Goal: Task Accomplishment & Management: Manage account settings

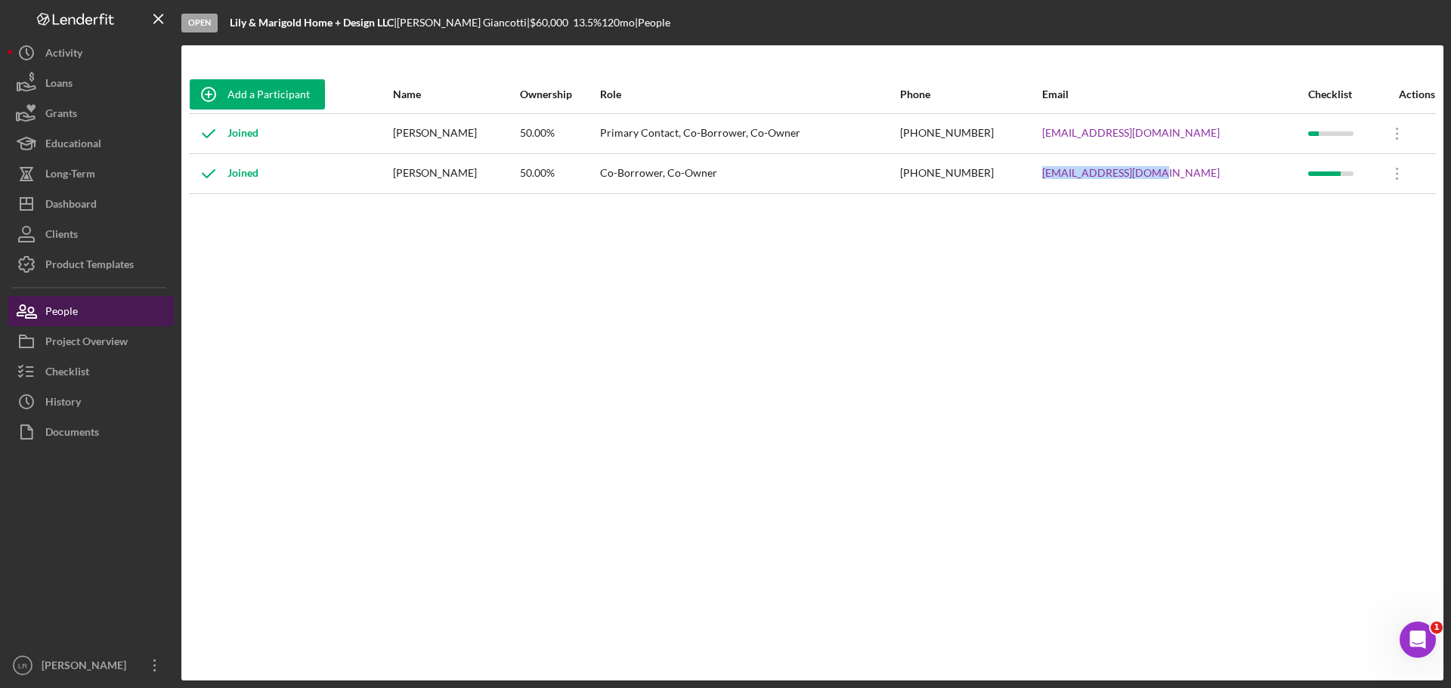
scroll to position [2, 0]
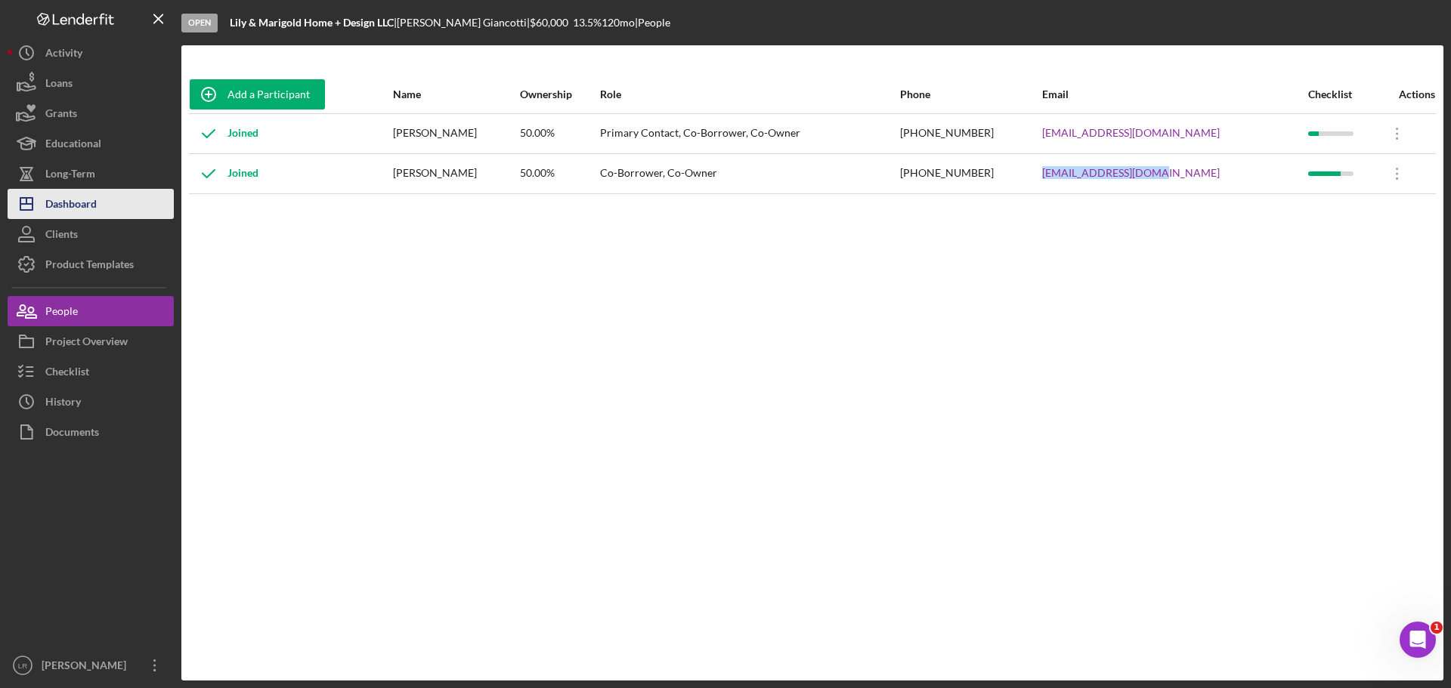
click at [94, 209] on div "Dashboard" at bounding box center [70, 206] width 51 height 34
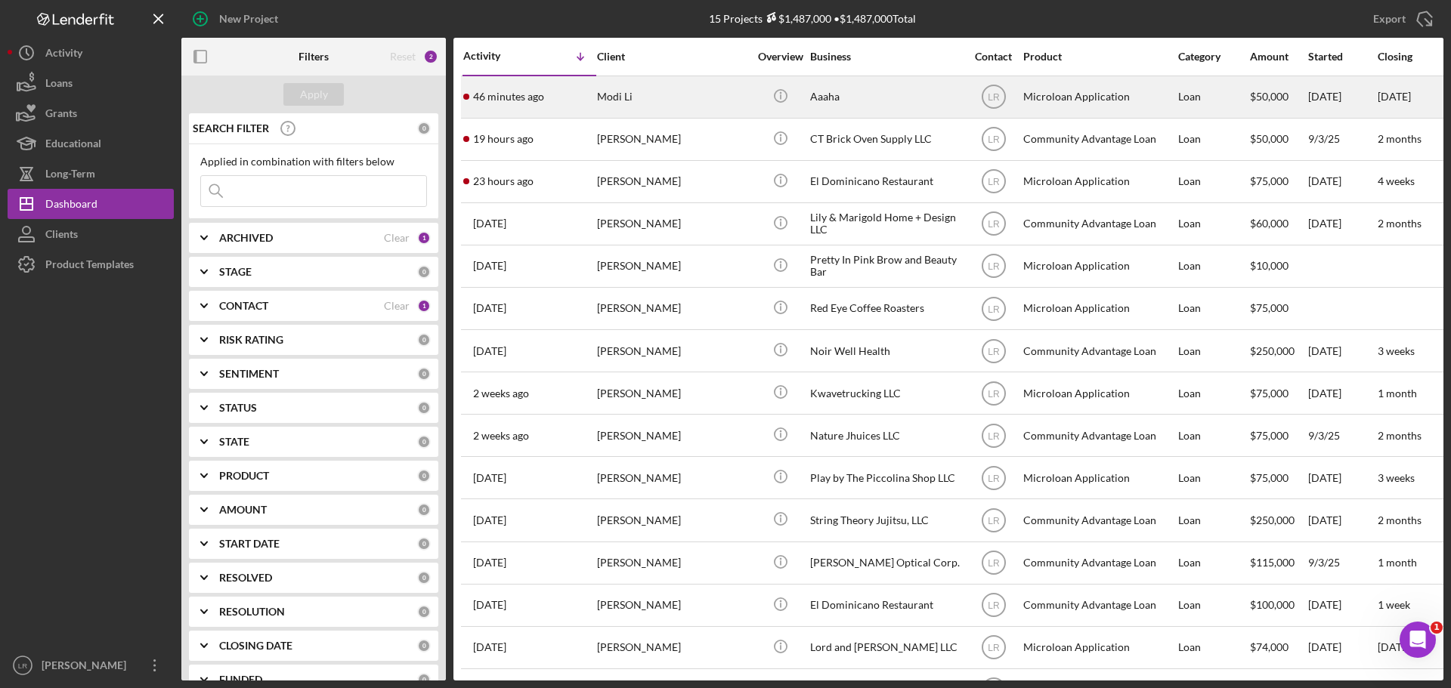
click at [547, 105] on div "46 minutes ago [PERSON_NAME]" at bounding box center [529, 97] width 132 height 40
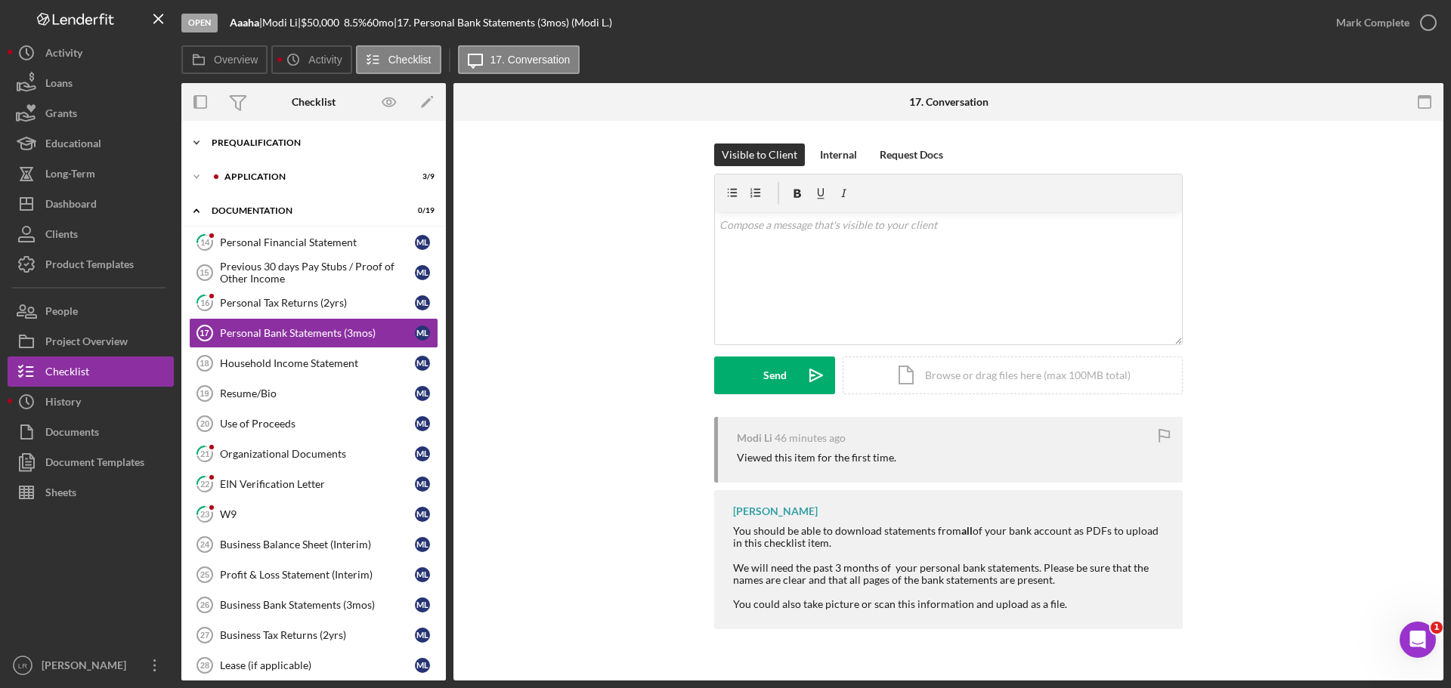
click at [271, 142] on div "Prequalification" at bounding box center [319, 142] width 215 height 9
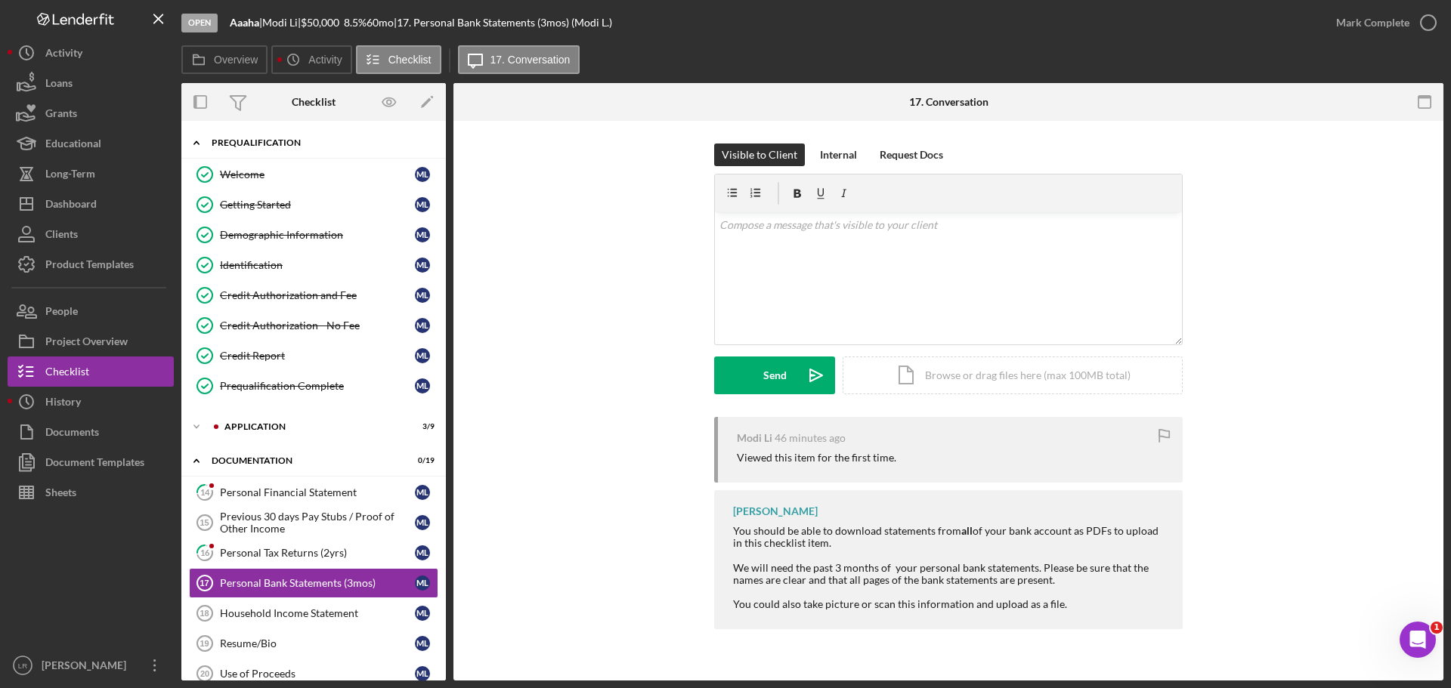
click at [272, 142] on div "Prequalification" at bounding box center [319, 142] width 215 height 9
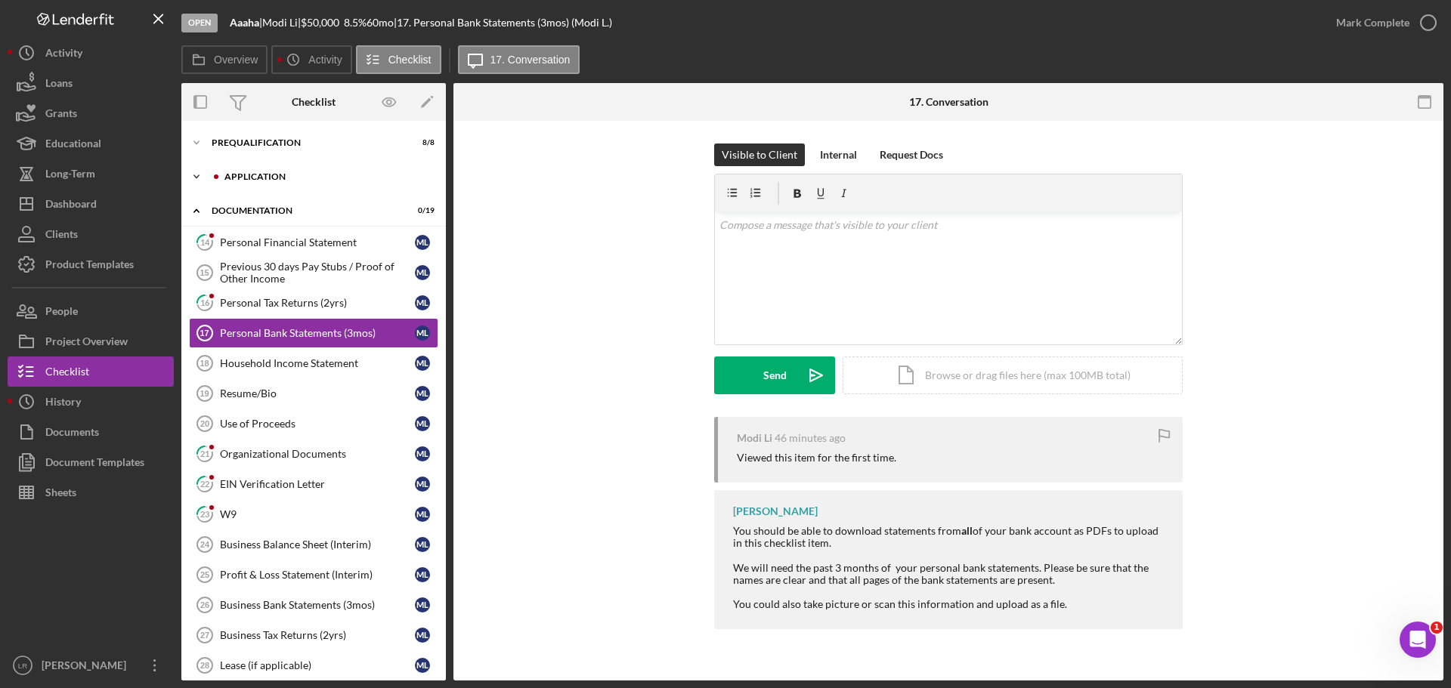
click at [264, 182] on div "Icon/Expander Application 3 / 9" at bounding box center [313, 177] width 264 height 30
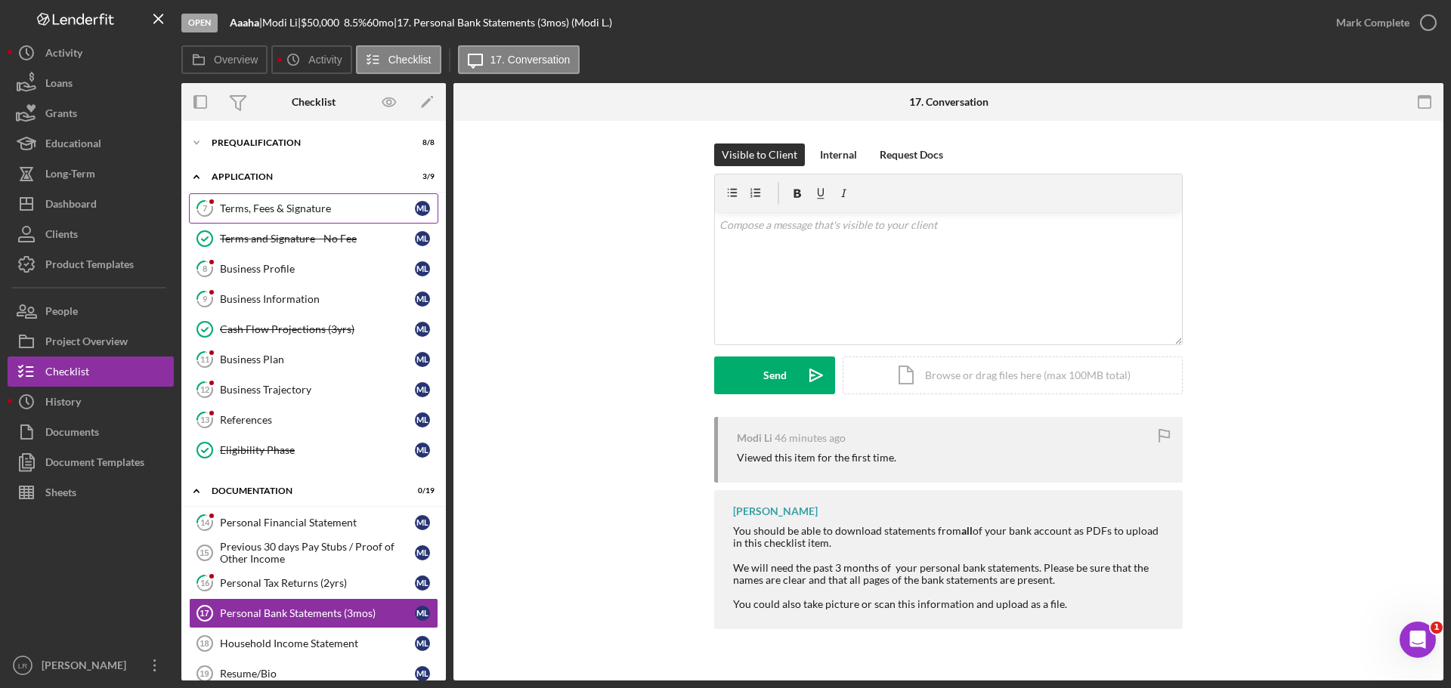
drag, startPoint x: 271, startPoint y: 212, endPoint x: 283, endPoint y: 211, distance: 12.1
click at [272, 212] on div "Terms, Fees & Signature" at bounding box center [317, 209] width 195 height 12
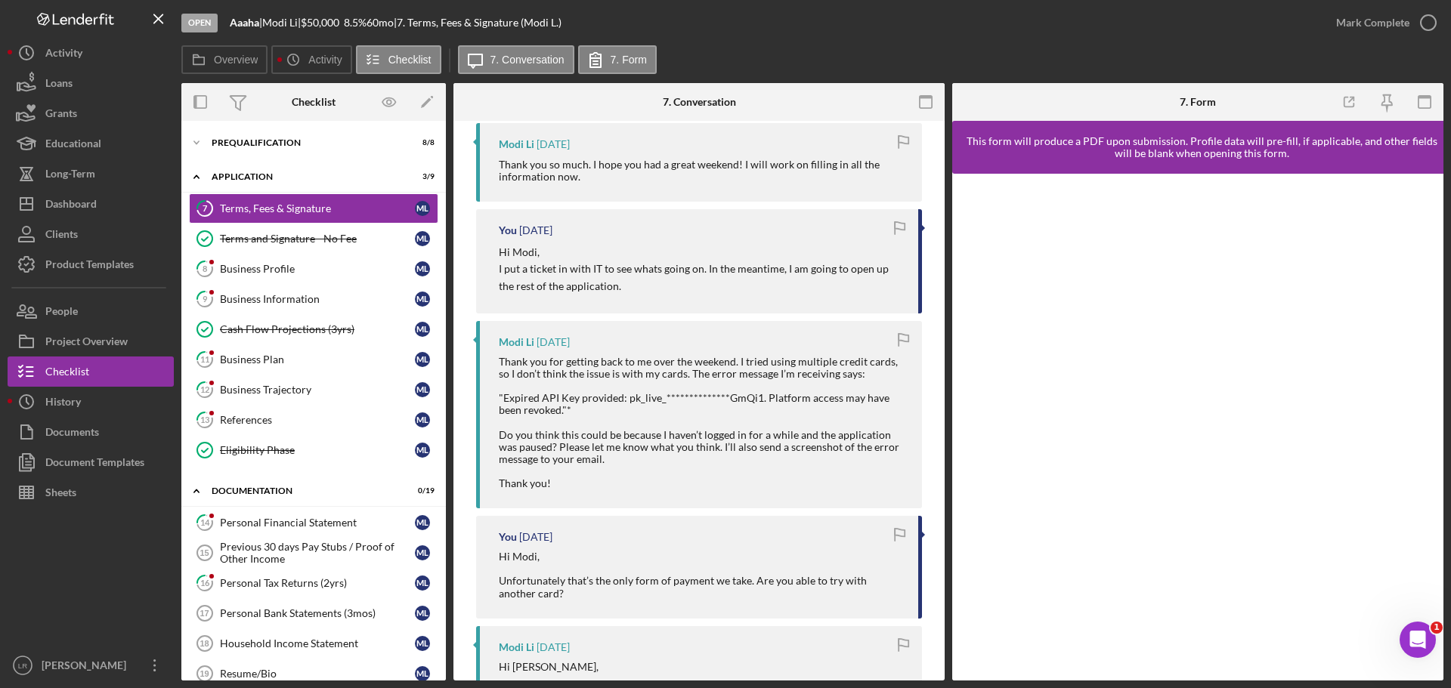
scroll to position [453, 0]
click at [298, 233] on div "Terms and Signature - No Fee" at bounding box center [317, 239] width 195 height 12
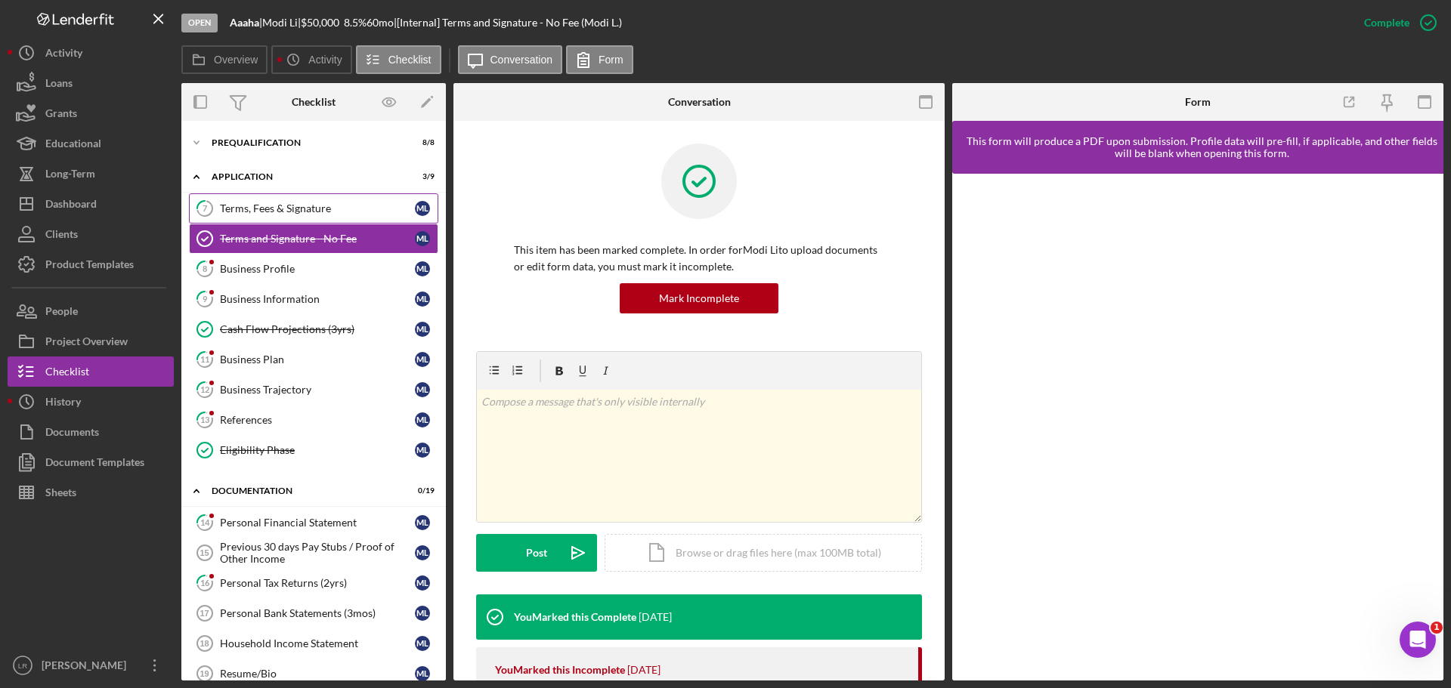
click at [301, 206] on div "Terms, Fees & Signature" at bounding box center [317, 209] width 195 height 12
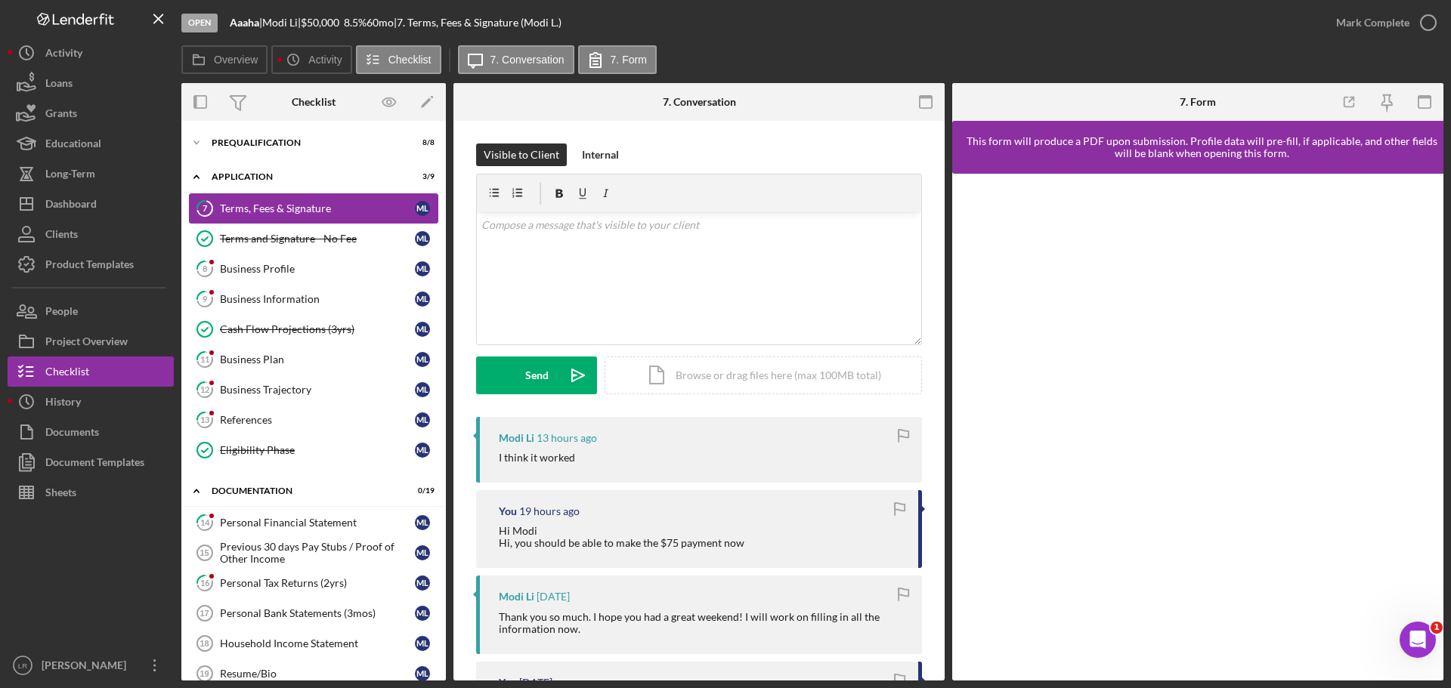
click at [300, 208] on div "Terms, Fees & Signature" at bounding box center [317, 209] width 195 height 12
click at [310, 242] on div "Terms and Signature - No Fee" at bounding box center [317, 239] width 195 height 12
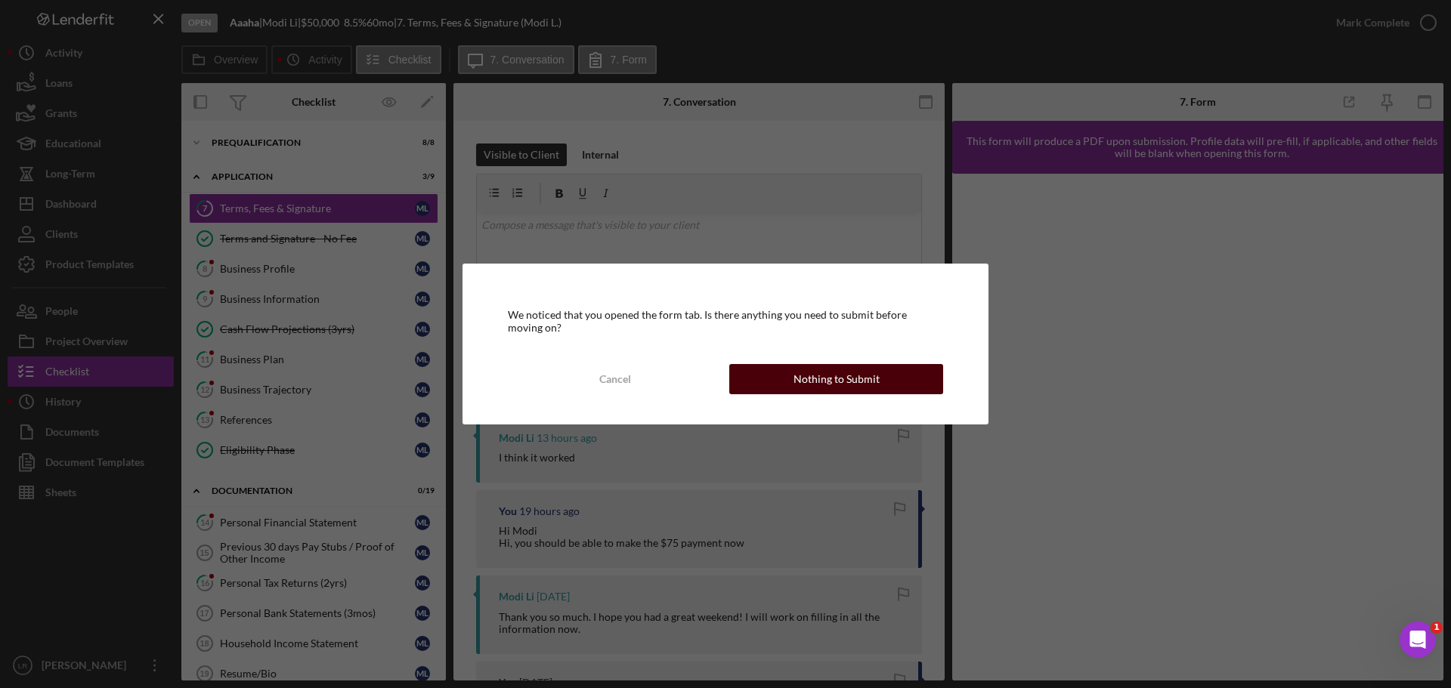
click at [891, 383] on button "Nothing to Submit" at bounding box center [836, 379] width 214 height 30
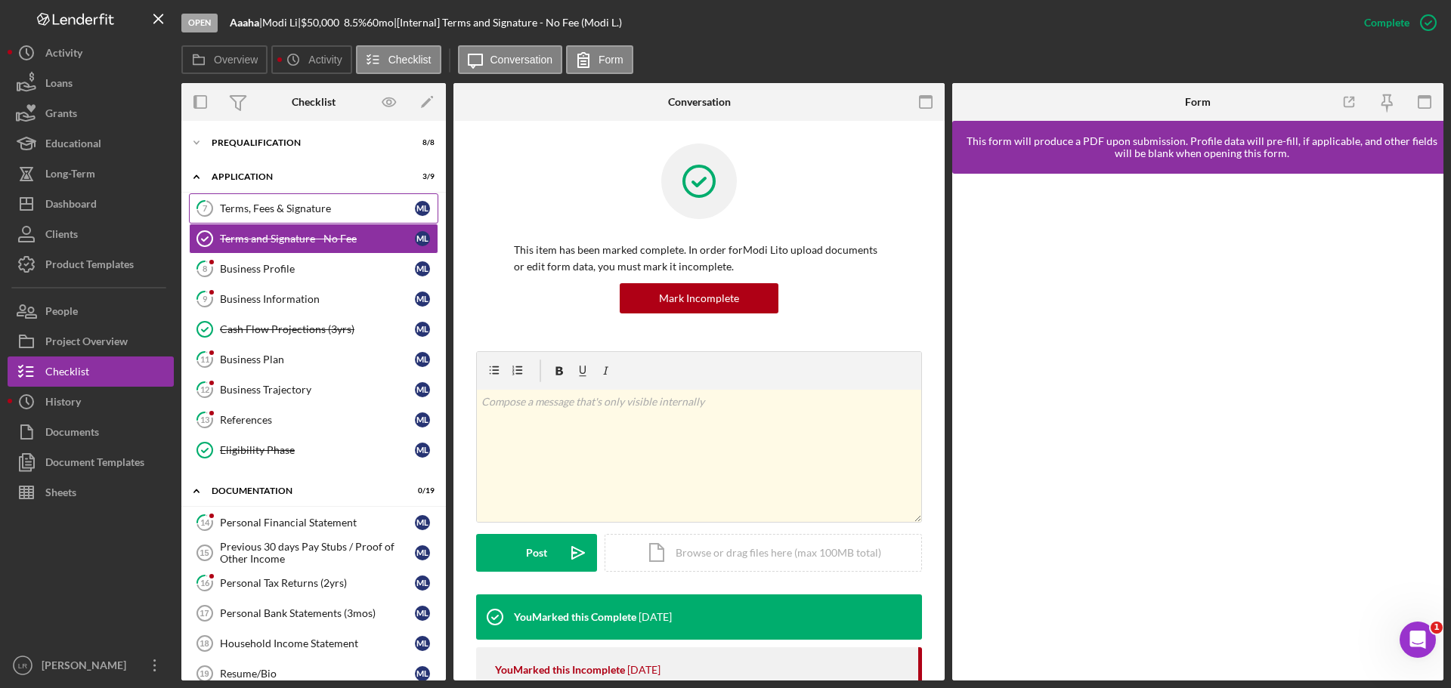
drag, startPoint x: 326, startPoint y: 209, endPoint x: 404, endPoint y: 213, distance: 78.7
click at [326, 210] on div "Terms, Fees & Signature" at bounding box center [317, 209] width 195 height 12
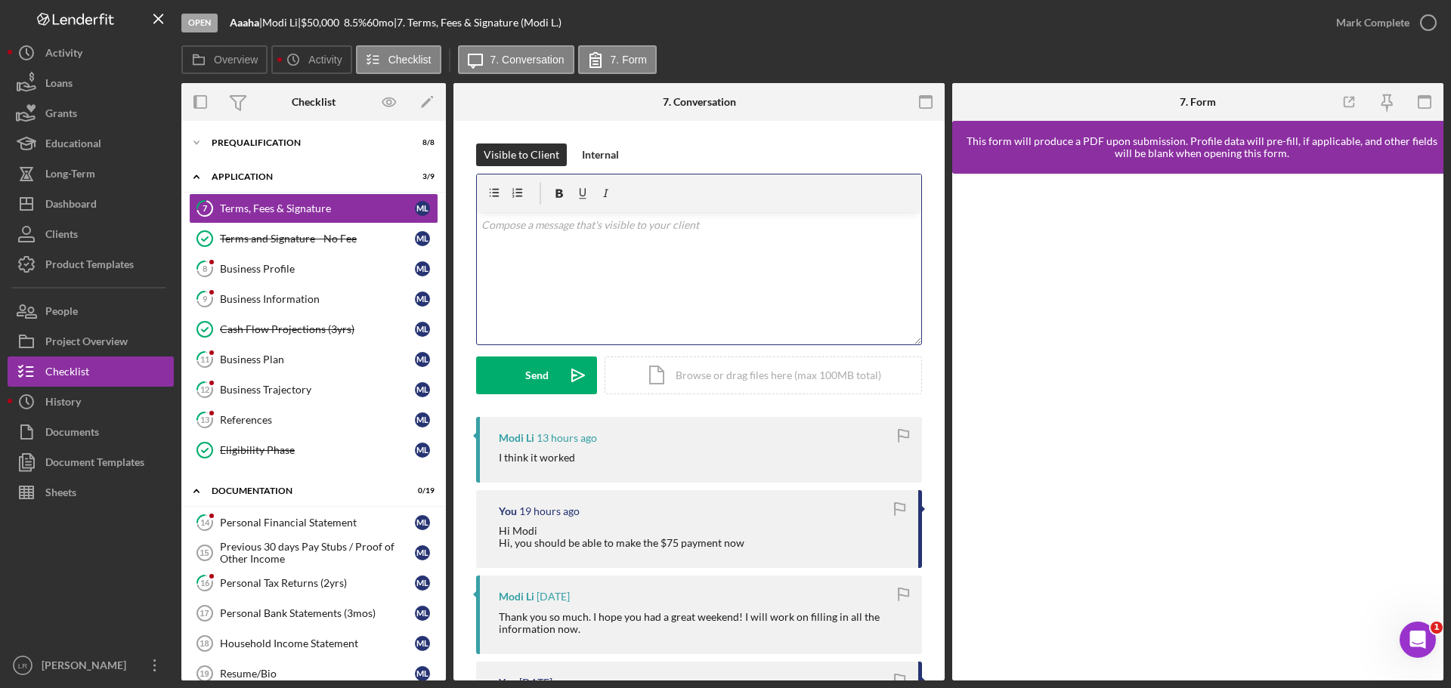
drag, startPoint x: 663, startPoint y: 301, endPoint x: 691, endPoint y: 298, distance: 28.2
click at [665, 301] on div "v Color teal Color pink Remove color Add row above Add row below Add column bef…" at bounding box center [699, 278] width 444 height 132
drag, startPoint x: 697, startPoint y: 225, endPoint x: 560, endPoint y: 231, distance: 137.7
click at [560, 231] on p "were you able to sign the terms and sign it?" at bounding box center [699, 225] width 436 height 17
click at [561, 241] on span "ACCEPTANCE OF TERMS AND SIGNATURE" at bounding box center [662, 237] width 209 height 13
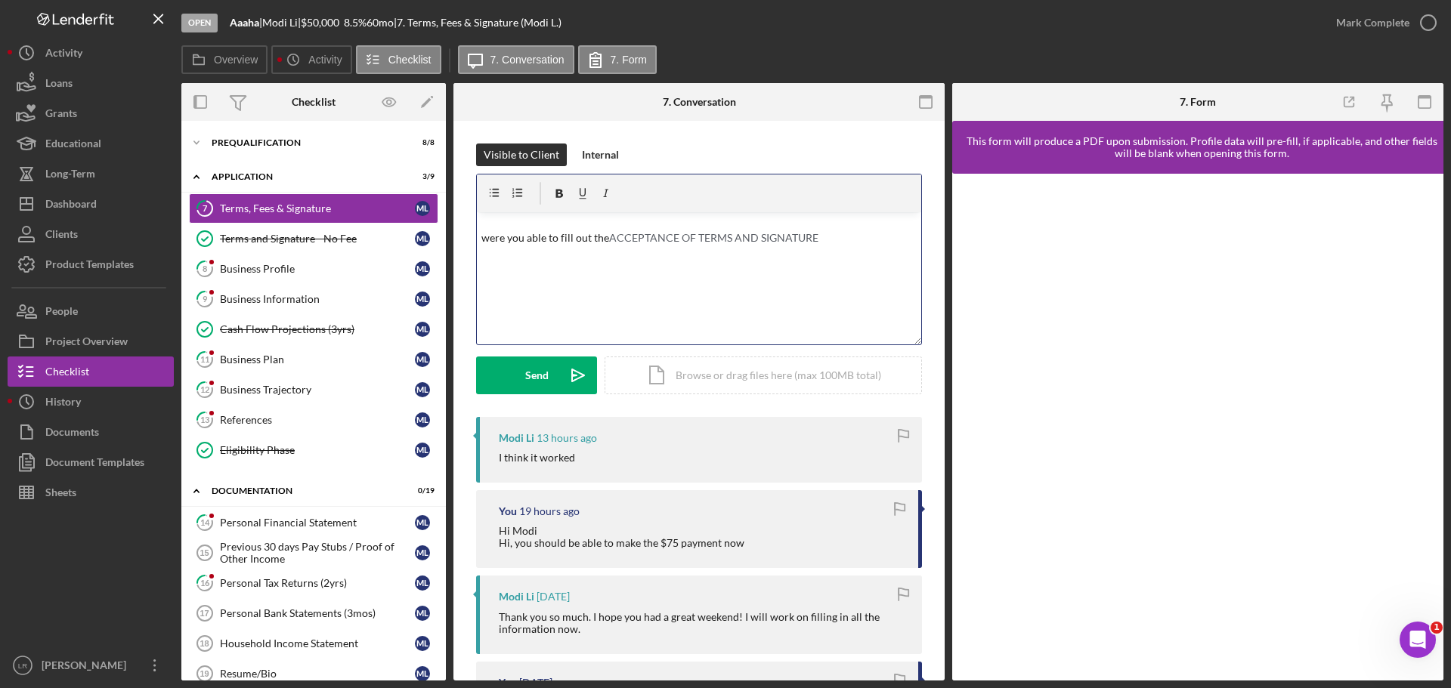
click at [852, 243] on p "were you able to fill out the ACCEPTANCE OF TERMS AND SIGNATURE" at bounding box center [699, 234] width 436 height 34
click at [536, 371] on div "Send" at bounding box center [536, 376] width 23 height 38
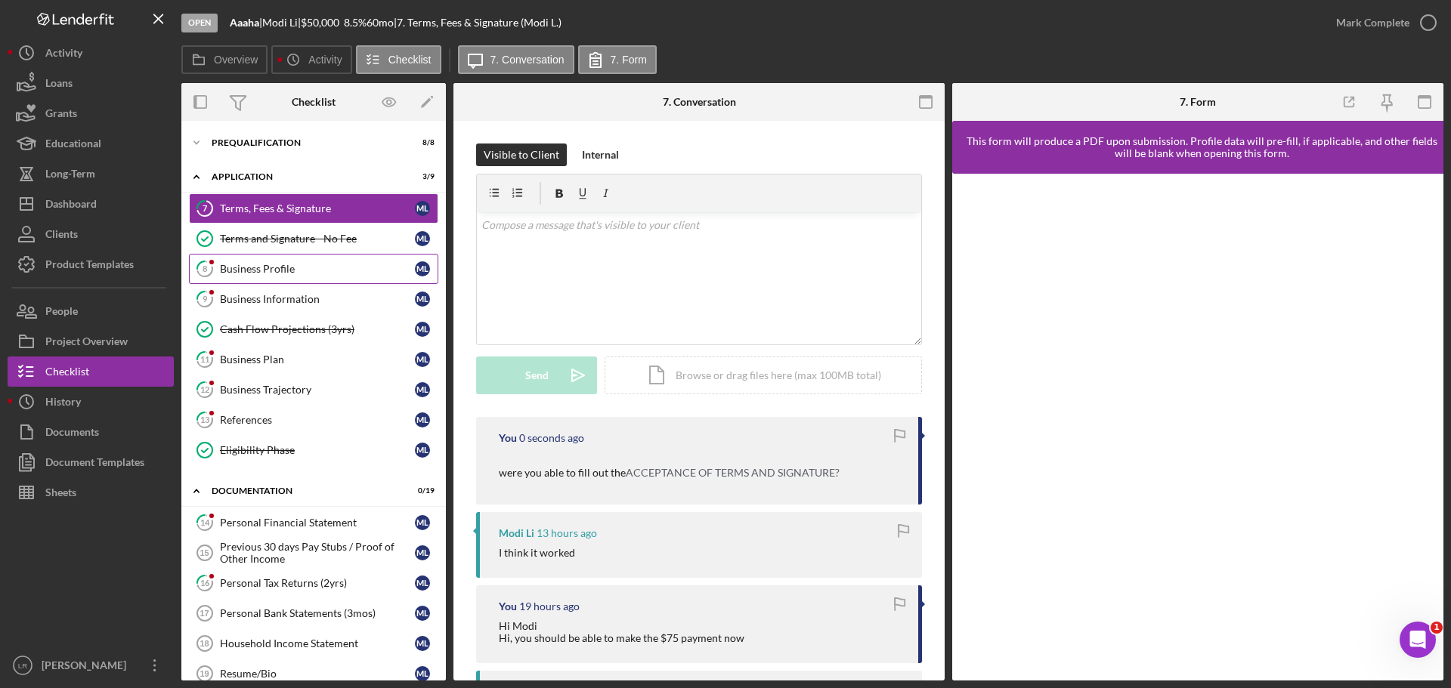
click at [256, 265] on div "Business Profile" at bounding box center [317, 269] width 195 height 12
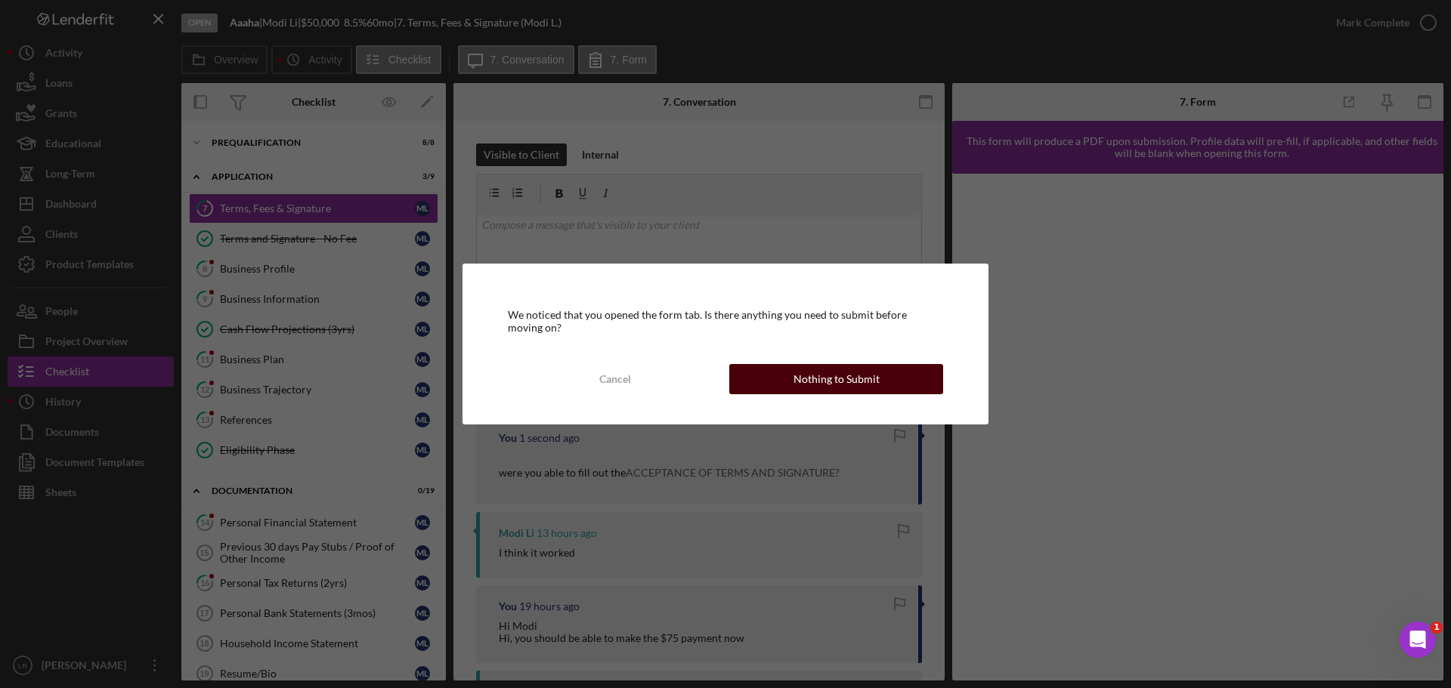
click at [833, 372] on div "Nothing to Submit" at bounding box center [836, 379] width 86 height 30
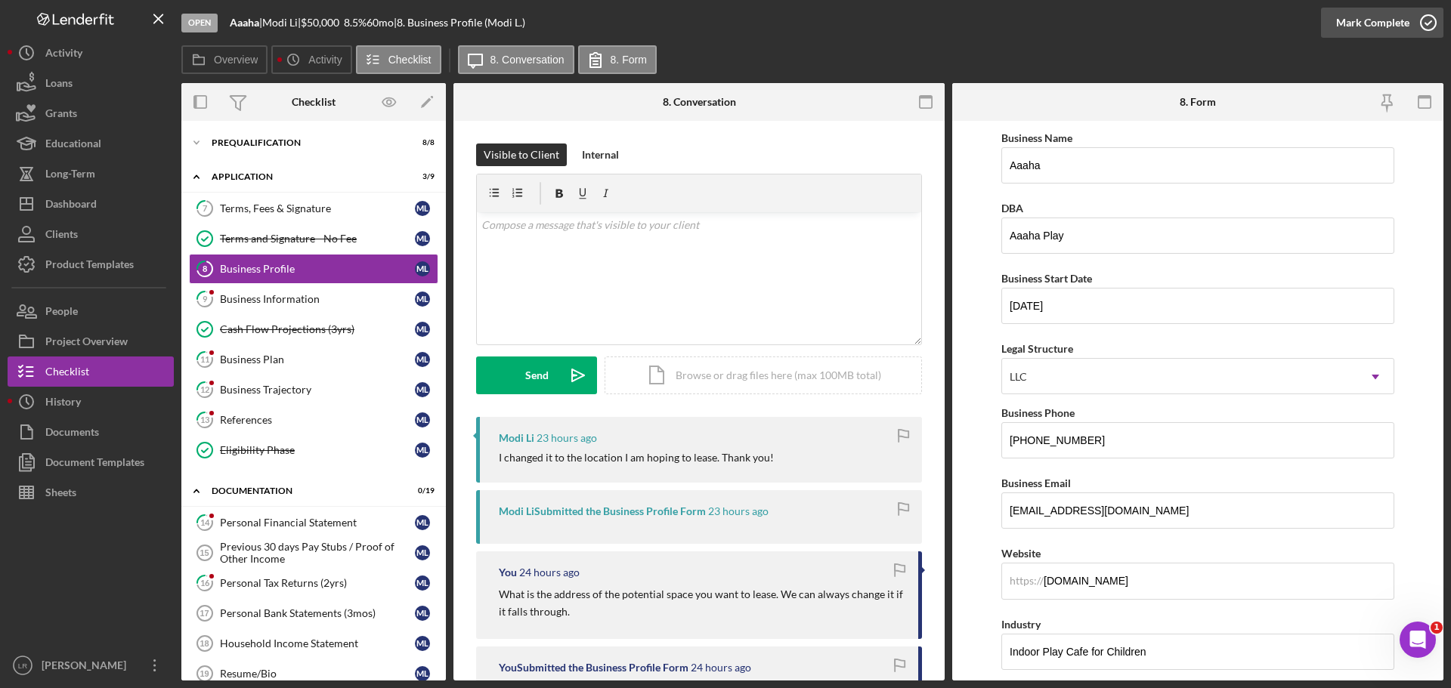
click at [1372, 12] on div "Mark Complete" at bounding box center [1372, 23] width 73 height 30
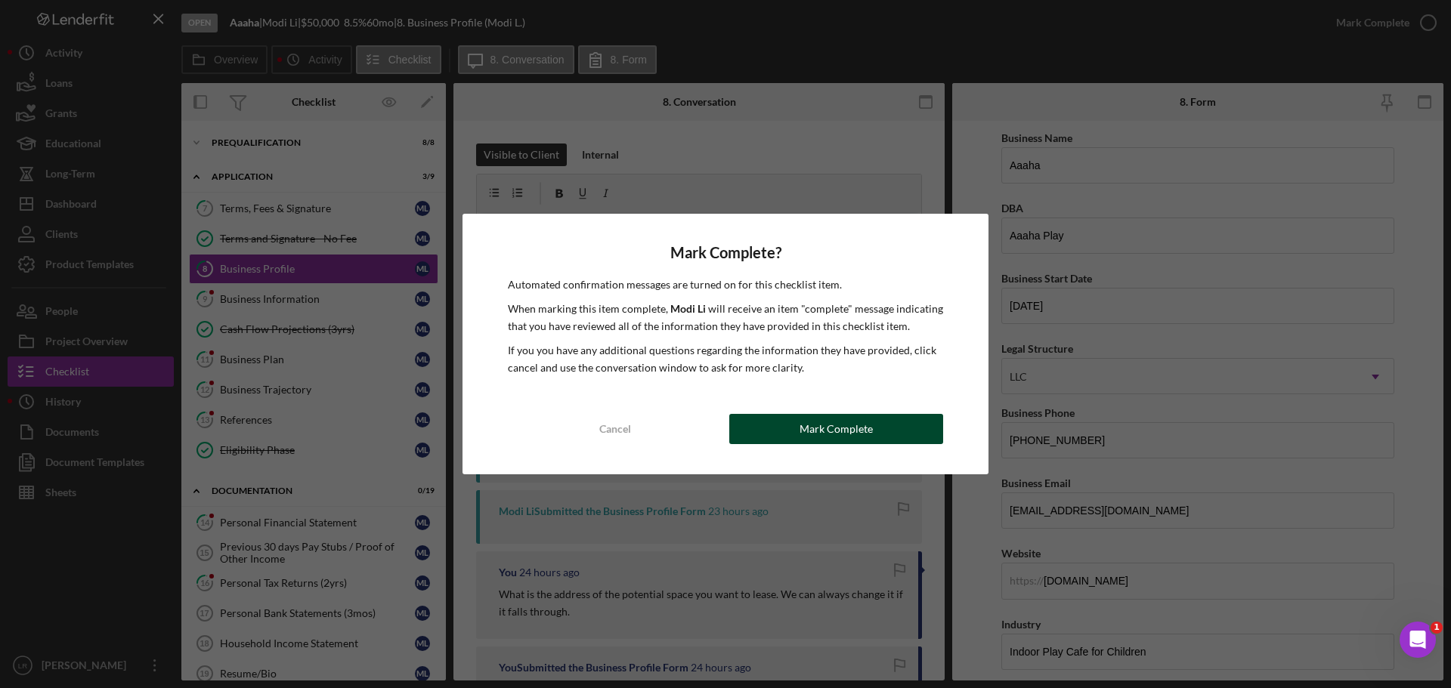
click at [859, 437] on div "Mark Complete" at bounding box center [835, 429] width 73 height 30
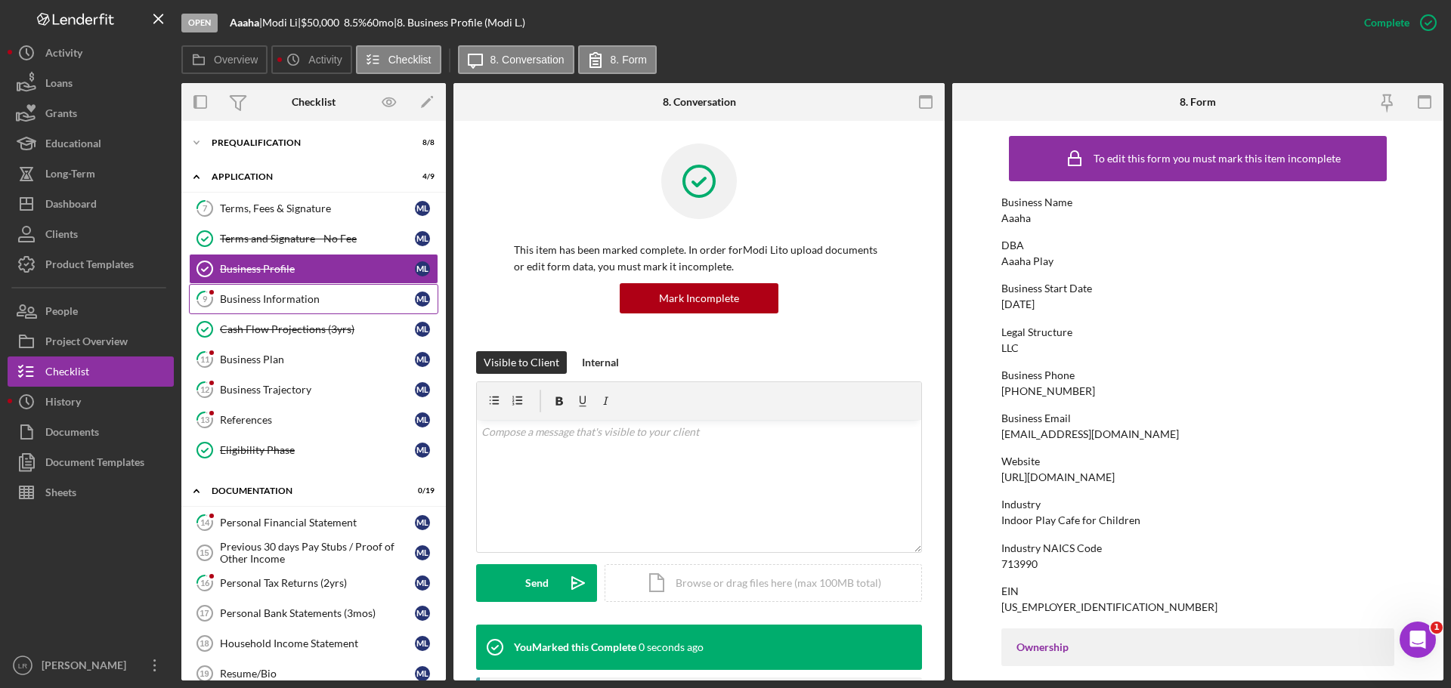
click at [269, 299] on div "Business Information" at bounding box center [317, 299] width 195 height 12
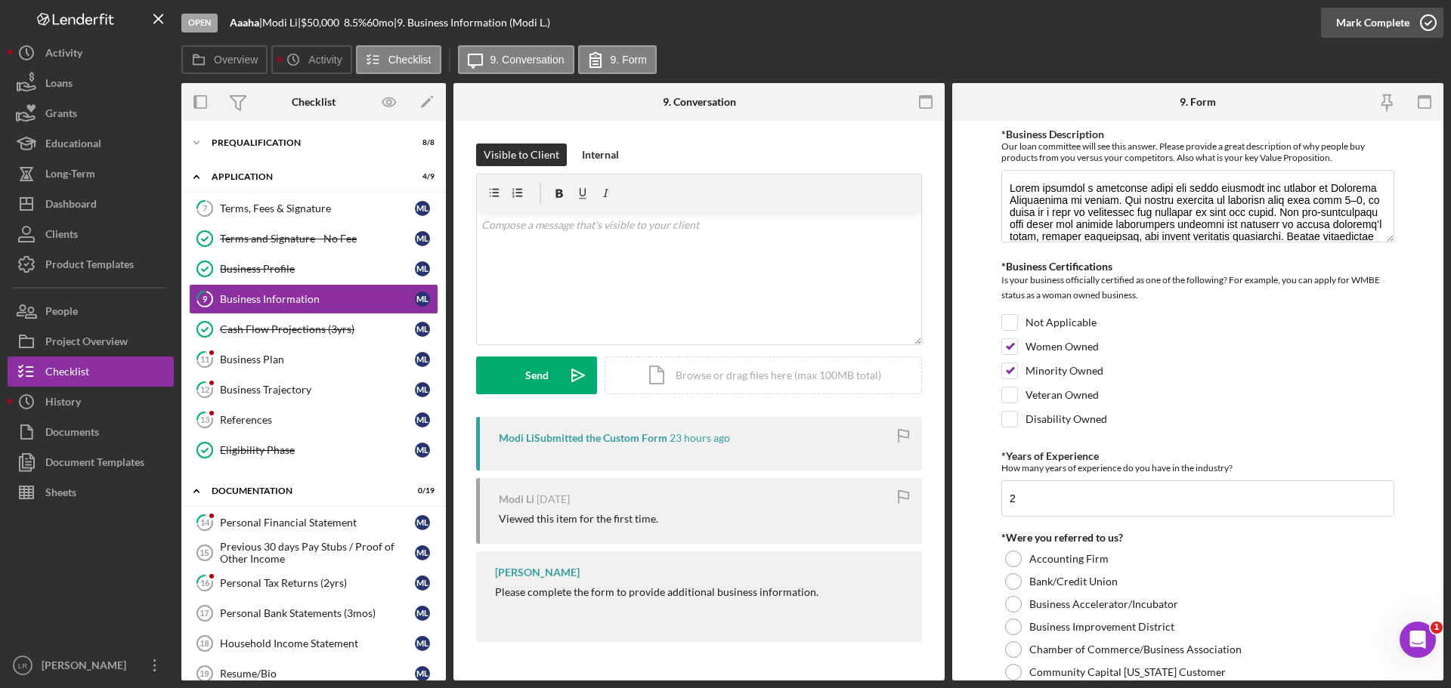
click at [1422, 23] on icon "button" at bounding box center [1428, 23] width 38 height 38
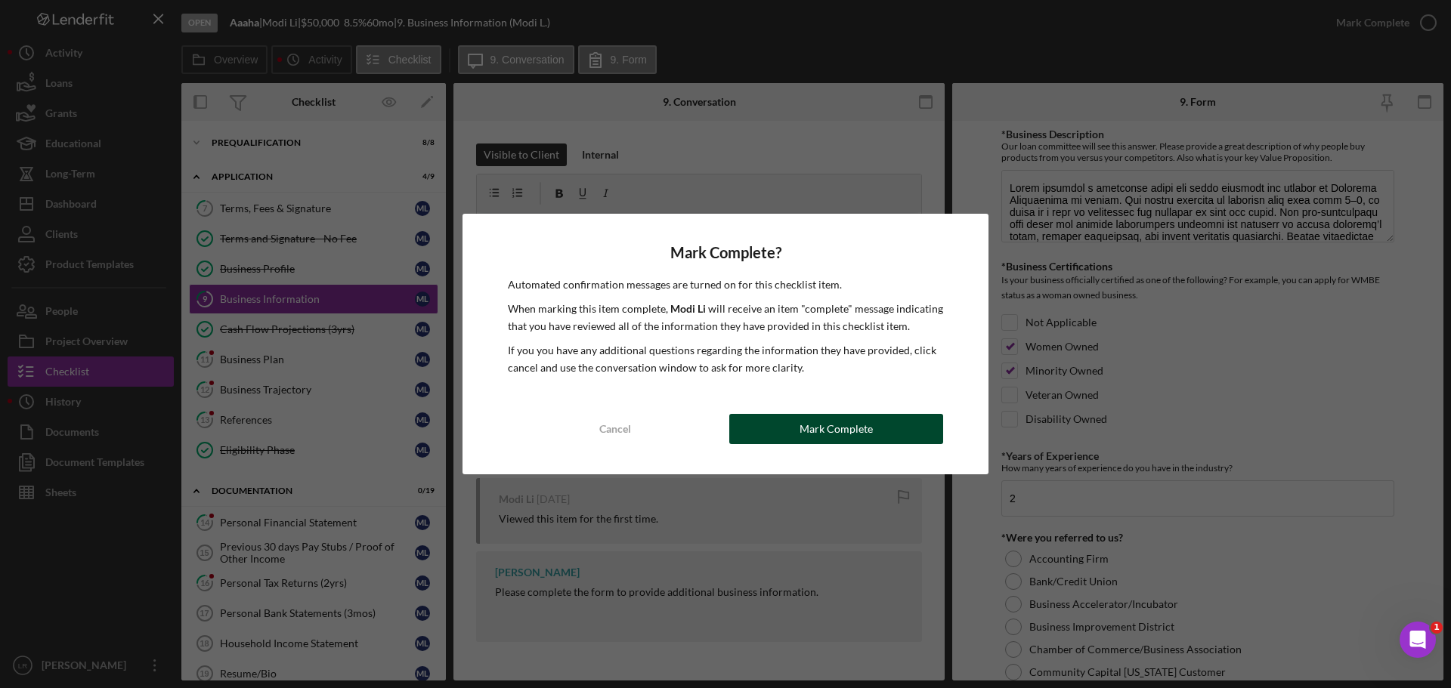
click at [880, 441] on button "Mark Complete" at bounding box center [836, 429] width 214 height 30
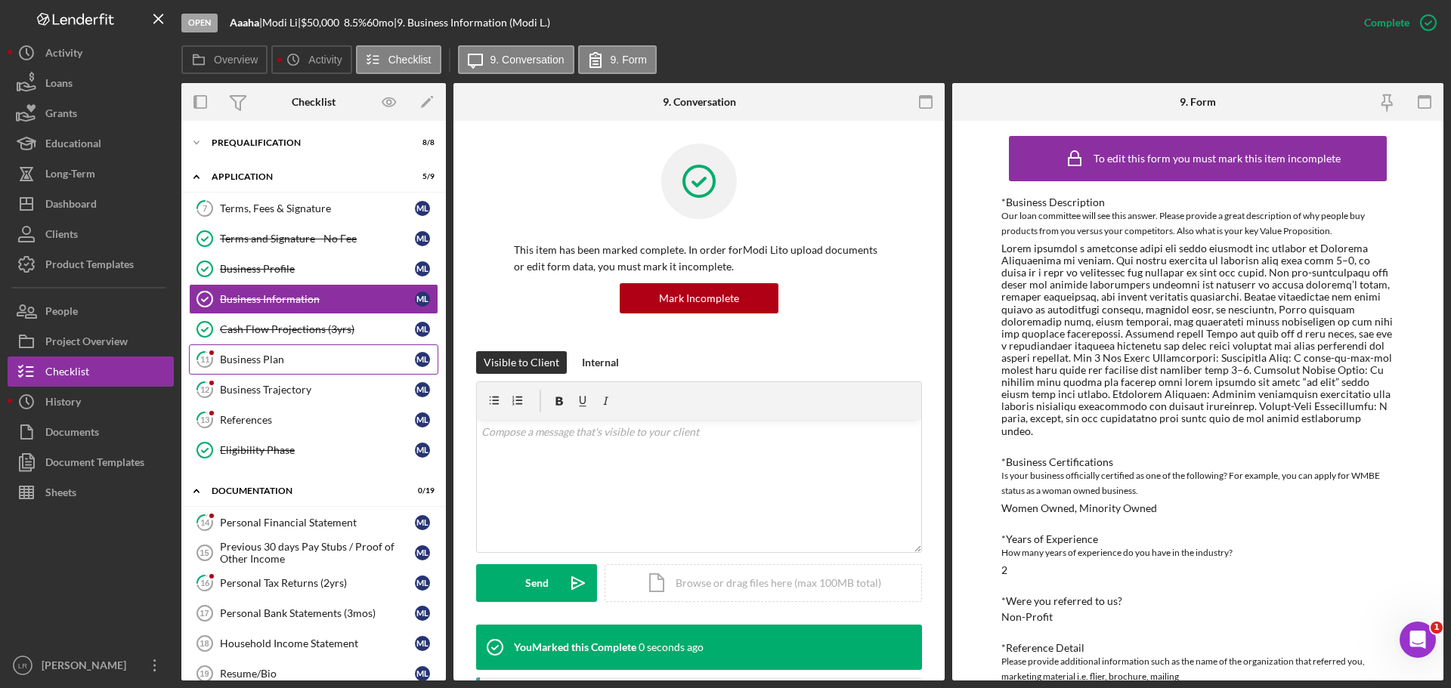
drag, startPoint x: 254, startPoint y: 366, endPoint x: 286, endPoint y: 366, distance: 31.7
click at [254, 366] on div "Business Plan" at bounding box center [317, 360] width 195 height 12
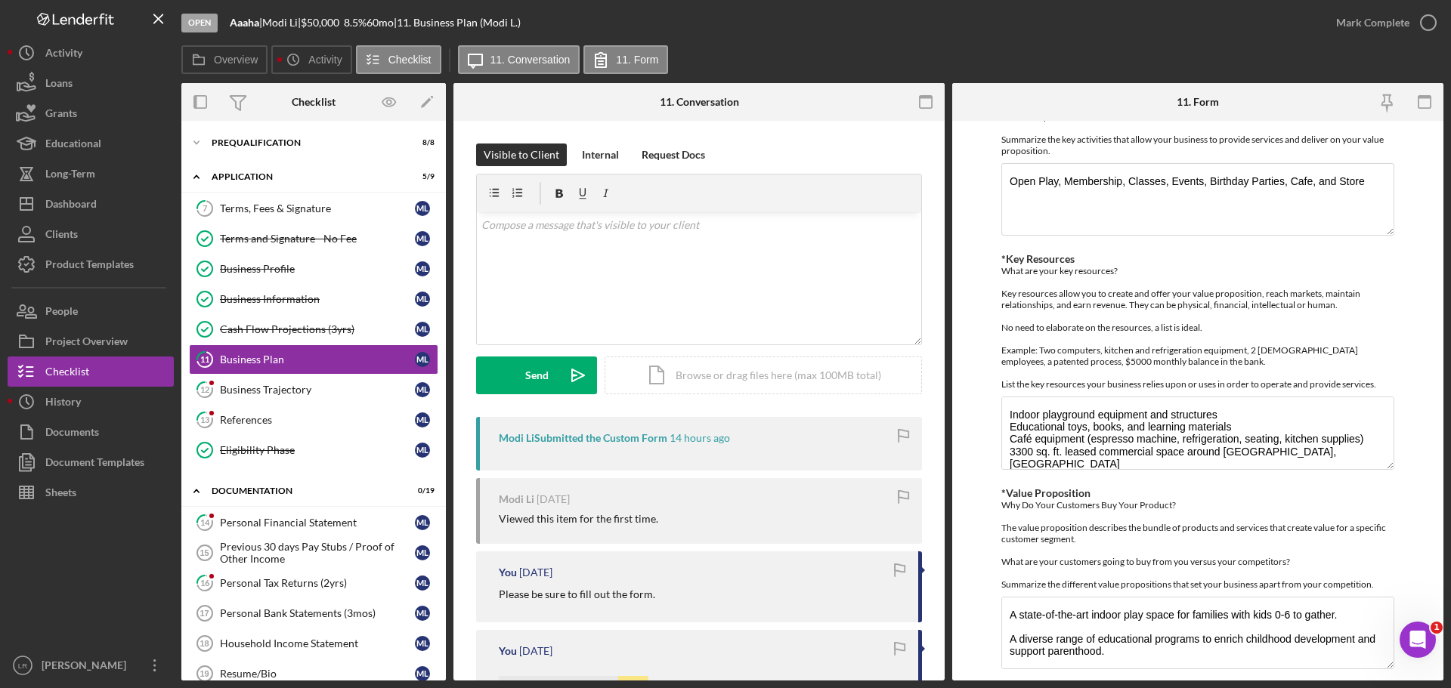
scroll to position [321, 0]
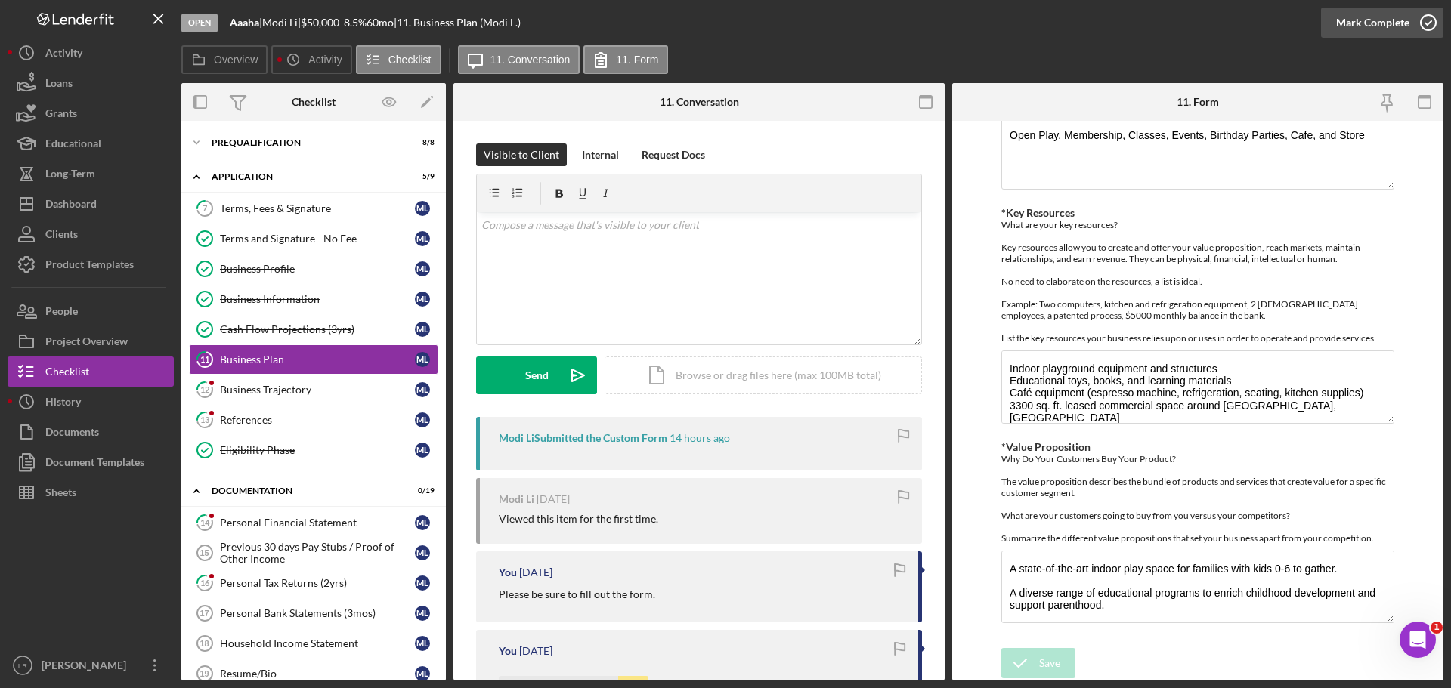
click at [1372, 22] on div "Mark Complete" at bounding box center [1372, 23] width 73 height 30
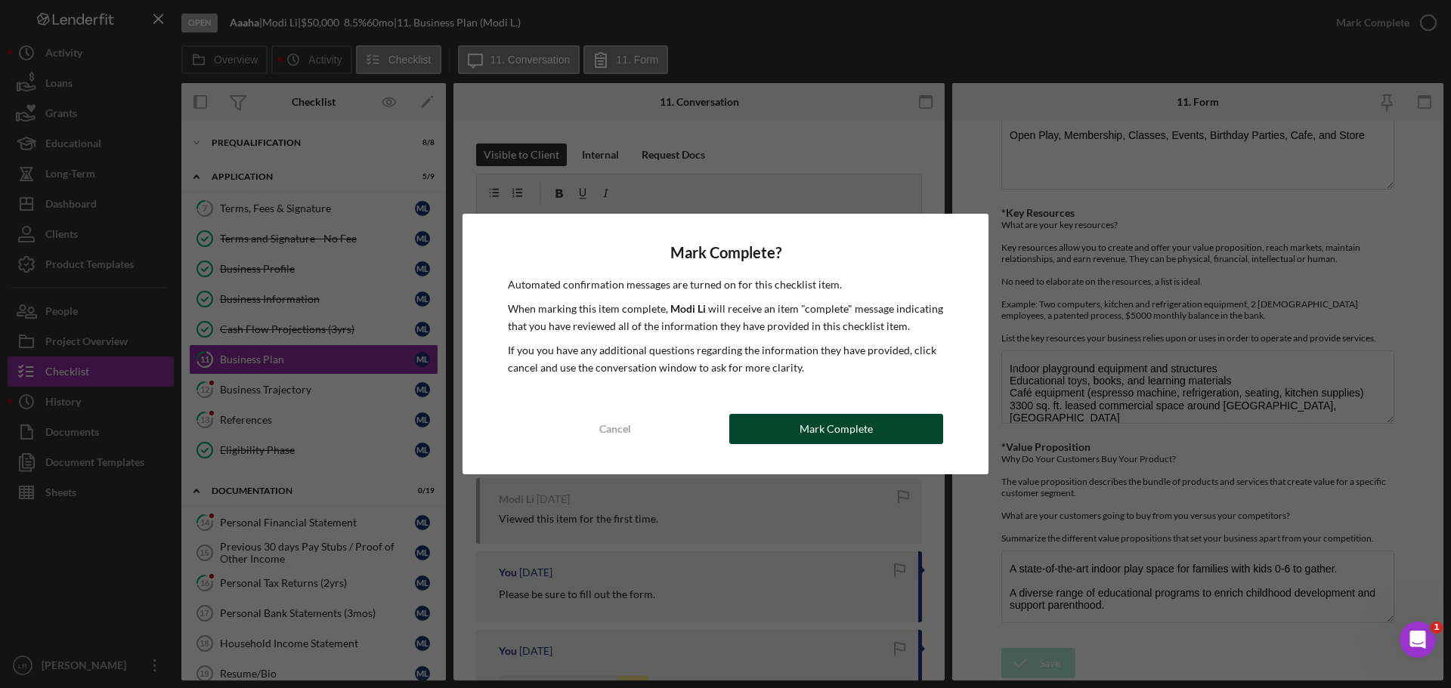
click at [885, 431] on button "Mark Complete" at bounding box center [836, 429] width 214 height 30
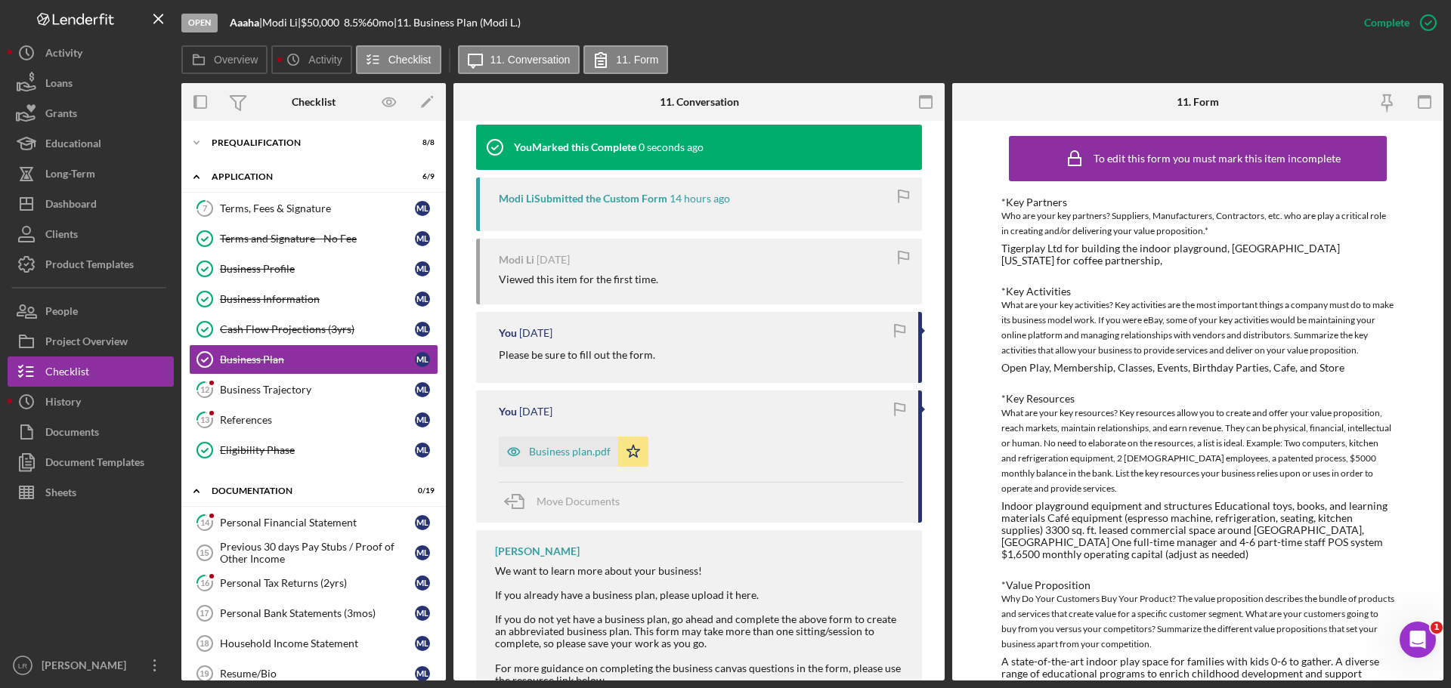
scroll to position [529, 0]
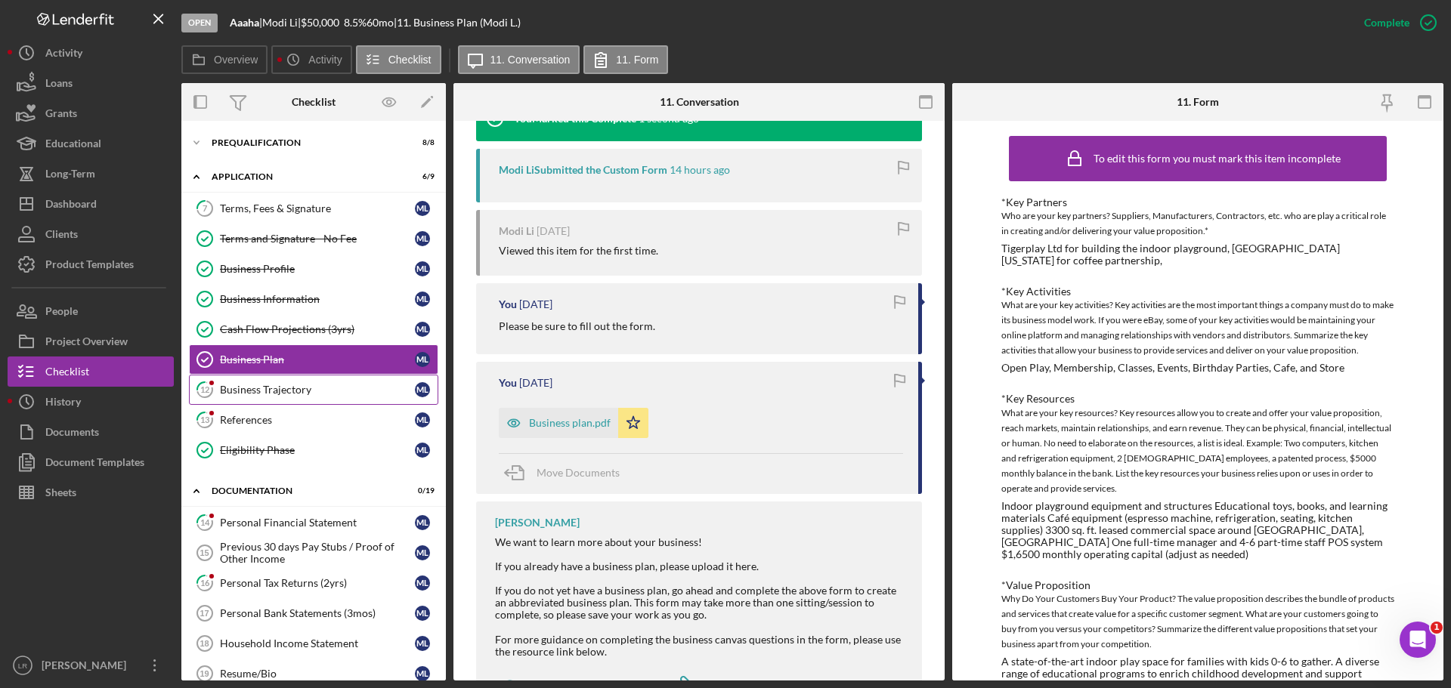
drag, startPoint x: 283, startPoint y: 385, endPoint x: 365, endPoint y: 382, distance: 82.4
click at [283, 385] on div "Business Trajectory" at bounding box center [317, 390] width 195 height 12
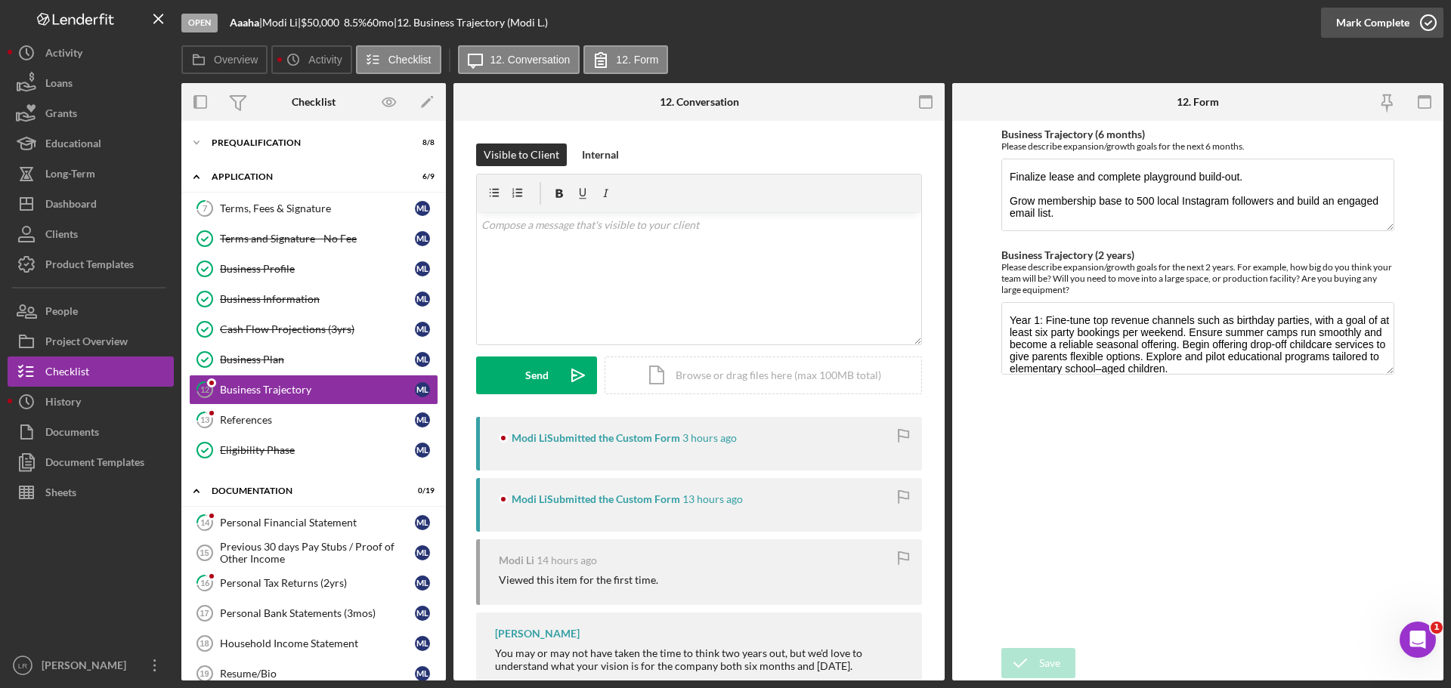
click at [1360, 14] on div "Mark Complete" at bounding box center [1372, 23] width 73 height 30
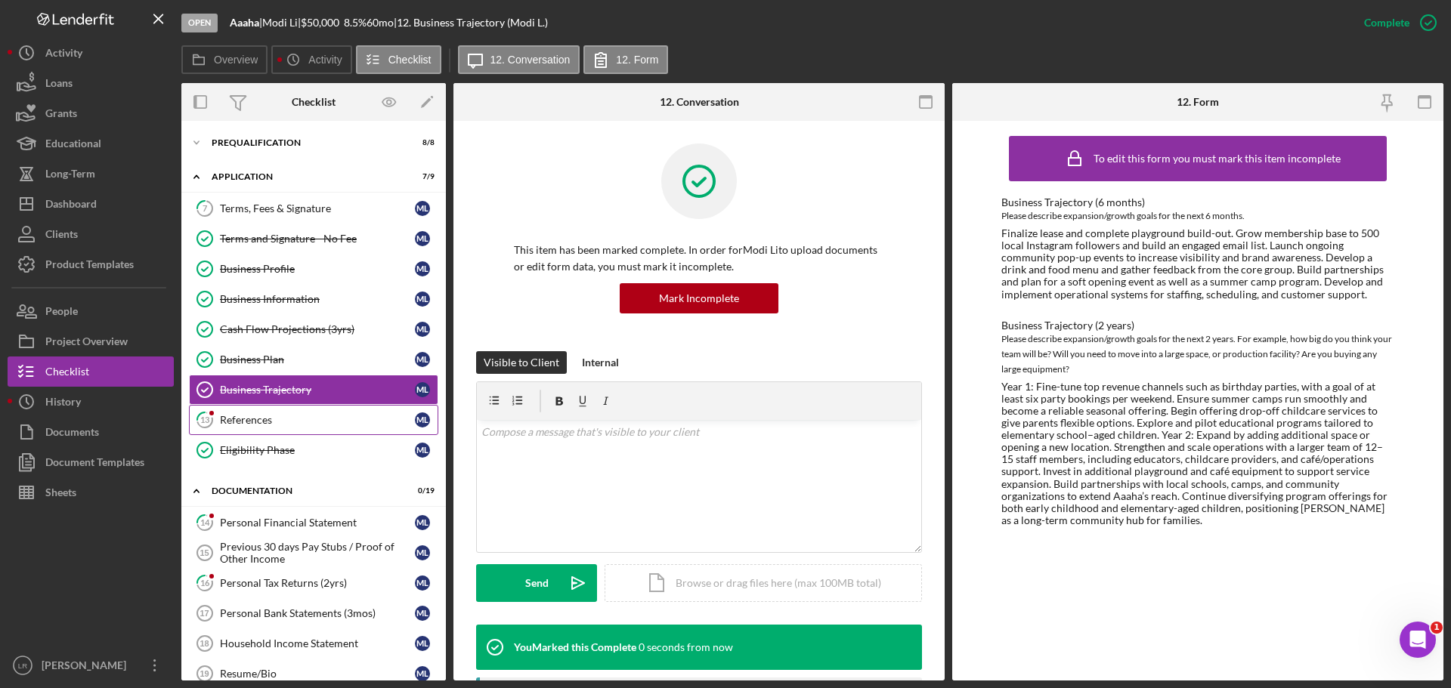
click at [249, 420] on div "References" at bounding box center [317, 420] width 195 height 12
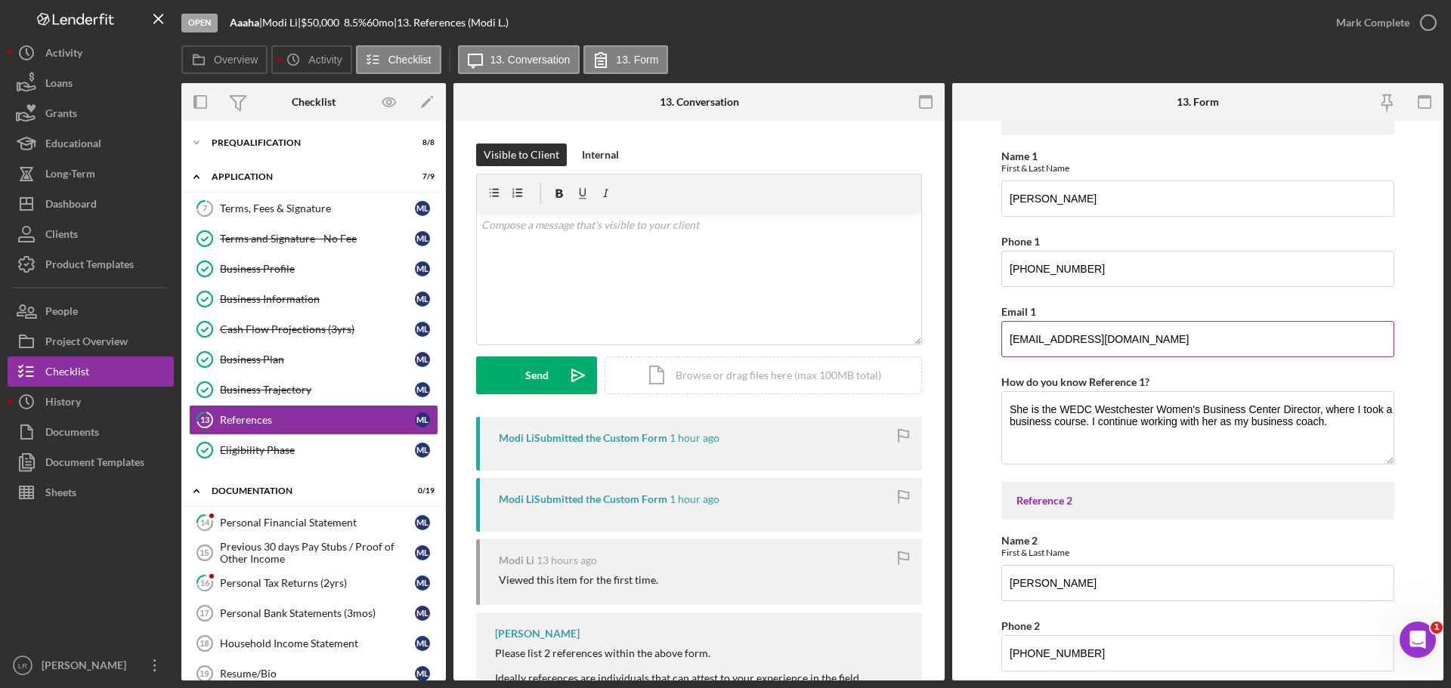
scroll to position [83, 0]
click at [1402, 23] on div "Mark Complete" at bounding box center [1372, 23] width 73 height 30
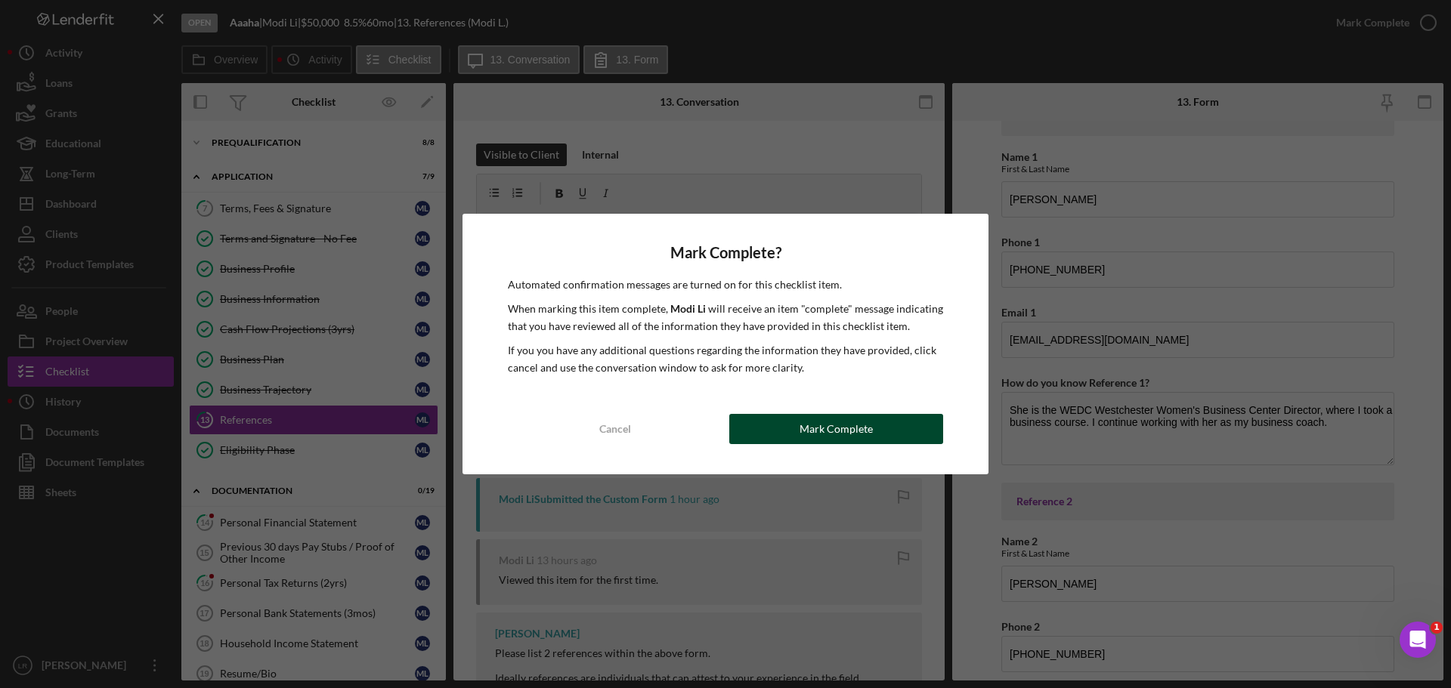
click at [885, 426] on button "Mark Complete" at bounding box center [836, 429] width 214 height 30
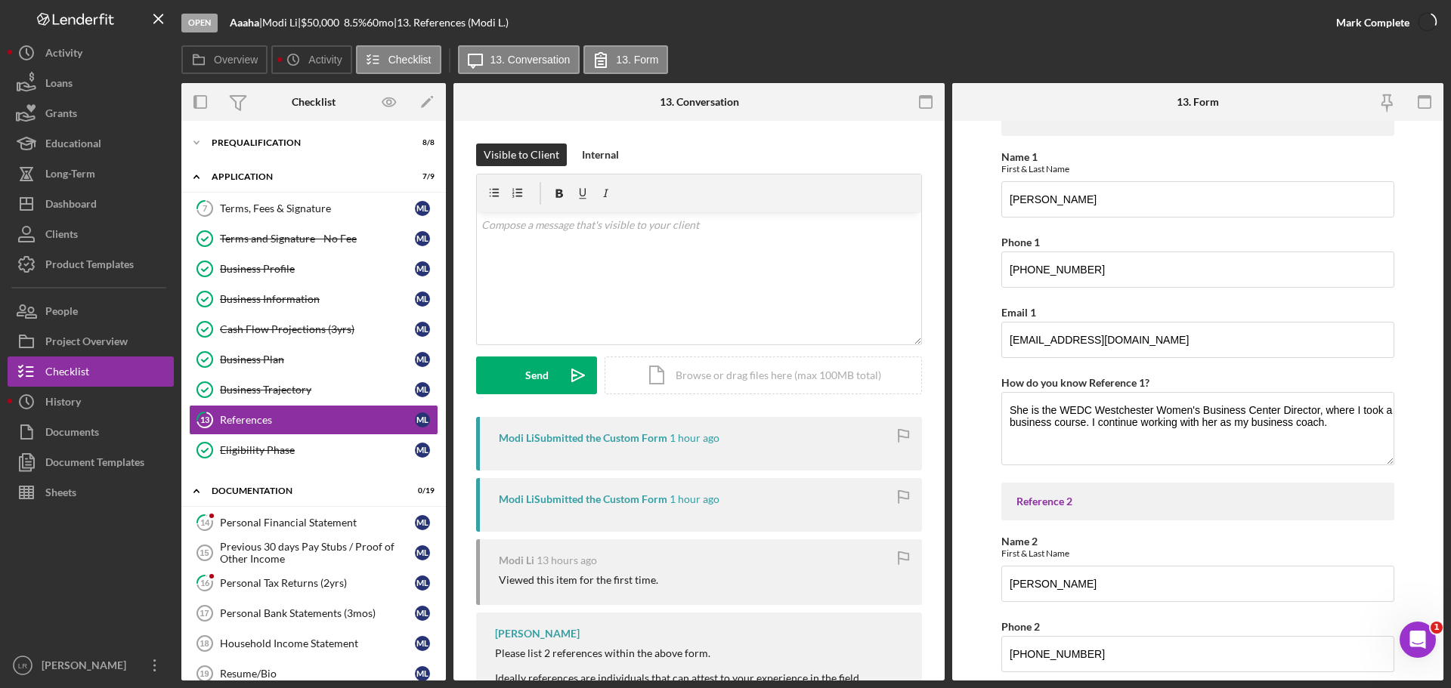
scroll to position [144, 0]
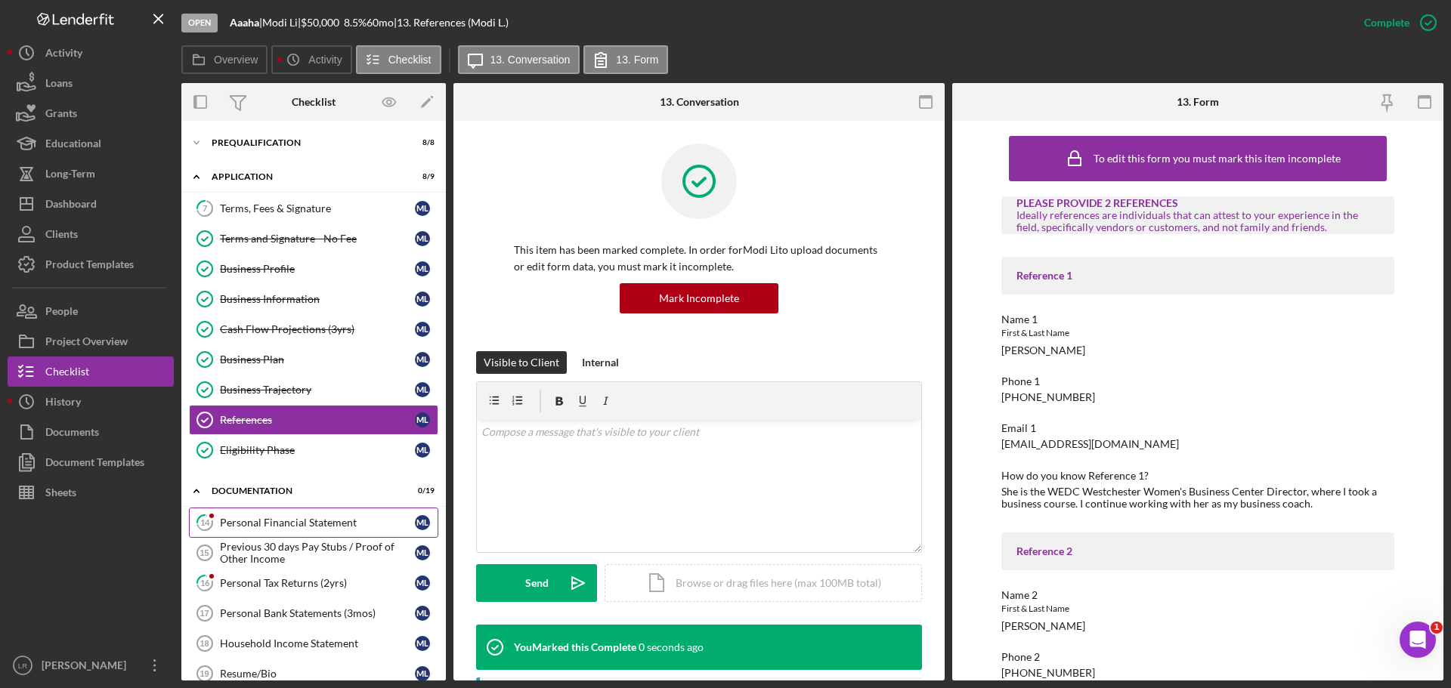
click at [255, 521] on div "Personal Financial Statement" at bounding box center [317, 523] width 195 height 12
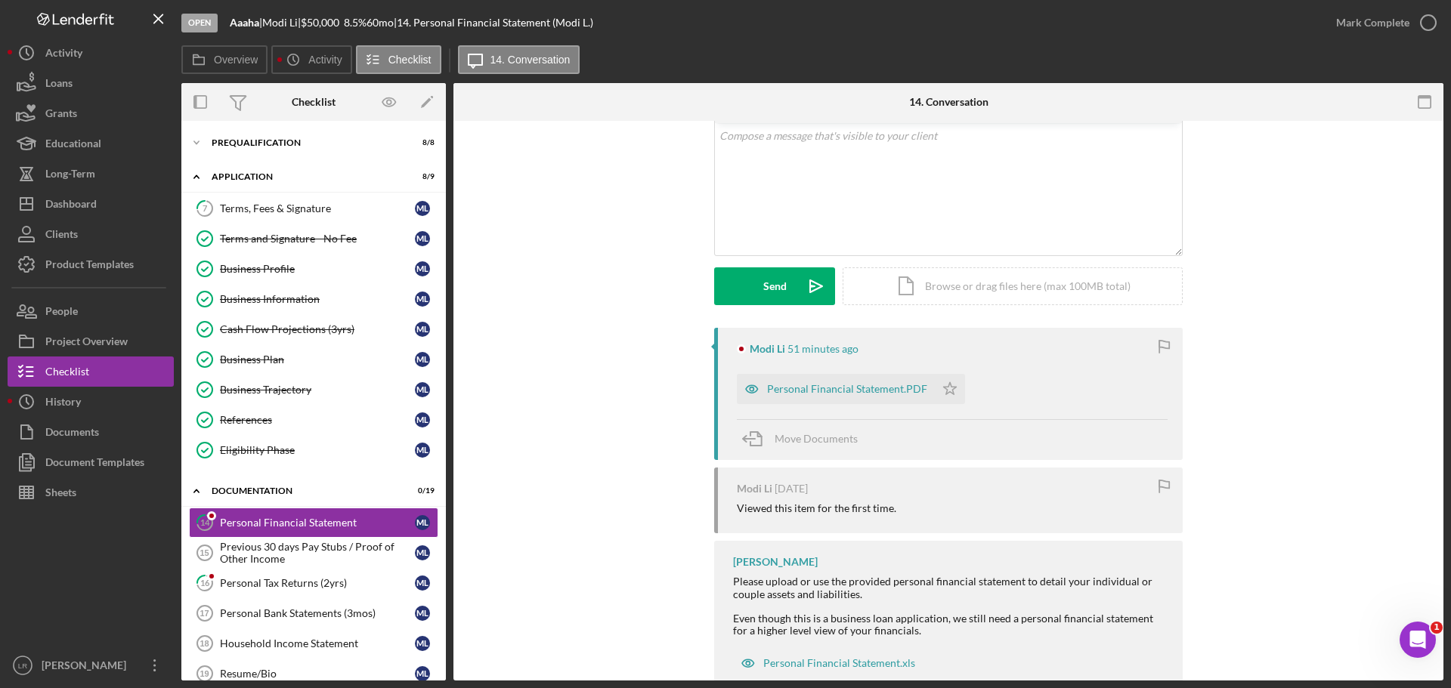
scroll to position [132, 0]
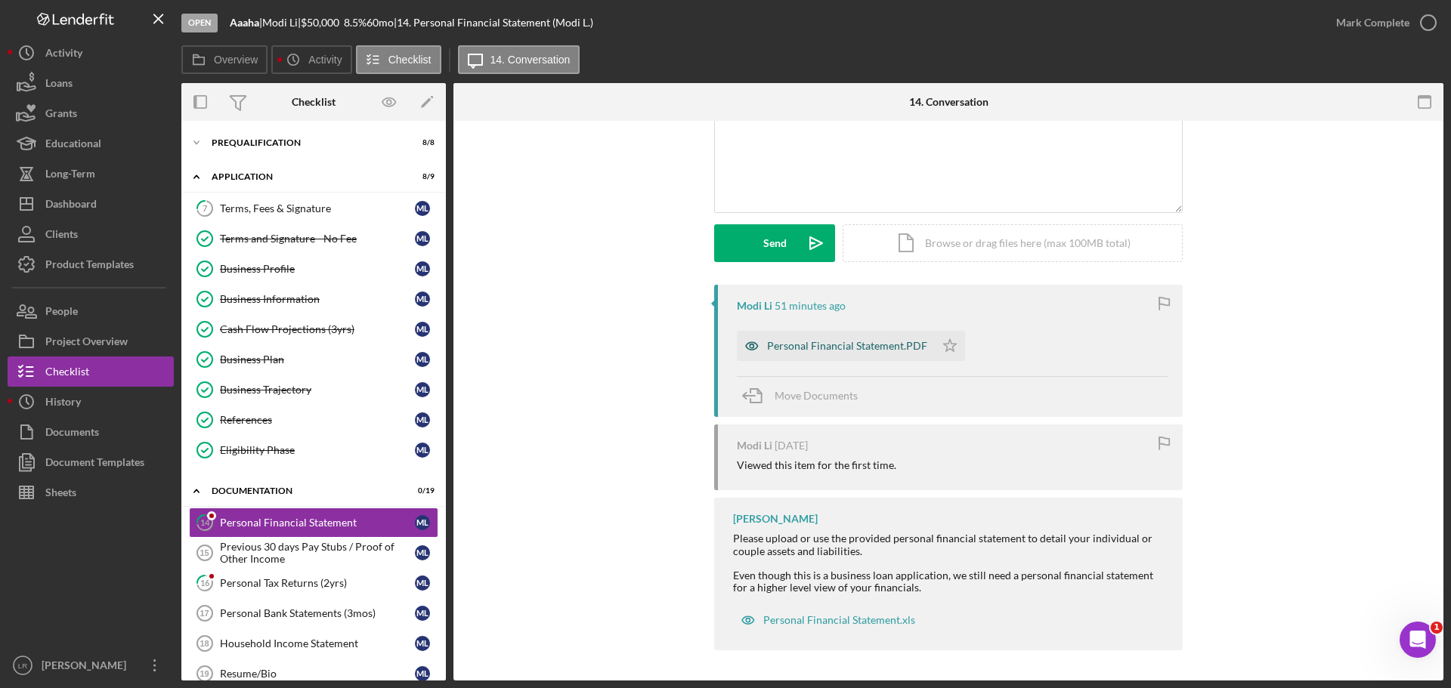
click at [815, 349] on div "Personal Financial Statement.PDF" at bounding box center [847, 346] width 160 height 12
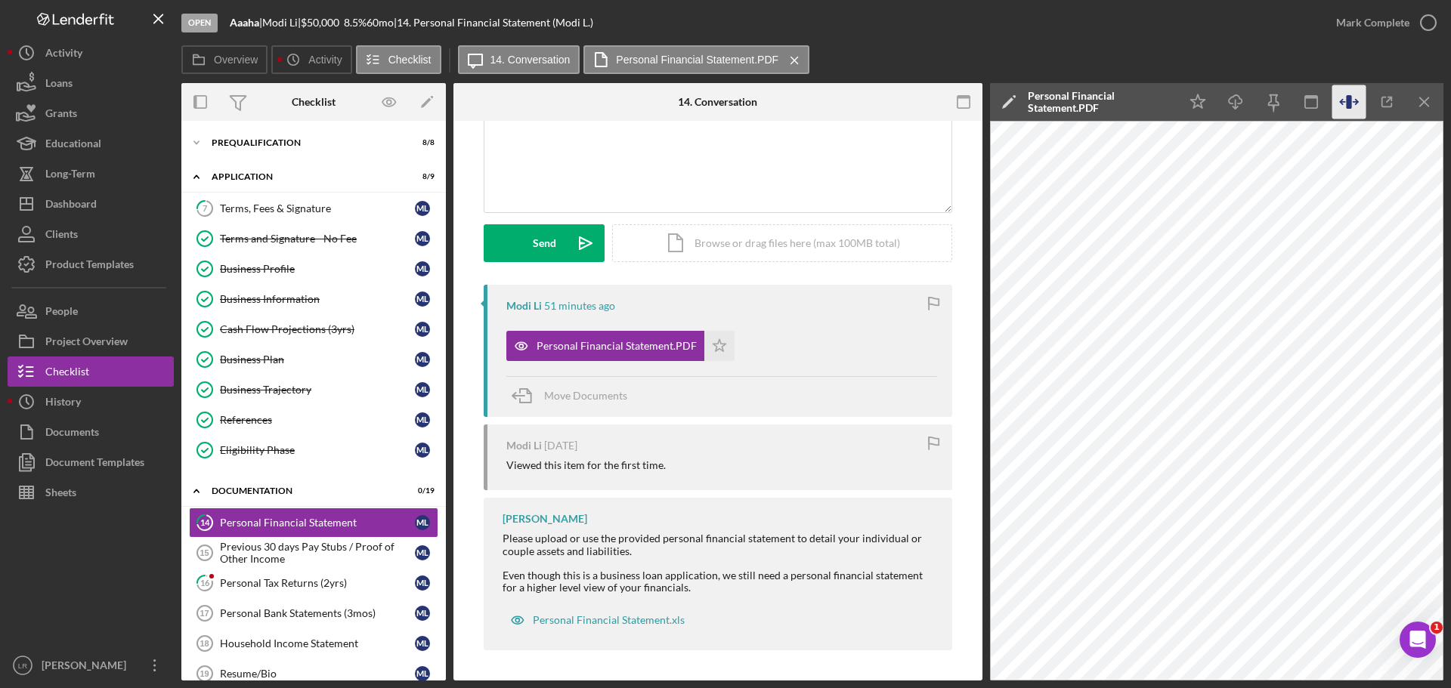
click at [1350, 104] on icon "button" at bounding box center [1348, 102] width 5 height 14
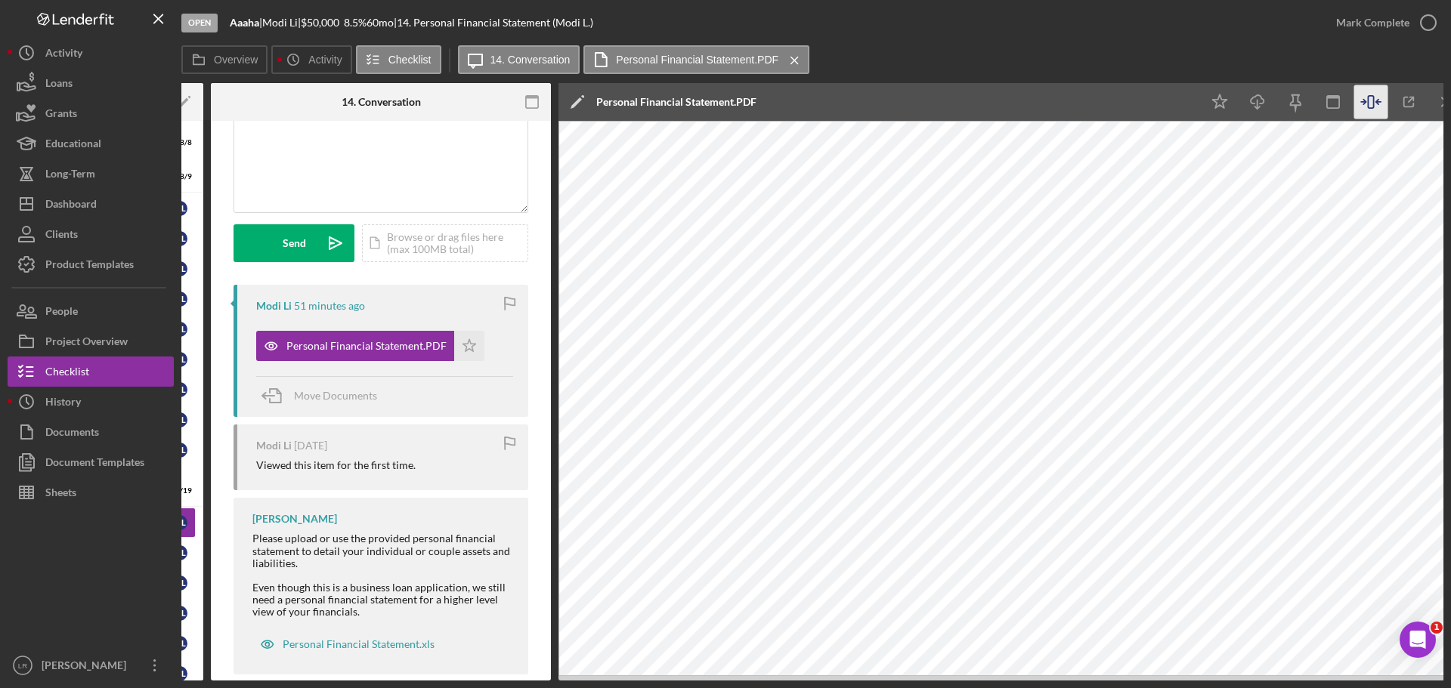
scroll to position [0, 264]
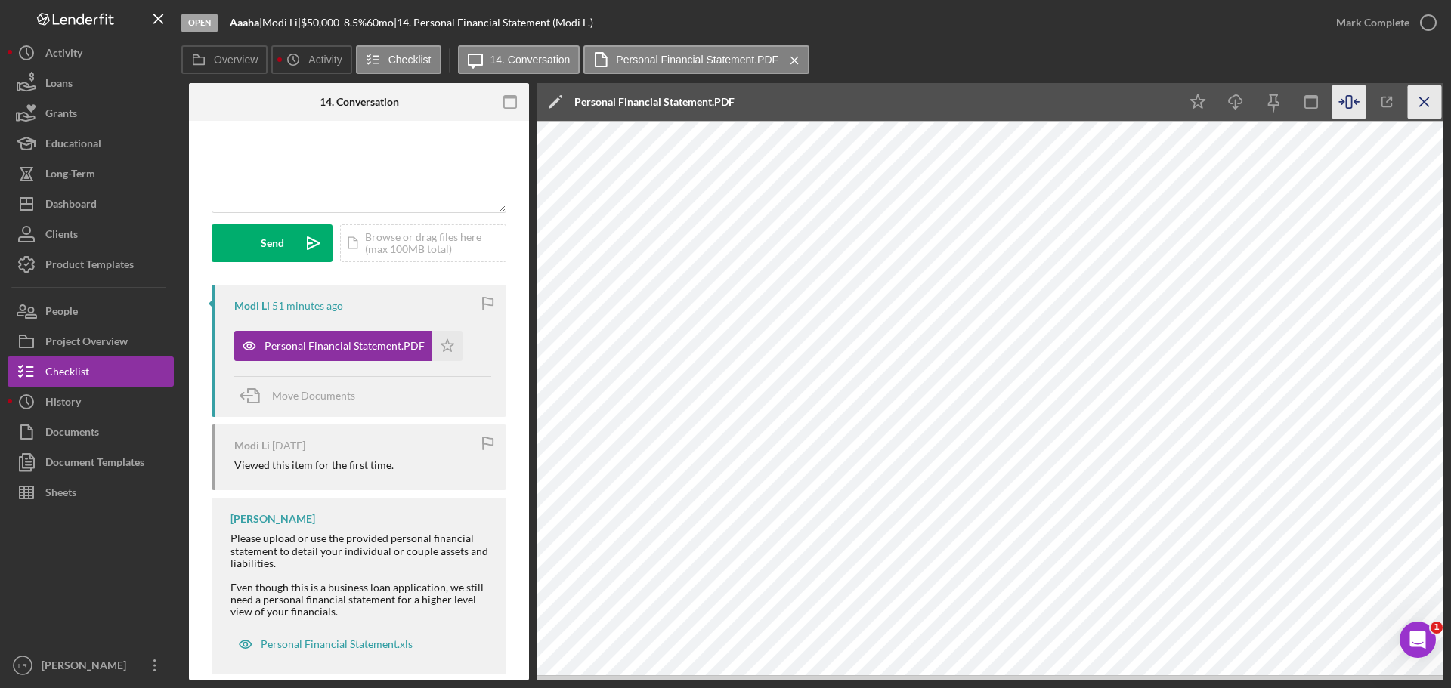
click at [1421, 106] on line "button" at bounding box center [1424, 101] width 8 height 8
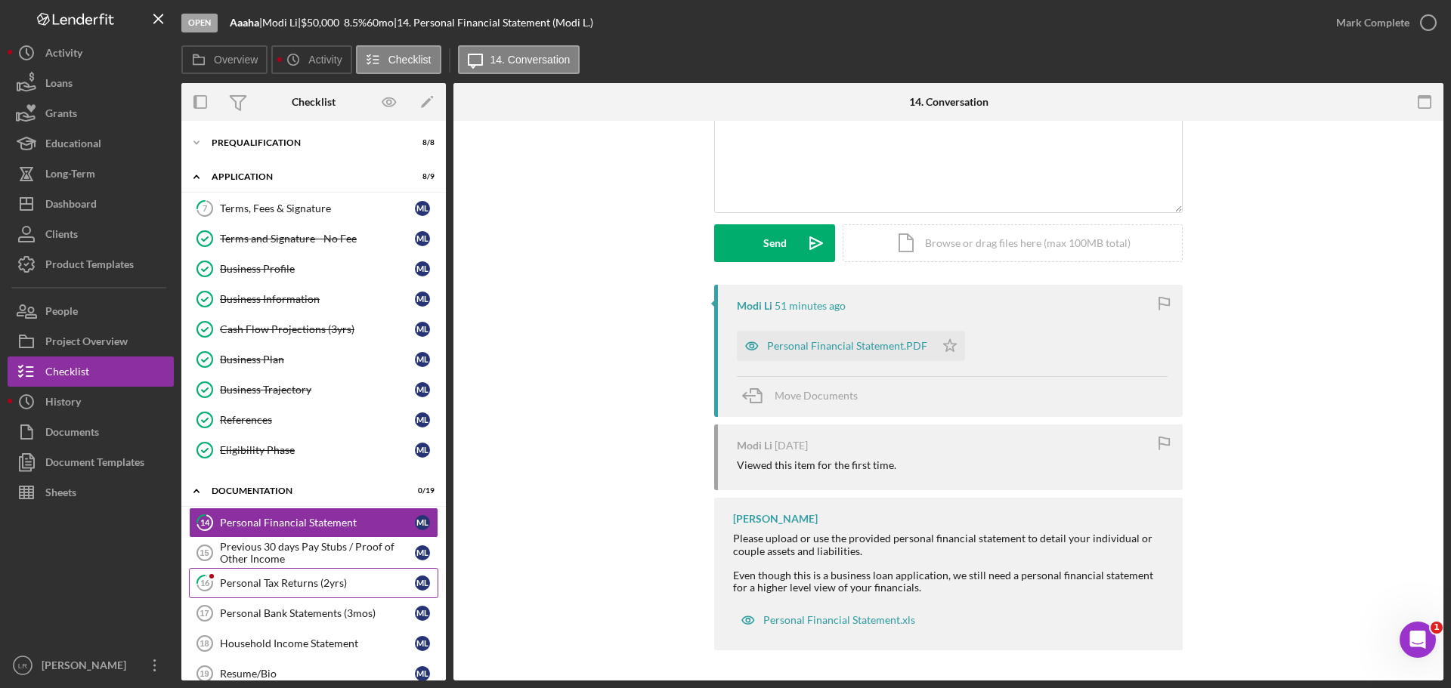
click at [286, 592] on link "16 Personal Tax Returns (2yrs) M L" at bounding box center [313, 583] width 249 height 30
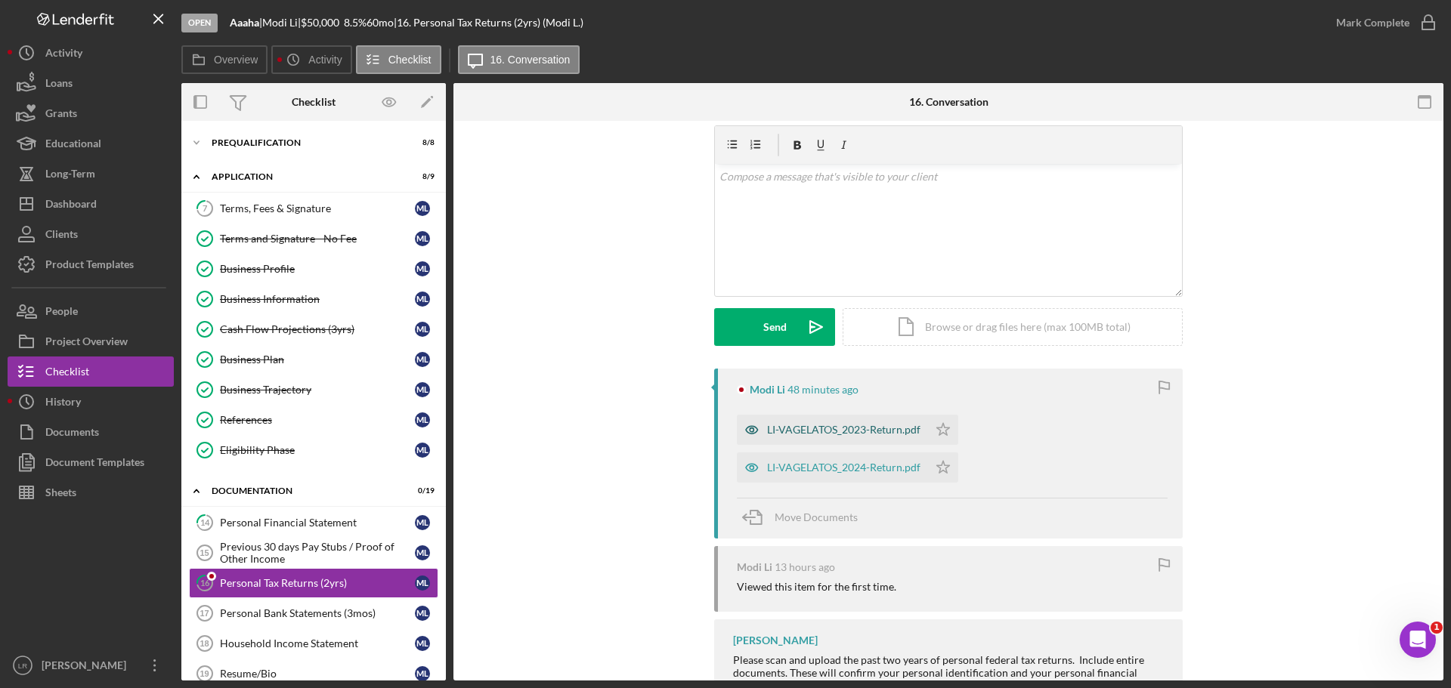
scroll to position [76, 0]
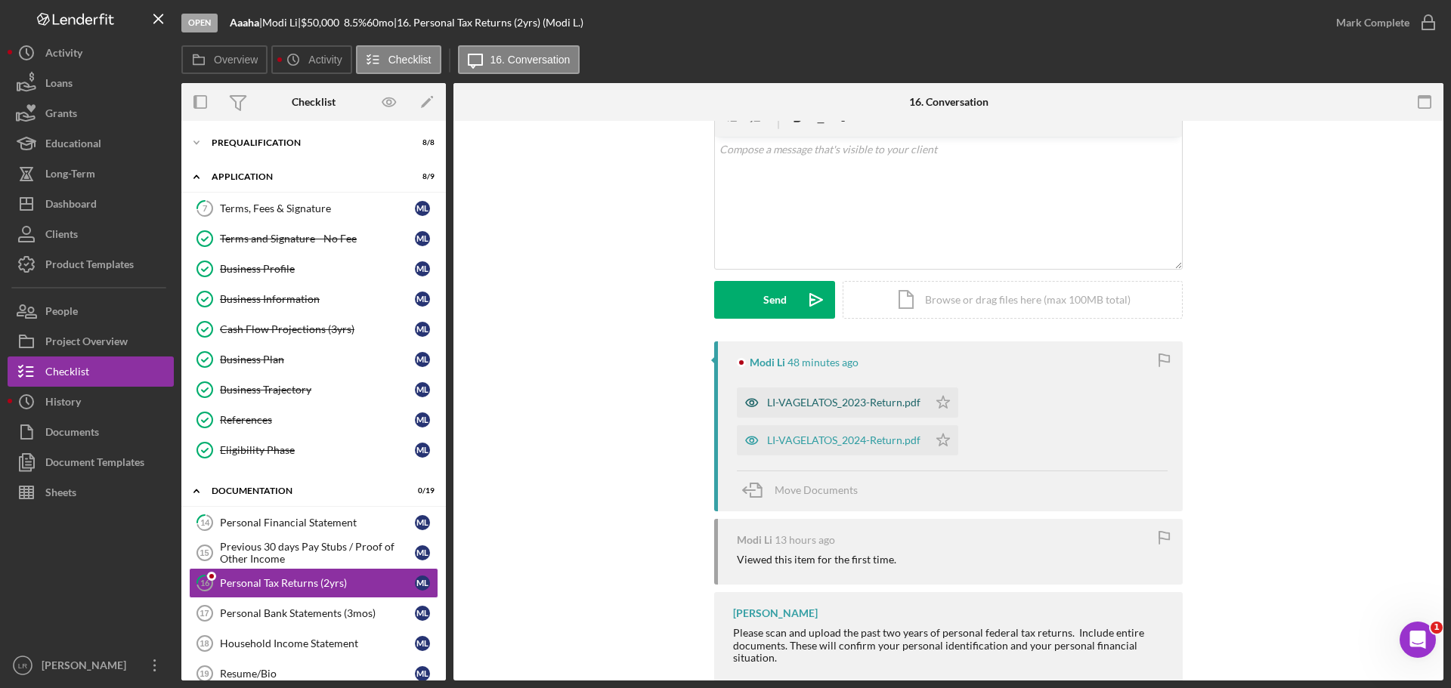
click at [788, 408] on div "LI-VAGELATOS_2023-Return.pdf" at bounding box center [843, 403] width 153 height 12
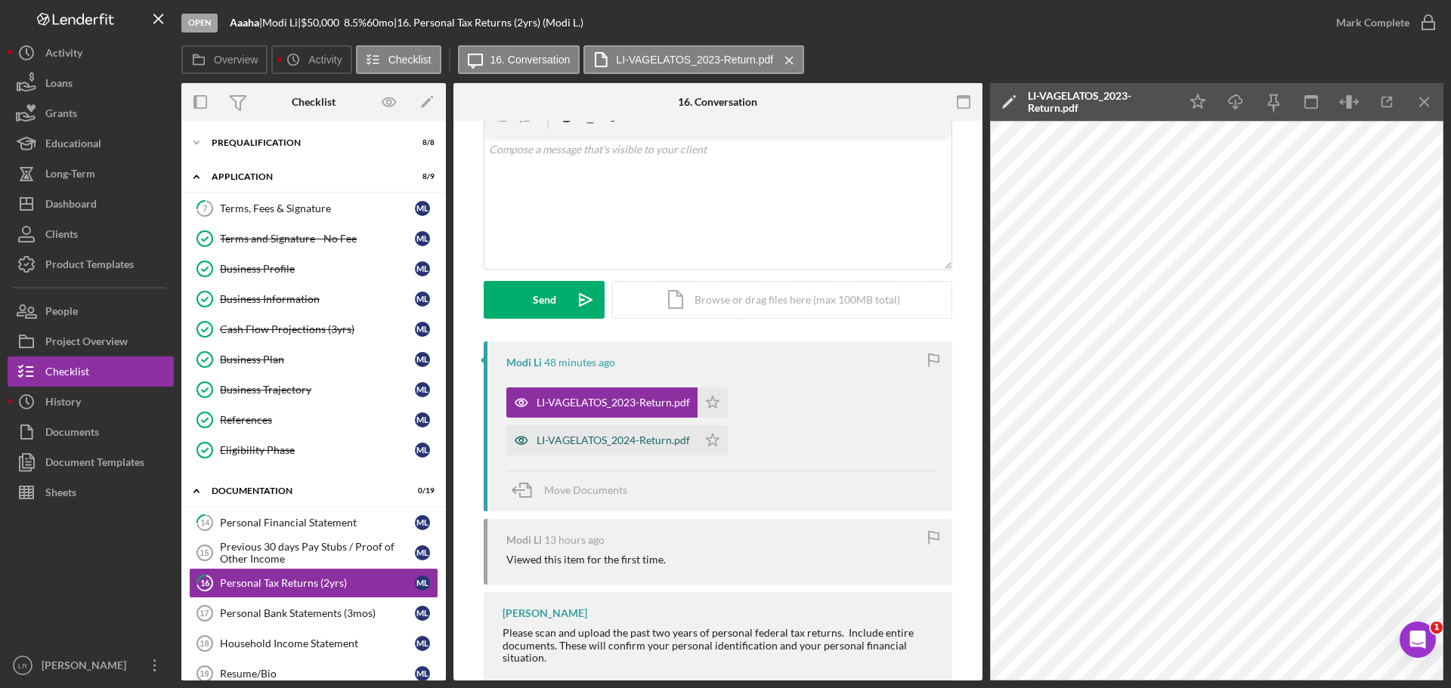
click at [618, 441] on div "LI-VAGELATOS_2024-Return.pdf" at bounding box center [612, 440] width 153 height 12
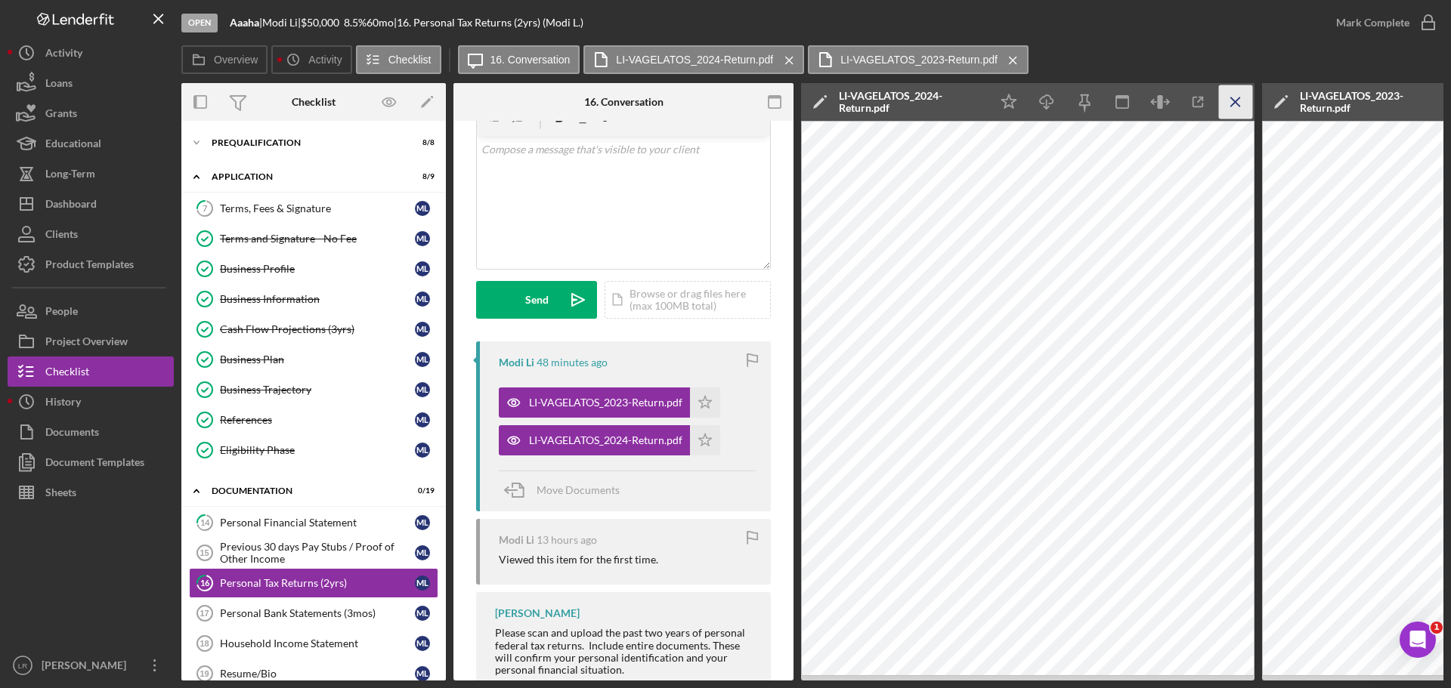
click at [1235, 99] on icon "Icon/Menu Close" at bounding box center [1236, 102] width 34 height 34
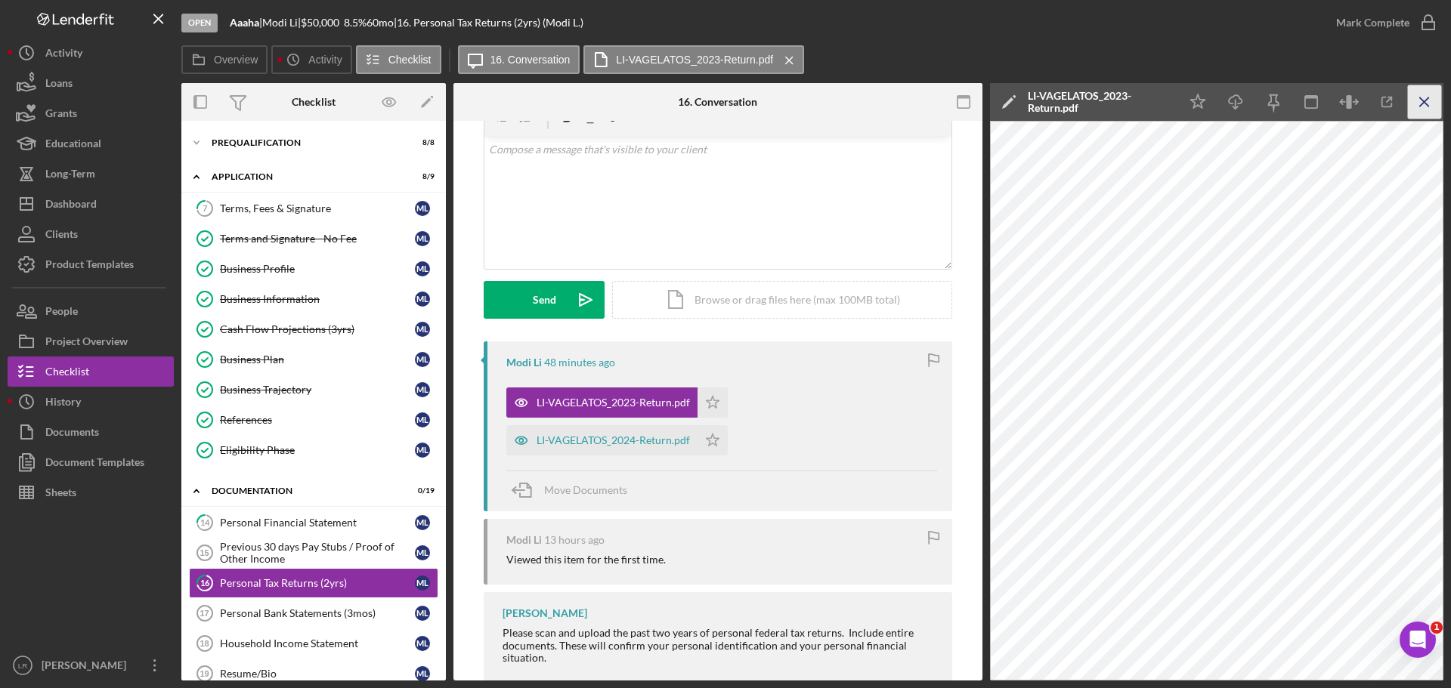
click at [1417, 104] on icon "Icon/Menu Close" at bounding box center [1425, 102] width 34 height 34
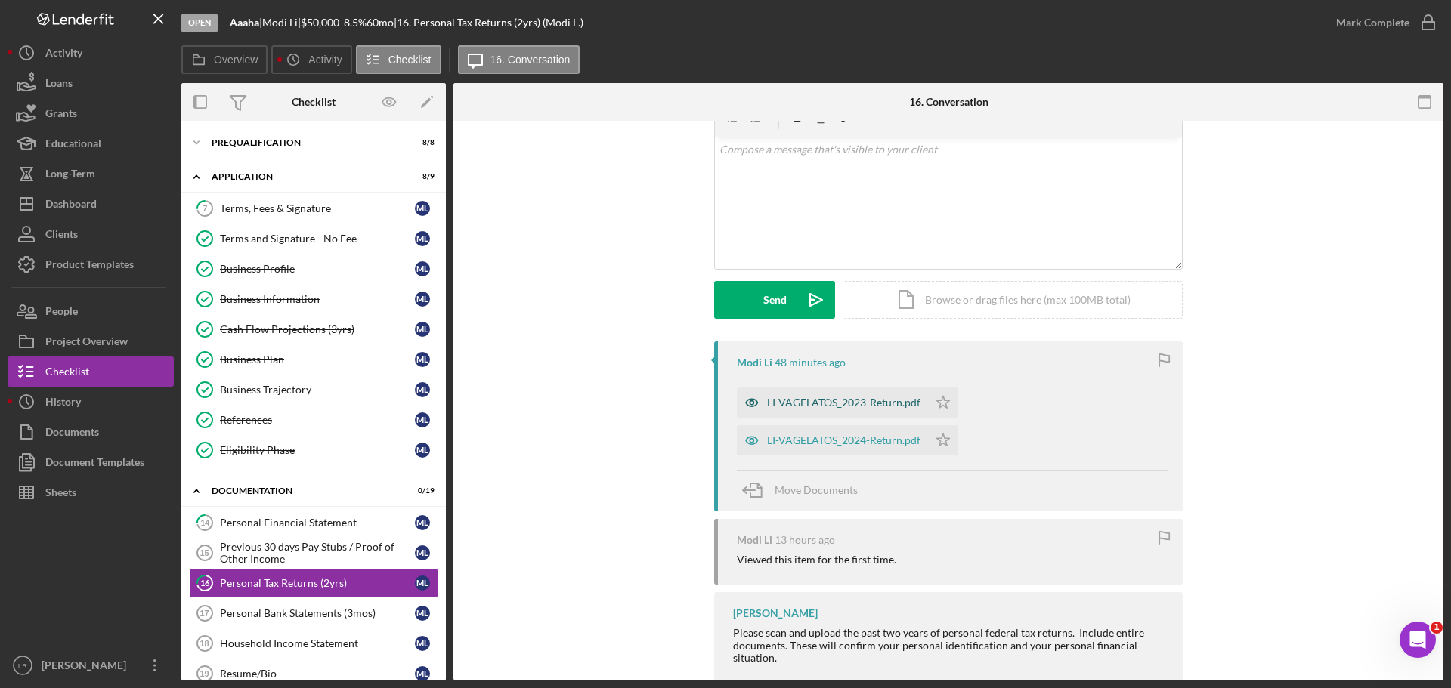
click at [821, 403] on div "LI-VAGELATOS_2023-Return.pdf" at bounding box center [843, 403] width 153 height 12
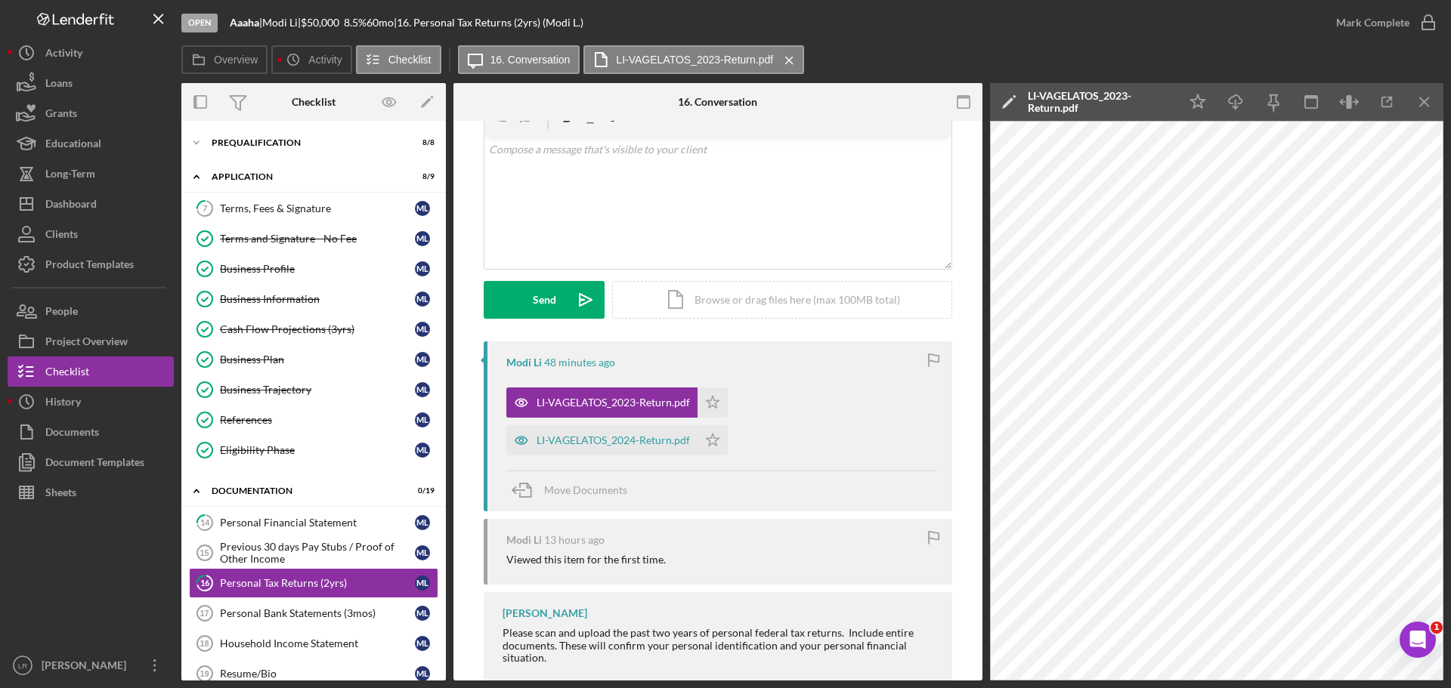
click at [1006, 100] on icon "Icon/Edit" at bounding box center [1009, 102] width 38 height 38
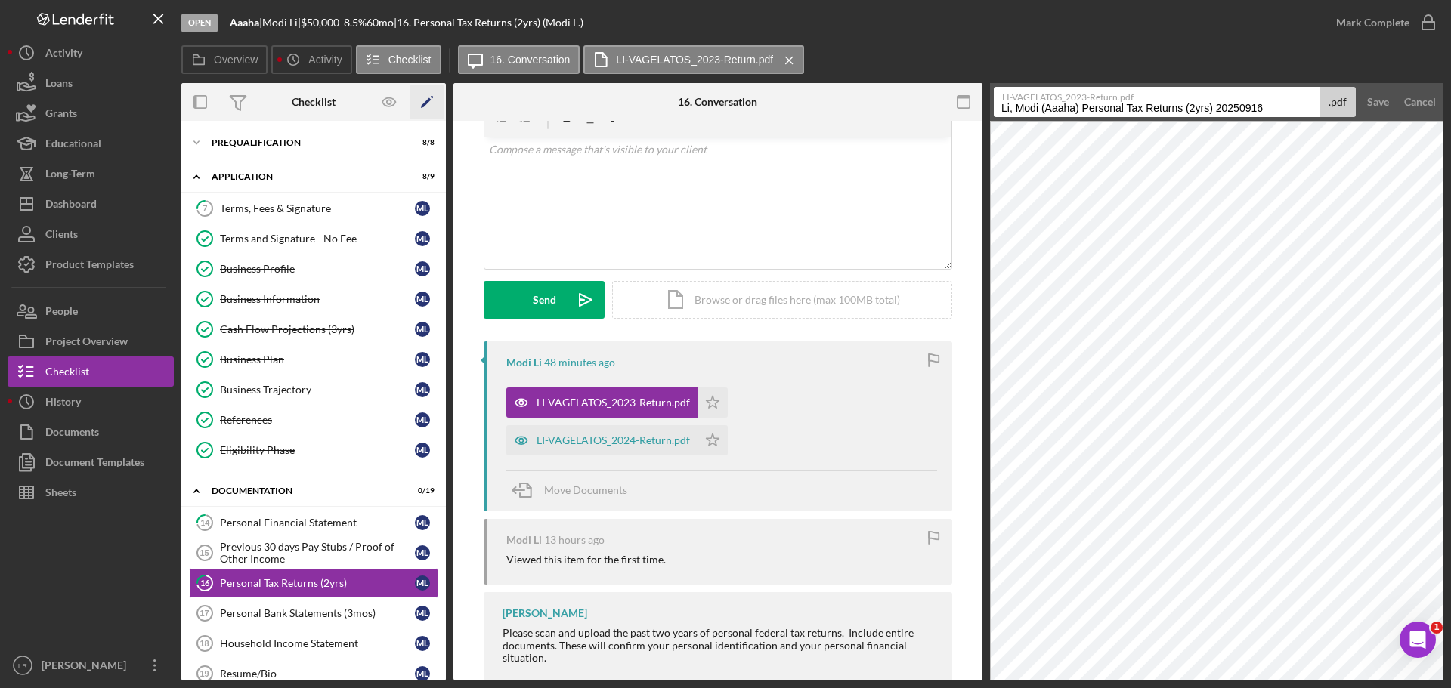
drag, startPoint x: 1084, startPoint y: 110, endPoint x: 433, endPoint y: 114, distance: 650.6
click at [433, 114] on div "Overview Internal Workflow Stage Open Icon/Dropdown Arrow Archive (can unarchiv…" at bounding box center [812, 382] width 1262 height 598
drag, startPoint x: 1097, startPoint y: 109, endPoint x: 1454, endPoint y: 90, distance: 357.1
click at [1450, 90] on html "Open Aaaha | Modi Li | $50,000 $50,000 8.5 % 60 mo | 16. Personal Tax Returns (…" at bounding box center [725, 344] width 1451 height 688
type input "Personal Tax Return 2023"
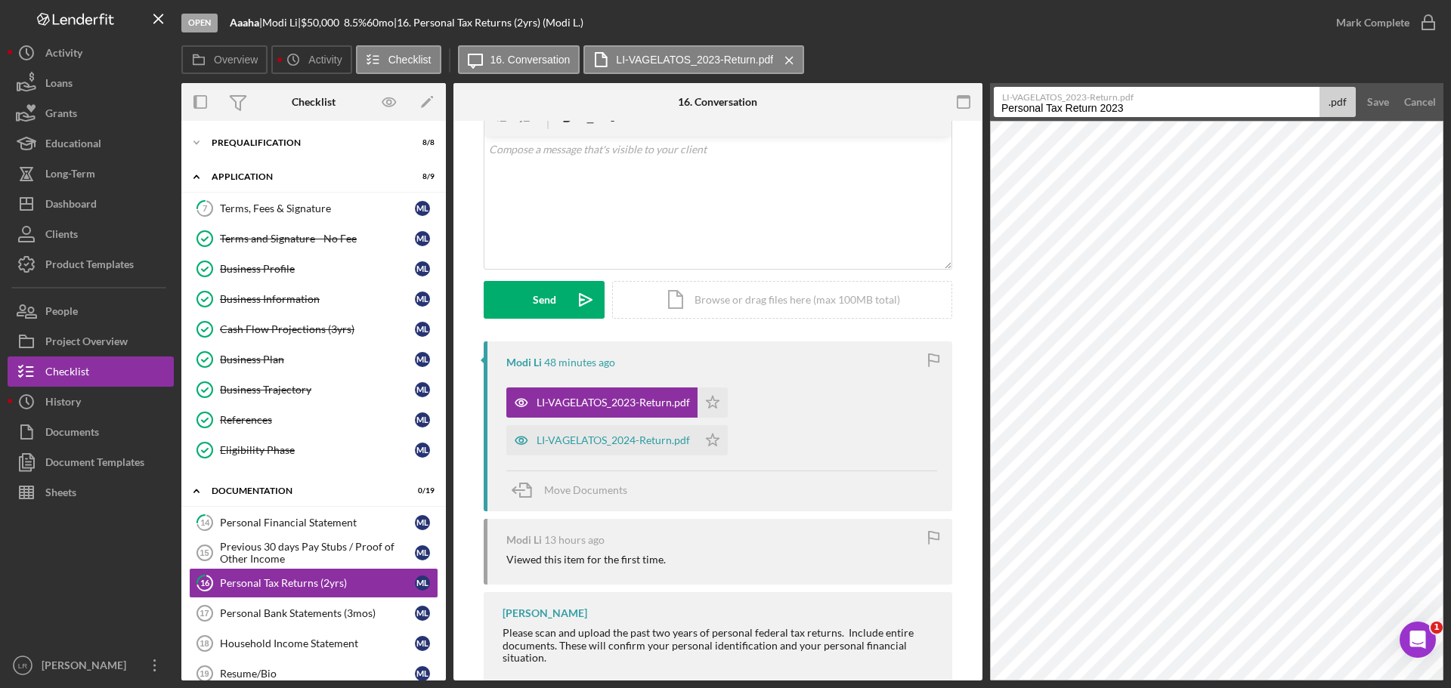
click at [1359, 87] on button "Save" at bounding box center [1377, 102] width 37 height 30
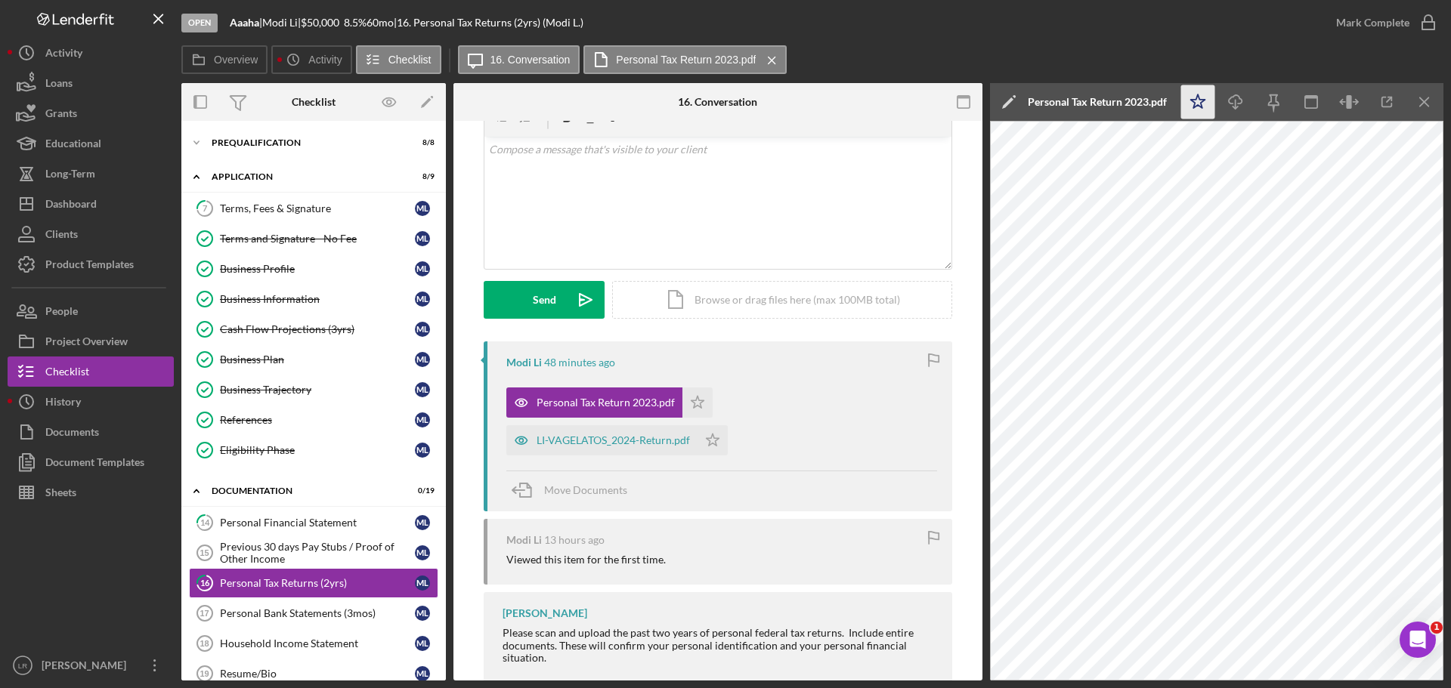
click at [1186, 103] on icon "Icon/Star" at bounding box center [1198, 102] width 34 height 34
click at [1238, 100] on icon "Icon/Download" at bounding box center [1236, 102] width 34 height 34
drag, startPoint x: 614, startPoint y: 438, endPoint x: 787, endPoint y: 327, distance: 205.6
click at [614, 438] on div "LI-VAGELATOS_2024-Return.pdf" at bounding box center [612, 440] width 153 height 12
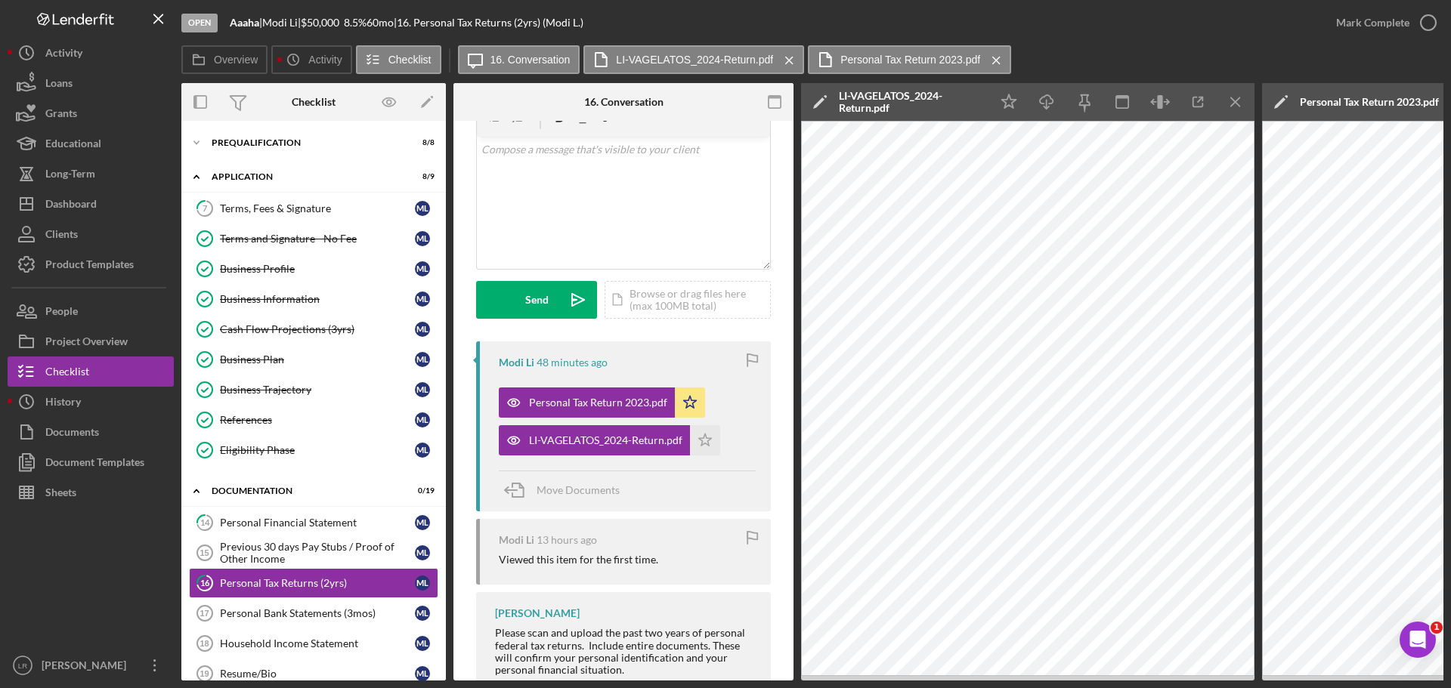
click at [822, 99] on polygon at bounding box center [818, 102] width 11 height 11
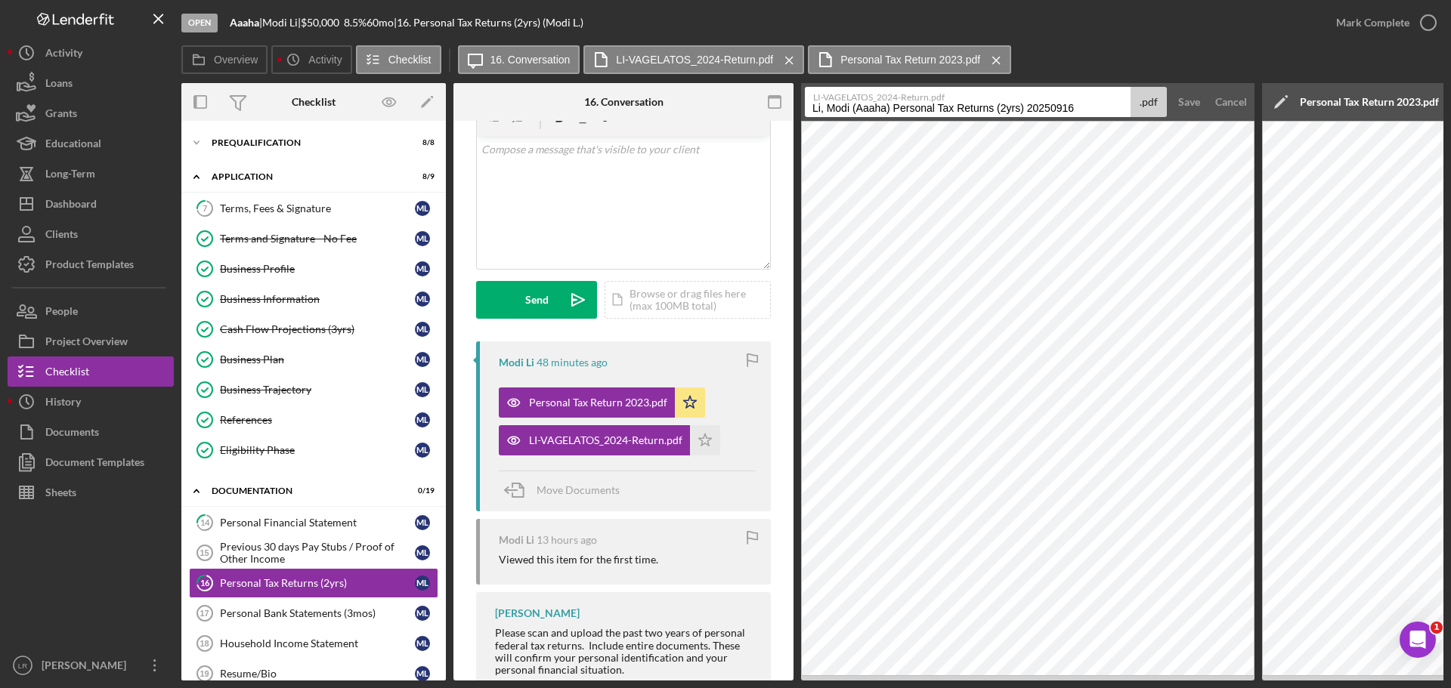
drag, startPoint x: 892, startPoint y: 109, endPoint x: 312, endPoint y: 94, distance: 579.7
click at [312, 94] on div "Overview Internal Workflow Stage Open Icon/Dropdown Arrow Archive (can unarchiv…" at bounding box center [812, 382] width 1262 height 598
drag, startPoint x: 908, startPoint y: 110, endPoint x: 1312, endPoint y: 103, distance: 404.3
click at [1312, 103] on div "Overview Internal Workflow Stage Open Icon/Dropdown Arrow Archive (can unarchiv…" at bounding box center [812, 382] width 1262 height 598
type input "Personal Tax Return 2024"
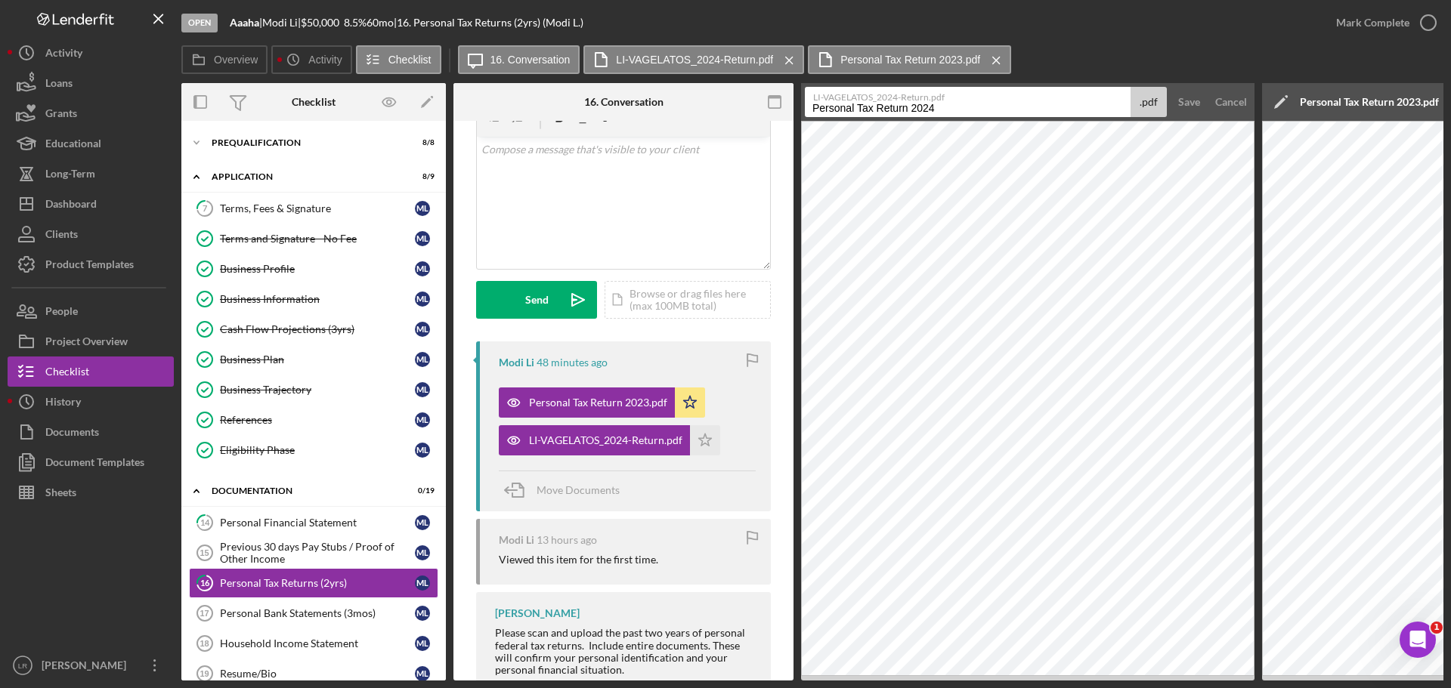
click at [1170, 87] on button "Save" at bounding box center [1188, 102] width 37 height 30
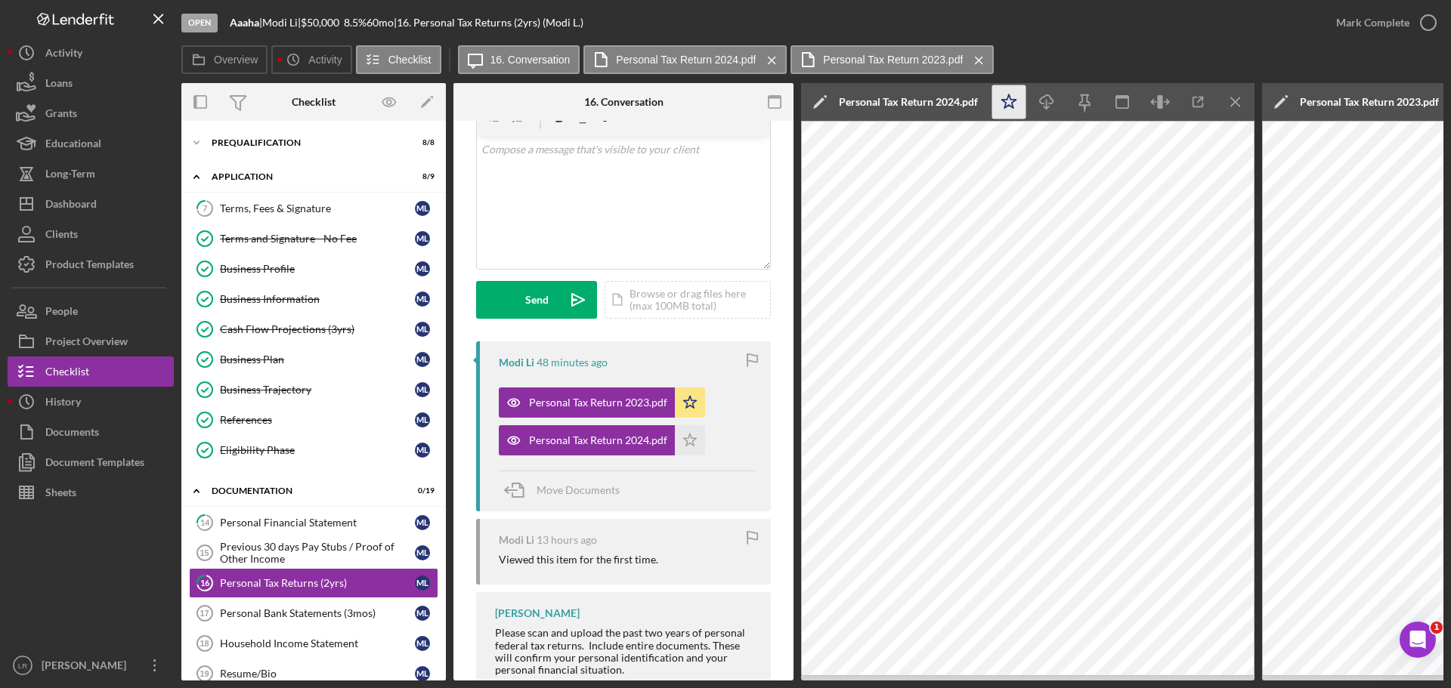
click at [1019, 99] on icon "Icon/Star" at bounding box center [1009, 102] width 34 height 34
click at [1050, 101] on icon "Icon/Download" at bounding box center [1047, 102] width 34 height 34
click at [1236, 104] on line "button" at bounding box center [1235, 101] width 8 height 8
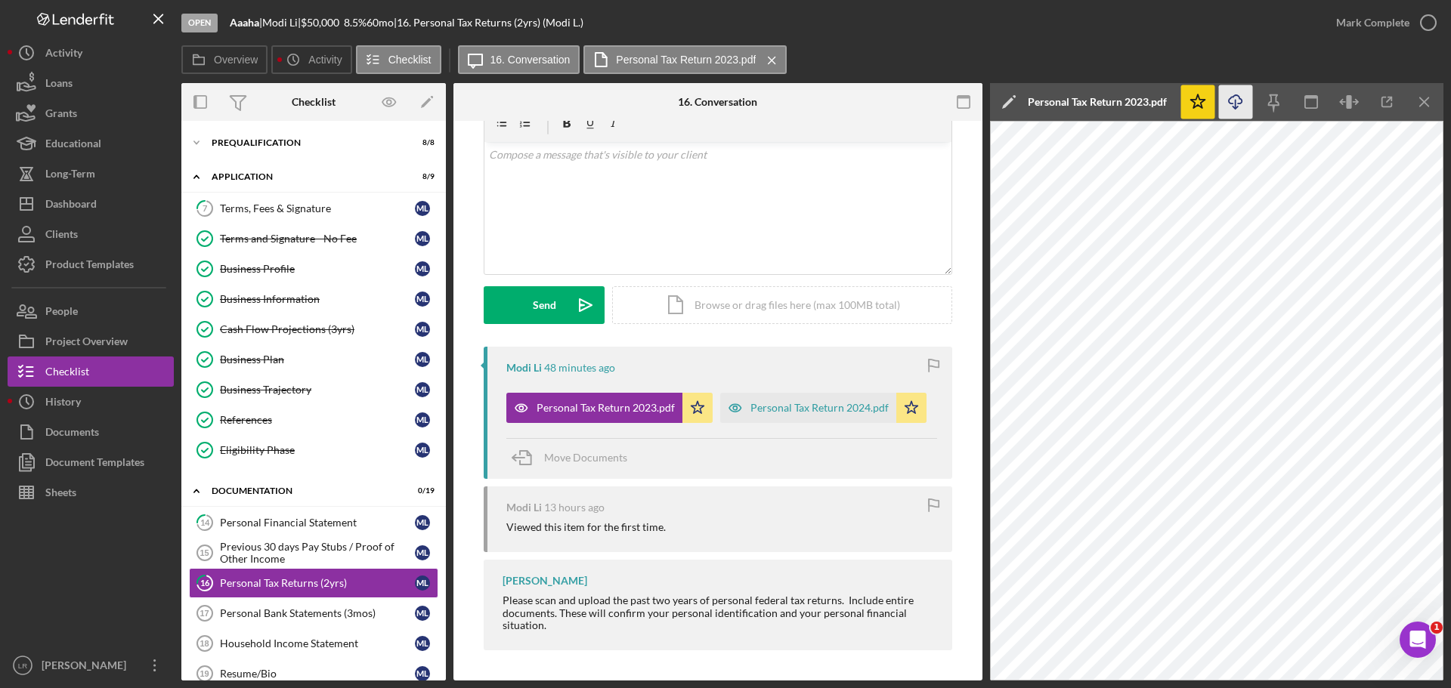
scroll to position [70, 0]
click at [1430, 98] on icon "Icon/Menu Close" at bounding box center [1425, 102] width 34 height 34
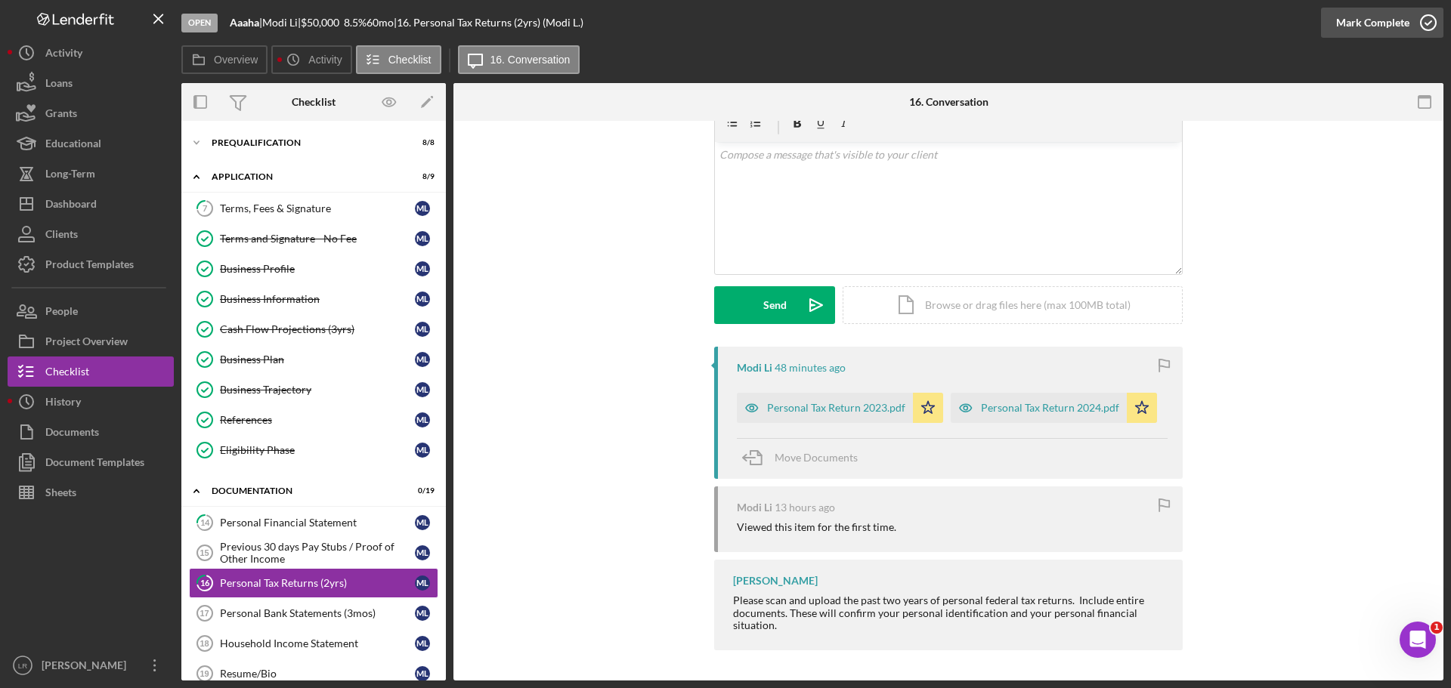
click at [1427, 13] on icon "button" at bounding box center [1428, 23] width 38 height 38
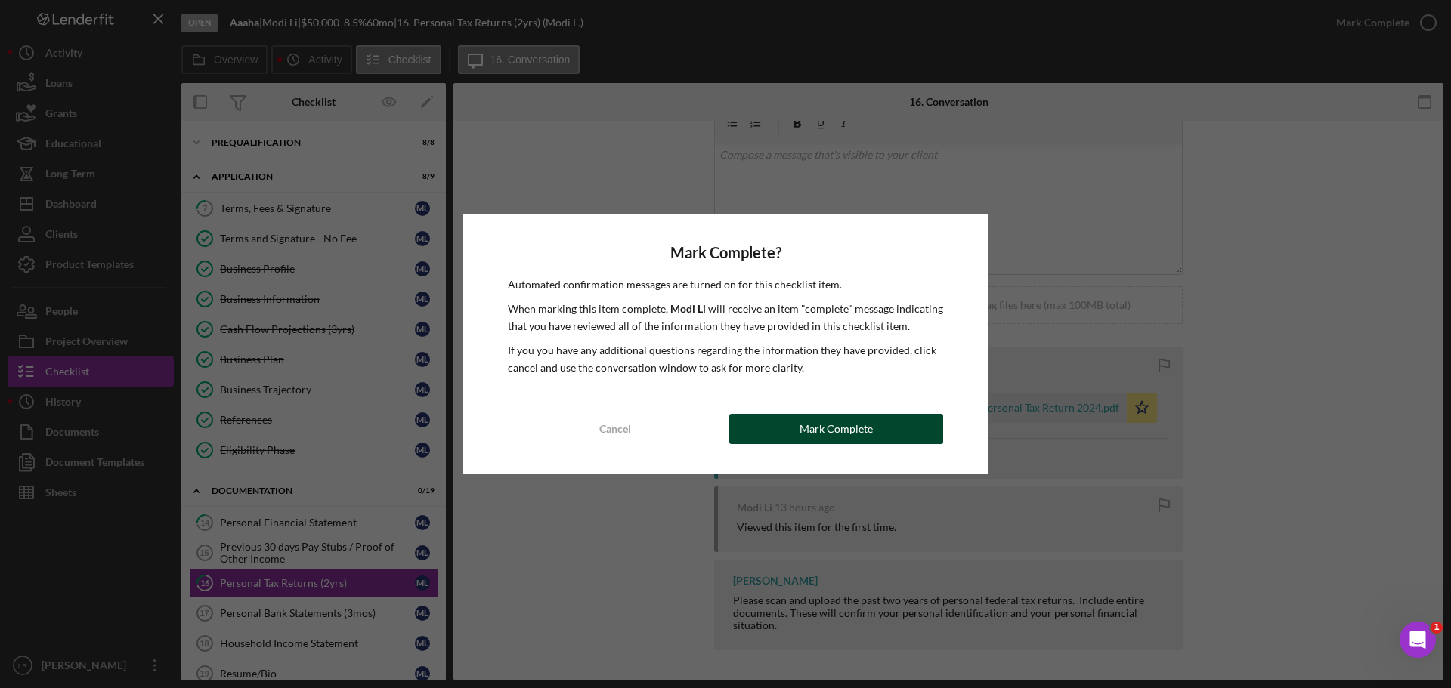
click at [871, 424] on button "Mark Complete" at bounding box center [836, 429] width 214 height 30
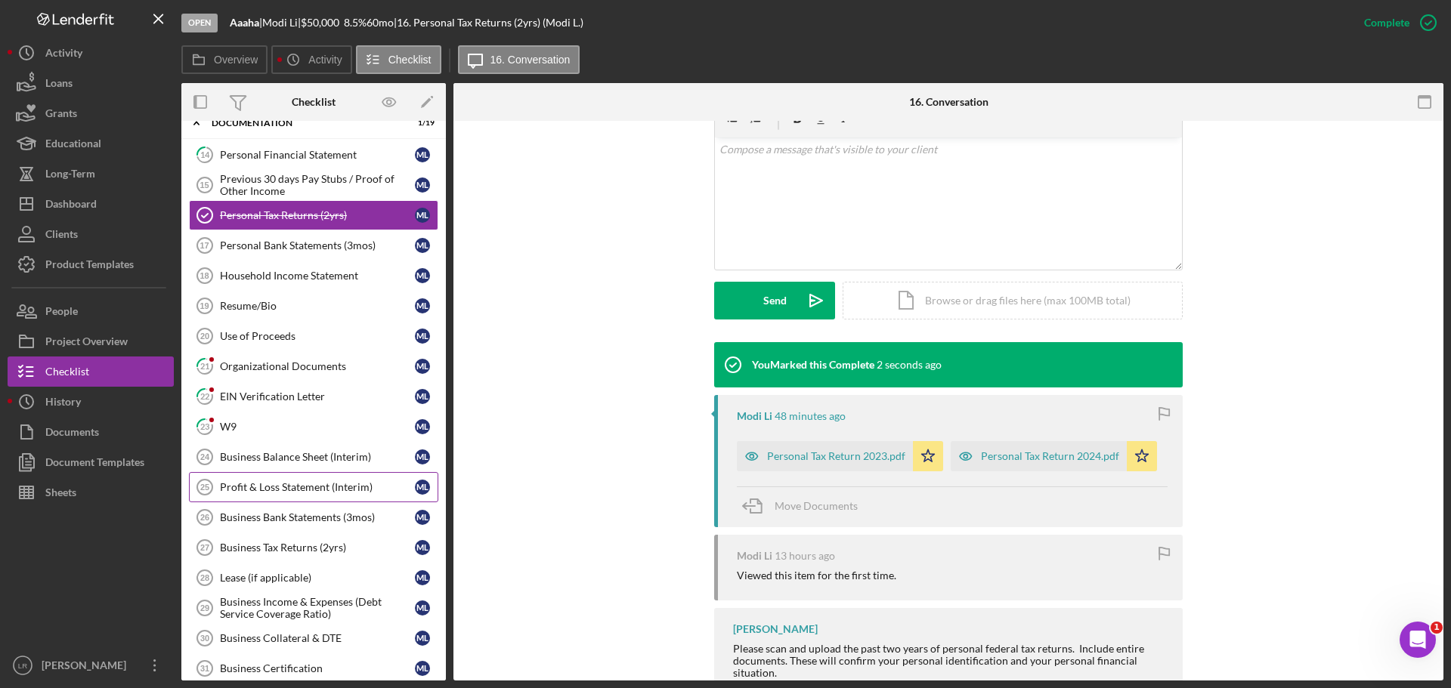
scroll to position [378, 0]
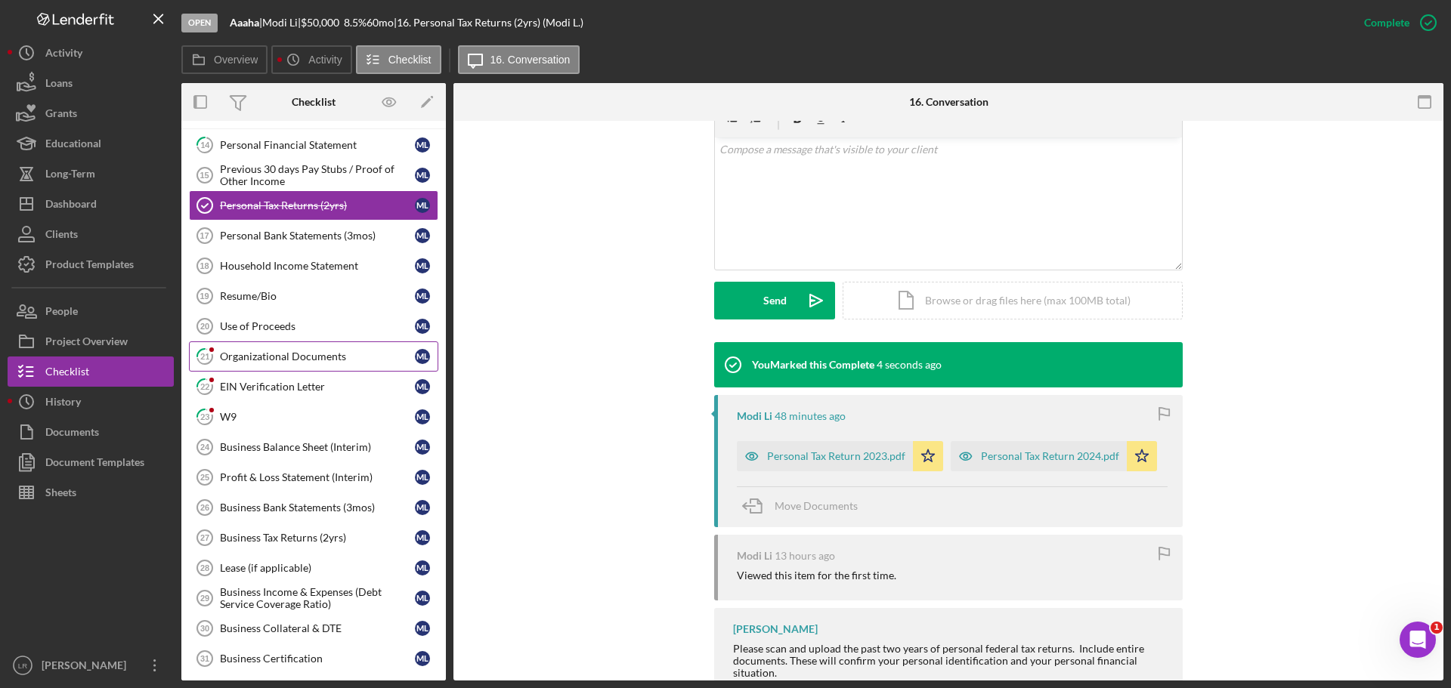
click at [266, 360] on div "Organizational Documents" at bounding box center [317, 357] width 195 height 12
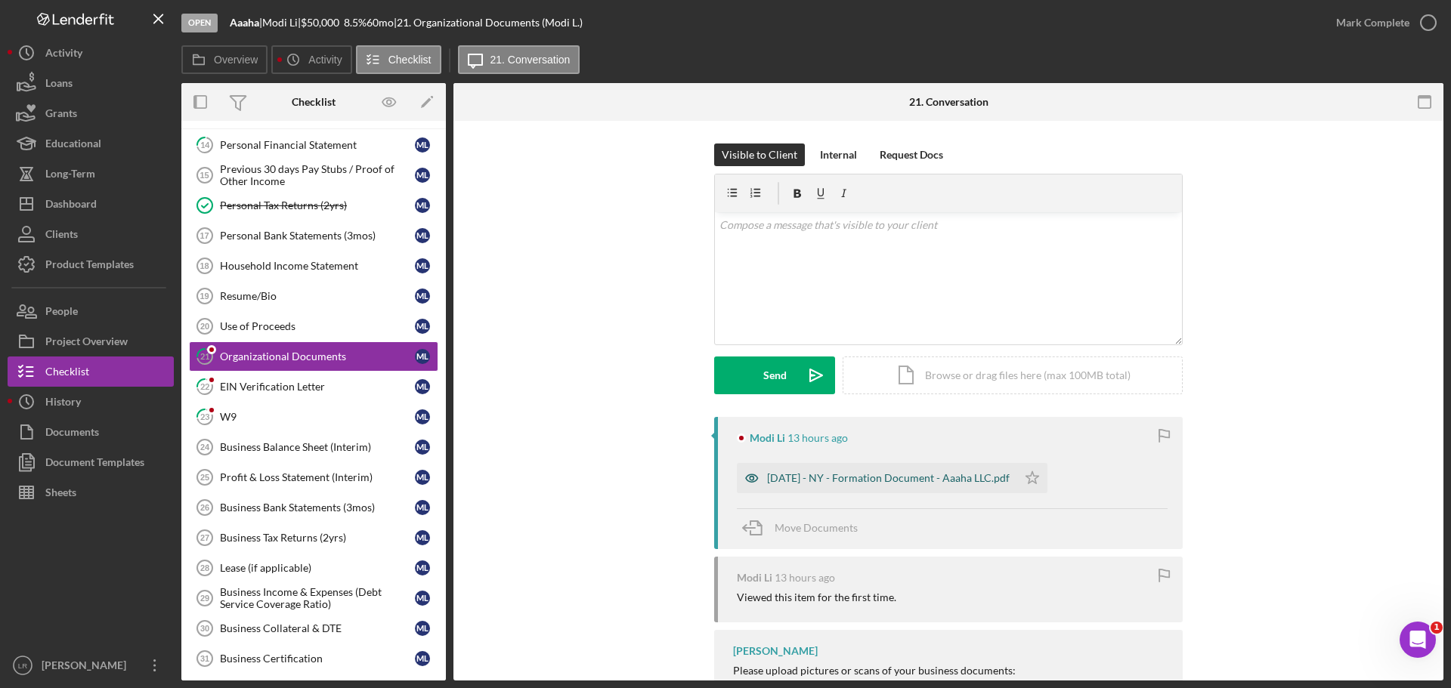
click at [890, 478] on div "[DATE] - NY - Formation Document - Aaaha LLC.pdf" at bounding box center [888, 478] width 243 height 12
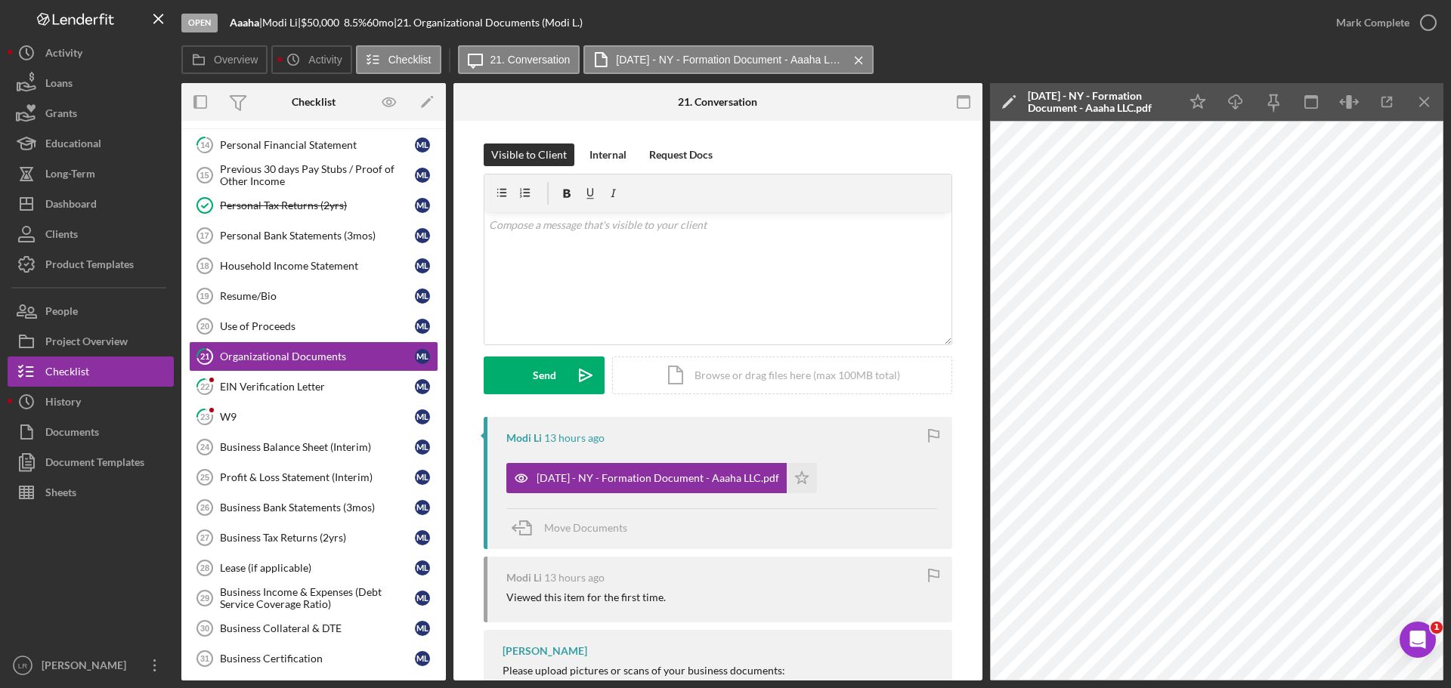
click at [1007, 103] on polygon at bounding box center [1007, 102] width 11 height 11
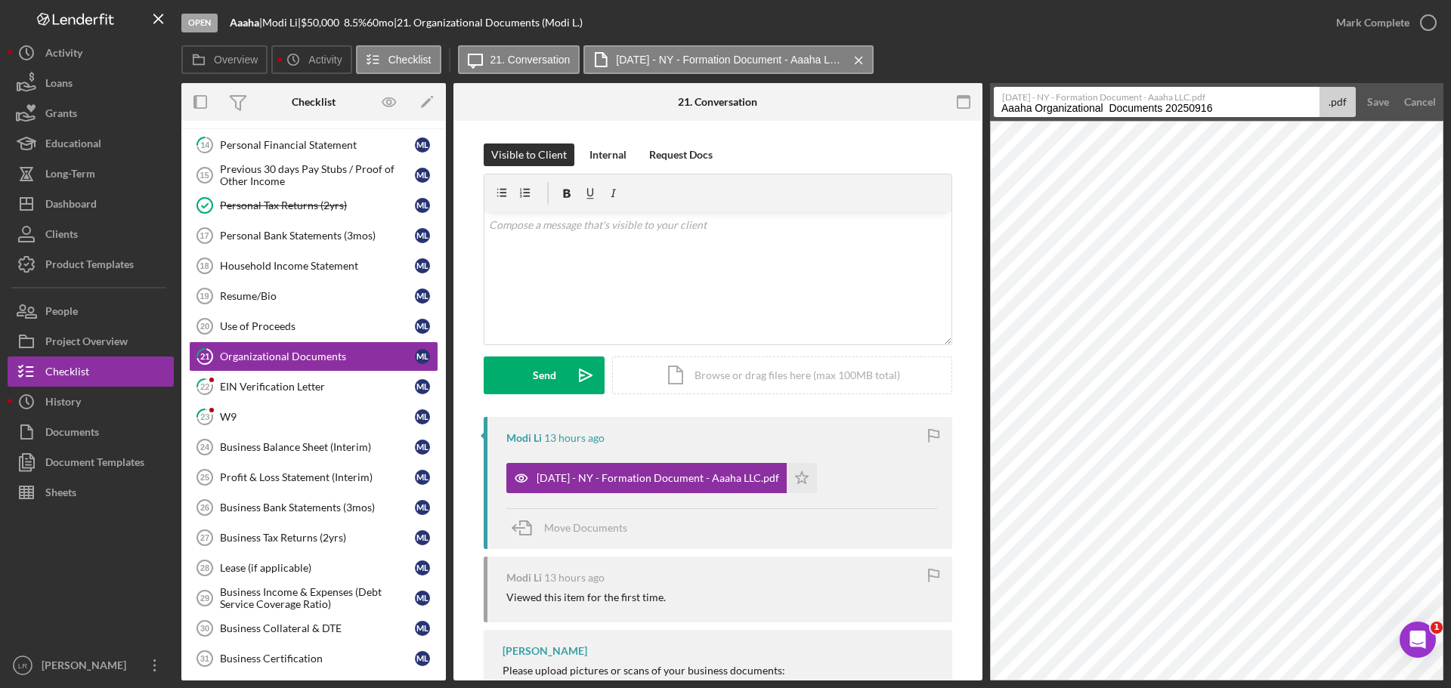
drag, startPoint x: 1238, startPoint y: 103, endPoint x: 852, endPoint y: 116, distance: 386.4
click at [852, 116] on div "Overview Internal Workflow Stage Open Icon/Dropdown Arrow Archive (can unarchiv…" at bounding box center [812, 382] width 1262 height 598
click at [1034, 108] on input "Aaaha Organizational Documents 20250916" at bounding box center [1157, 102] width 326 height 30
drag, startPoint x: 1034, startPoint y: 108, endPoint x: 753, endPoint y: 112, distance: 281.1
click at [753, 112] on div "Overview Internal Workflow Stage Open Icon/Dropdown Arrow Archive (can unarchiv…" at bounding box center [812, 382] width 1262 height 598
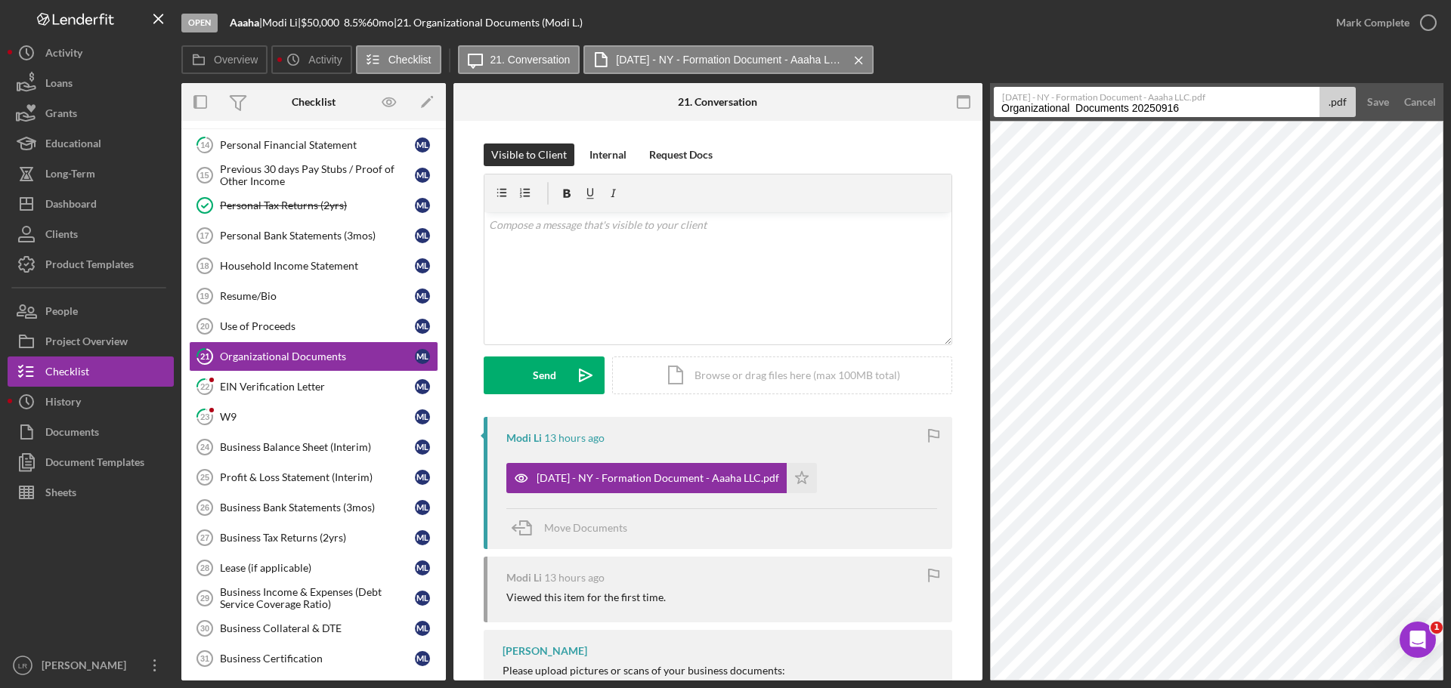
click at [1074, 109] on input "Organizational Documents 20250916" at bounding box center [1157, 102] width 326 height 30
drag, startPoint x: 1124, startPoint y: 107, endPoint x: 1403, endPoint y: 104, distance: 279.6
click at [1403, 104] on form "[DATE] - NY - Formation Document - Aaaha LLC.pdf Organizational Documents 20250…" at bounding box center [1216, 102] width 453 height 38
click at [1118, 105] on input "Organizational Documents - Articles of Organization" at bounding box center [1157, 102] width 326 height 30
type input "Organizational Documents - Articles of Organization"
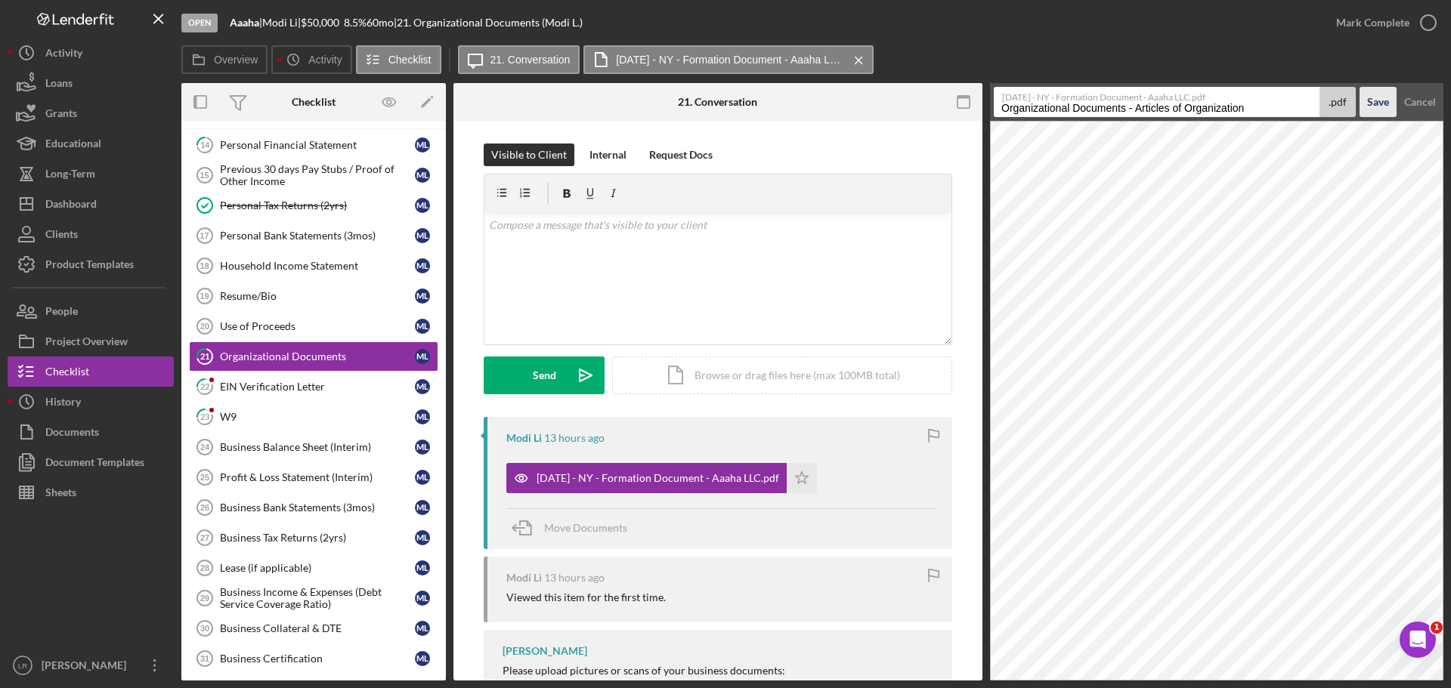
click at [1386, 104] on div "Save" at bounding box center [1378, 102] width 22 height 30
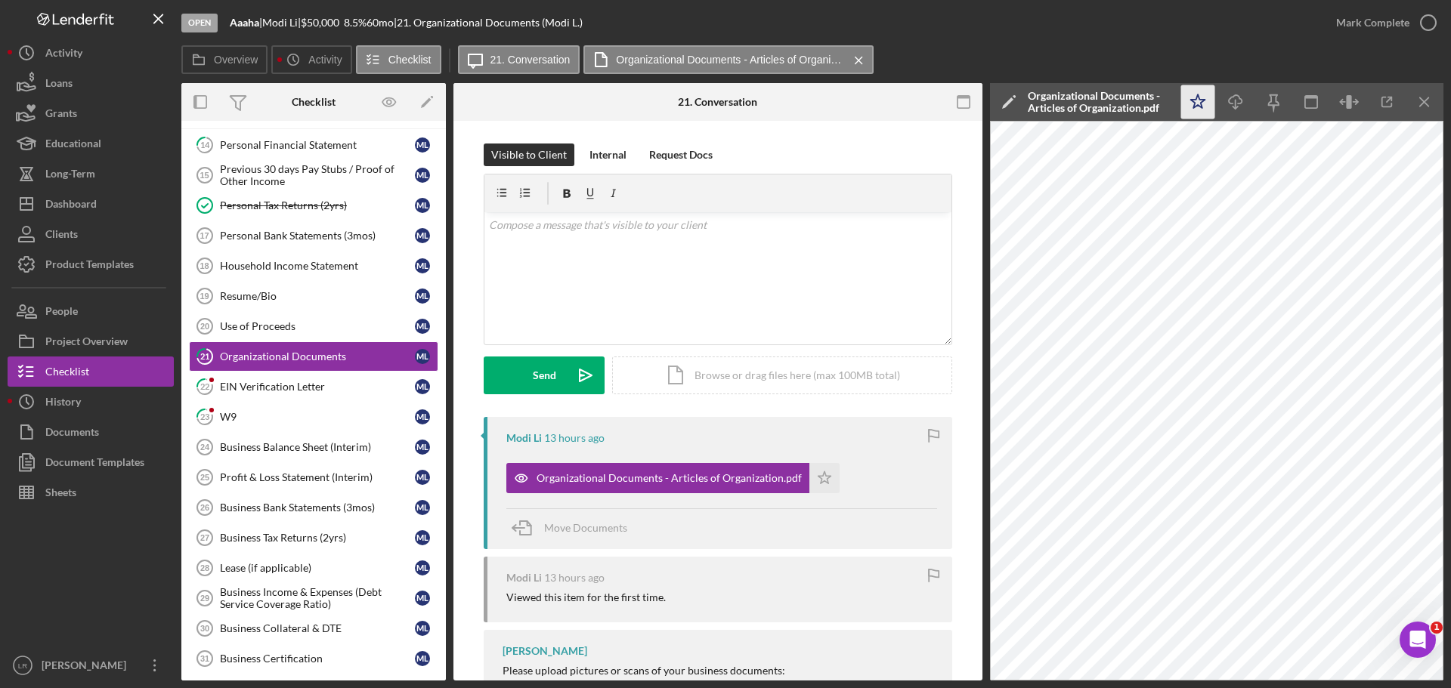
click at [1202, 99] on polygon "button" at bounding box center [1198, 101] width 14 height 14
click at [1235, 100] on line "button" at bounding box center [1235, 104] width 0 height 8
drag, startPoint x: 1424, startPoint y: 21, endPoint x: 694, endPoint y: 383, distance: 814.7
click at [708, 365] on div "Open Aaaha | Modi Li | $50,000 $50,000 8.5 % 60 mo | 21. Organizational Documen…" at bounding box center [812, 340] width 1262 height 681
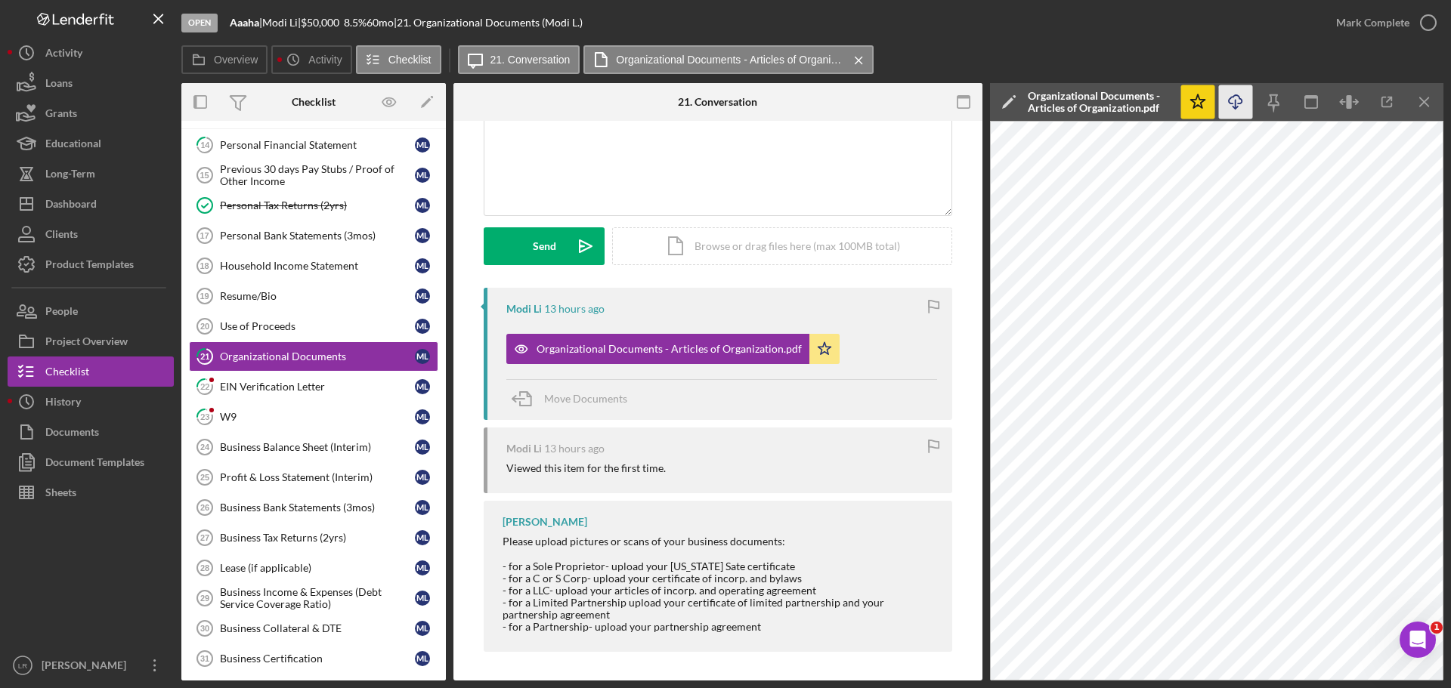
scroll to position [131, 0]
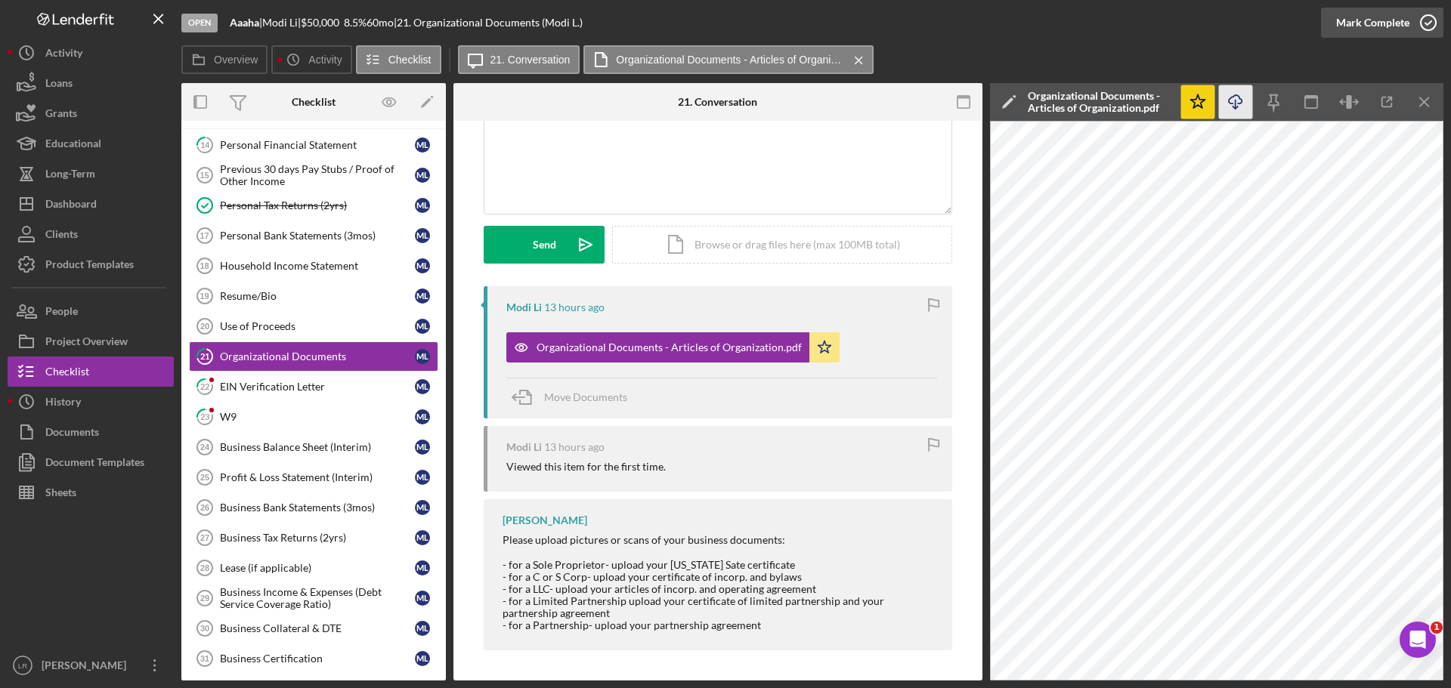
click at [1418, 18] on icon "button" at bounding box center [1428, 23] width 38 height 38
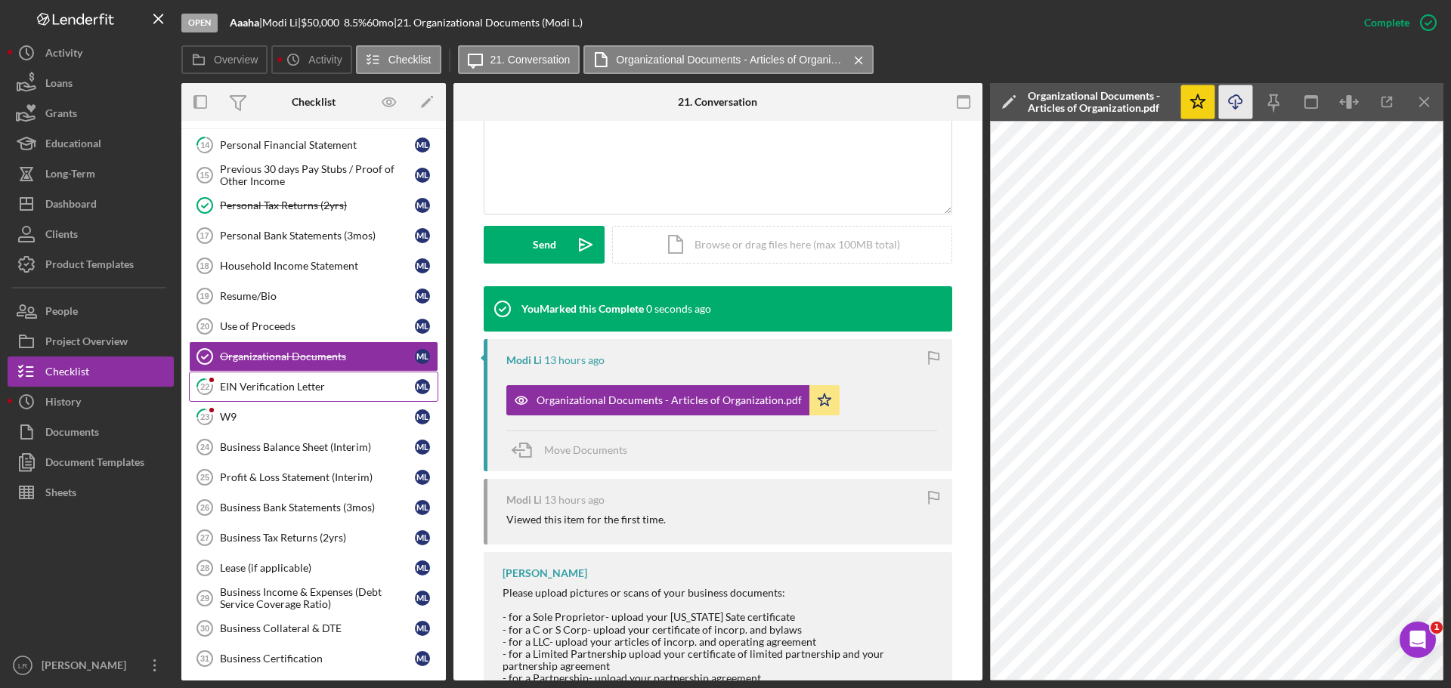
click at [296, 395] on link "22 EIN Verification Letter M L" at bounding box center [313, 387] width 249 height 30
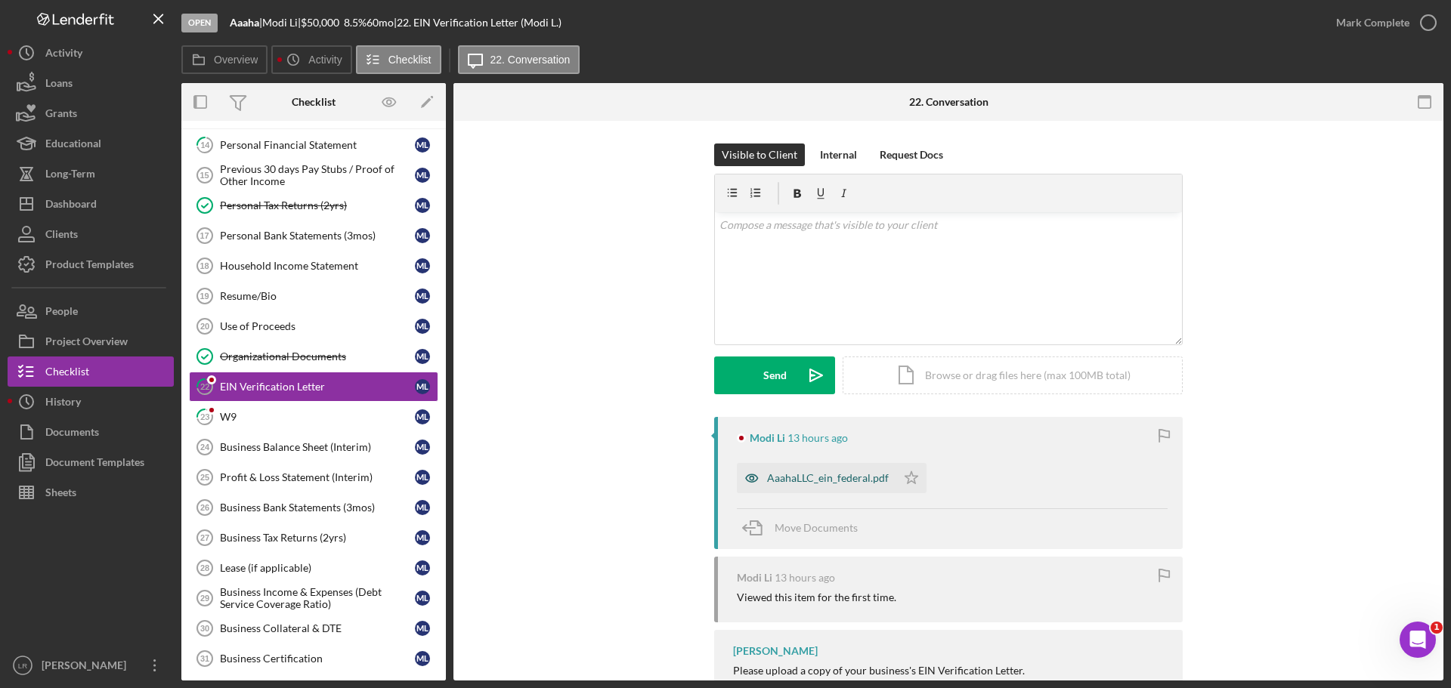
click at [812, 489] on div "AaahaLLC_ein_federal.pdf" at bounding box center [816, 478] width 159 height 30
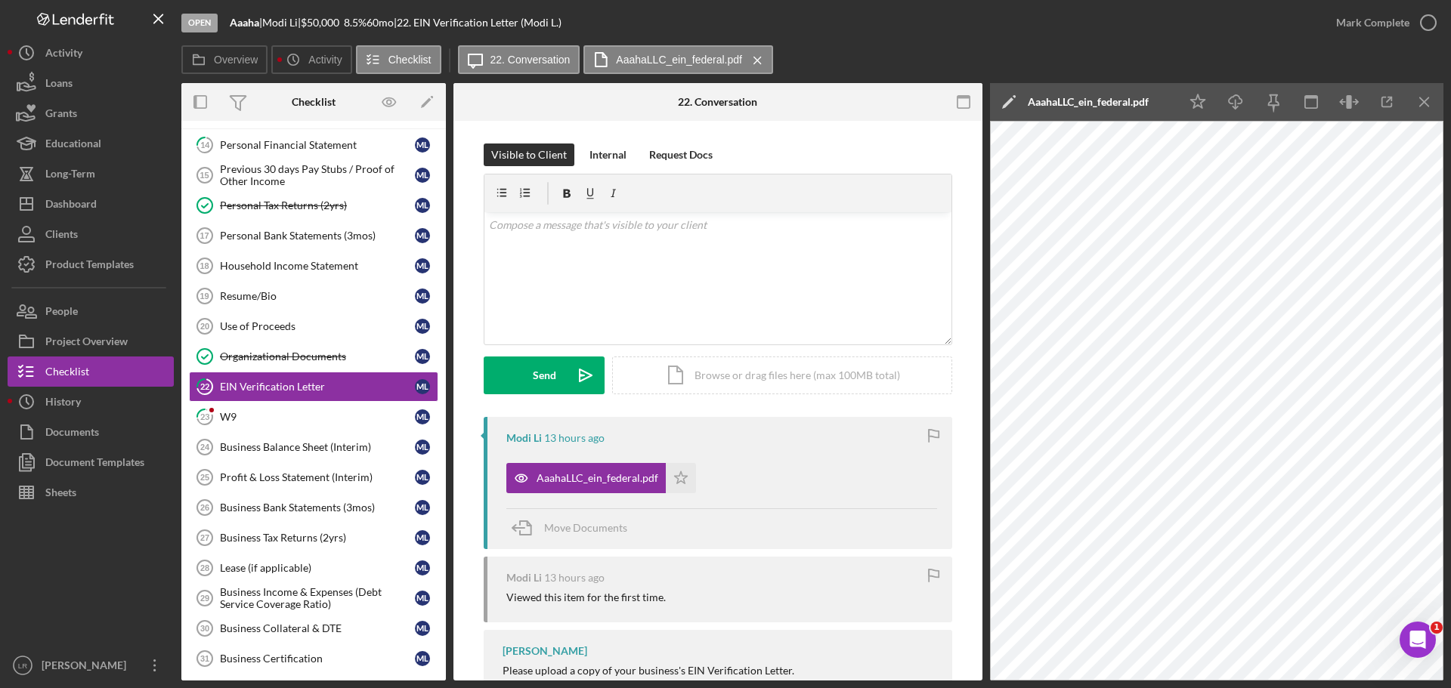
click at [1013, 102] on icon "Icon/Edit" at bounding box center [1009, 102] width 38 height 38
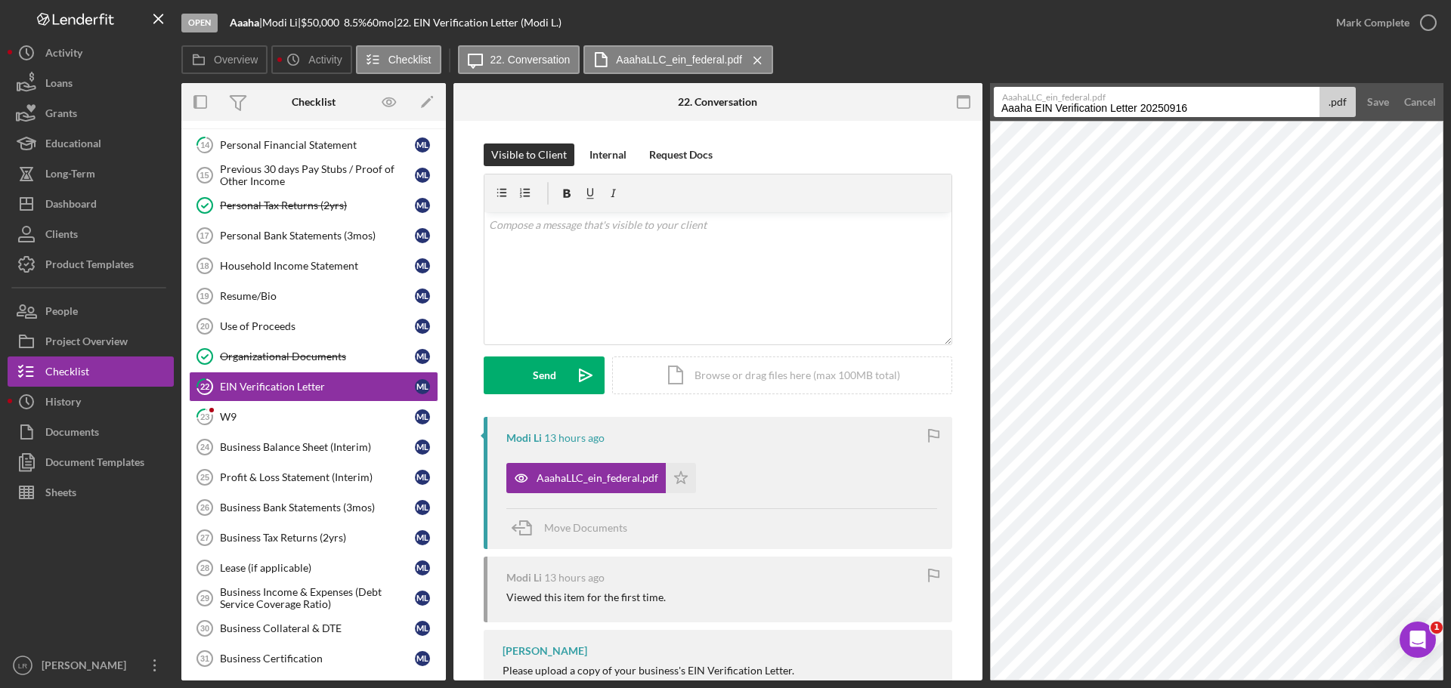
drag, startPoint x: 1034, startPoint y: 110, endPoint x: 664, endPoint y: 109, distance: 370.3
click at [664, 109] on div "Overview Internal Workflow Stage Open Icon/Dropdown Arrow Archive (can unarchiv…" at bounding box center [812, 382] width 1262 height 598
drag, startPoint x: 1103, startPoint y: 109, endPoint x: 1430, endPoint y: 107, distance: 327.2
click at [1430, 107] on form "AaahaLLC_ein_federal.pdf EIN Verification Letter 20250916 .pdf Save Cancel" at bounding box center [1216, 102] width 453 height 38
type input "EIN Verification Letter"
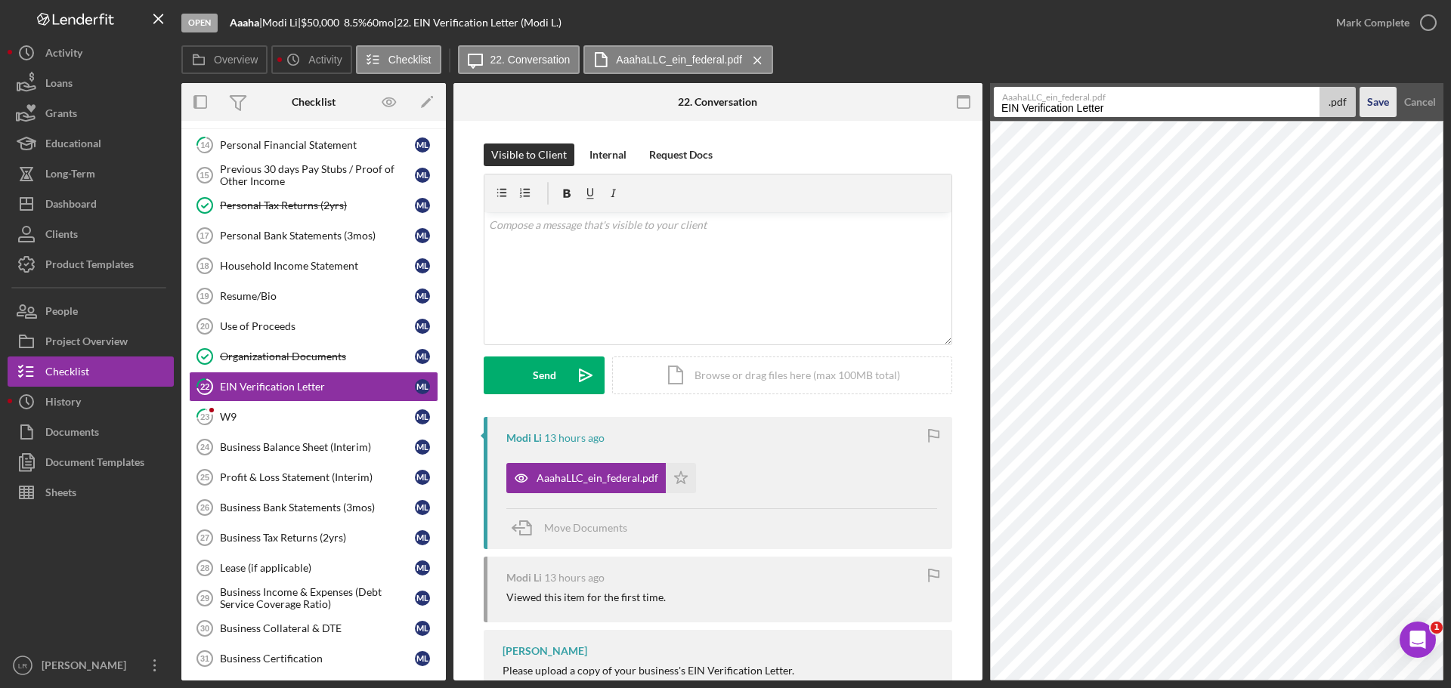
click at [1369, 103] on div "Save" at bounding box center [1378, 102] width 22 height 30
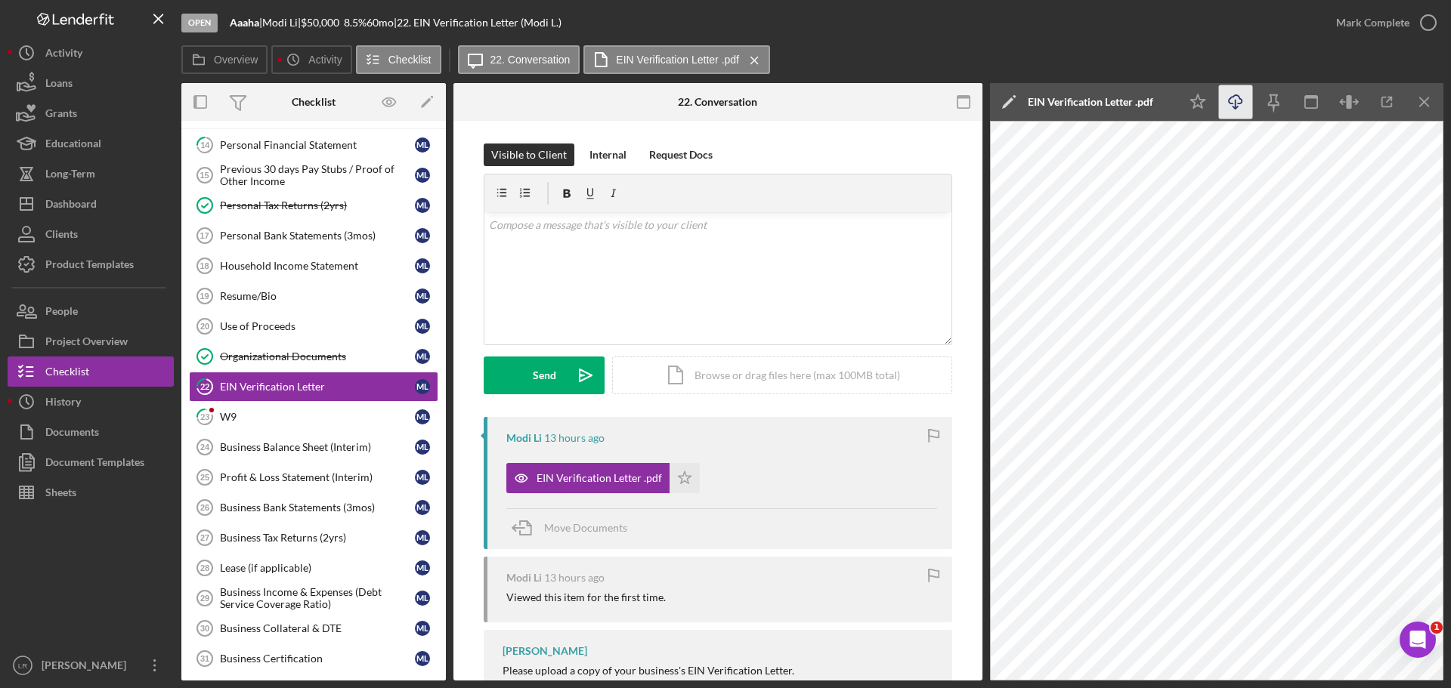
drag, startPoint x: 1189, startPoint y: 102, endPoint x: 1232, endPoint y: 102, distance: 42.3
click at [1190, 102] on icon "Icon/Star" at bounding box center [1198, 102] width 34 height 34
click at [1233, 103] on icon "Icon/Download" at bounding box center [1236, 102] width 34 height 34
click at [1424, 23] on icon "button" at bounding box center [1428, 23] width 38 height 38
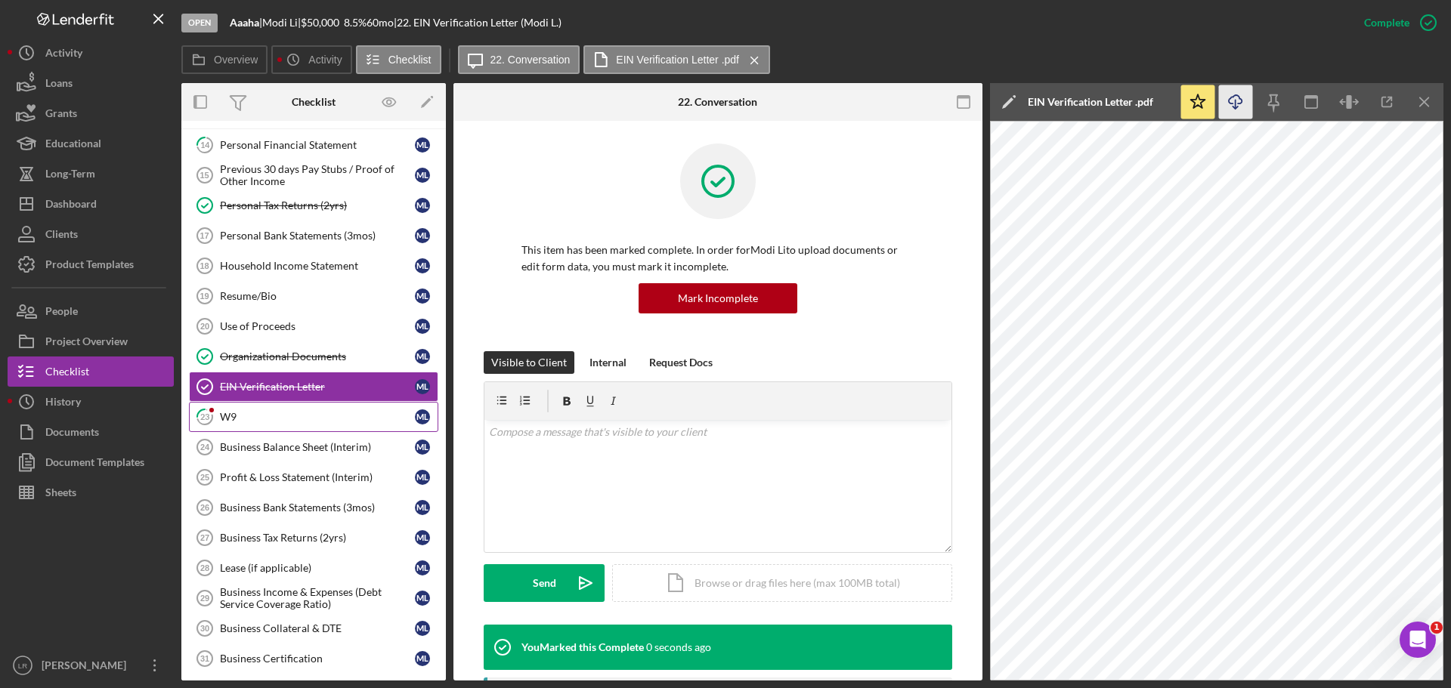
click at [292, 413] on div "W9" at bounding box center [317, 417] width 195 height 12
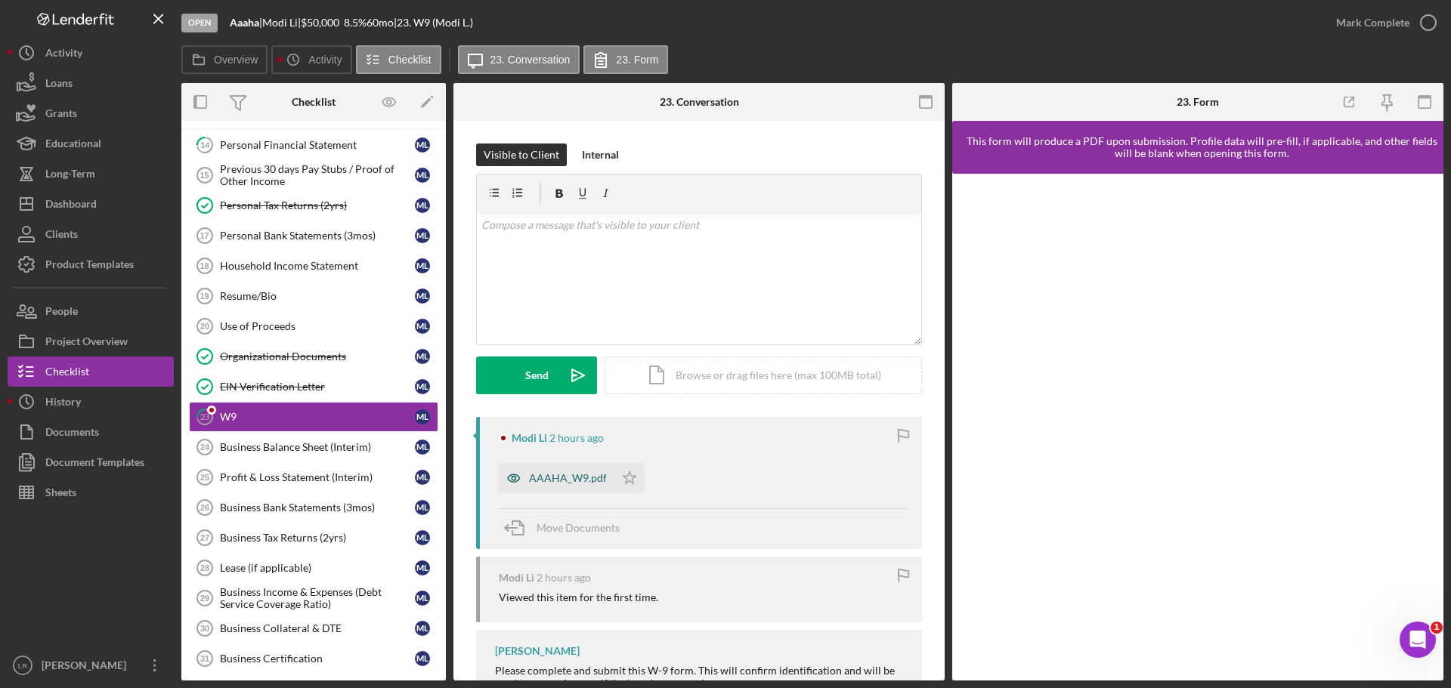
click at [551, 484] on div "AAAHA_W9.pdf" at bounding box center [568, 478] width 78 height 12
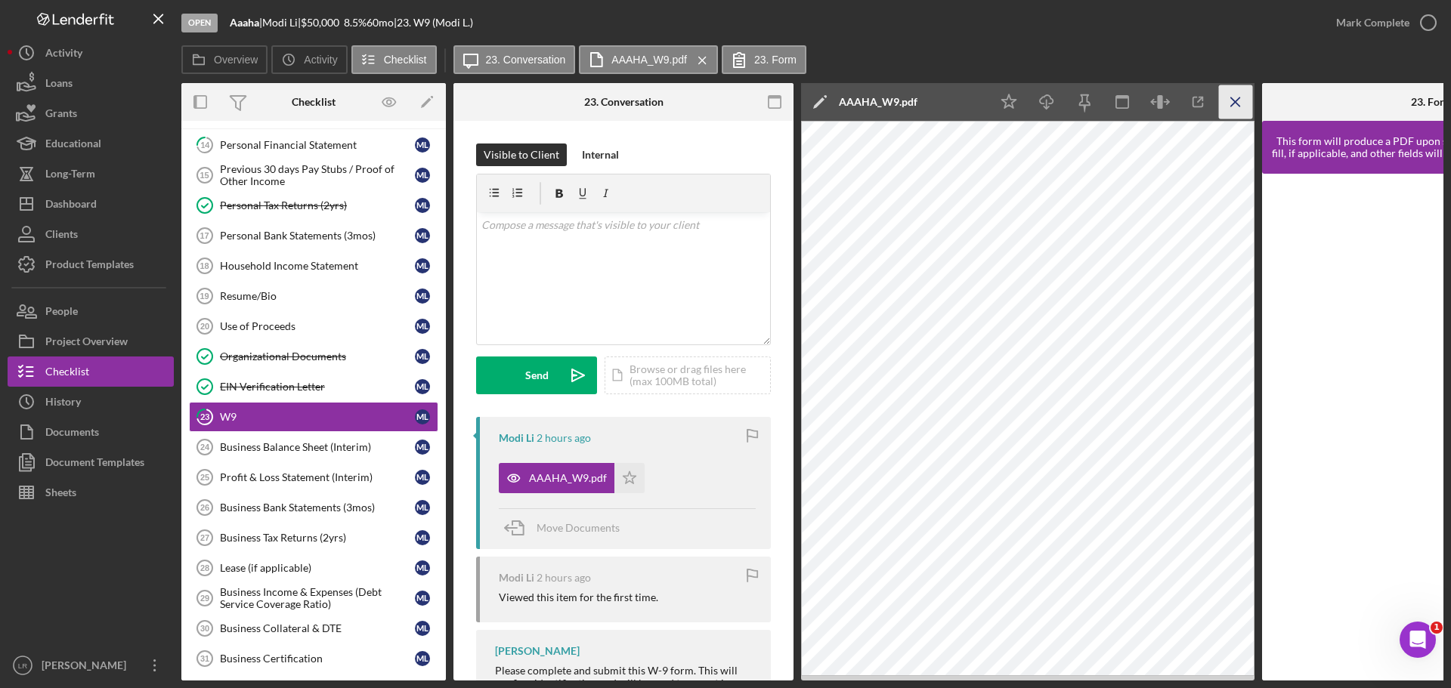
click at [1233, 104] on line "button" at bounding box center [1235, 101] width 8 height 8
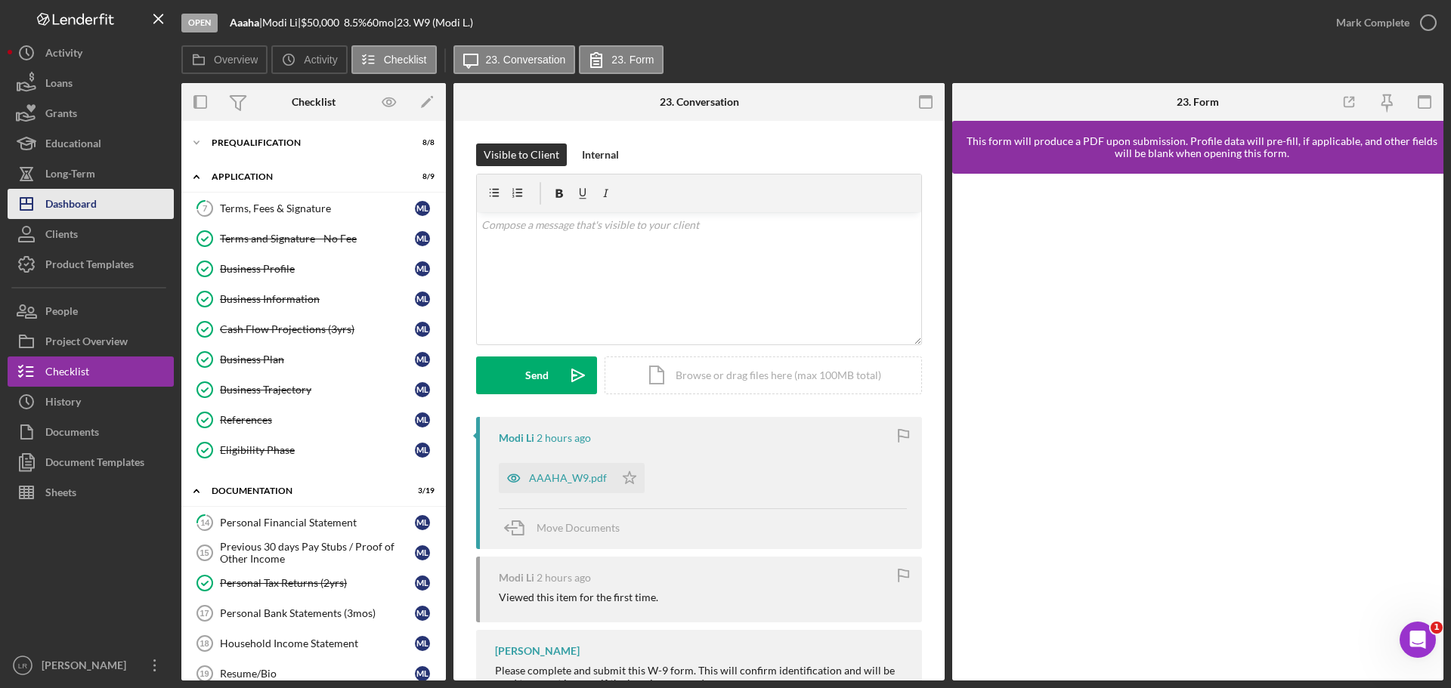
click at [100, 194] on button "Icon/Dashboard Dashboard" at bounding box center [91, 204] width 166 height 30
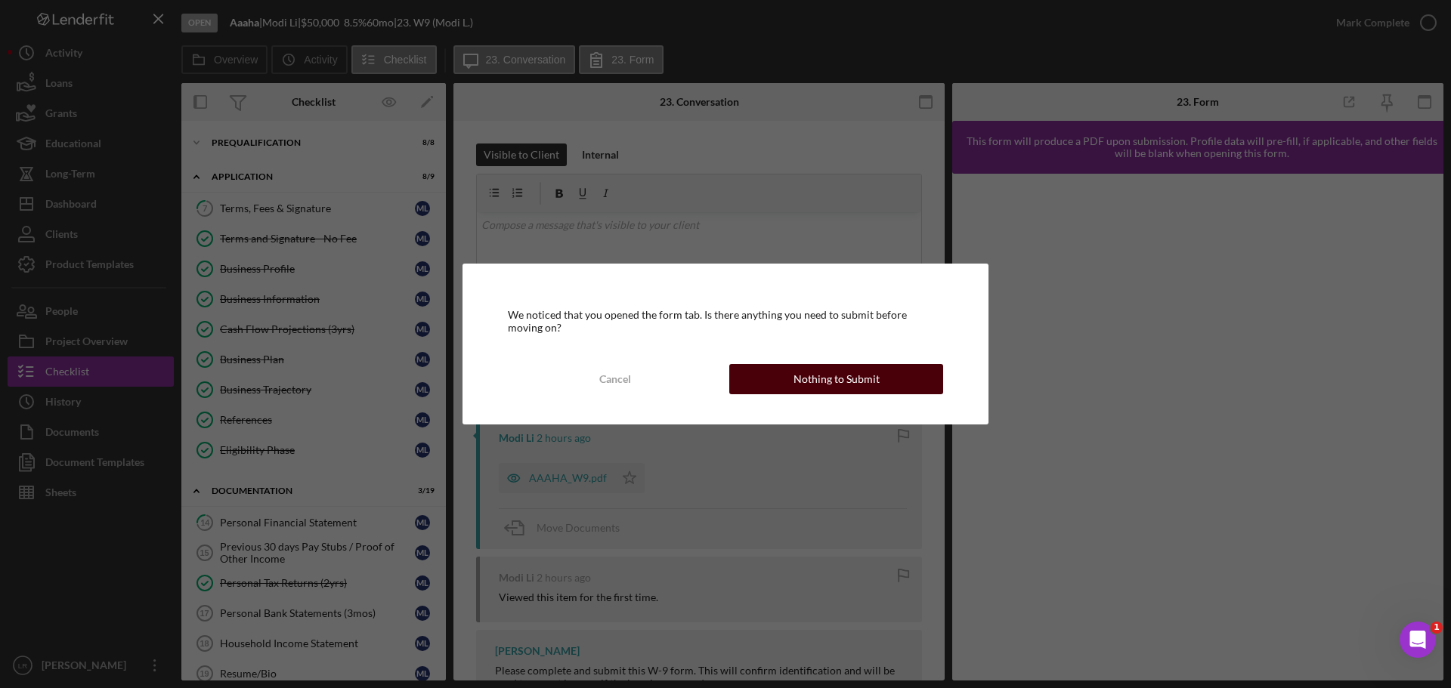
click at [803, 369] on div "Nothing to Submit" at bounding box center [836, 379] width 86 height 30
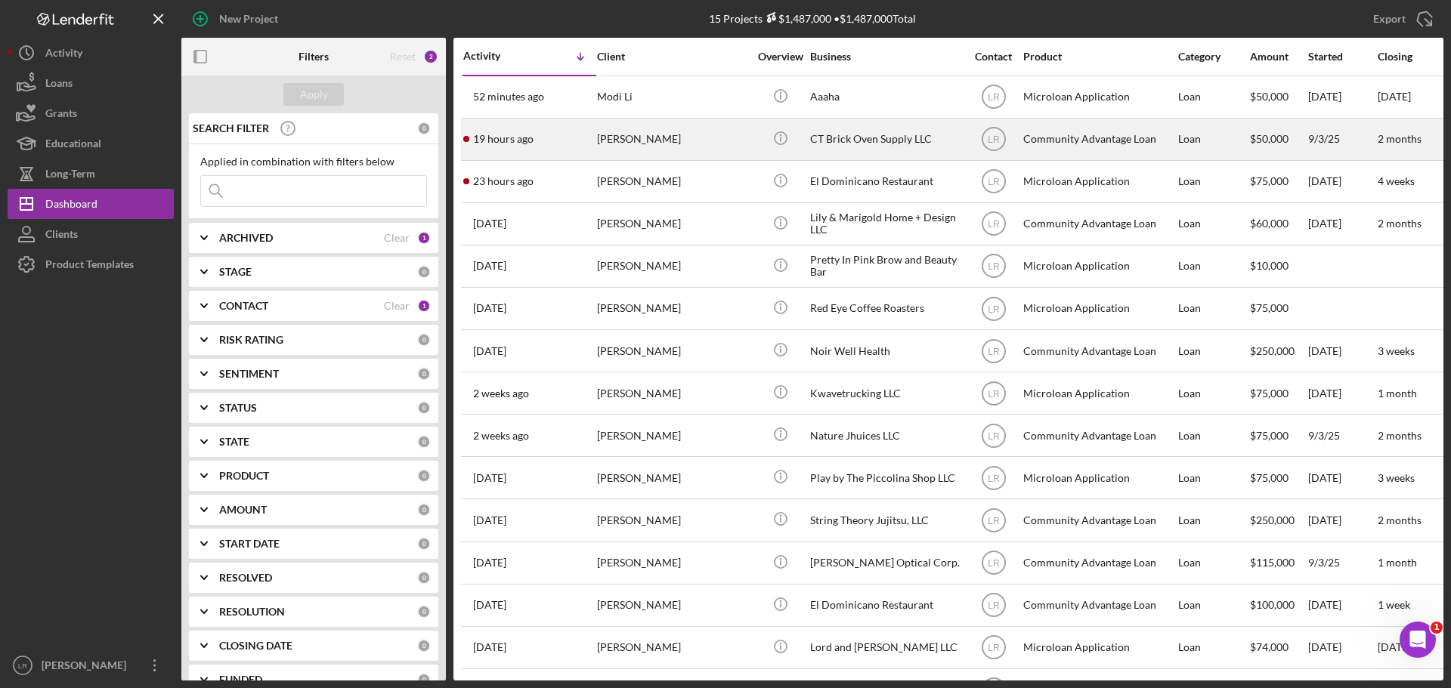
click at [648, 134] on div "[PERSON_NAME]" at bounding box center [672, 139] width 151 height 40
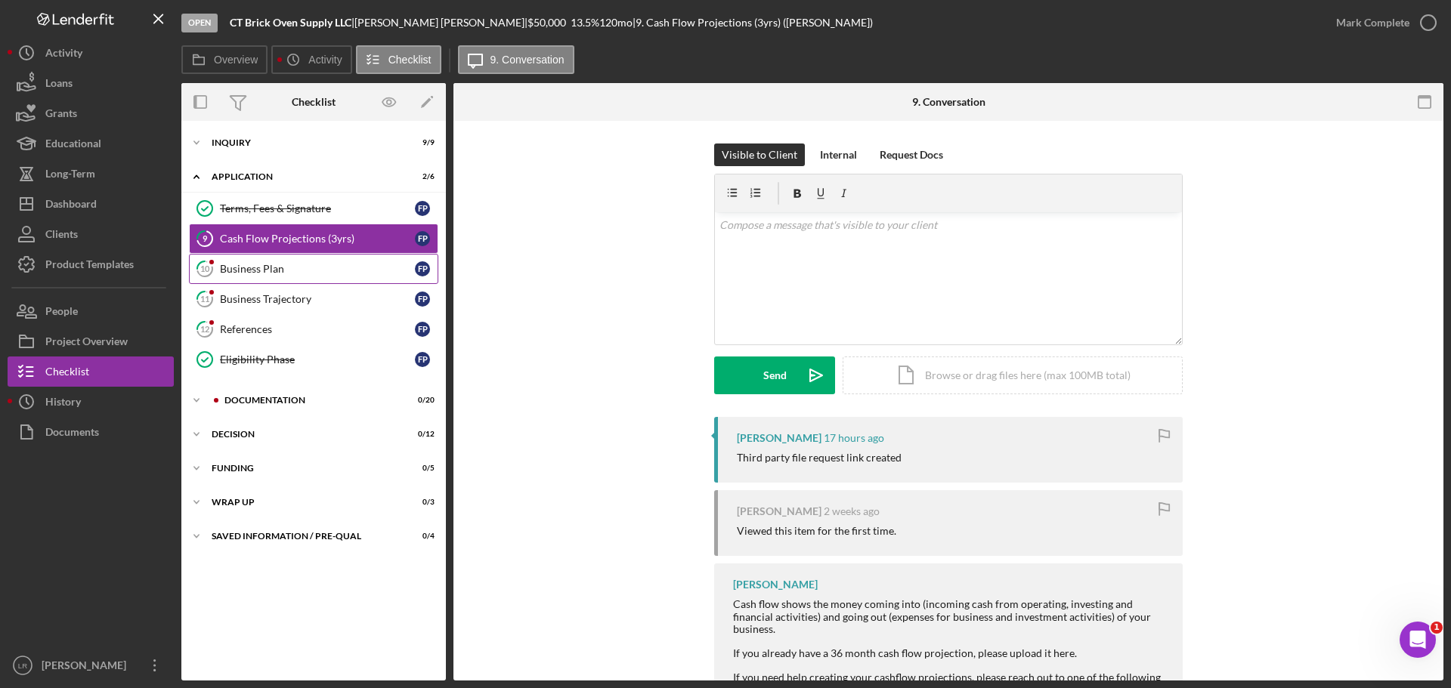
click at [232, 271] on div "Business Plan" at bounding box center [317, 269] width 195 height 12
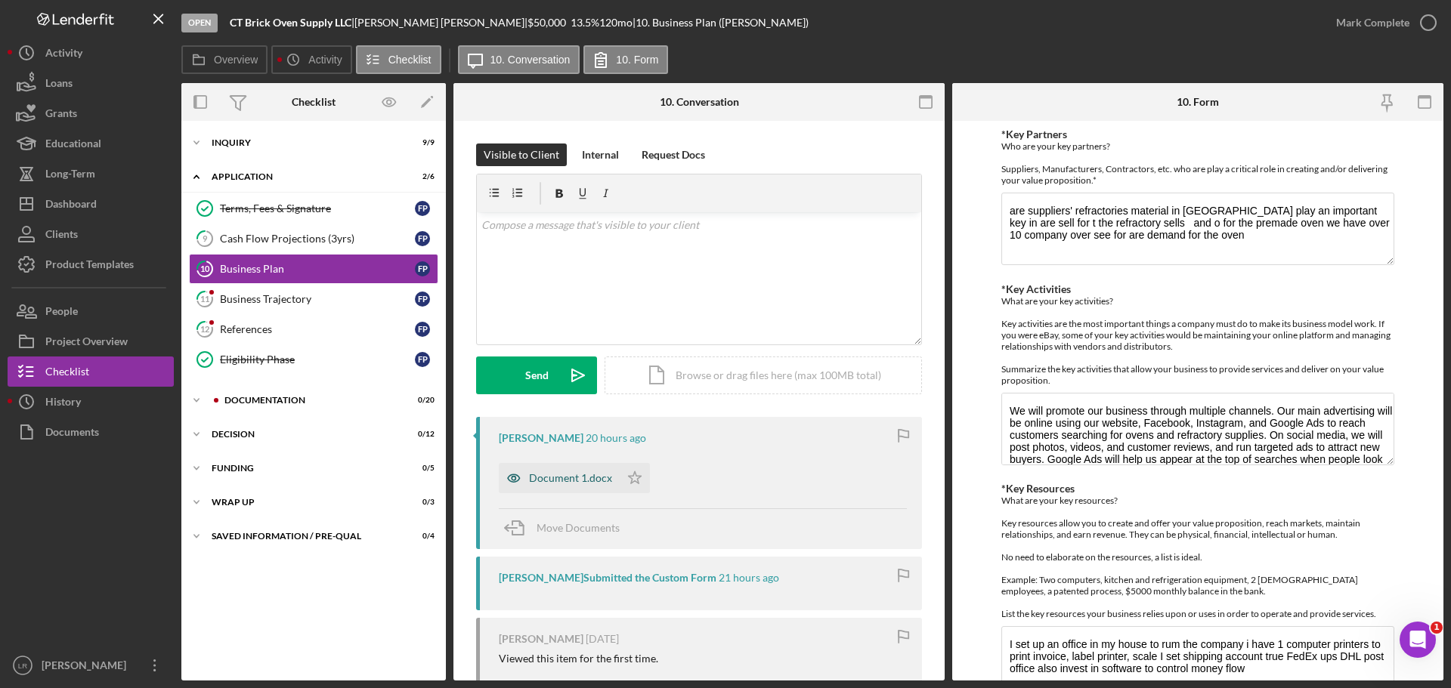
click at [549, 482] on div "Document 1.docx" at bounding box center [570, 478] width 83 height 12
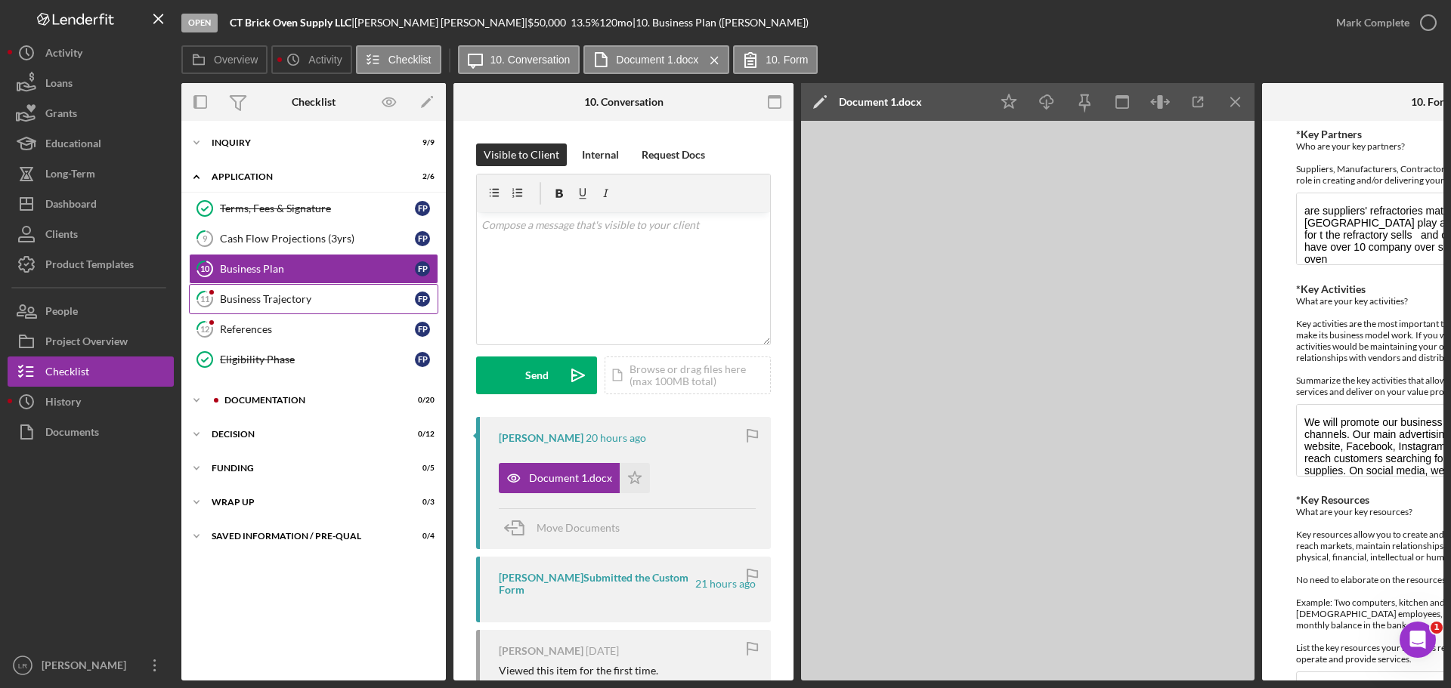
click at [287, 303] on div "Business Trajectory" at bounding box center [317, 299] width 195 height 12
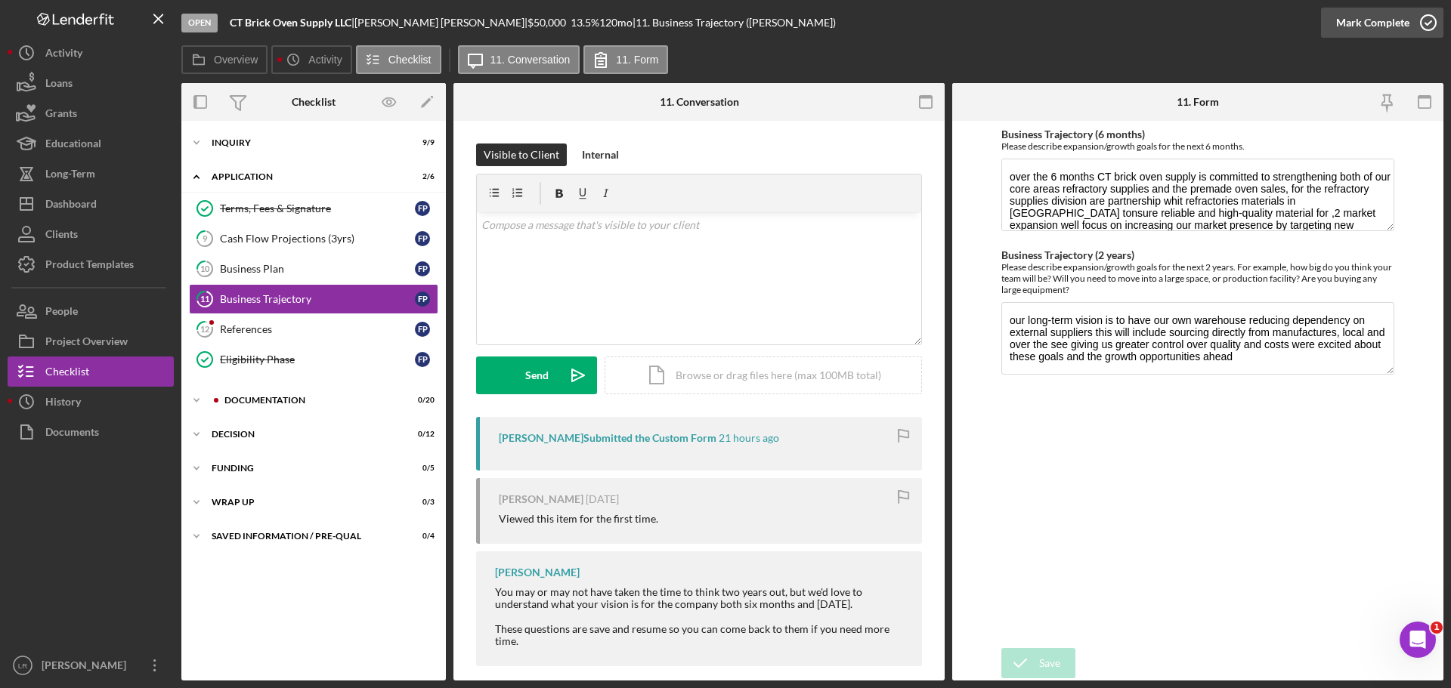
click at [1387, 27] on div "Mark Complete" at bounding box center [1372, 23] width 73 height 30
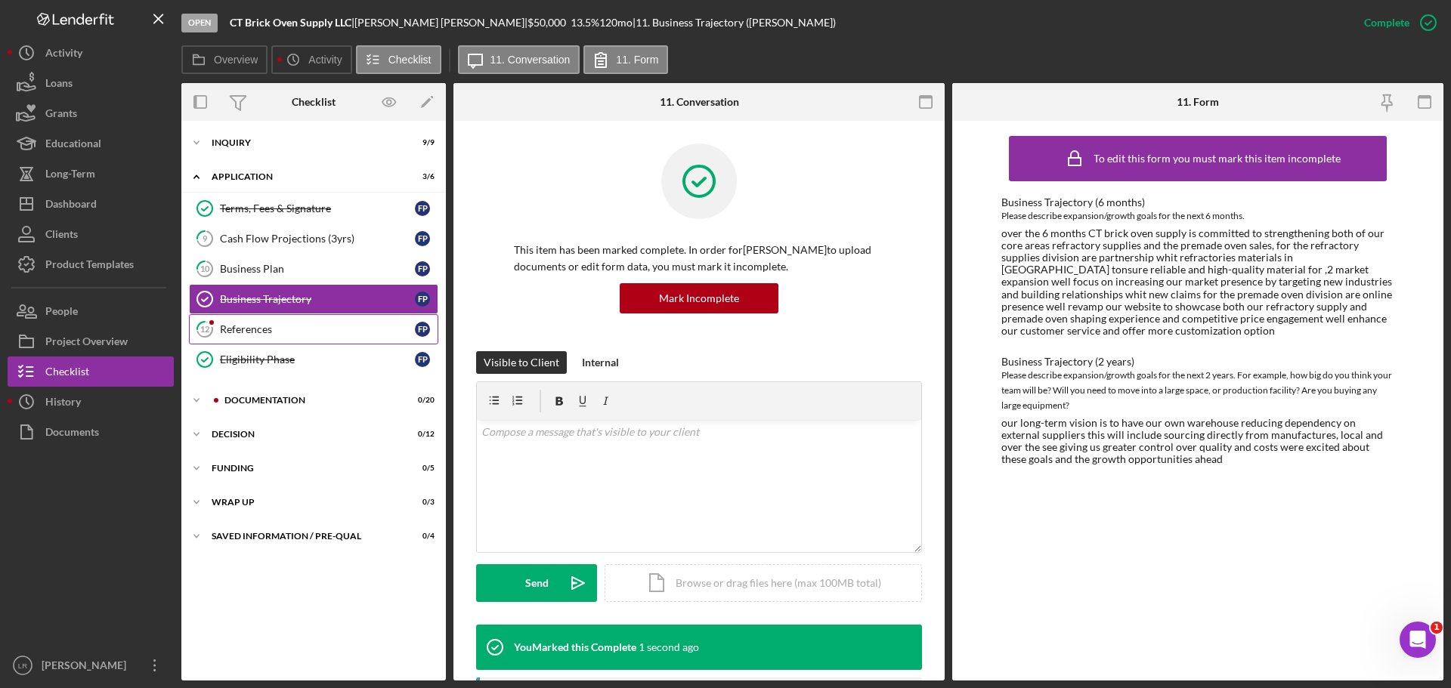
click at [264, 329] on div "References" at bounding box center [317, 329] width 195 height 12
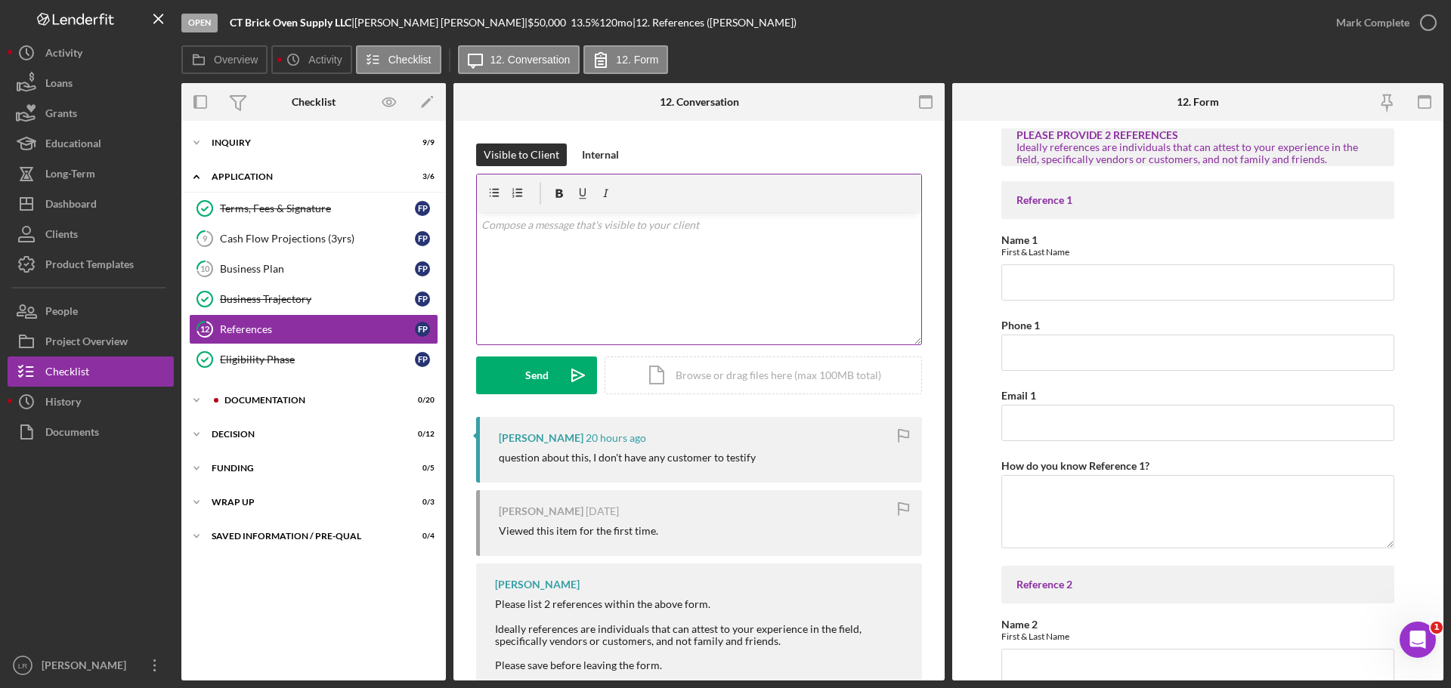
click at [601, 258] on div "v Color teal Color pink Remove color Add row above Add row below Add column bef…" at bounding box center [699, 278] width 444 height 132
click at [546, 372] on div "Send" at bounding box center [536, 376] width 23 height 38
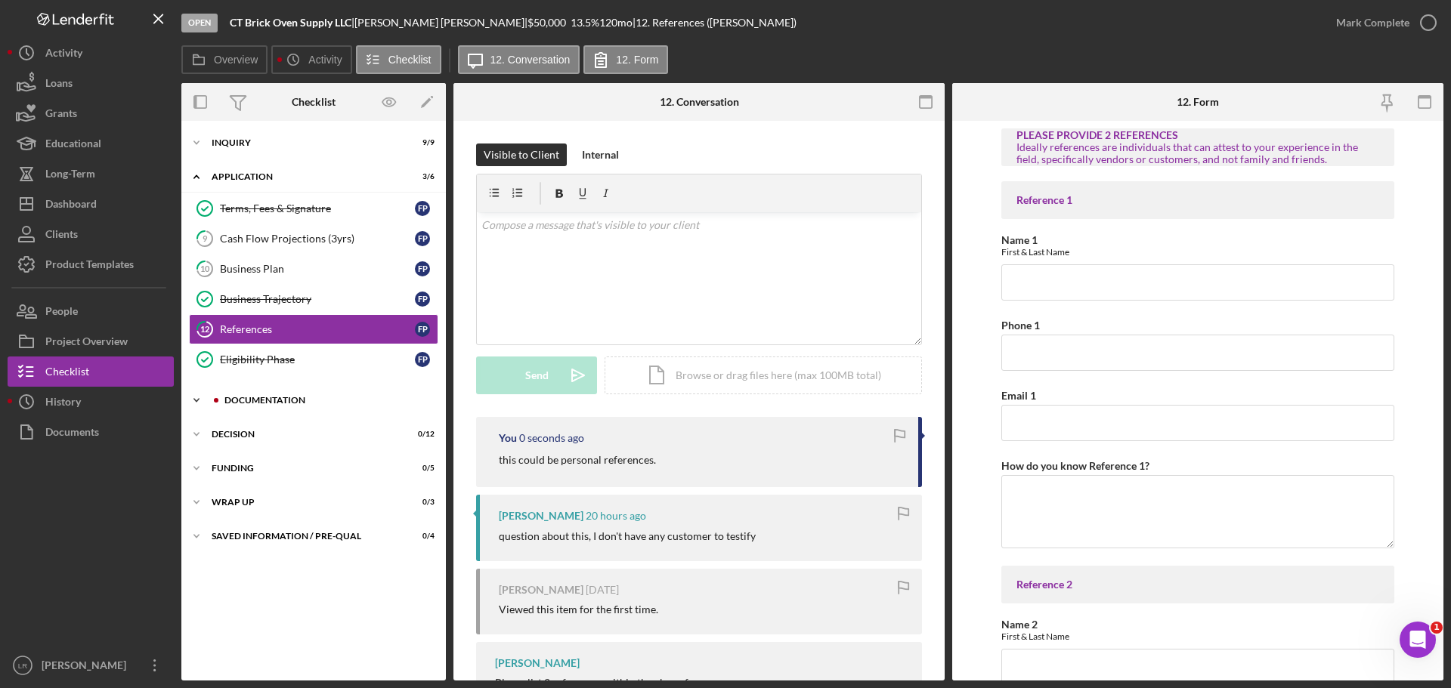
click at [258, 402] on div "Documentation" at bounding box center [325, 400] width 203 height 9
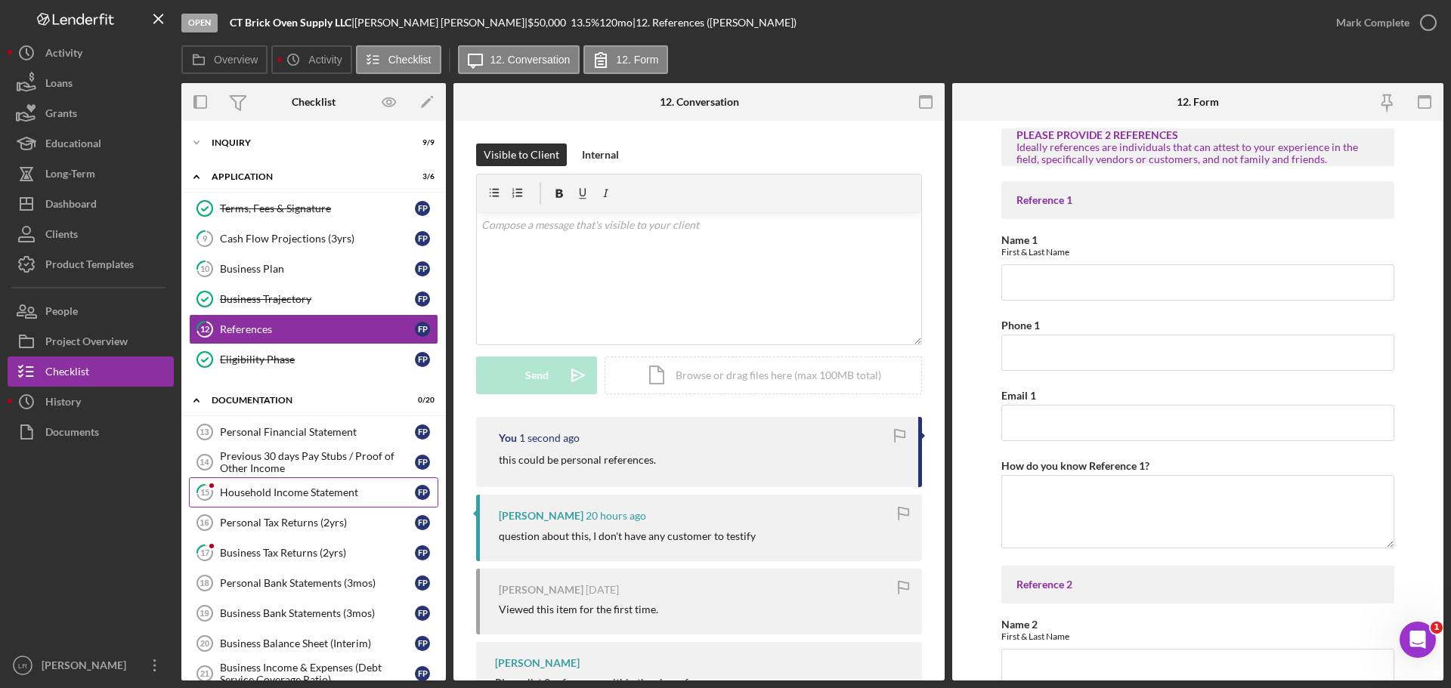
click at [256, 490] on div "Household Income Statement" at bounding box center [317, 493] width 195 height 12
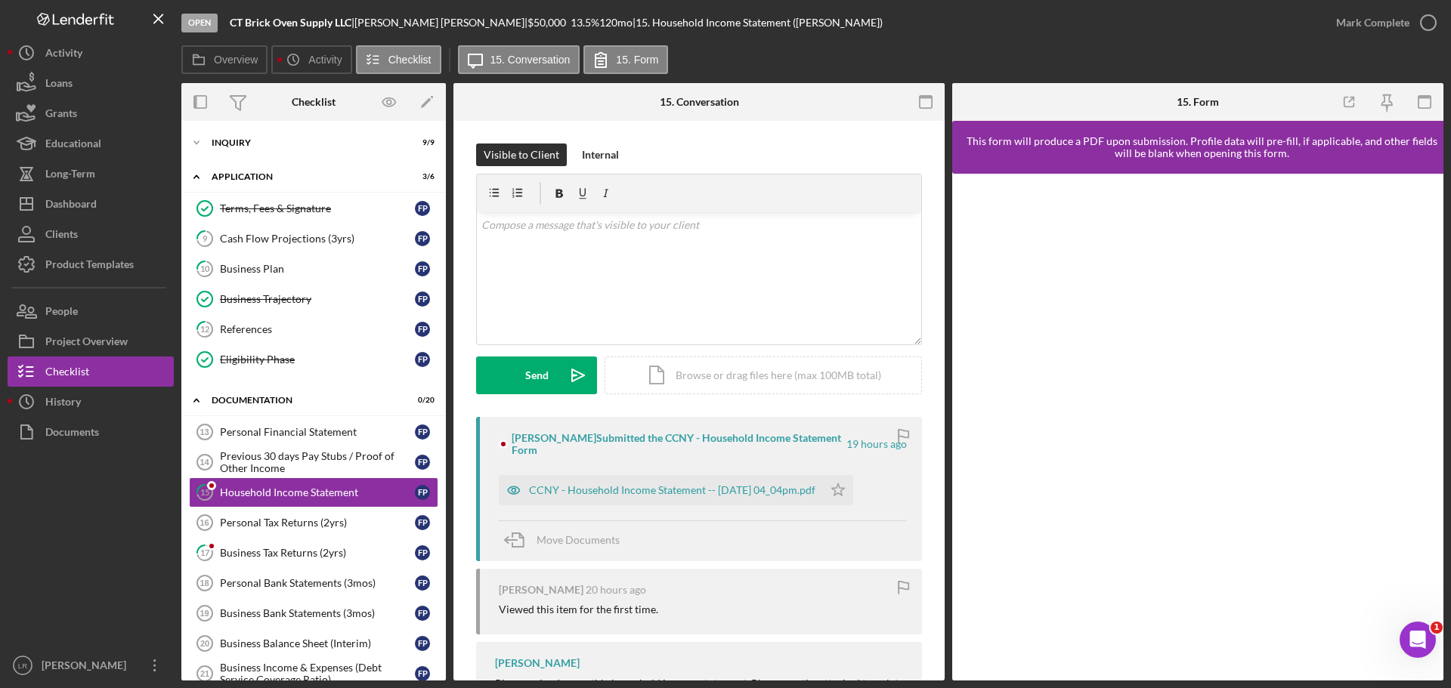
click at [587, 482] on div "CCNY - Household Income Statement -- [DATE] 04_04pm.pdf" at bounding box center [661, 490] width 324 height 30
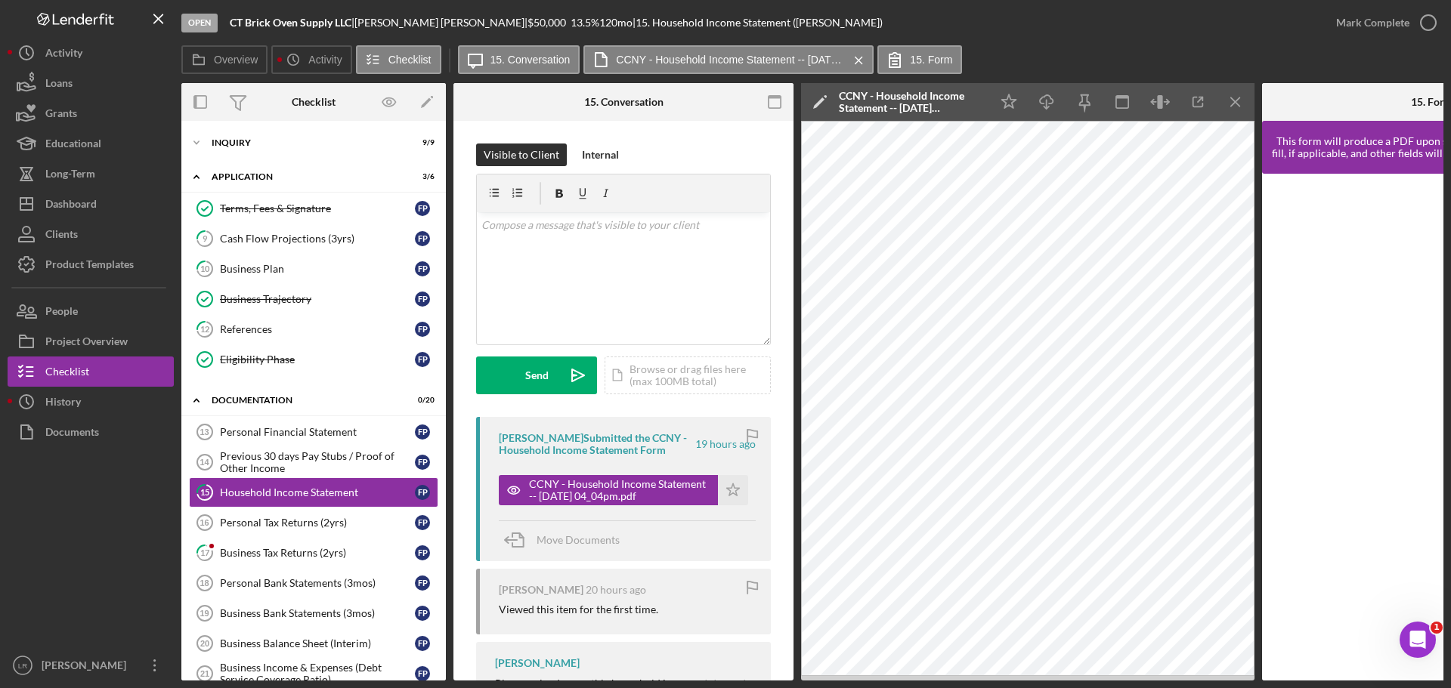
click at [820, 100] on polygon at bounding box center [818, 102] width 11 height 11
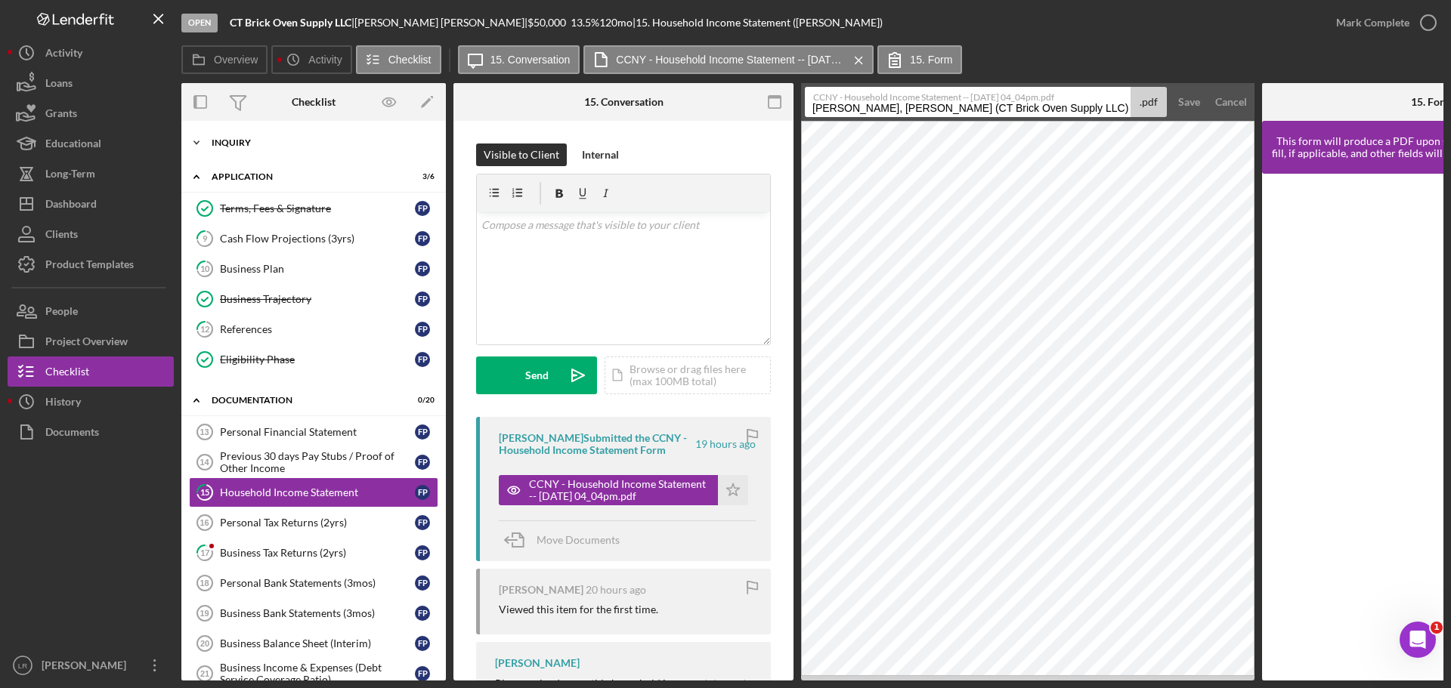
drag, startPoint x: 1057, startPoint y: 106, endPoint x: 229, endPoint y: 129, distance: 828.5
click at [229, 129] on div "Overview Internal Workflow Stage Open Icon/Dropdown Arrow Archive (can unarchiv…" at bounding box center [812, 382] width 1262 height 598
drag, startPoint x: 951, startPoint y: 110, endPoint x: 1188, endPoint y: 106, distance: 236.5
click at [1188, 106] on form "CCNY - Household Income Statement -- [DATE] 04_04pm.pdf Household Income Statem…" at bounding box center [1027, 102] width 453 height 38
type input "Household Income Statement"
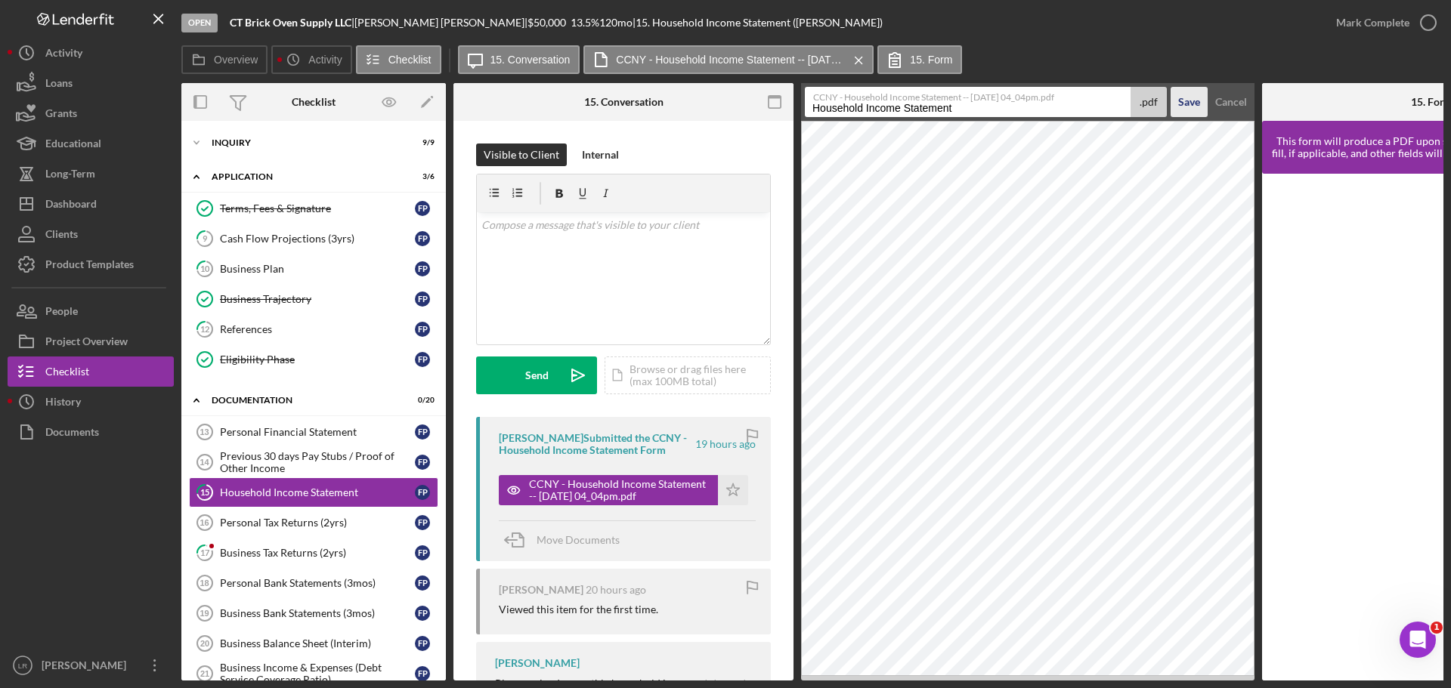
click at [1181, 104] on div "Save" at bounding box center [1189, 102] width 22 height 30
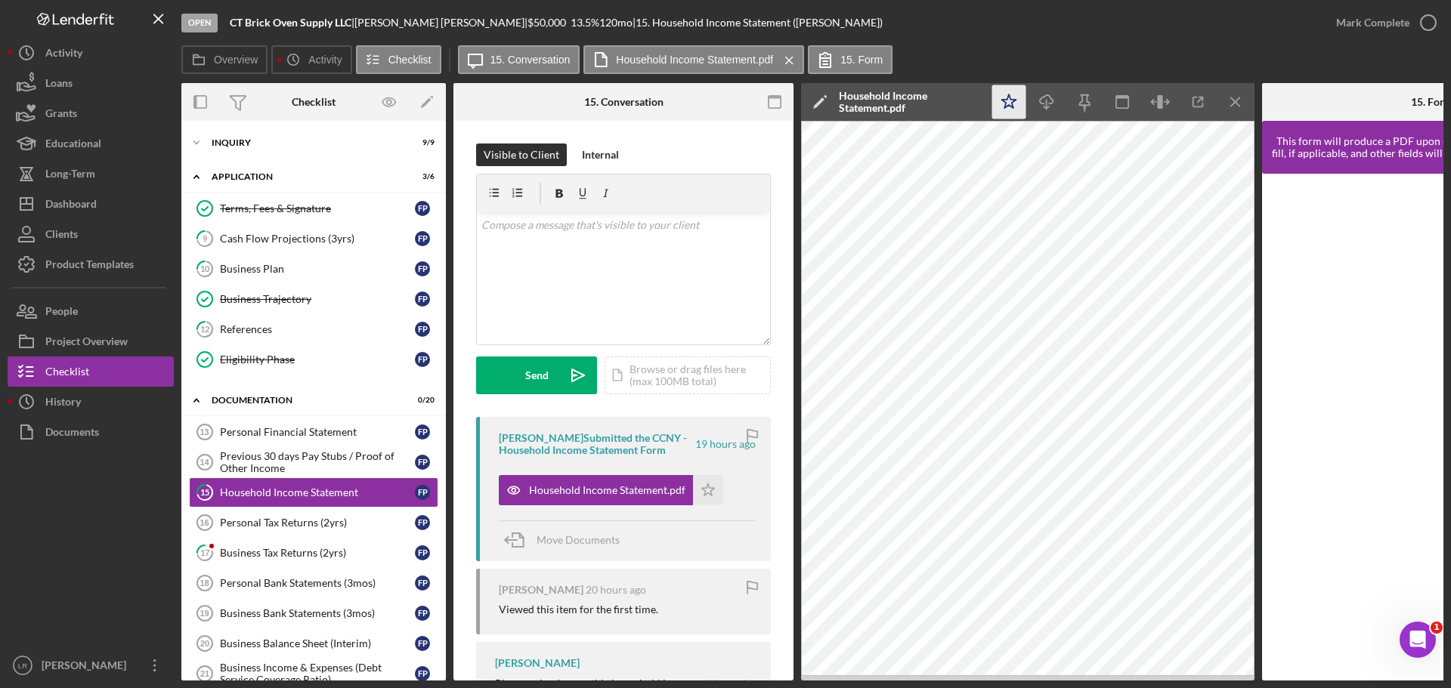
click at [1001, 96] on icon "Icon/Star" at bounding box center [1009, 102] width 34 height 34
click at [1048, 97] on icon "Icon/Download" at bounding box center [1047, 102] width 34 height 34
click at [1427, 22] on icon "button" at bounding box center [1428, 23] width 38 height 38
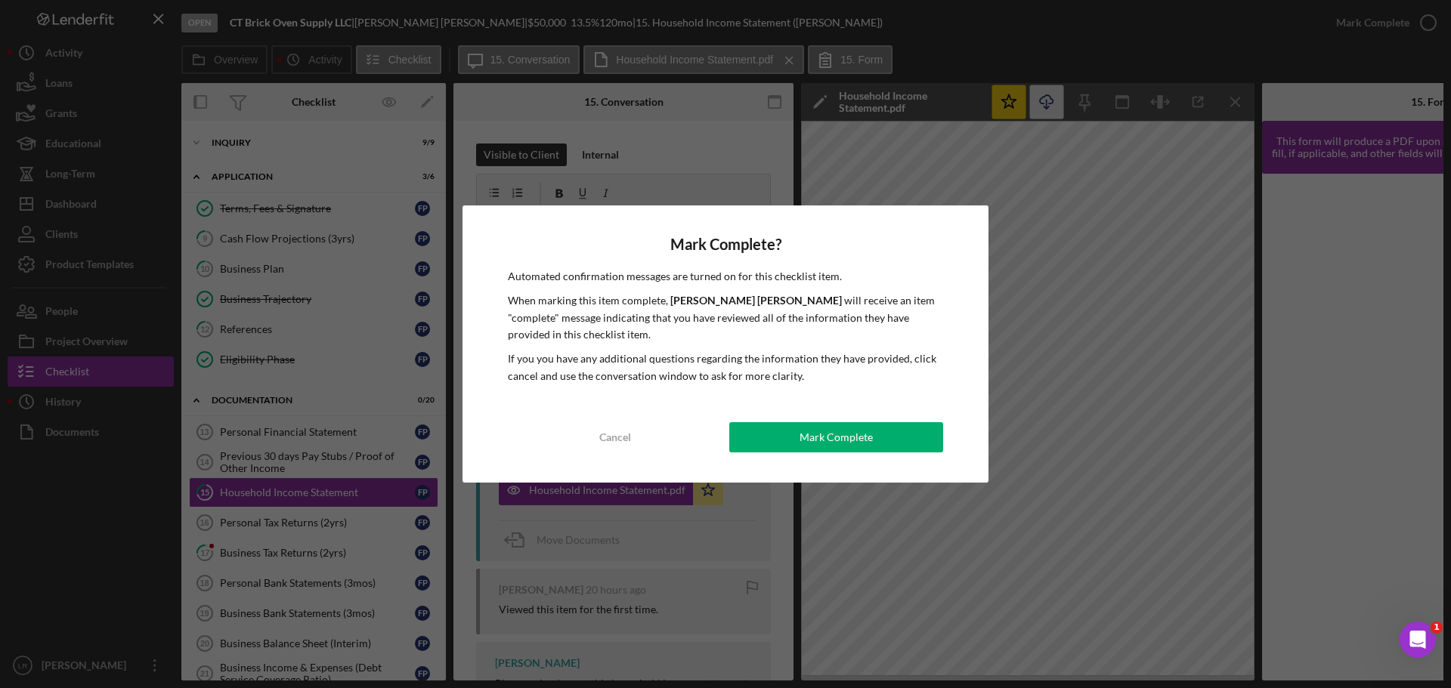
click at [871, 457] on div "Mark Complete? Automated confirmation messages are turned on for this checklist…" at bounding box center [725, 344] width 526 height 277
click at [878, 430] on button "Mark Complete" at bounding box center [836, 437] width 214 height 30
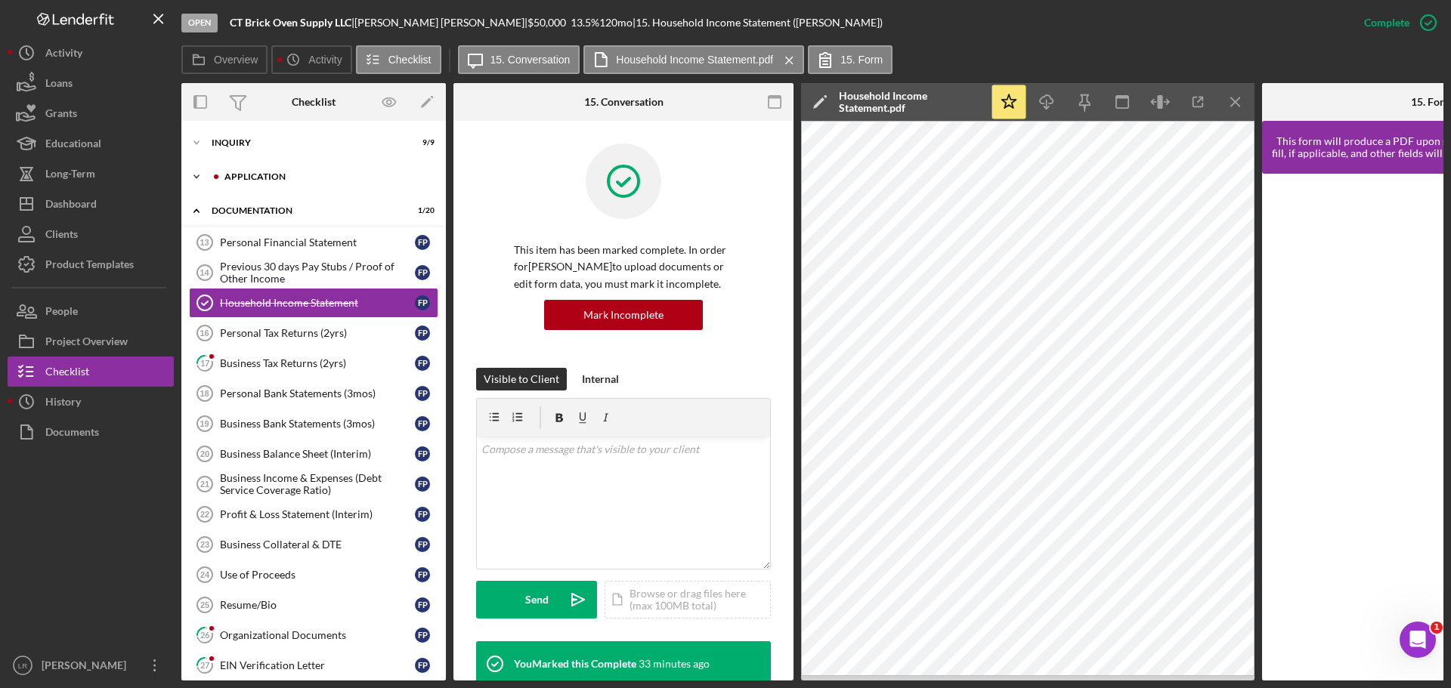
click at [280, 181] on div "Application" at bounding box center [325, 176] width 203 height 9
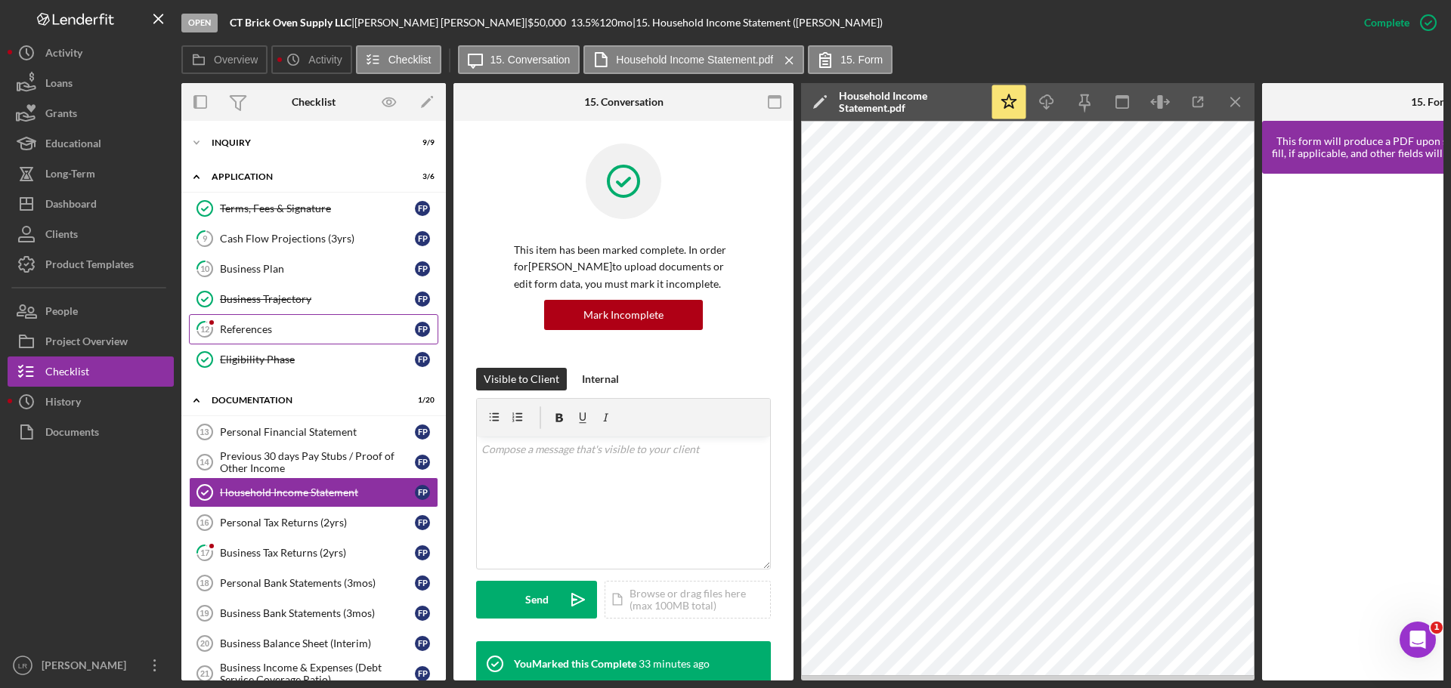
click at [323, 340] on link "12 References F P" at bounding box center [313, 329] width 249 height 30
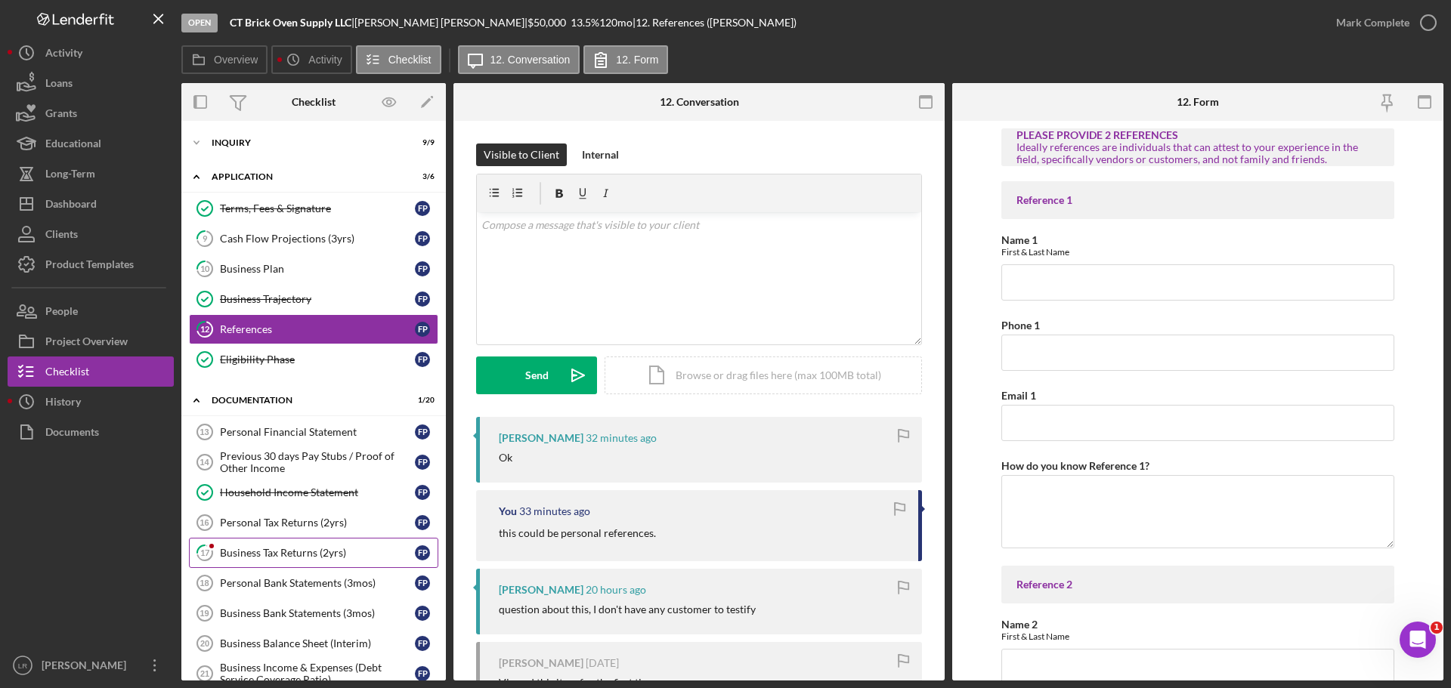
click at [297, 561] on link "17 Business Tax Returns (2yrs) F P" at bounding box center [313, 553] width 249 height 30
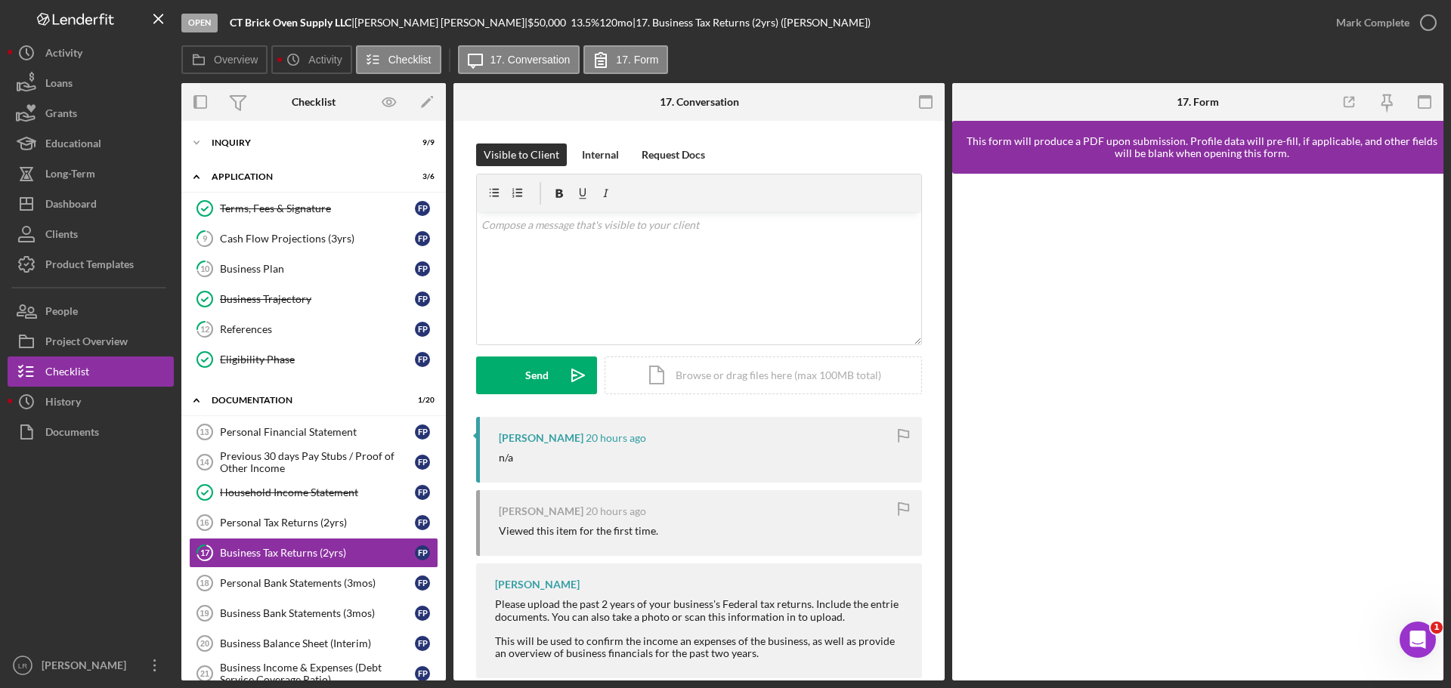
scroll to position [28, 0]
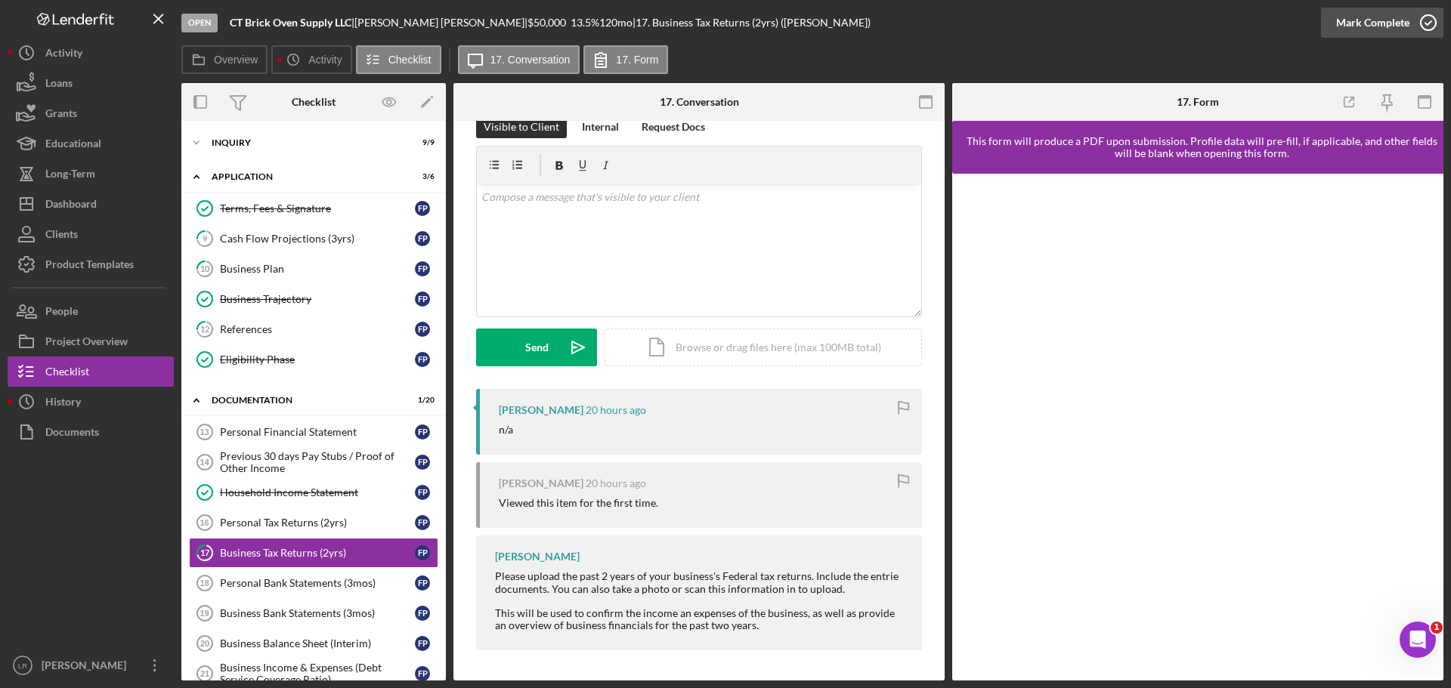
click at [1405, 19] on div "Mark Complete" at bounding box center [1372, 23] width 73 height 30
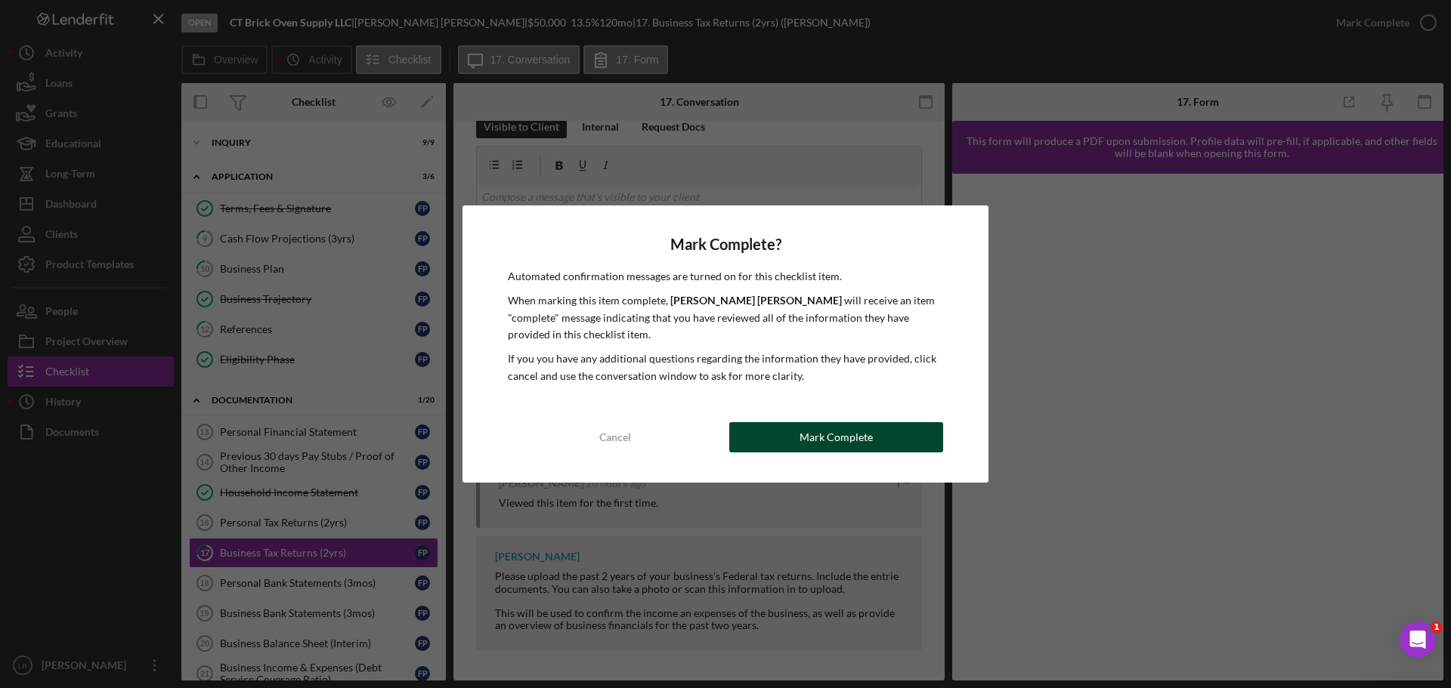
click at [834, 448] on div "Mark Complete" at bounding box center [835, 437] width 73 height 30
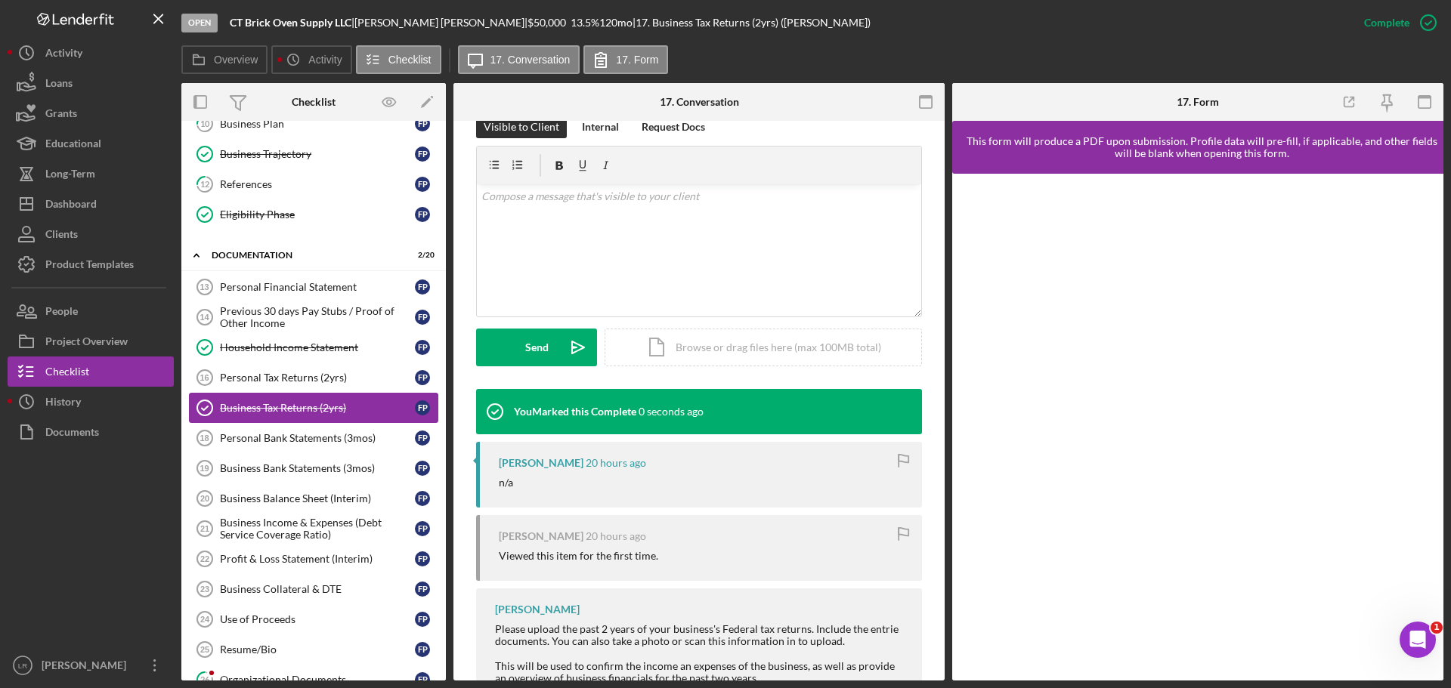
scroll to position [151, 0]
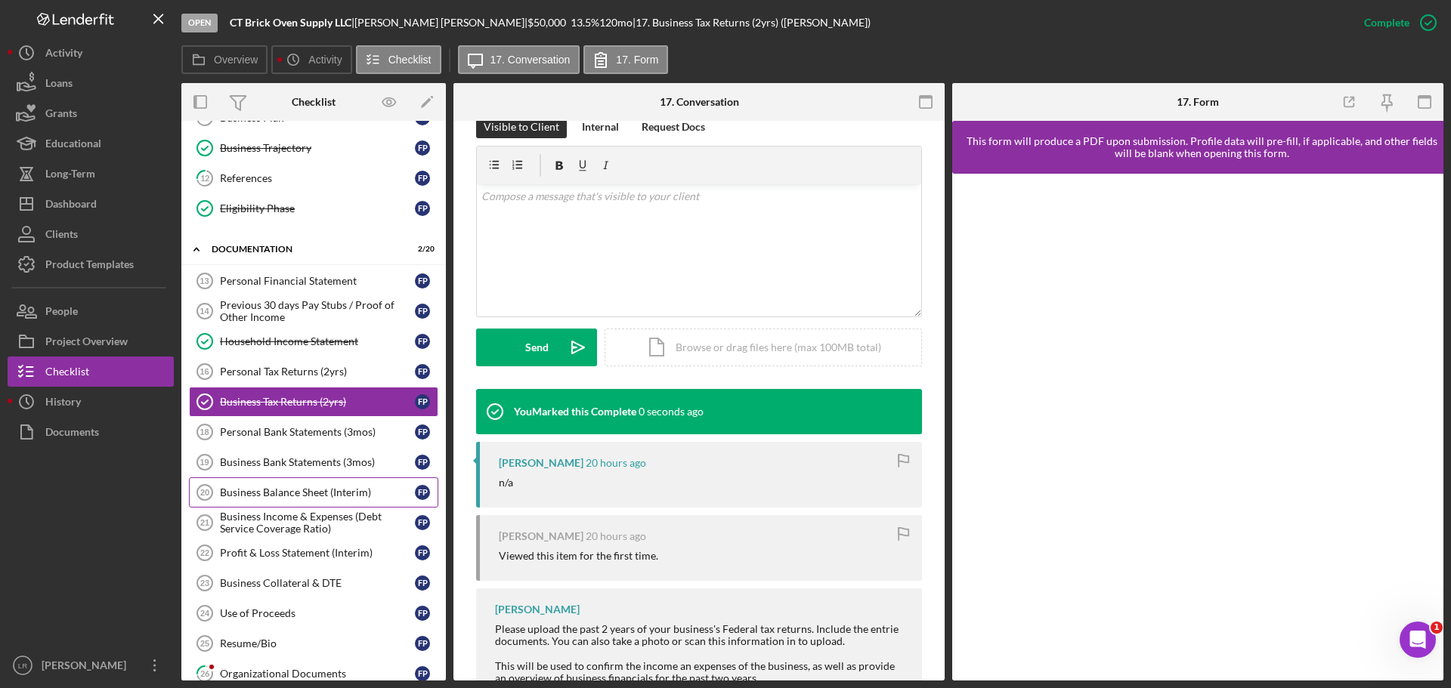
click at [306, 495] on div "Business Balance Sheet (Interim)" at bounding box center [317, 493] width 195 height 12
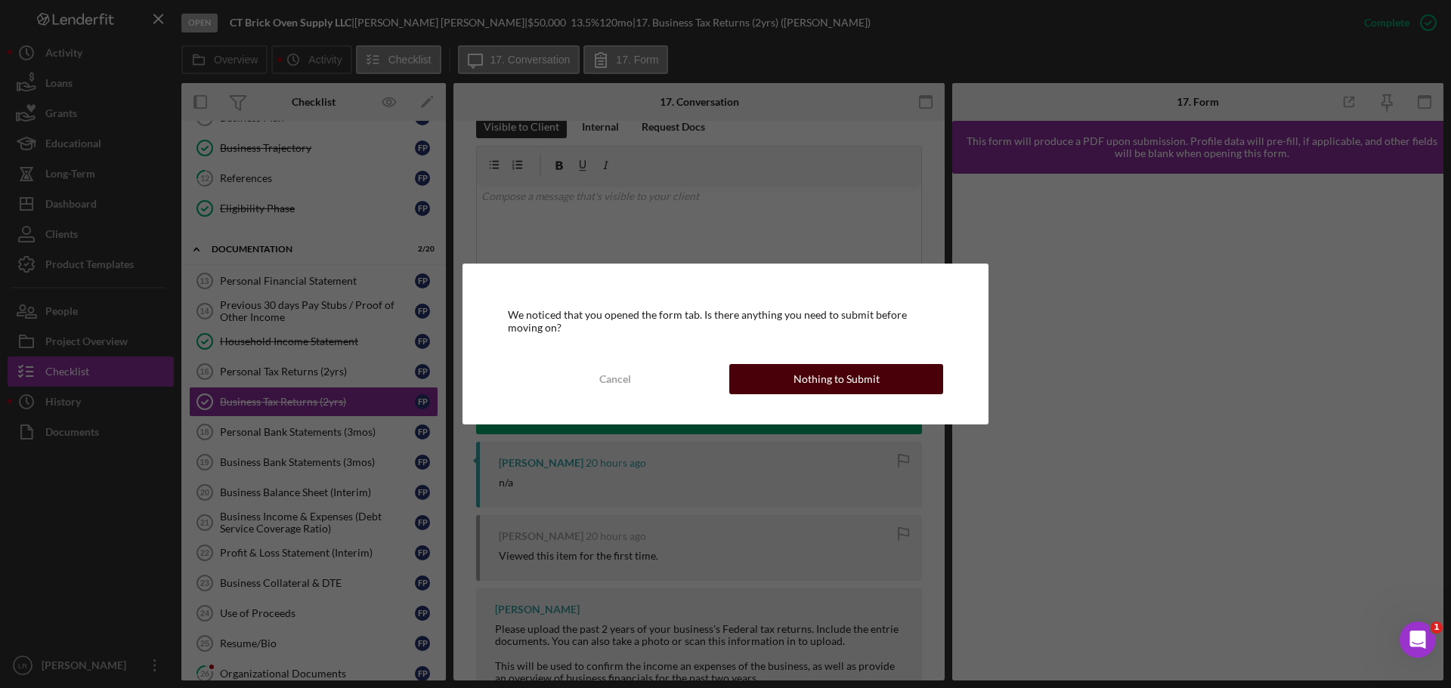
click at [891, 374] on button "Nothing to Submit" at bounding box center [836, 379] width 214 height 30
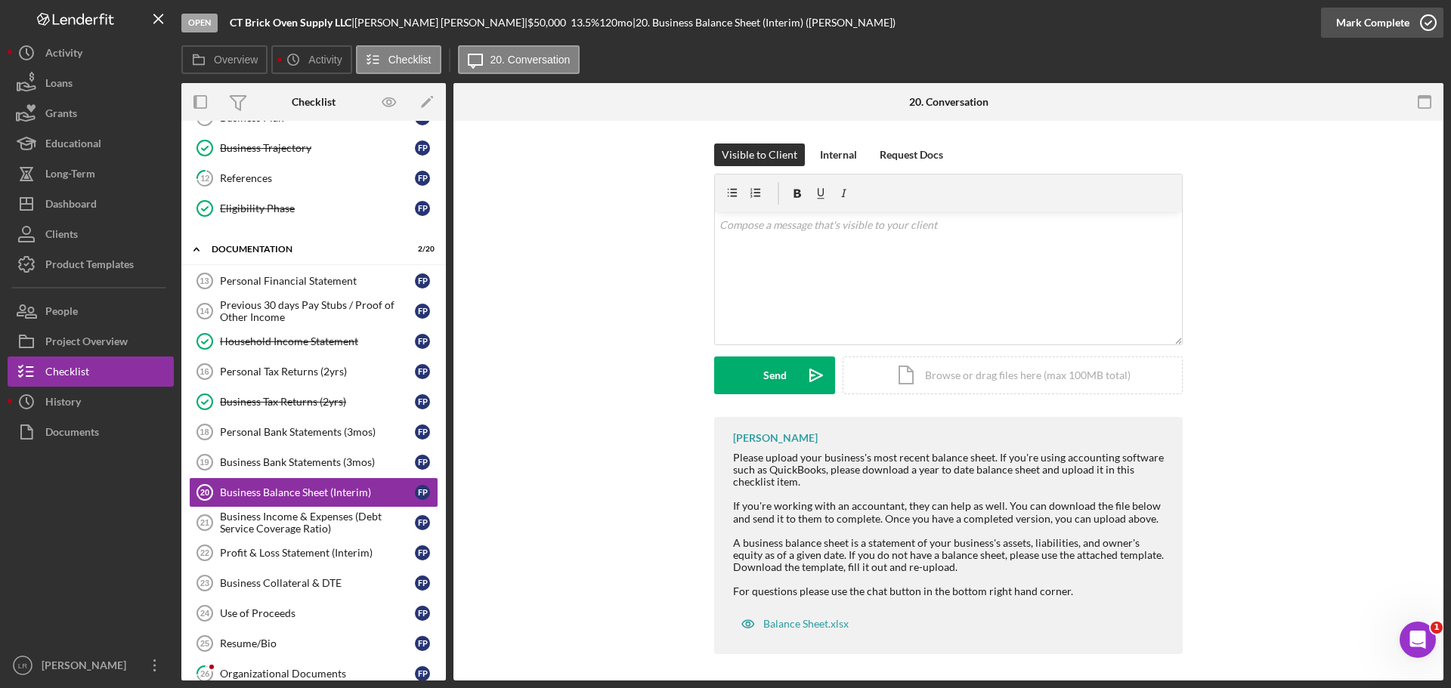
click at [1393, 26] on div "Mark Complete" at bounding box center [1372, 23] width 73 height 30
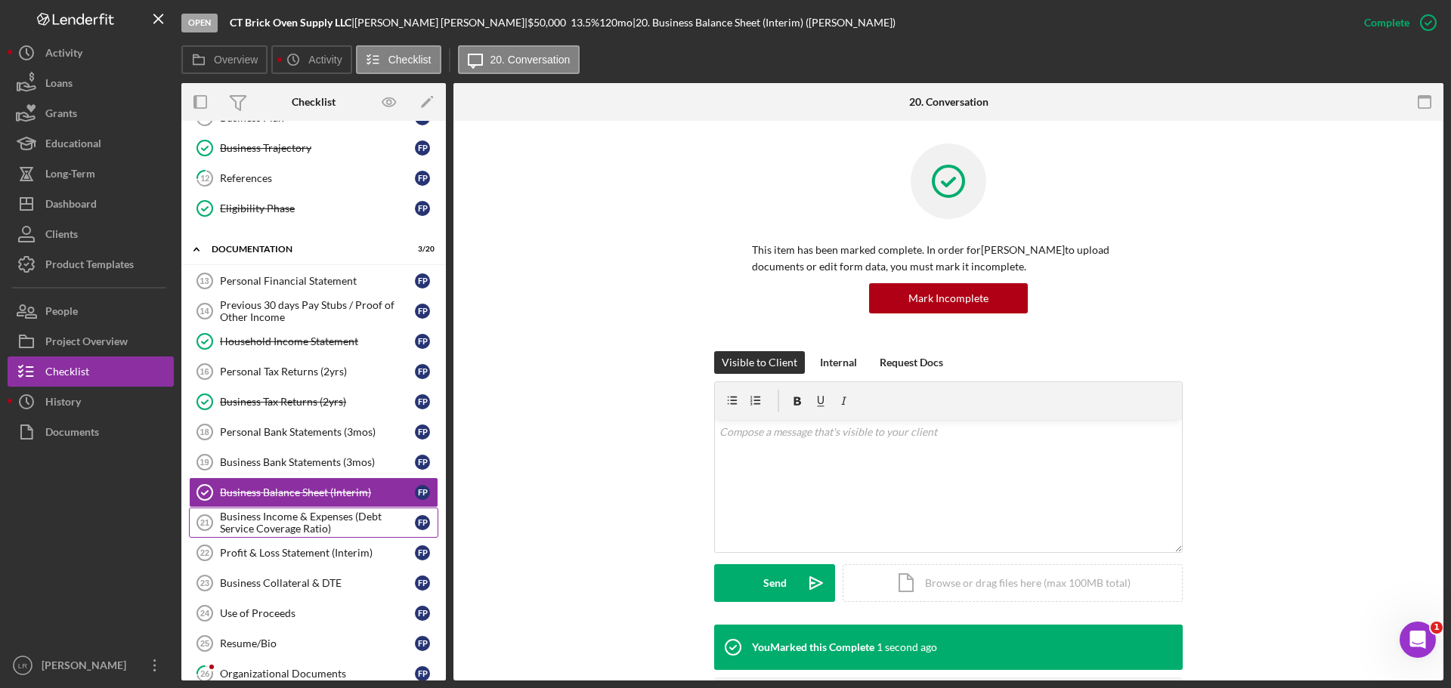
click at [304, 515] on div "Business Income & Expenses (Debt Service Coverage Ratio)" at bounding box center [317, 523] width 195 height 24
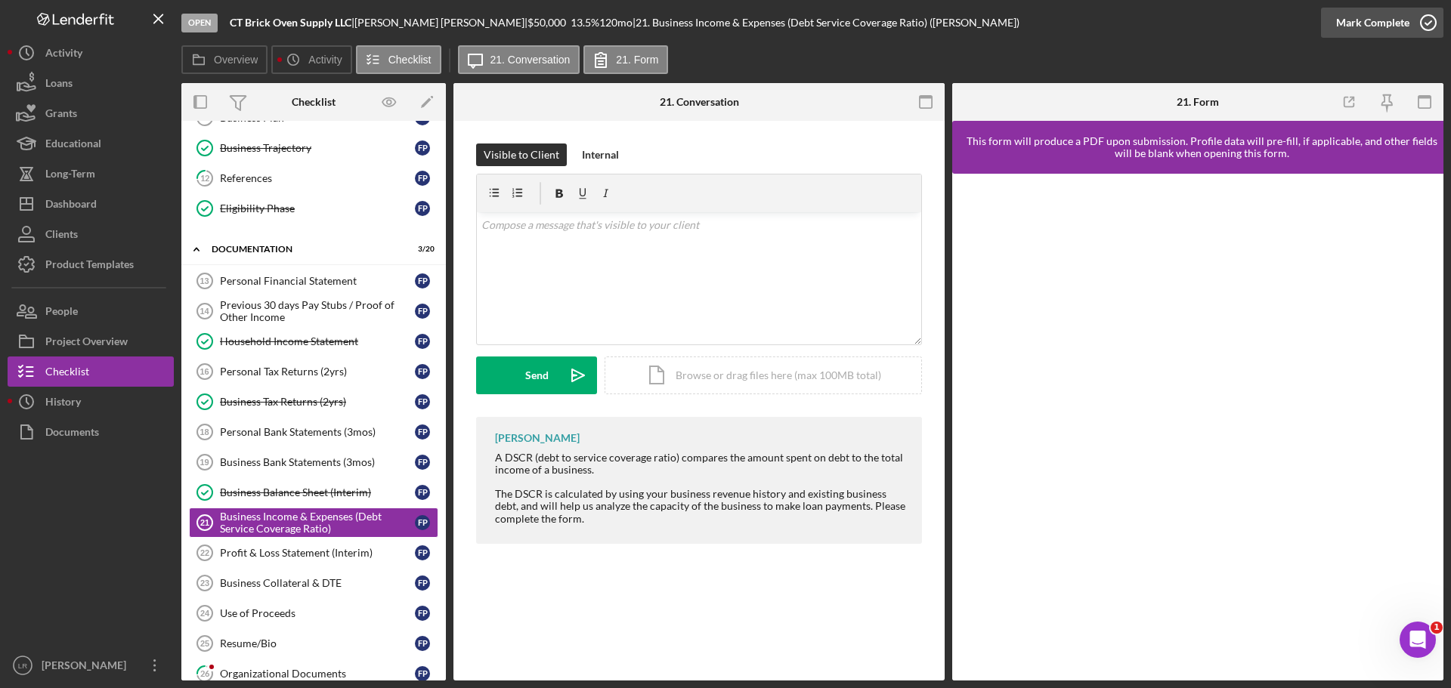
click at [1408, 26] on button "Mark Complete" at bounding box center [1382, 23] width 122 height 30
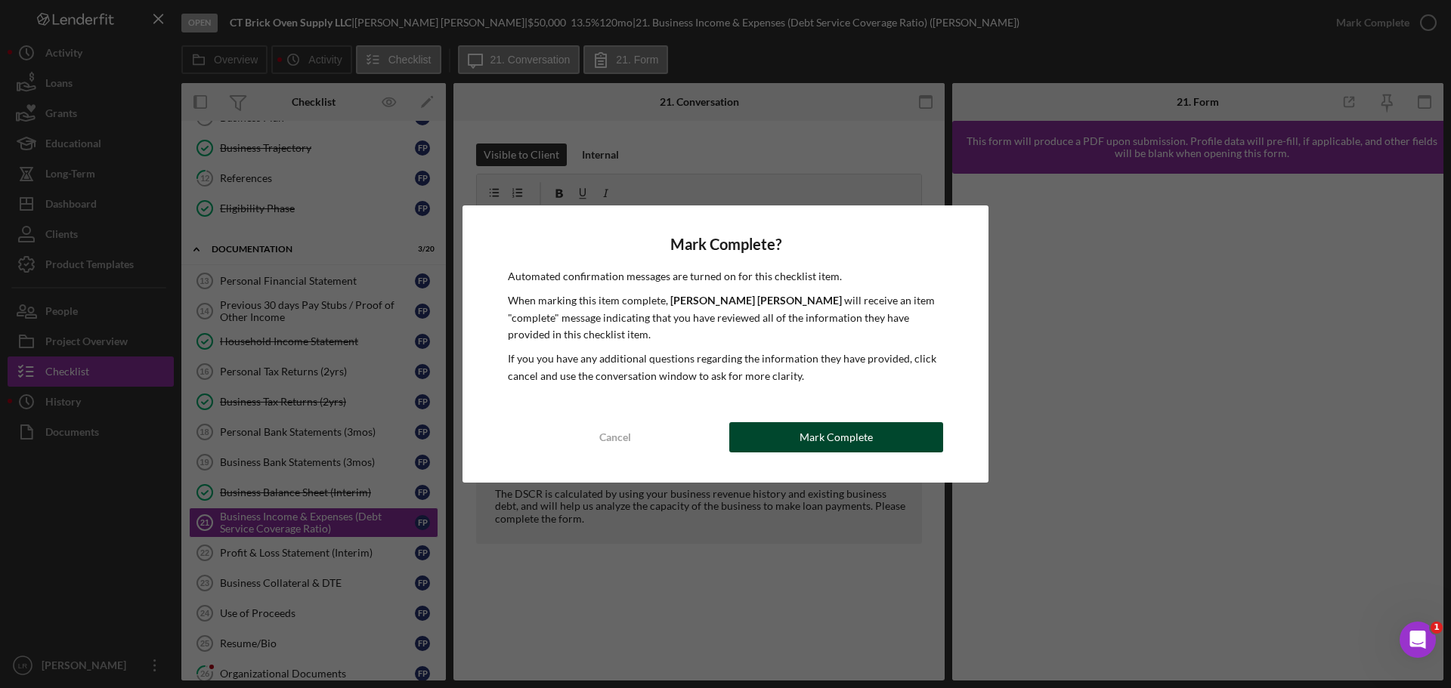
click at [824, 442] on div "Mark Complete" at bounding box center [835, 437] width 73 height 30
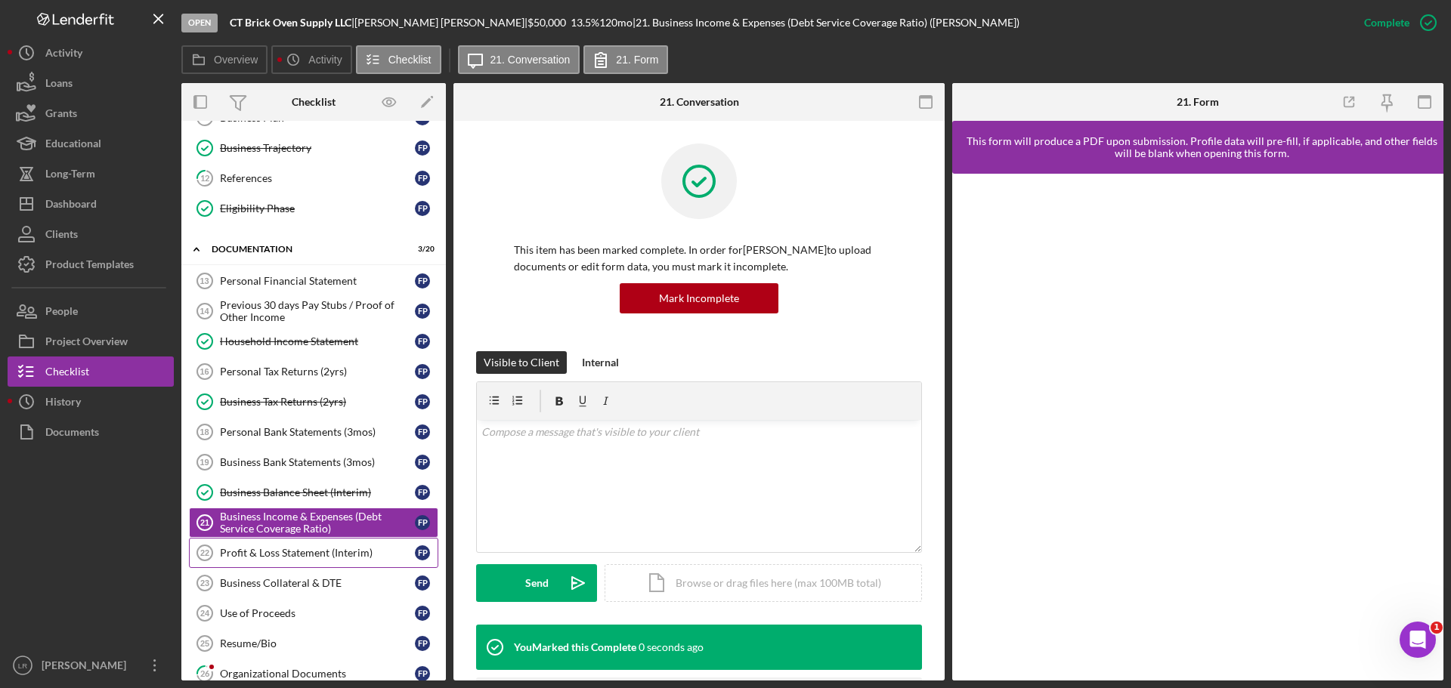
click at [344, 552] on div "Profit & Loss Statement (Interim)" at bounding box center [317, 553] width 195 height 12
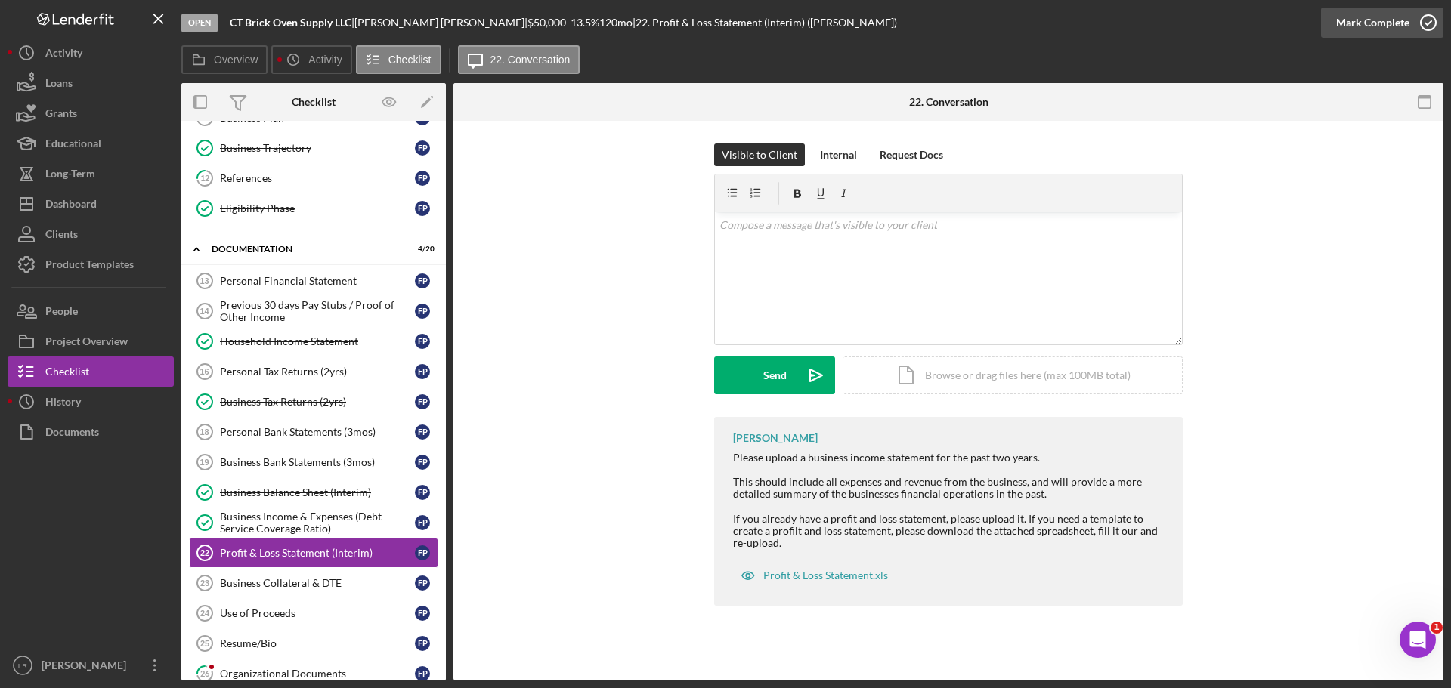
click at [1377, 11] on div "Mark Complete" at bounding box center [1372, 23] width 73 height 30
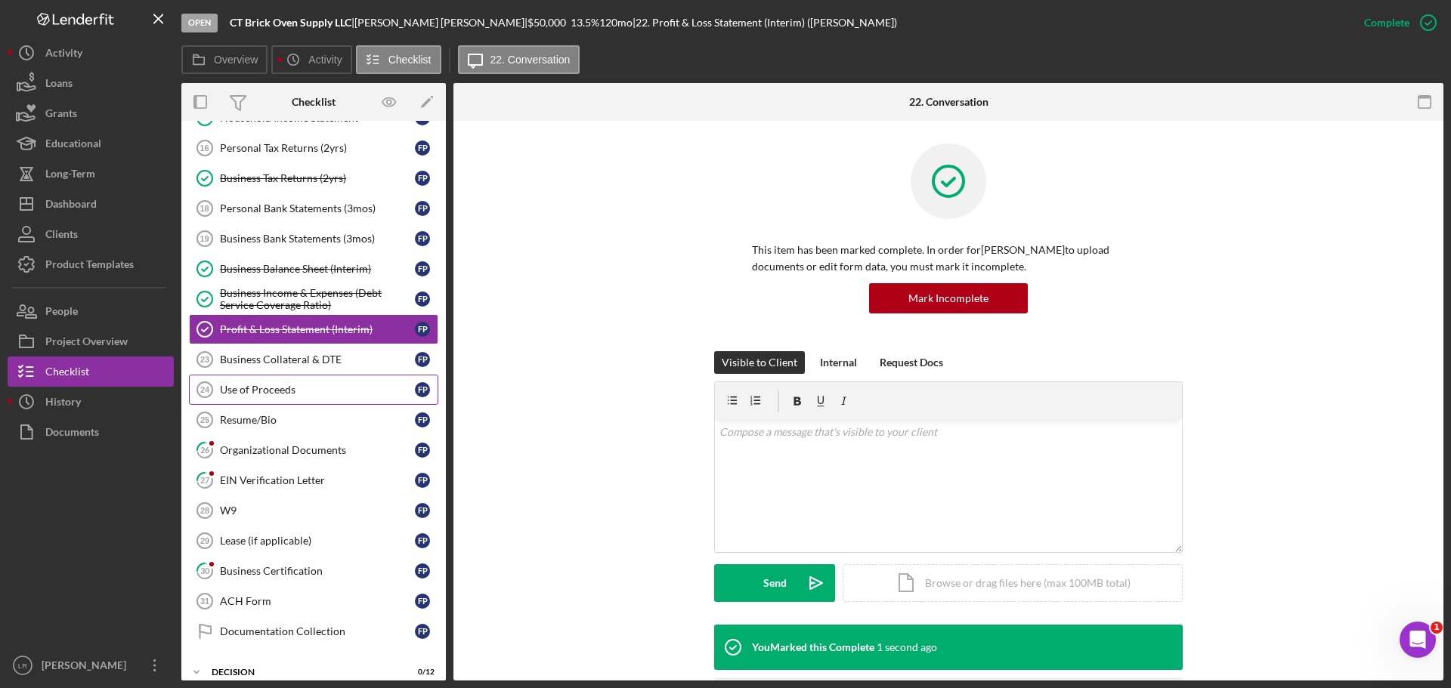
scroll to position [378, 0]
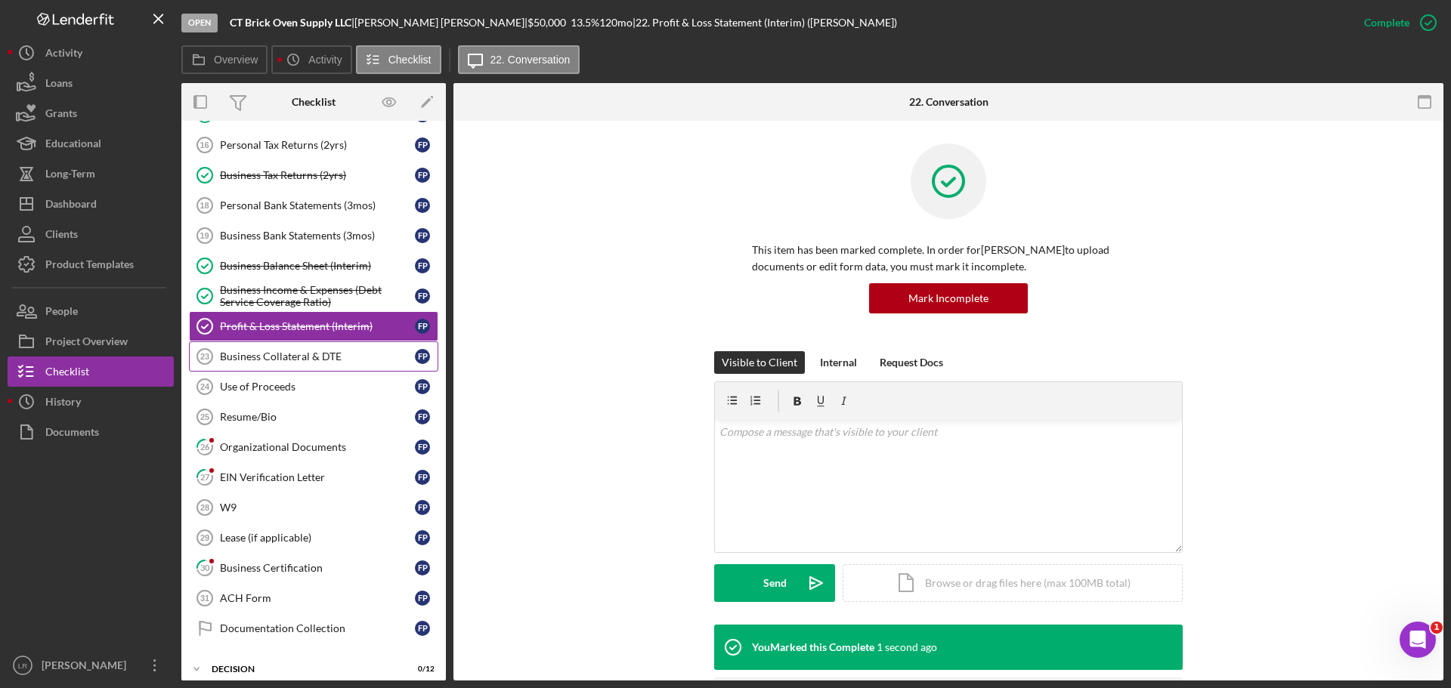
click at [342, 351] on div "Business Collateral & DTE" at bounding box center [317, 357] width 195 height 12
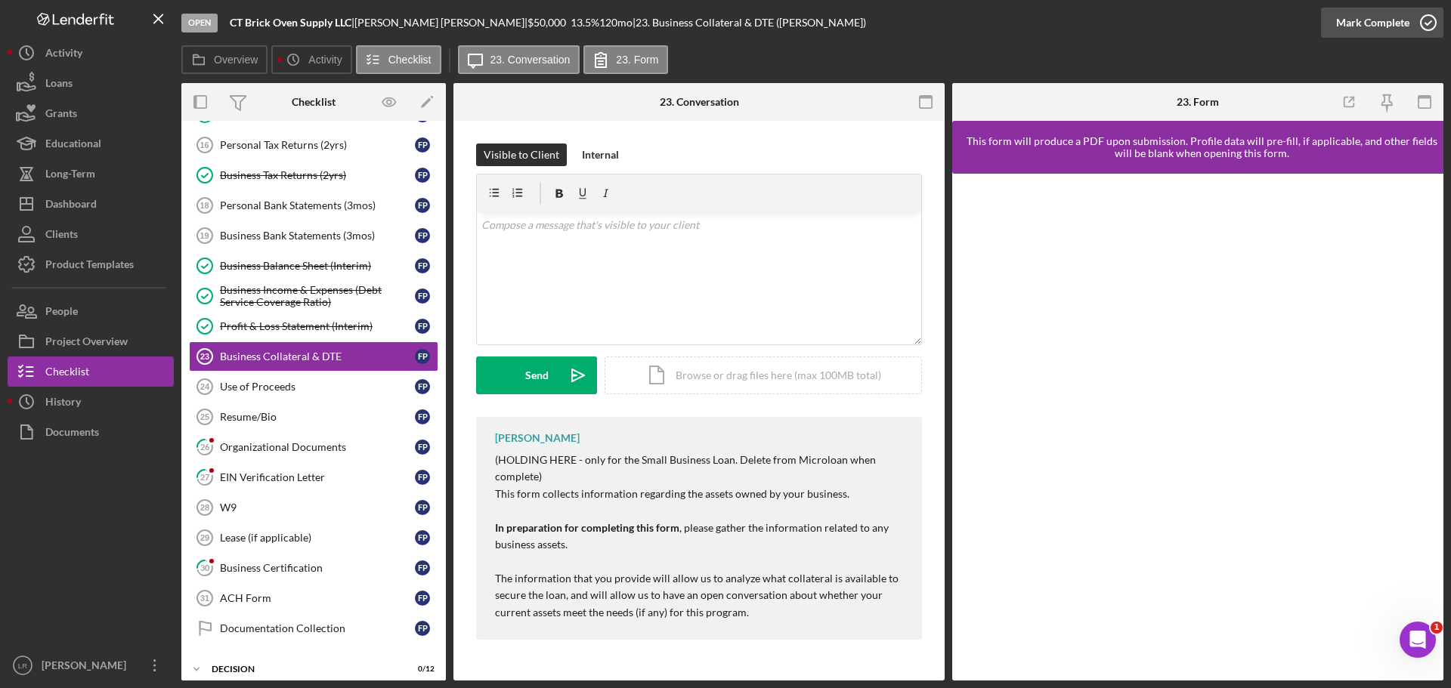
click at [1364, 22] on div "Mark Complete" at bounding box center [1372, 23] width 73 height 30
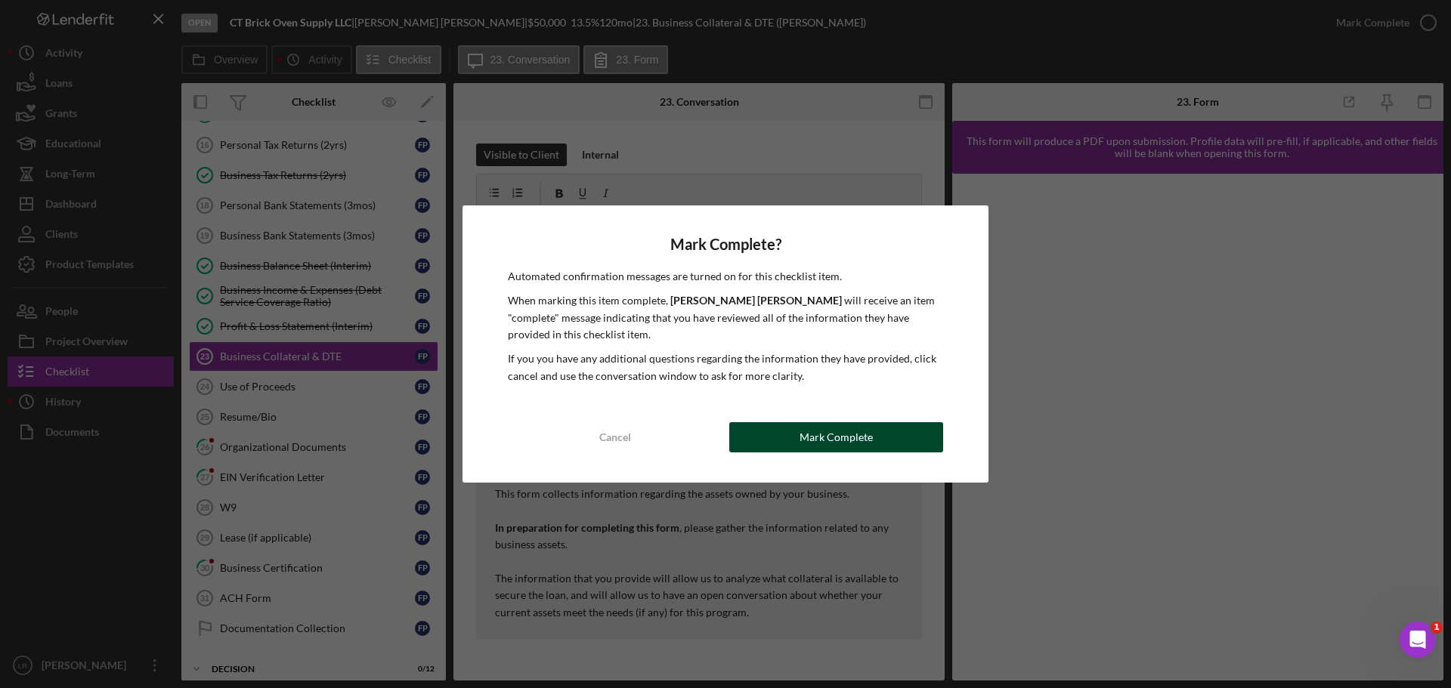
click at [861, 449] on div "Mark Complete" at bounding box center [835, 437] width 73 height 30
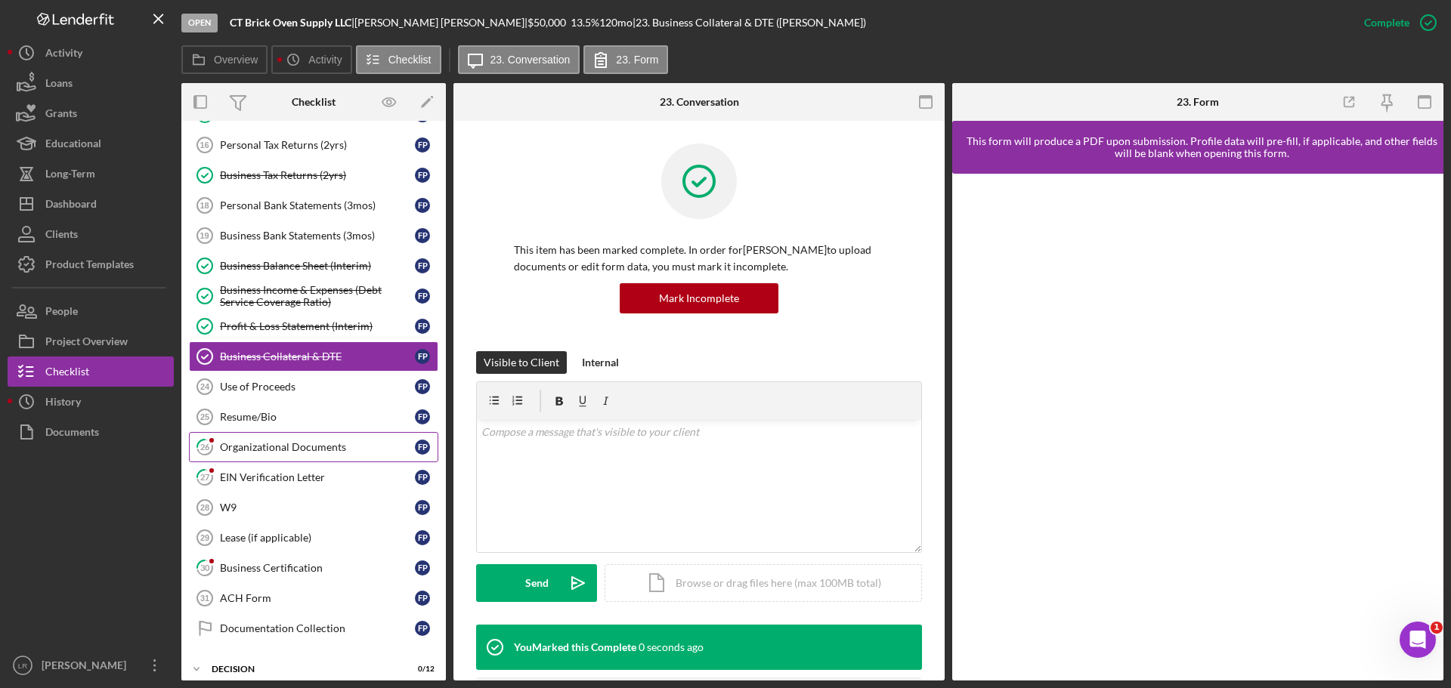
click at [279, 453] on div "Organizational Documents" at bounding box center [317, 447] width 195 height 12
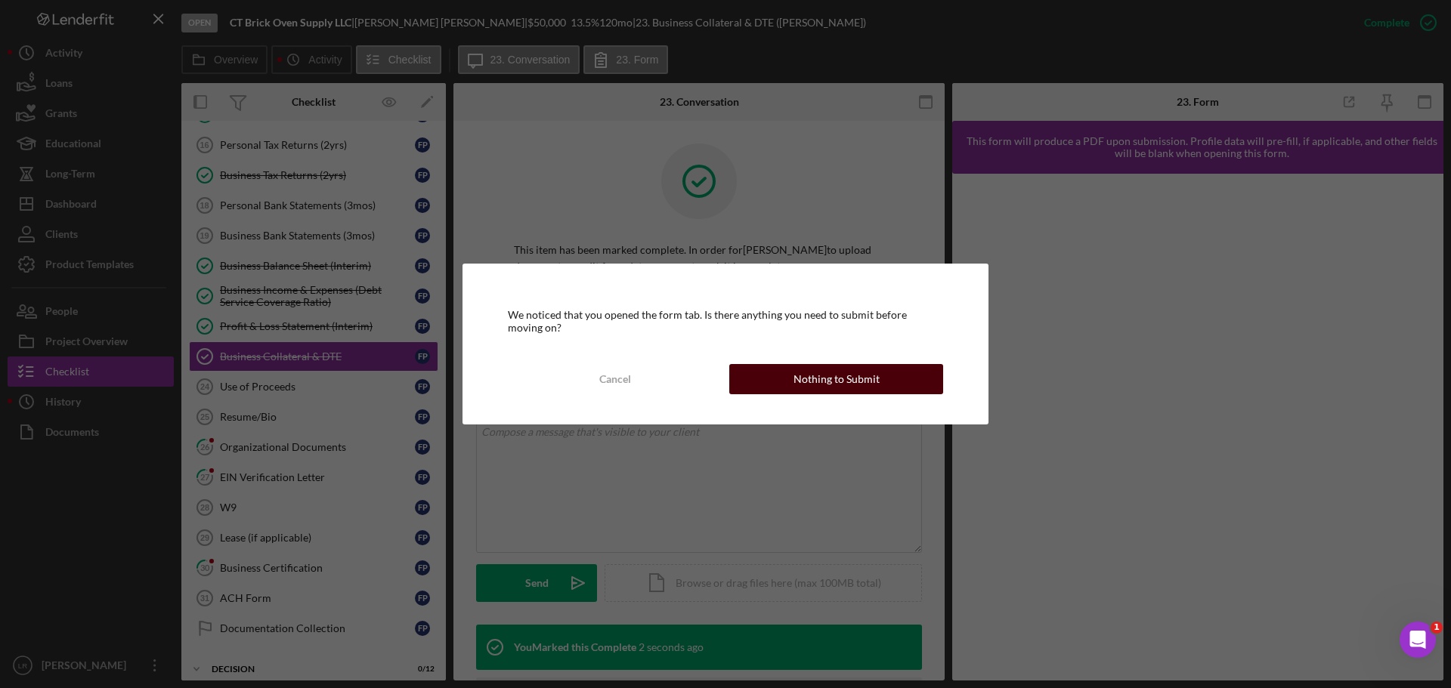
click at [798, 388] on div "Nothing to Submit" at bounding box center [836, 379] width 86 height 30
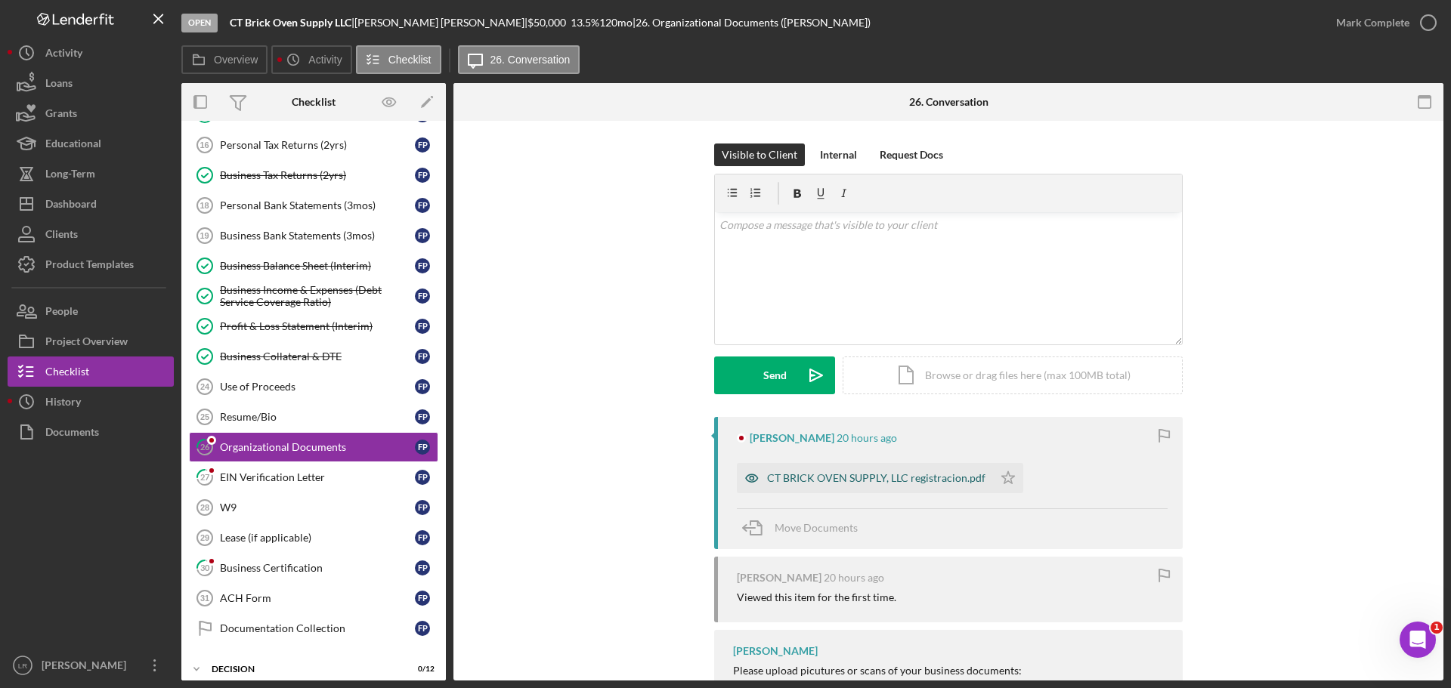
click at [858, 482] on div "CT BRICK OVEN SUPPLY, LLC registracion.pdf" at bounding box center [876, 478] width 218 height 12
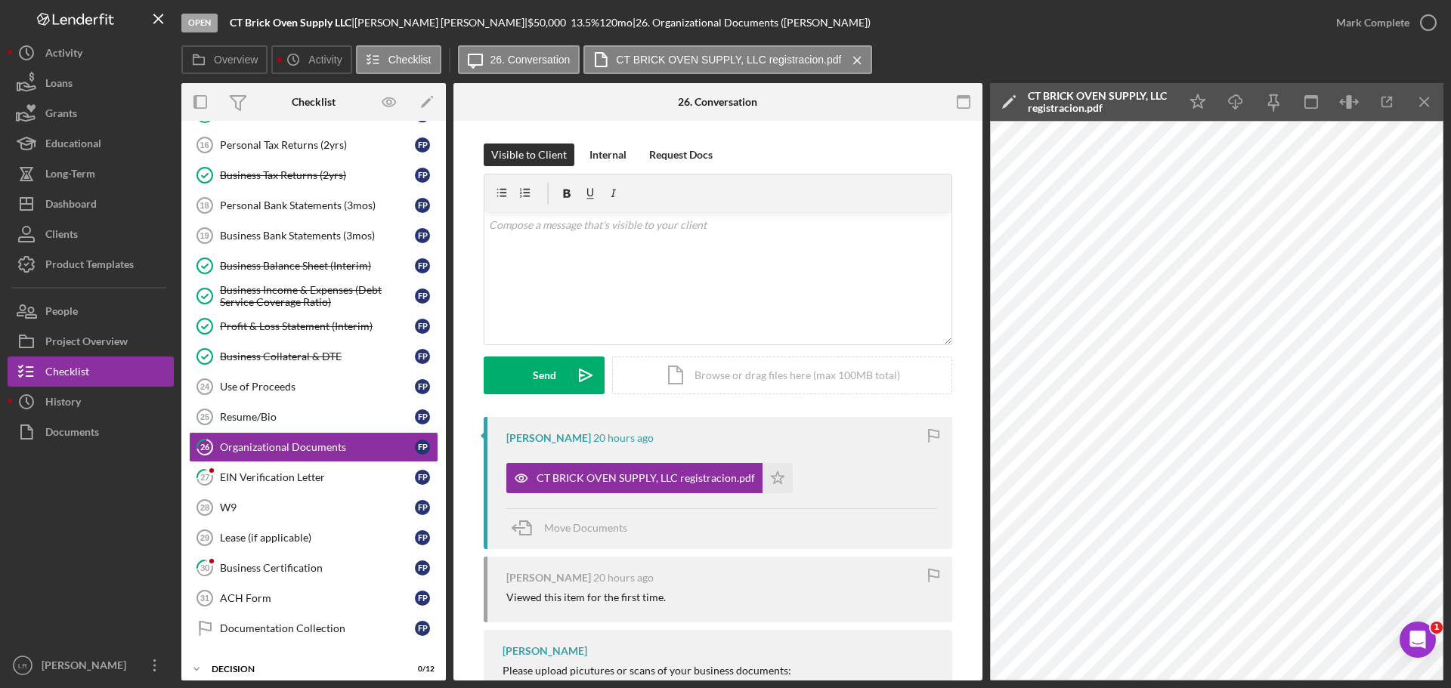
click at [1008, 95] on icon "Icon/Edit" at bounding box center [1009, 102] width 38 height 38
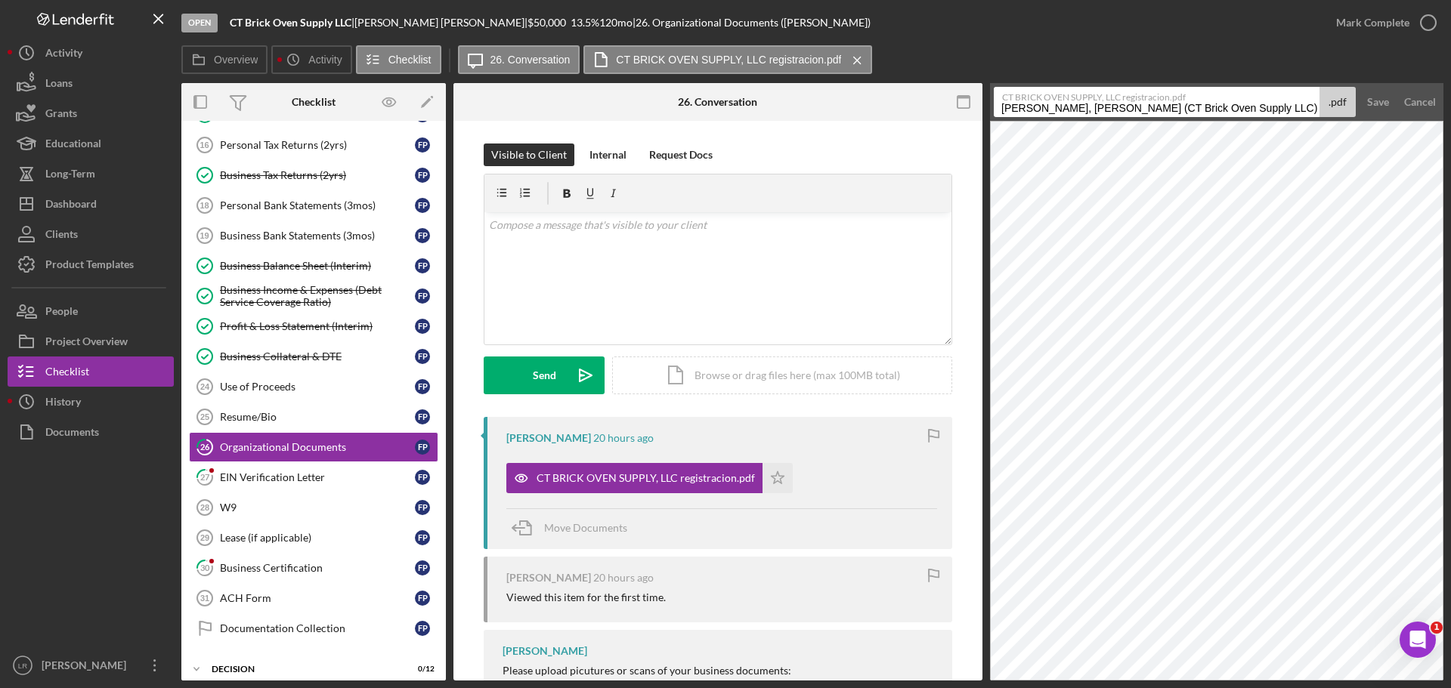
drag, startPoint x: 1245, startPoint y: 107, endPoint x: 553, endPoint y: 119, distance: 692.2
click at [553, 119] on div "Overview Internal Workflow Stage Open Icon/Dropdown Arrow Archive (can unarchiv…" at bounding box center [812, 382] width 1262 height 598
click at [1071, 109] on input "Organizational Documents 20250915" at bounding box center [1157, 102] width 326 height 30
drag, startPoint x: 1123, startPoint y: 111, endPoint x: 1511, endPoint y: 103, distance: 388.5
click at [1450, 103] on html "Open CT Brick Oven Supply LLC | [PERSON_NAME] | $50,000 $50,000 13.5 % 120 mo |…" at bounding box center [725, 344] width 1451 height 688
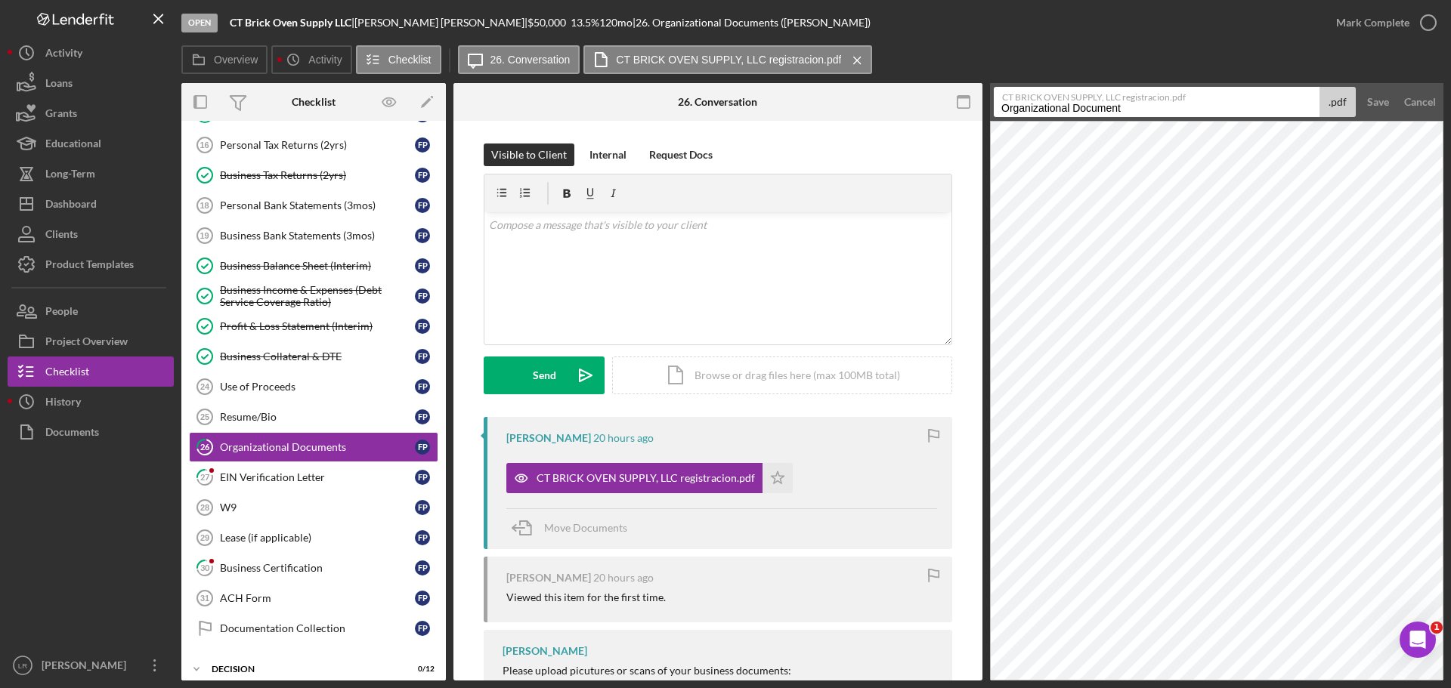
click at [1118, 109] on input "Organizational Document" at bounding box center [1157, 102] width 326 height 30
click at [1170, 104] on input "Organizational Documents" at bounding box center [1157, 102] width 326 height 30
type input "Organizational Documents - Certificate of Organization"
click at [1369, 105] on div "Save" at bounding box center [1378, 102] width 22 height 30
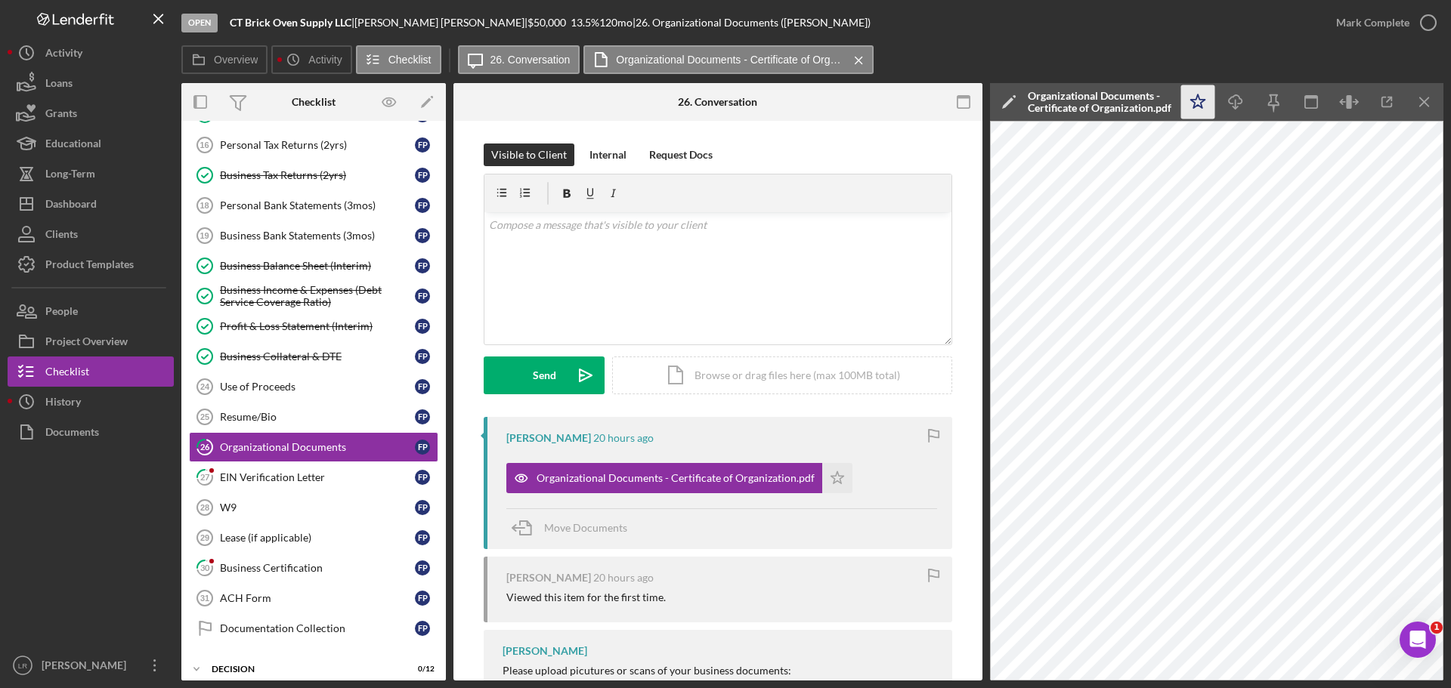
click at [1207, 99] on icon "Icon/Star" at bounding box center [1198, 102] width 34 height 34
click at [1235, 101] on line "button" at bounding box center [1235, 104] width 0 height 8
click at [1431, 21] on icon "button" at bounding box center [1428, 23] width 38 height 38
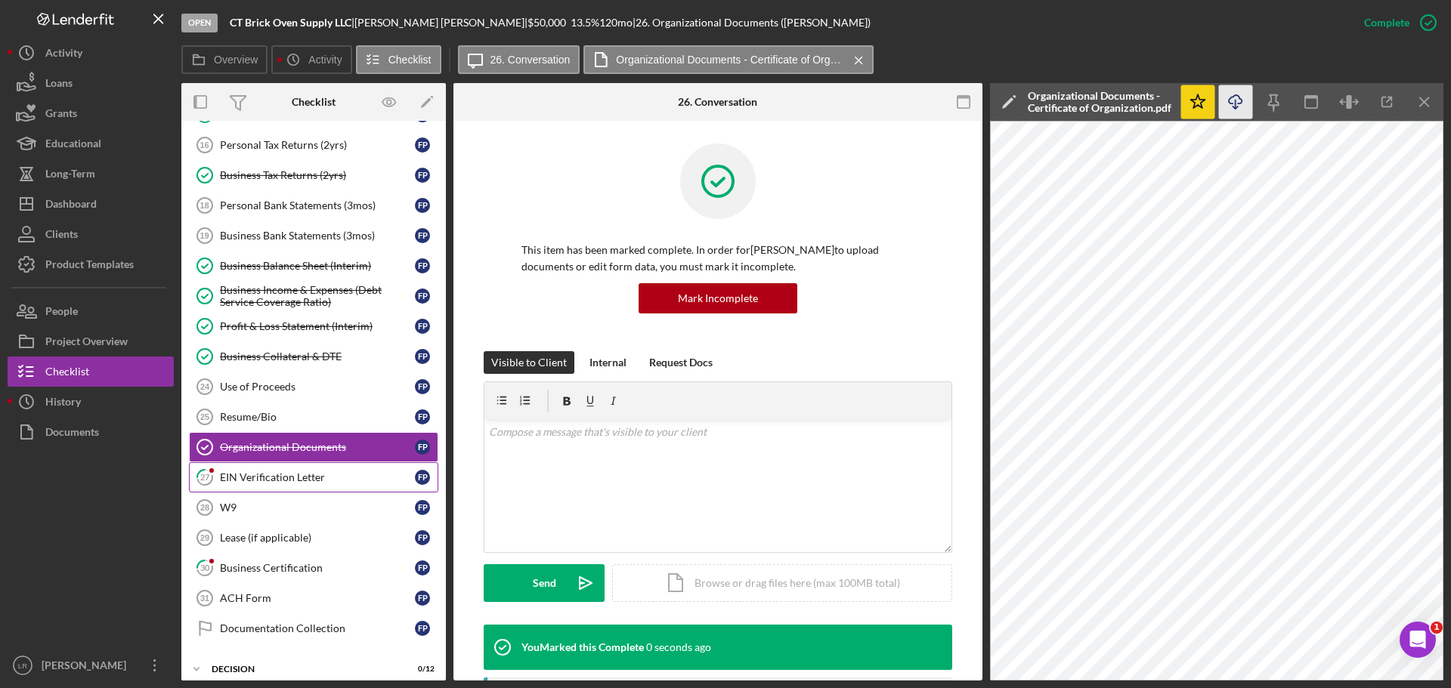
click at [305, 473] on div "EIN Verification Letter" at bounding box center [317, 477] width 195 height 12
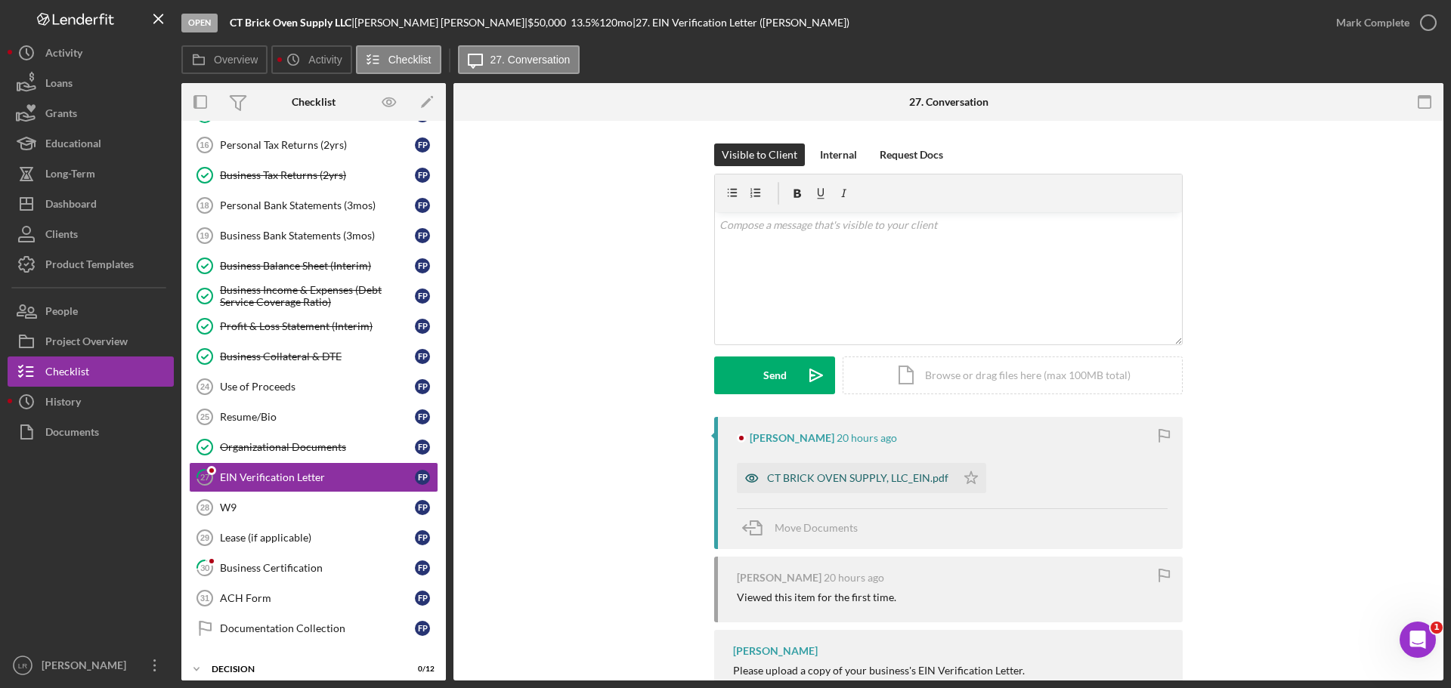
click at [818, 472] on div "CT BRICK OVEN SUPPLY, LLC_EIN.pdf" at bounding box center [857, 478] width 181 height 12
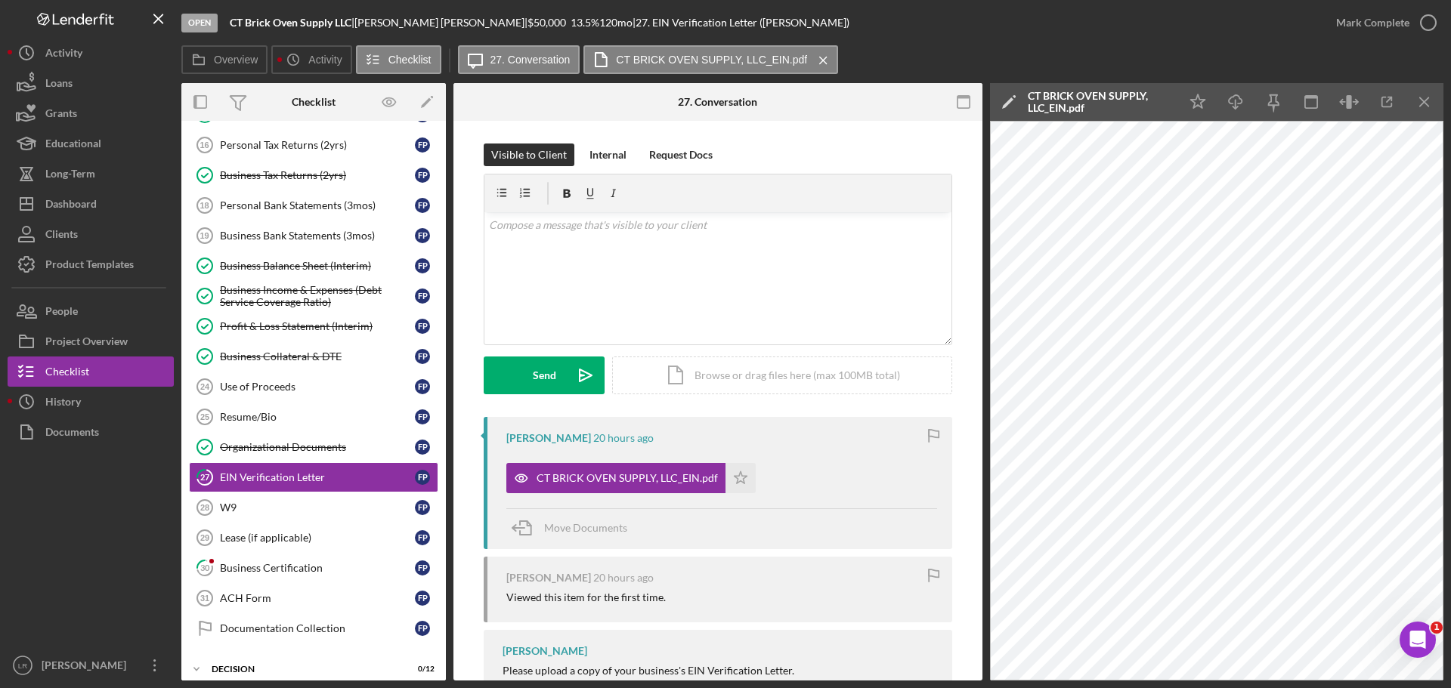
click at [1000, 102] on icon "Icon/Edit" at bounding box center [1009, 102] width 38 height 38
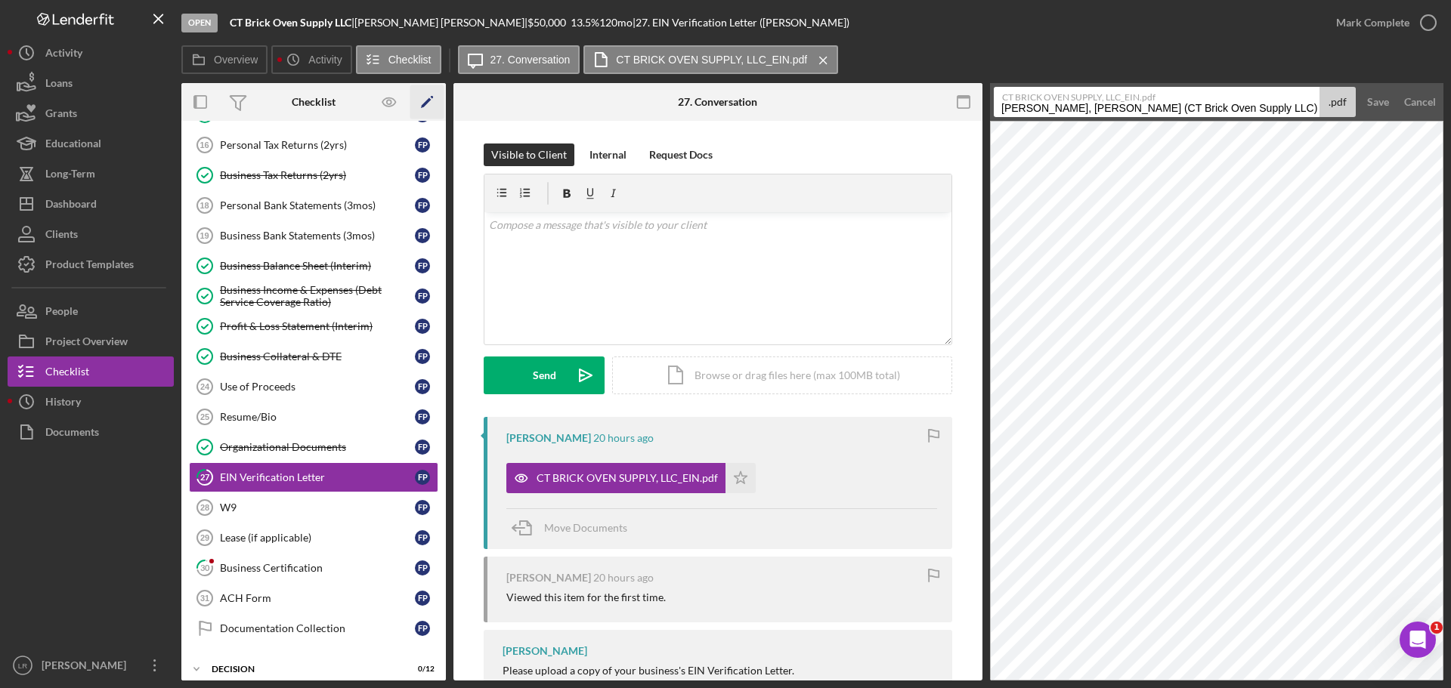
drag, startPoint x: 1248, startPoint y: 104, endPoint x: 425, endPoint y: 116, distance: 822.9
click at [425, 116] on div "Overview Internal Workflow Stage Open Icon/Dropdown Arrow Archive (can unarchiv…" at bounding box center [812, 382] width 1262 height 598
drag, startPoint x: 1104, startPoint y: 109, endPoint x: 1333, endPoint y: 88, distance: 229.9
click at [1333, 88] on div "CT BRICK OVEN SUPPLY, LLC_EIN.pdf EIN Verification Letter 20250915 .pdf" at bounding box center [1175, 102] width 362 height 30
type input "EIN Verification Letter"
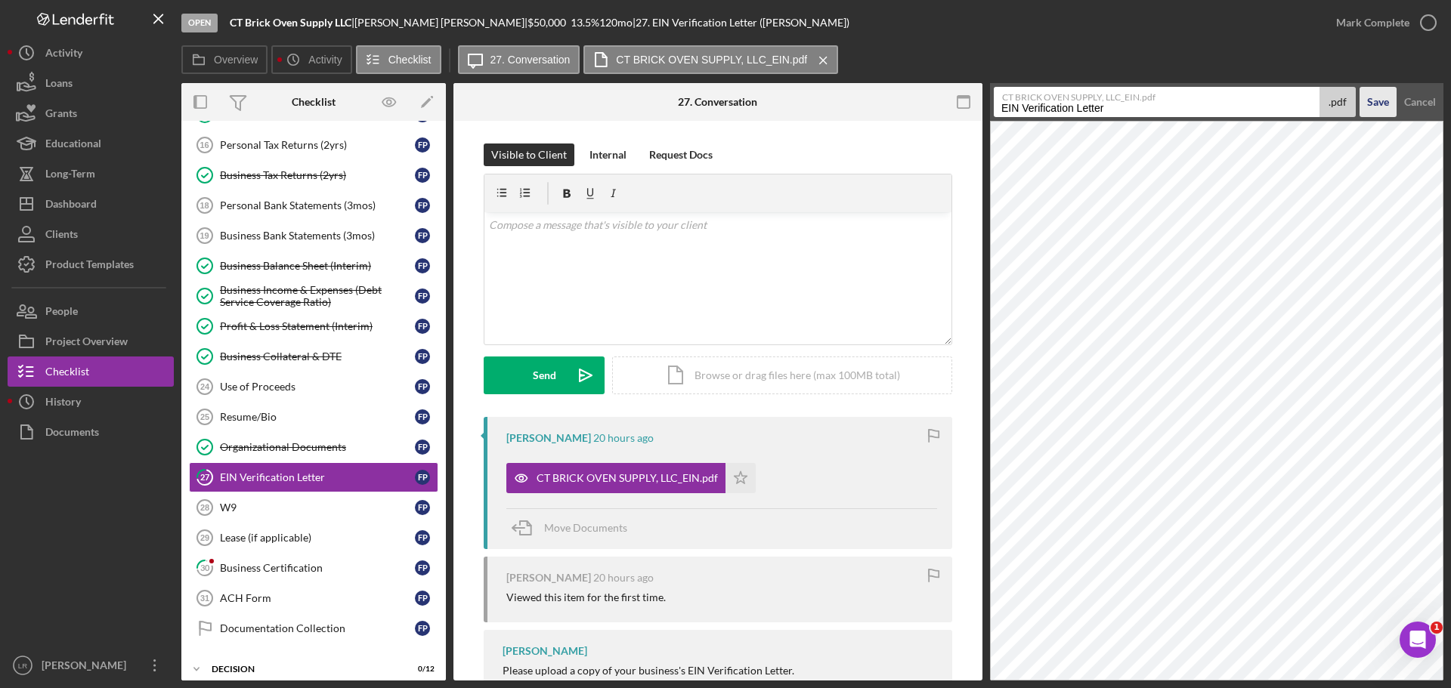
drag, startPoint x: 1377, startPoint y: 98, endPoint x: 1368, endPoint y: 100, distance: 9.9
click at [1377, 98] on div "Save" at bounding box center [1378, 102] width 22 height 30
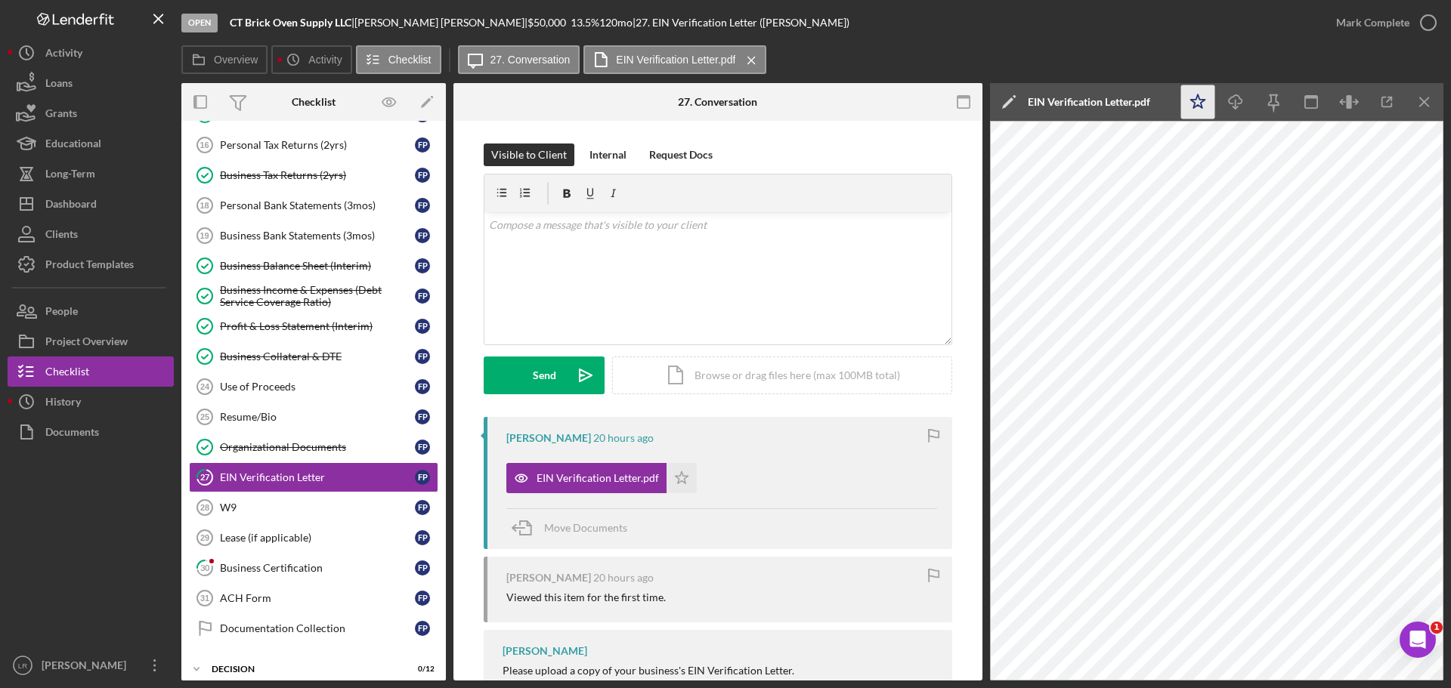
click at [1213, 96] on icon "Icon/Star" at bounding box center [1198, 102] width 34 height 34
click at [1244, 102] on icon "Icon/Download" at bounding box center [1236, 102] width 34 height 34
click at [1419, 26] on icon "button" at bounding box center [1428, 23] width 38 height 38
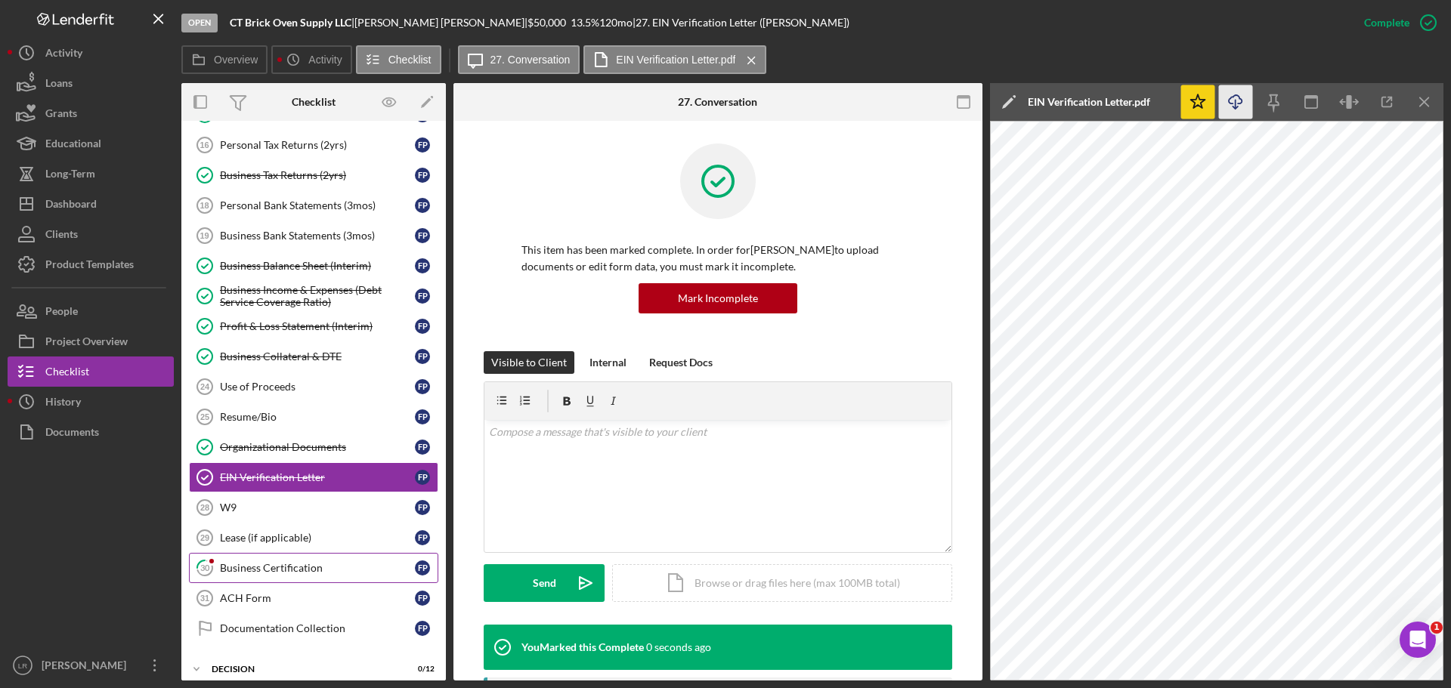
click at [269, 567] on div "Business Certification" at bounding box center [317, 568] width 195 height 12
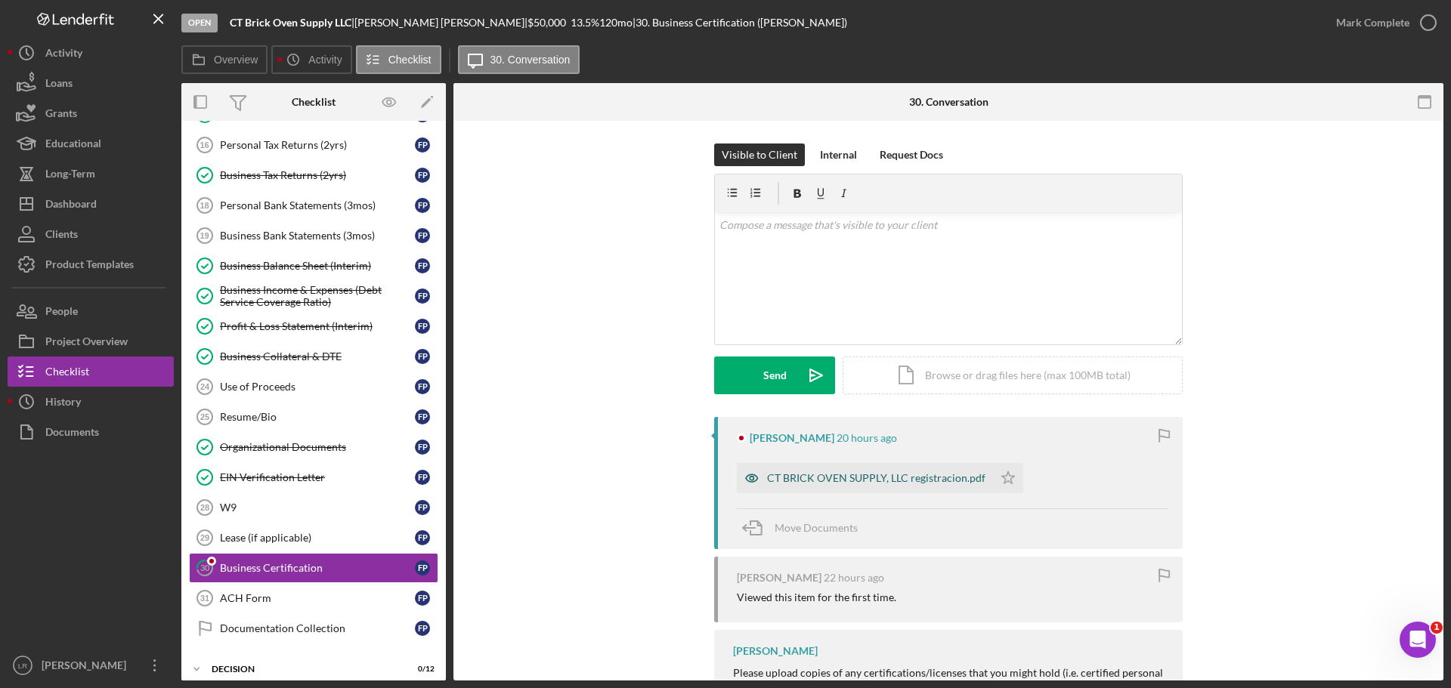
click at [876, 480] on div "CT BRICK OVEN SUPPLY, LLC registracion.pdf" at bounding box center [876, 478] width 218 height 12
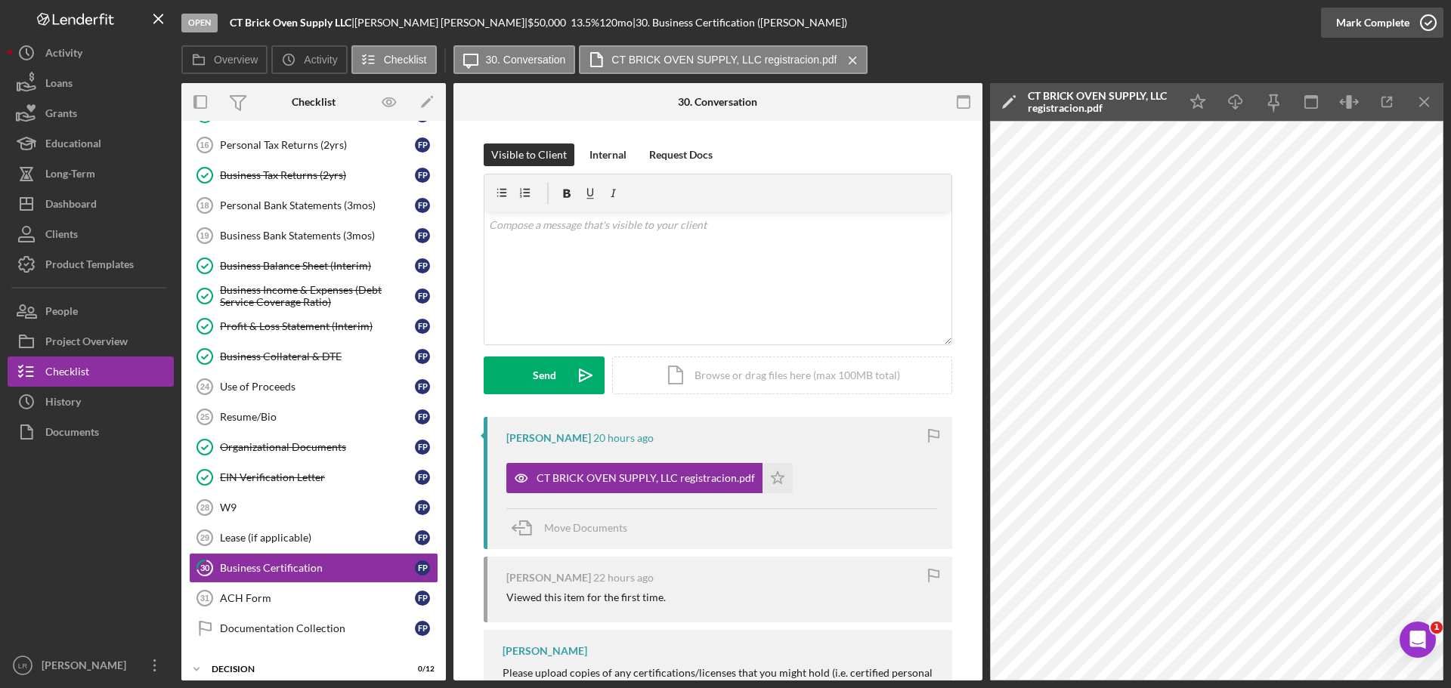
click at [1411, 21] on icon "button" at bounding box center [1428, 23] width 38 height 38
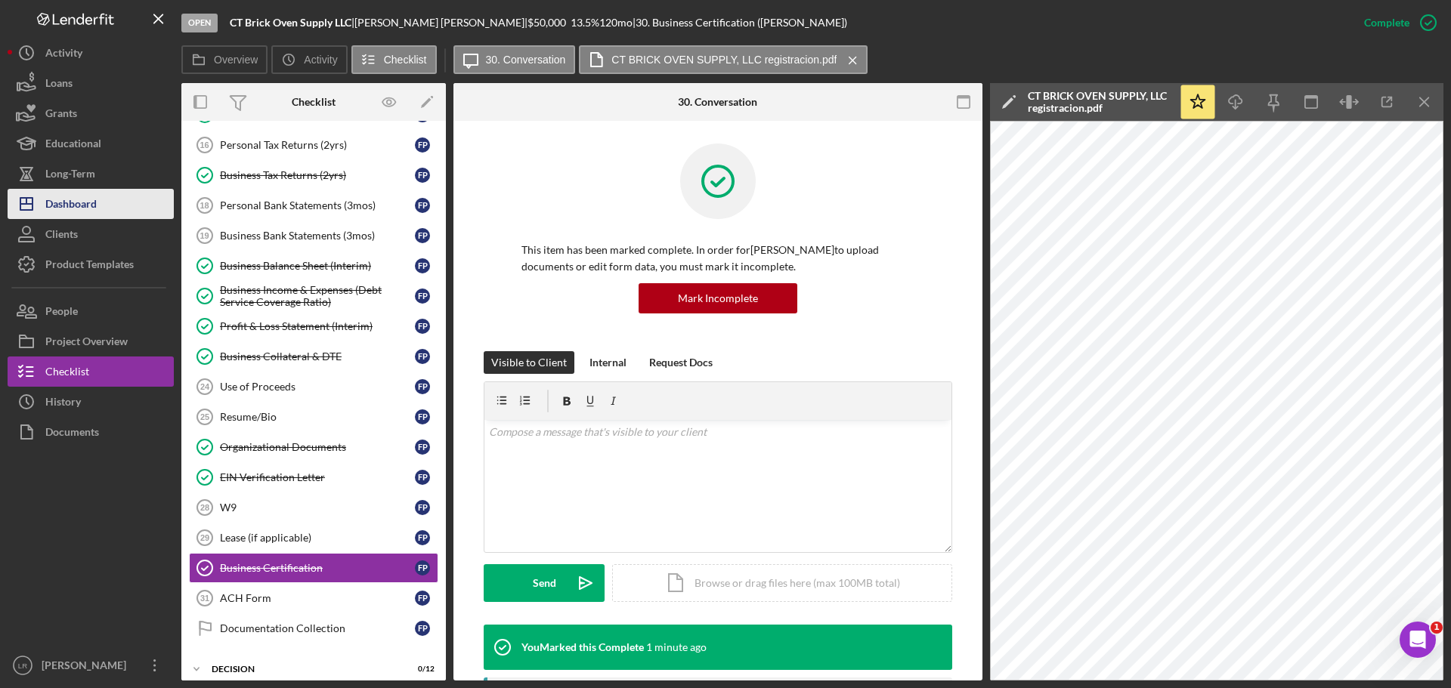
click at [95, 198] on div "Dashboard" at bounding box center [70, 206] width 51 height 34
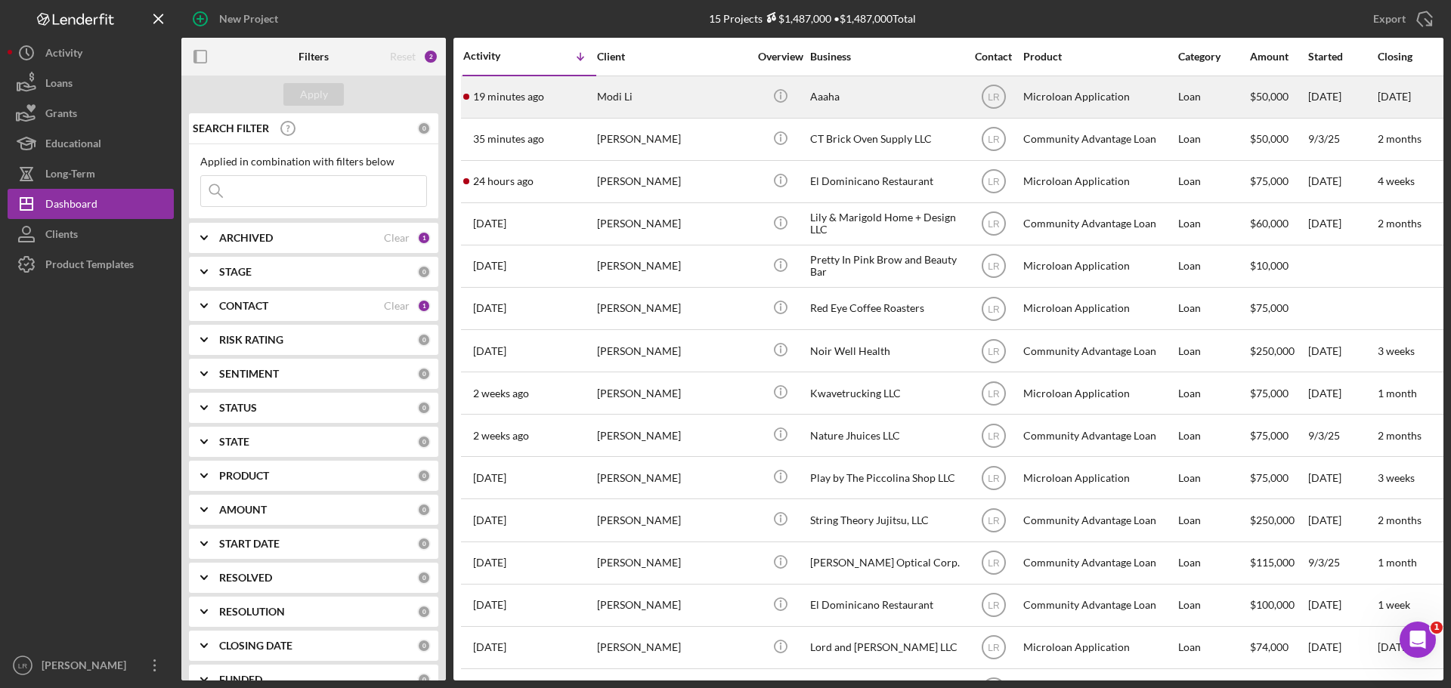
click at [621, 89] on div "Modi Li" at bounding box center [672, 97] width 151 height 40
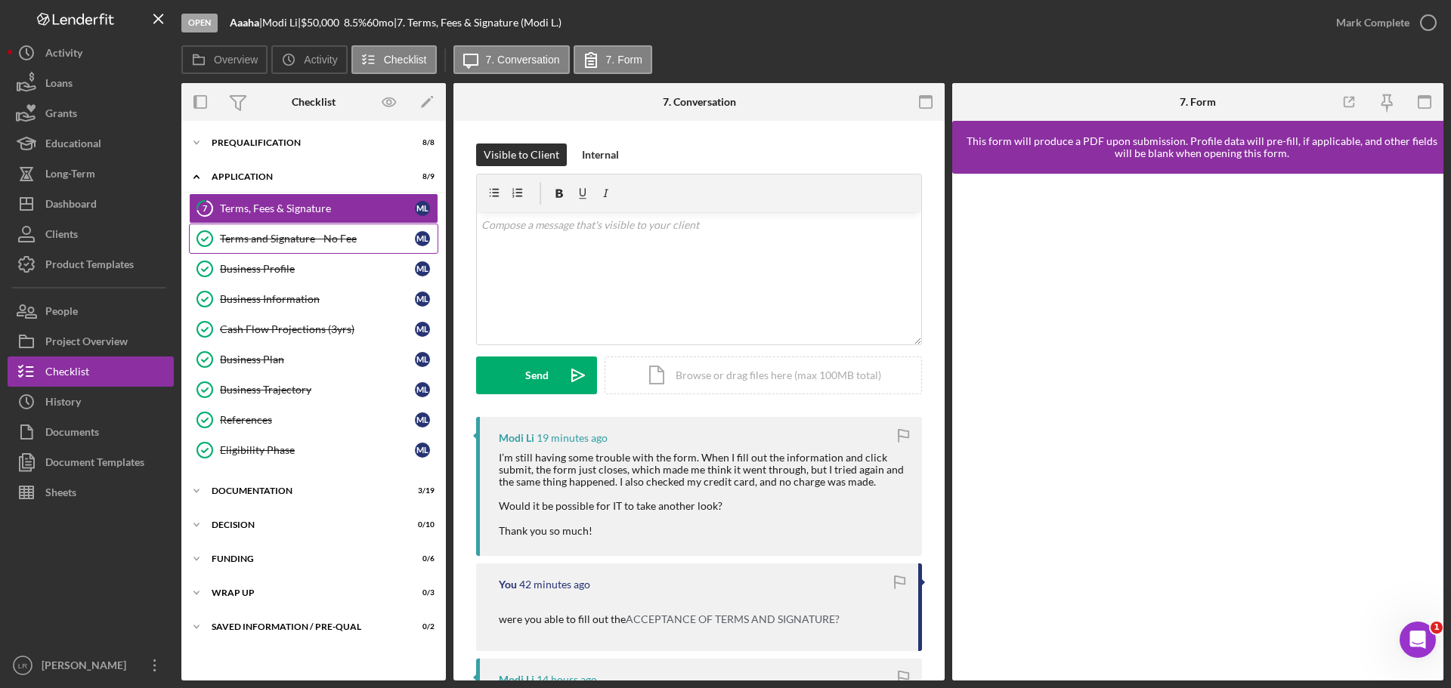
click at [349, 237] on div "Terms and Signature - No Fee" at bounding box center [317, 239] width 195 height 12
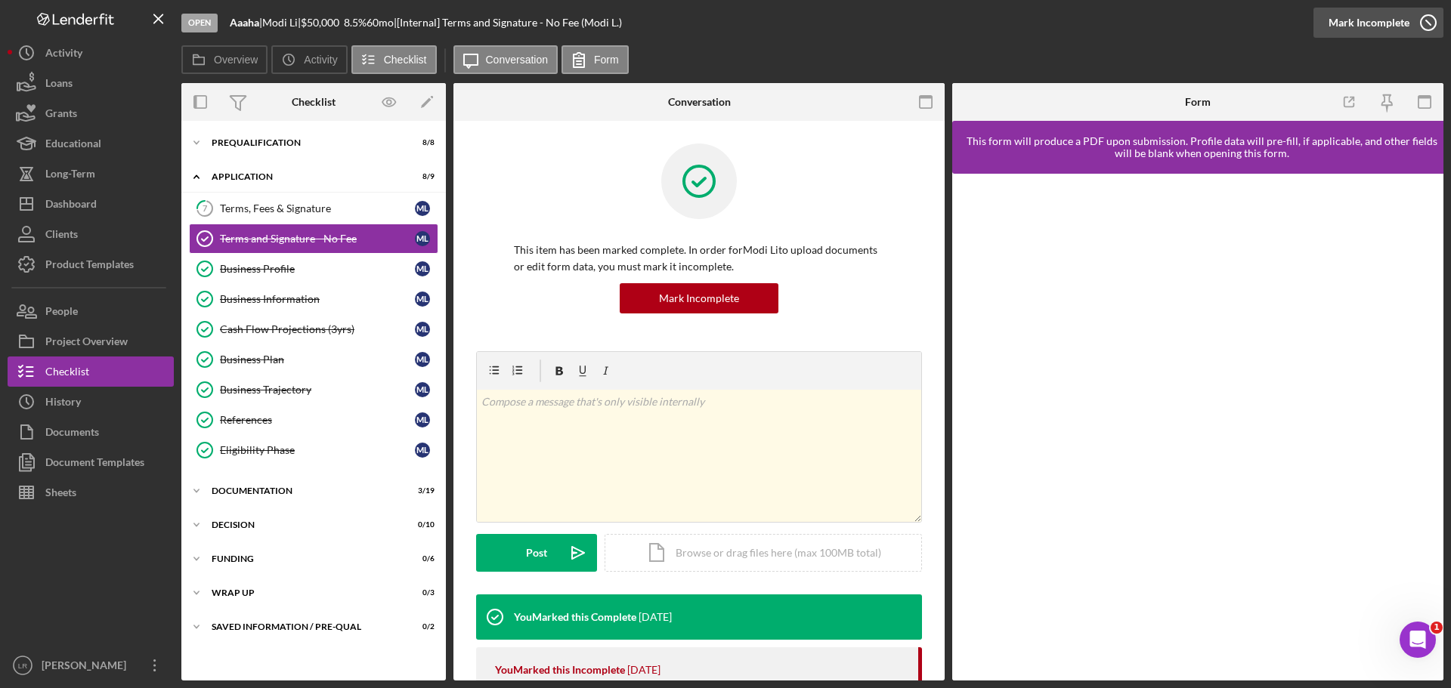
click at [1388, 16] on div "Mark Incomplete" at bounding box center [1368, 23] width 81 height 30
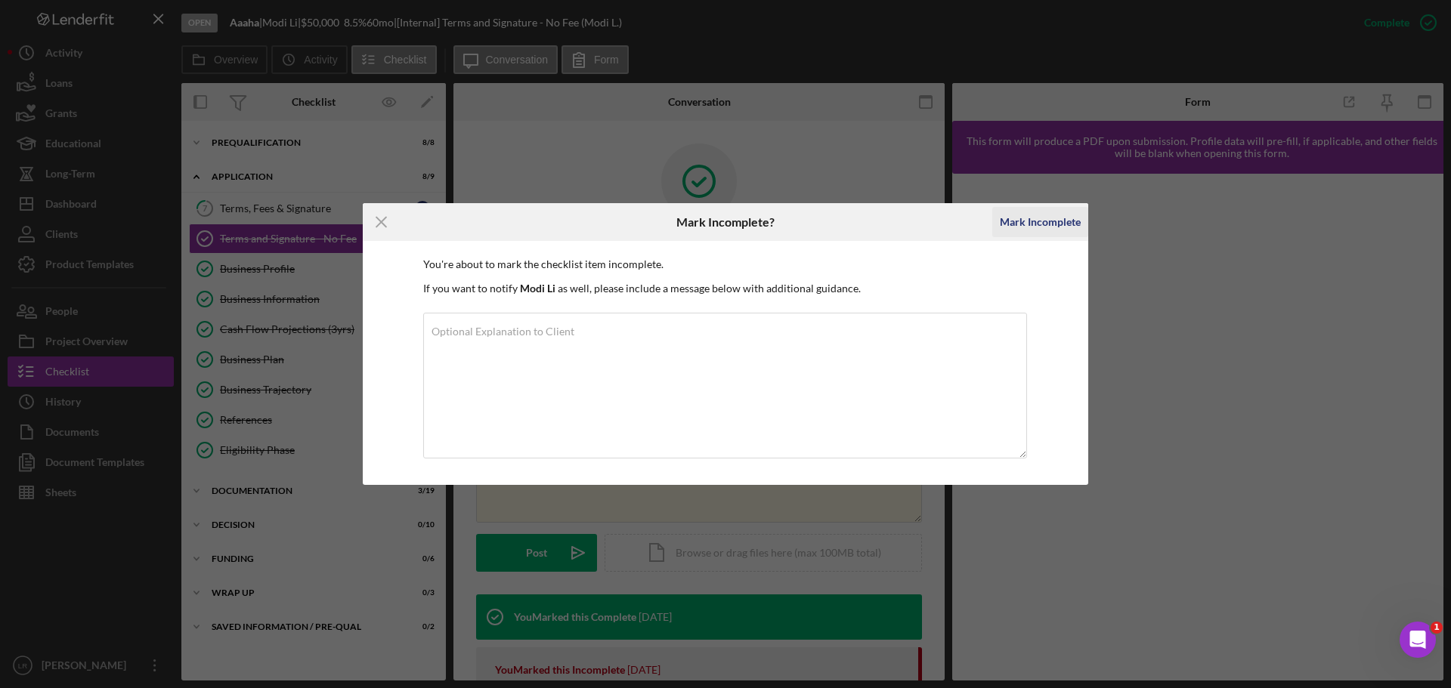
click at [1044, 215] on div "Mark Incomplete" at bounding box center [1040, 222] width 81 height 30
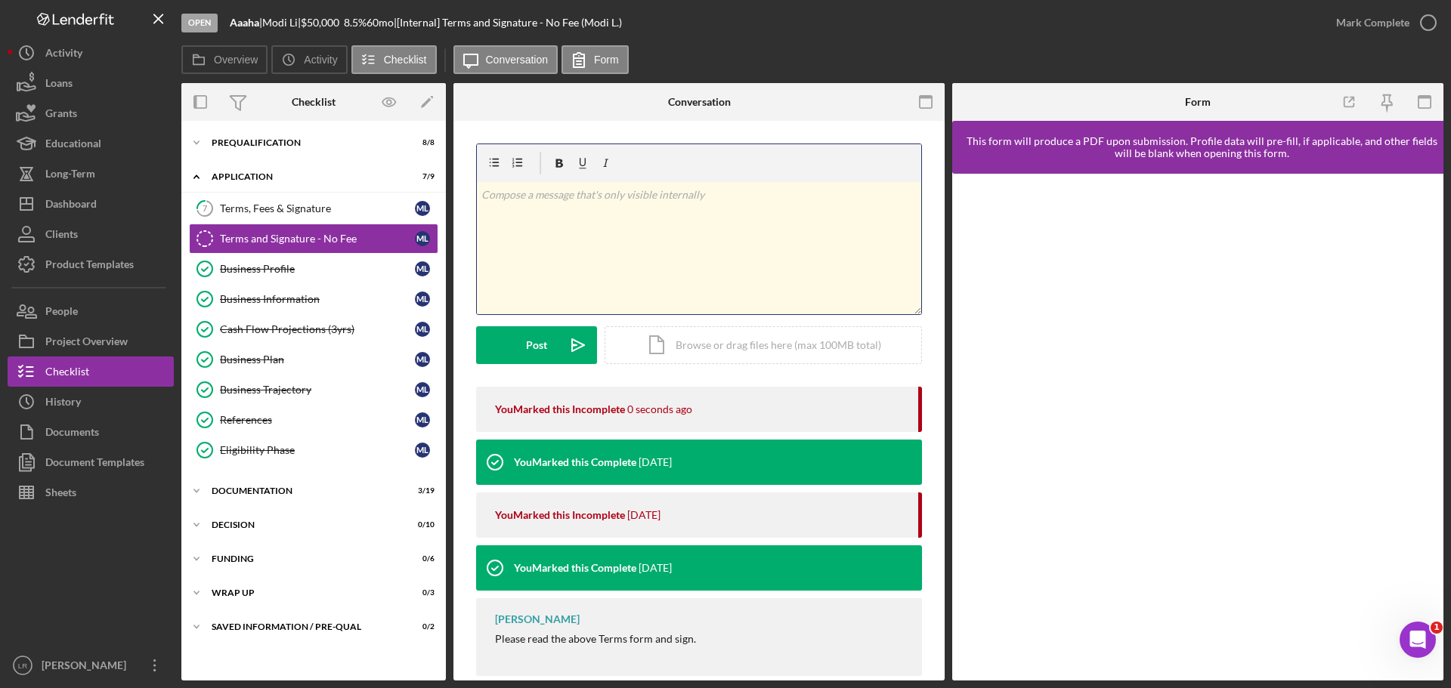
click at [640, 242] on div "v Color teal Color pink Remove color Add row above Add row below Add column bef…" at bounding box center [699, 248] width 444 height 132
click at [549, 338] on button "Post Icon/icon-invite-send" at bounding box center [536, 345] width 121 height 38
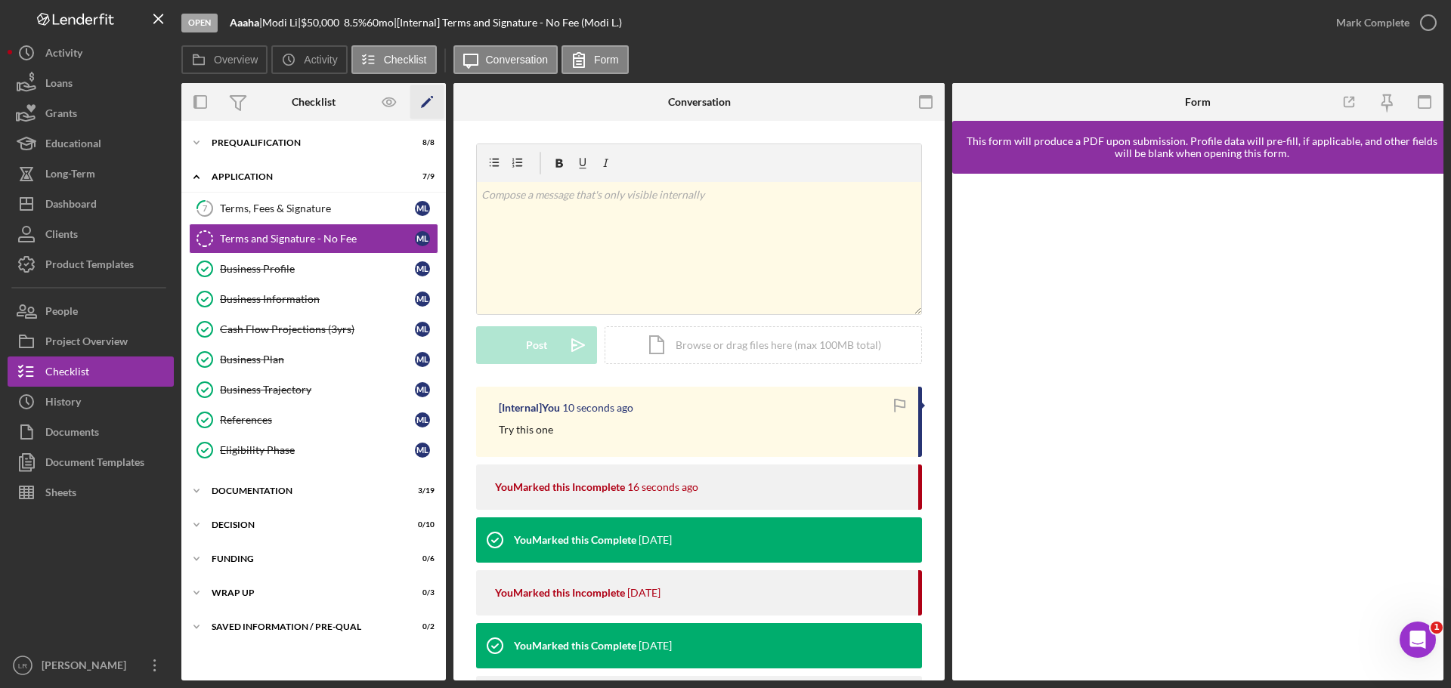
click at [425, 95] on icon "Icon/Edit" at bounding box center [427, 102] width 34 height 34
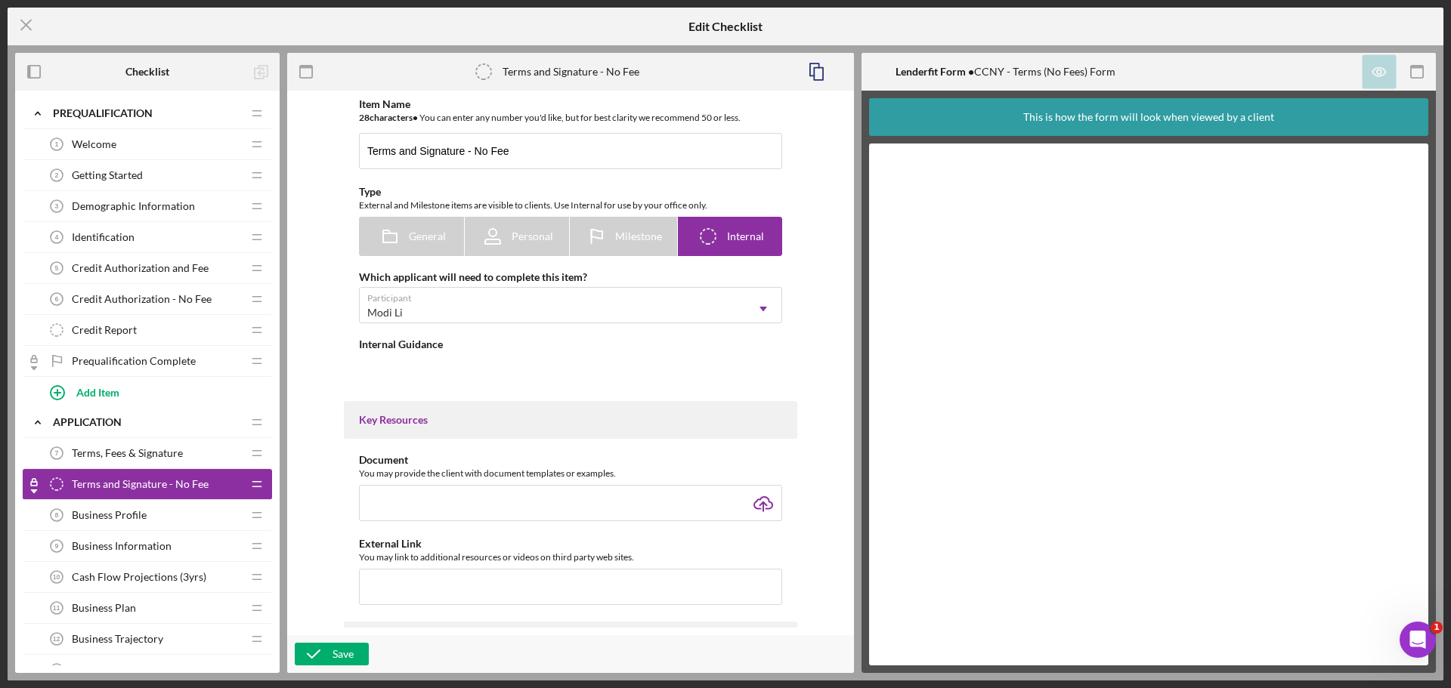
type textarea "<div>Please read the above Terms form and sign.<br><br></div>"
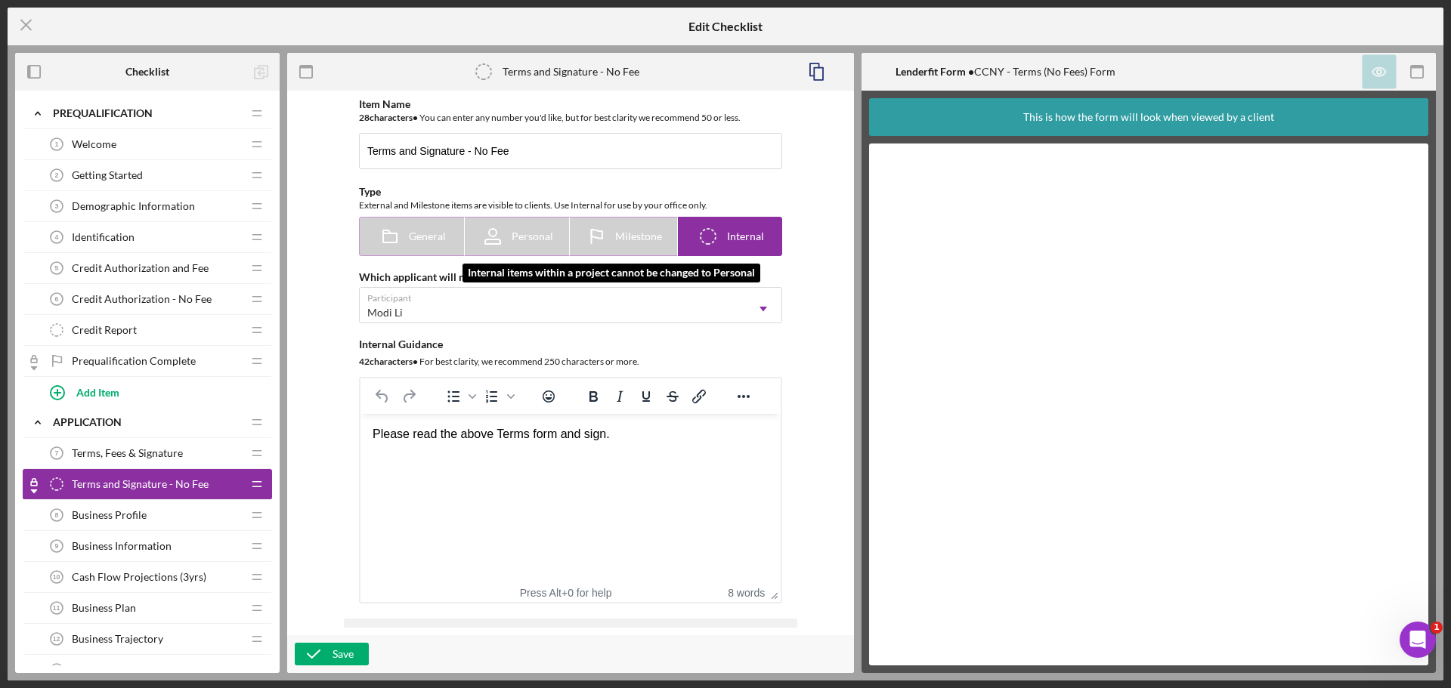
click at [489, 236] on icon at bounding box center [493, 233] width 8 height 8
click at [518, 237] on span "Personal" at bounding box center [533, 236] width 42 height 12
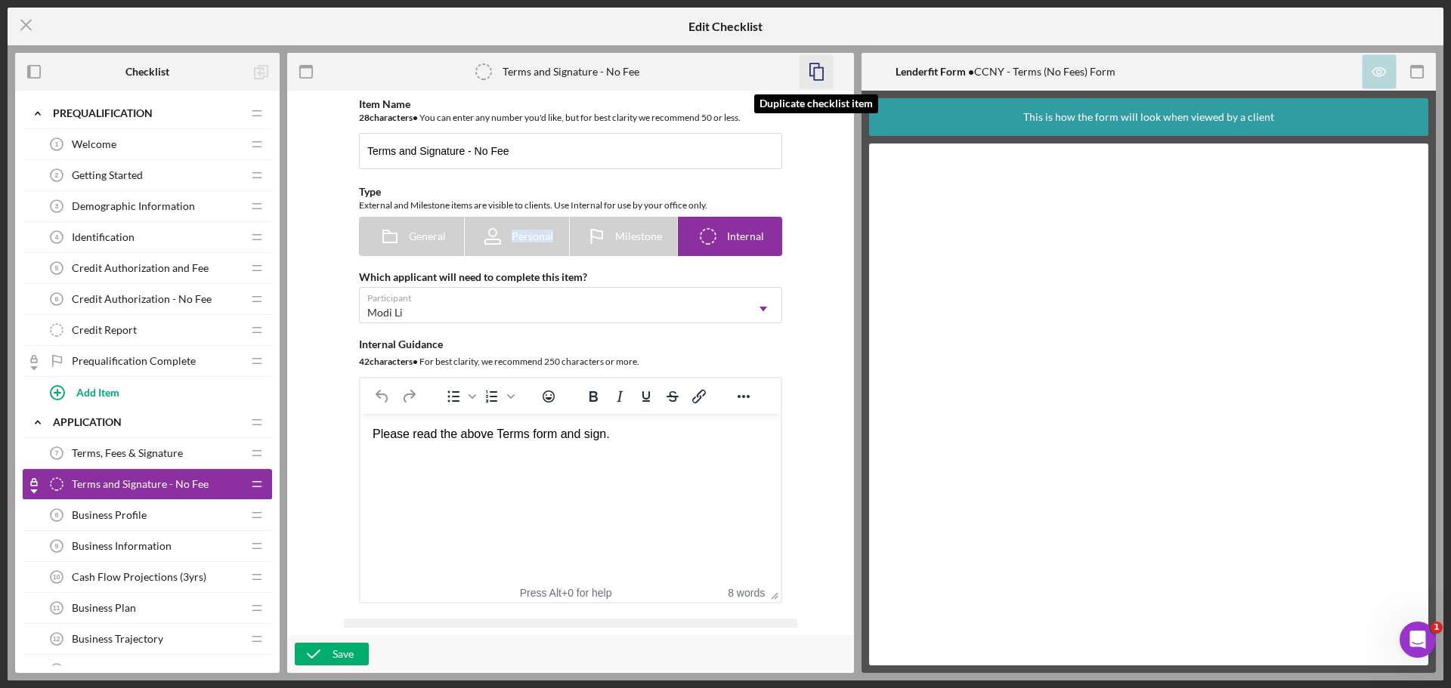
click at [812, 77] on icon "button" at bounding box center [816, 72] width 34 height 34
click at [1427, 23] on icon "close" at bounding box center [1424, 27] width 11 height 12
click at [651, 309] on div "Modi Li" at bounding box center [552, 312] width 385 height 35
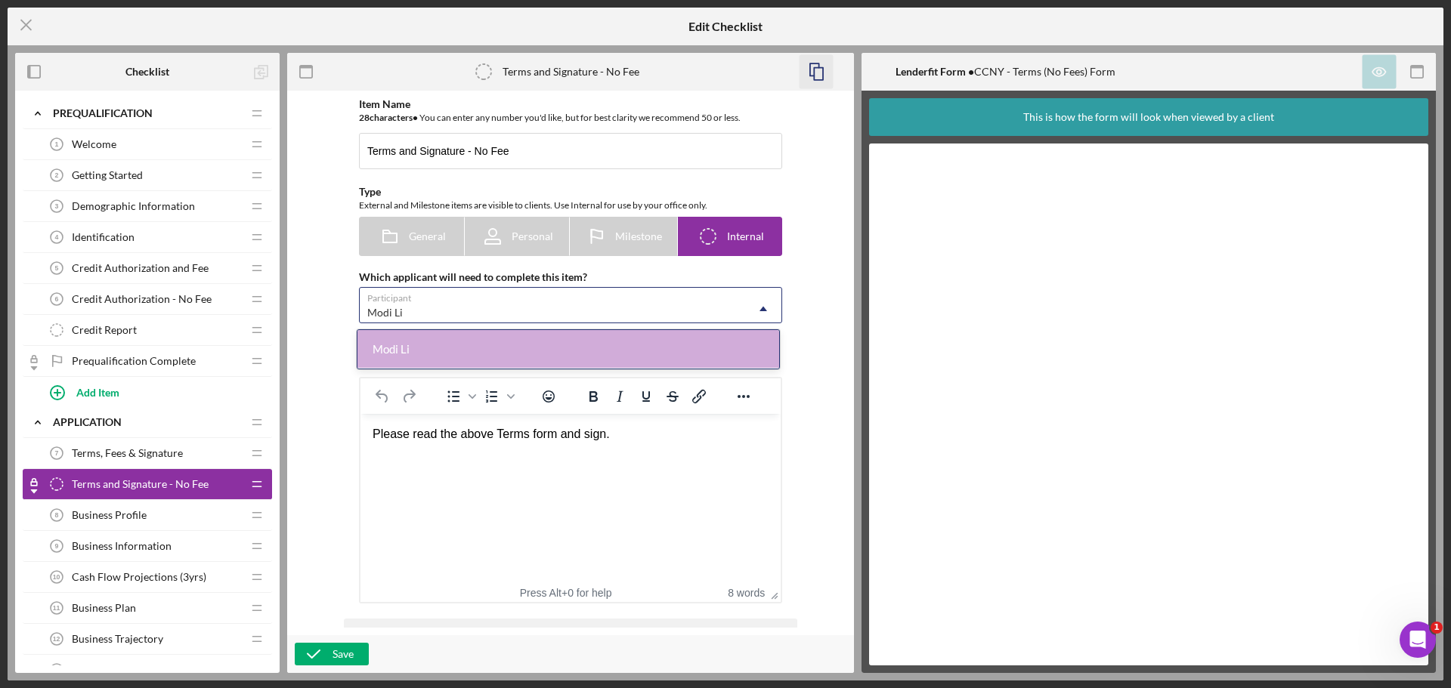
click at [651, 309] on div "Modi Li" at bounding box center [552, 312] width 385 height 35
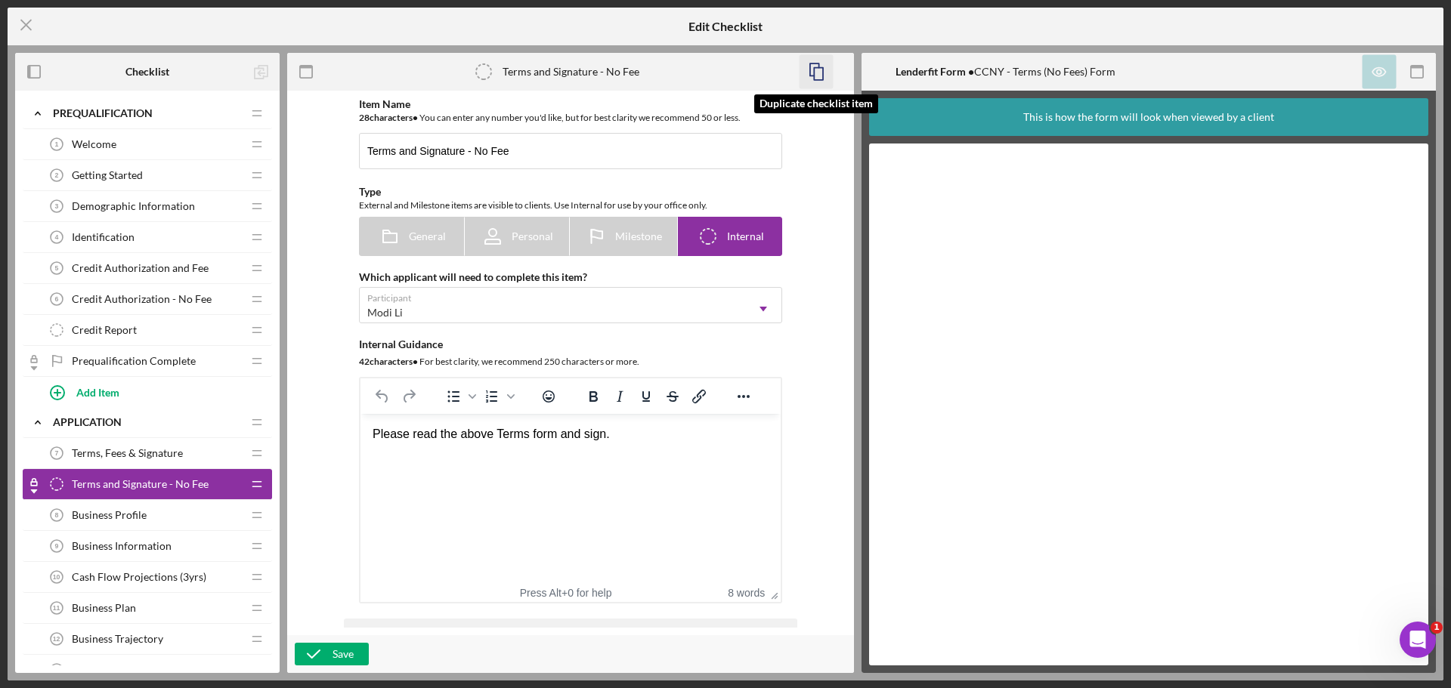
click at [815, 70] on rect "button" at bounding box center [818, 74] width 9 height 12
click at [1422, 26] on icon "close" at bounding box center [1424, 27] width 8 height 8
click at [304, 72] on icon "button" at bounding box center [306, 72] width 34 height 34
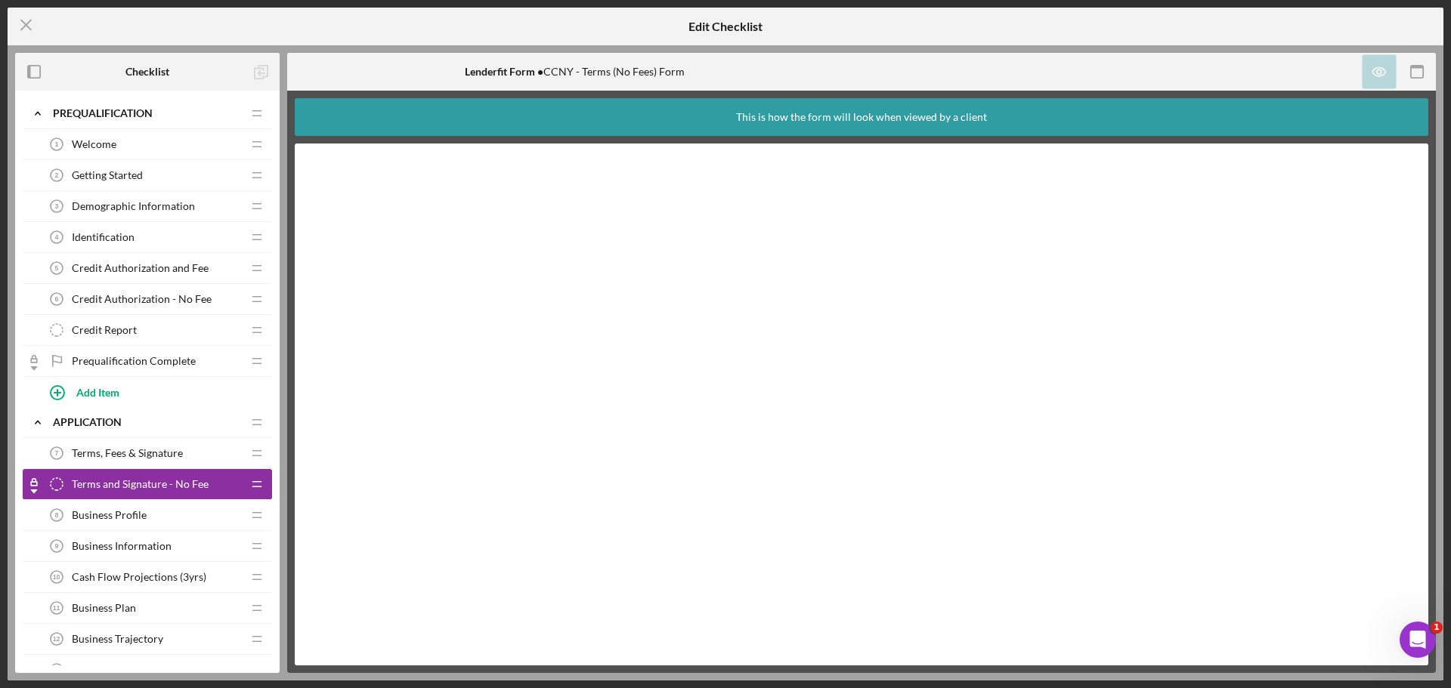
click at [304, 72] on div "Lenderfit Form • CCNY - Terms (No Fees) Form" at bounding box center [574, 72] width 574 height 38
click at [1414, 69] on icon "button" at bounding box center [1417, 72] width 34 height 34
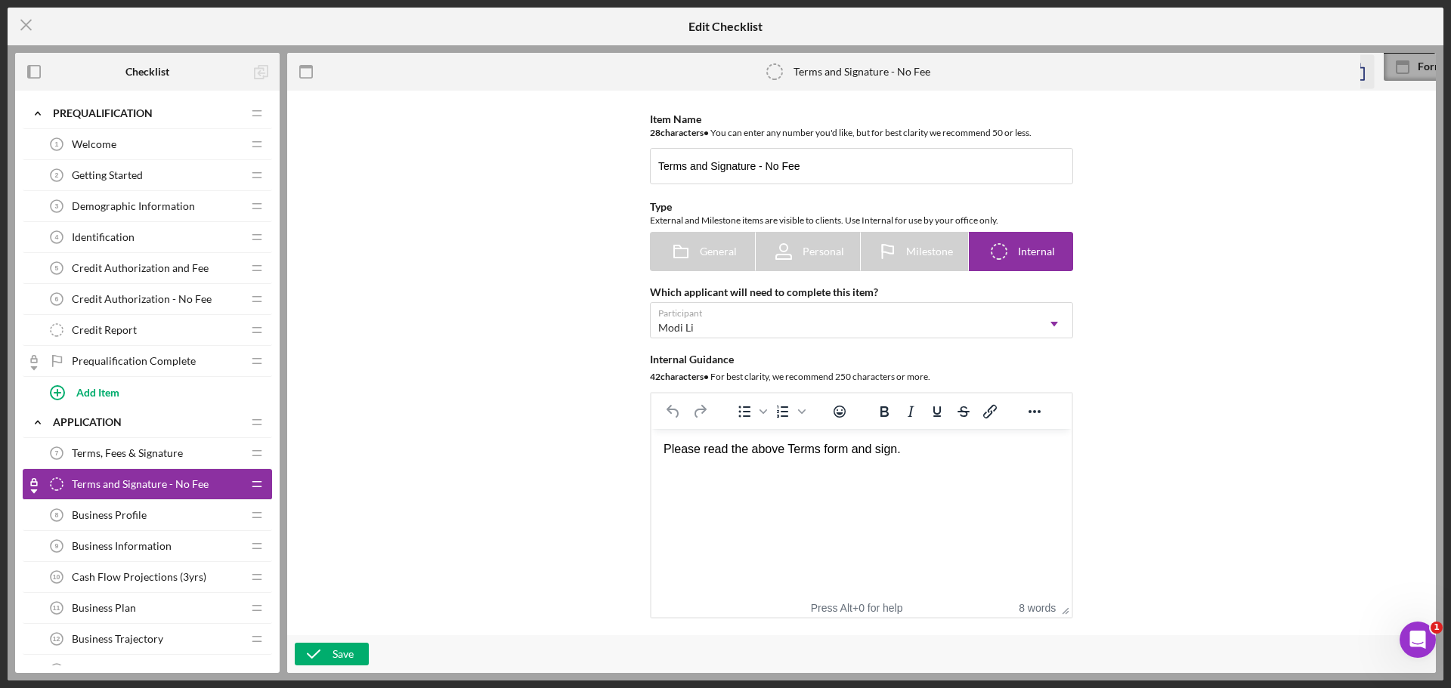
click at [1417, 69] on icon at bounding box center [1403, 67] width 38 height 38
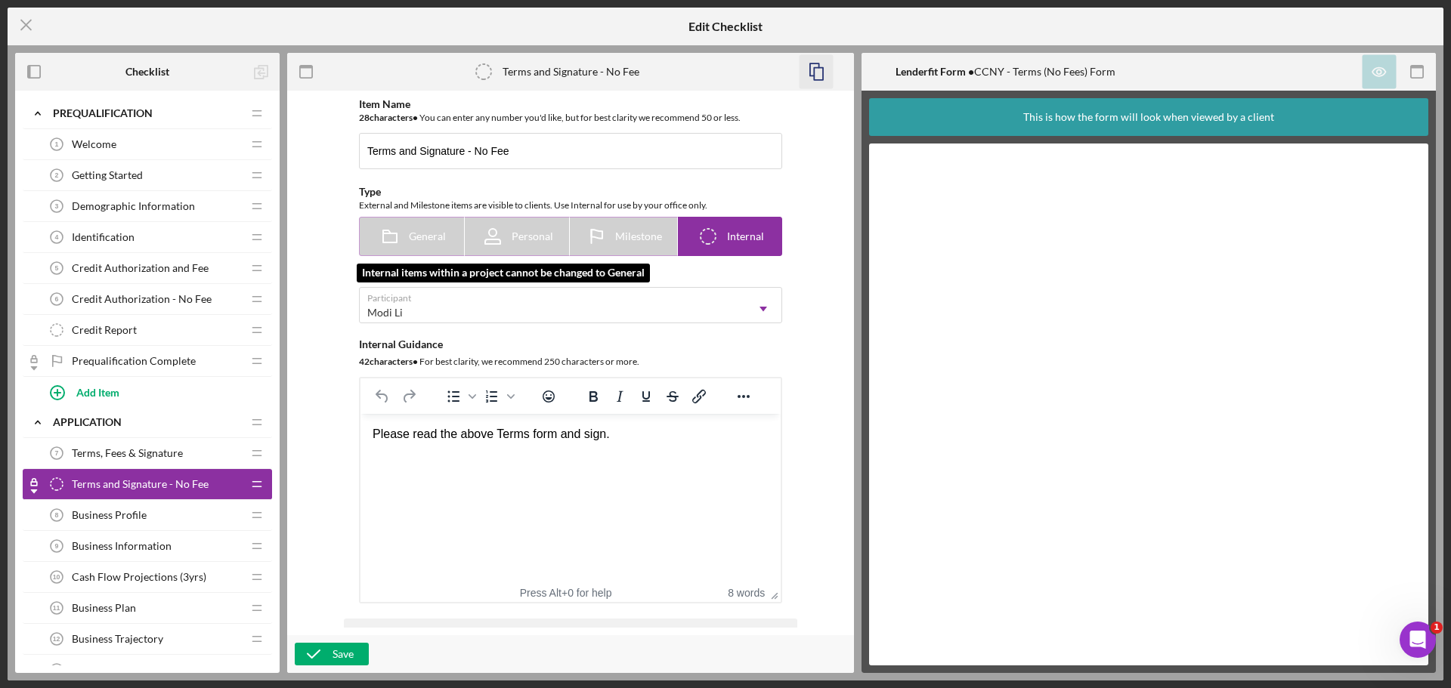
click at [422, 250] on div "General" at bounding box center [412, 237] width 67 height 38
click at [421, 245] on div "General" at bounding box center [412, 237] width 67 height 38
click at [161, 456] on span "Terms, Fees & Signature" at bounding box center [127, 453] width 111 height 12
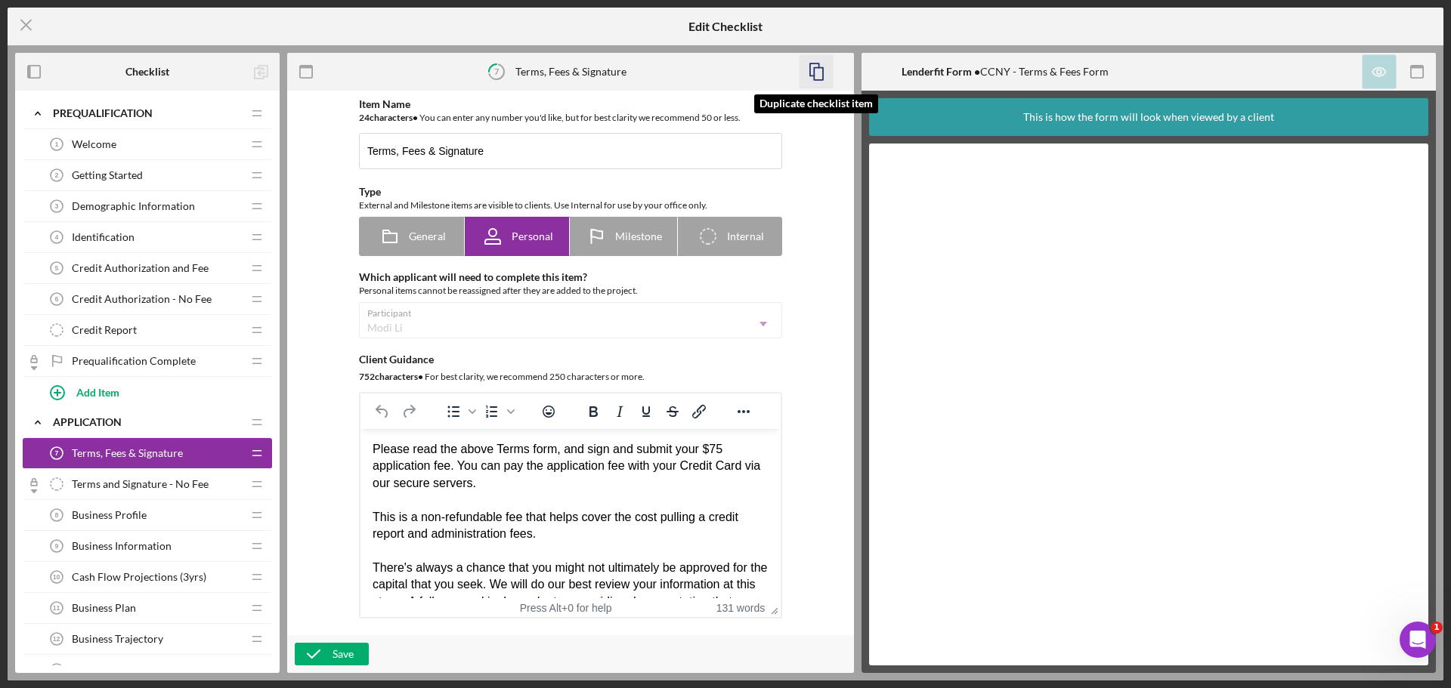
click at [824, 73] on icon "button" at bounding box center [816, 72] width 34 height 34
click at [1426, 29] on icon "close" at bounding box center [1424, 27] width 8 height 8
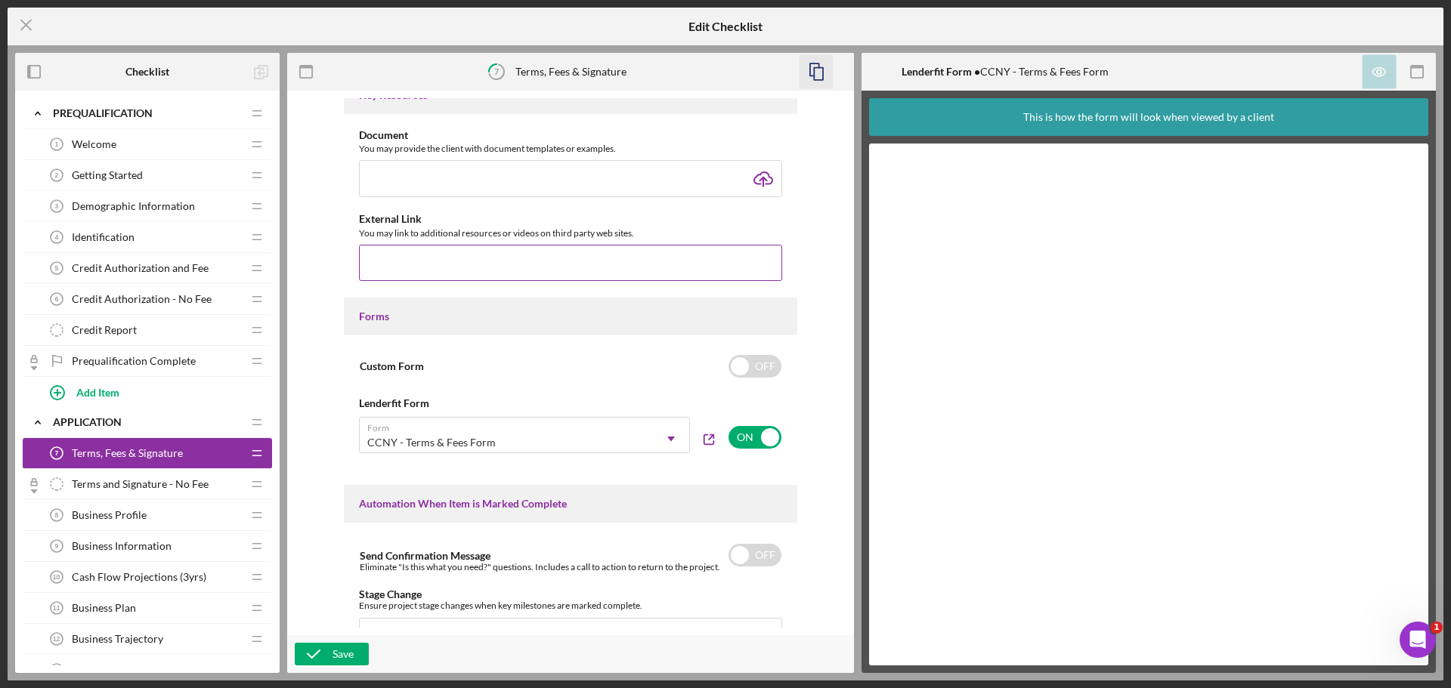
scroll to position [680, 0]
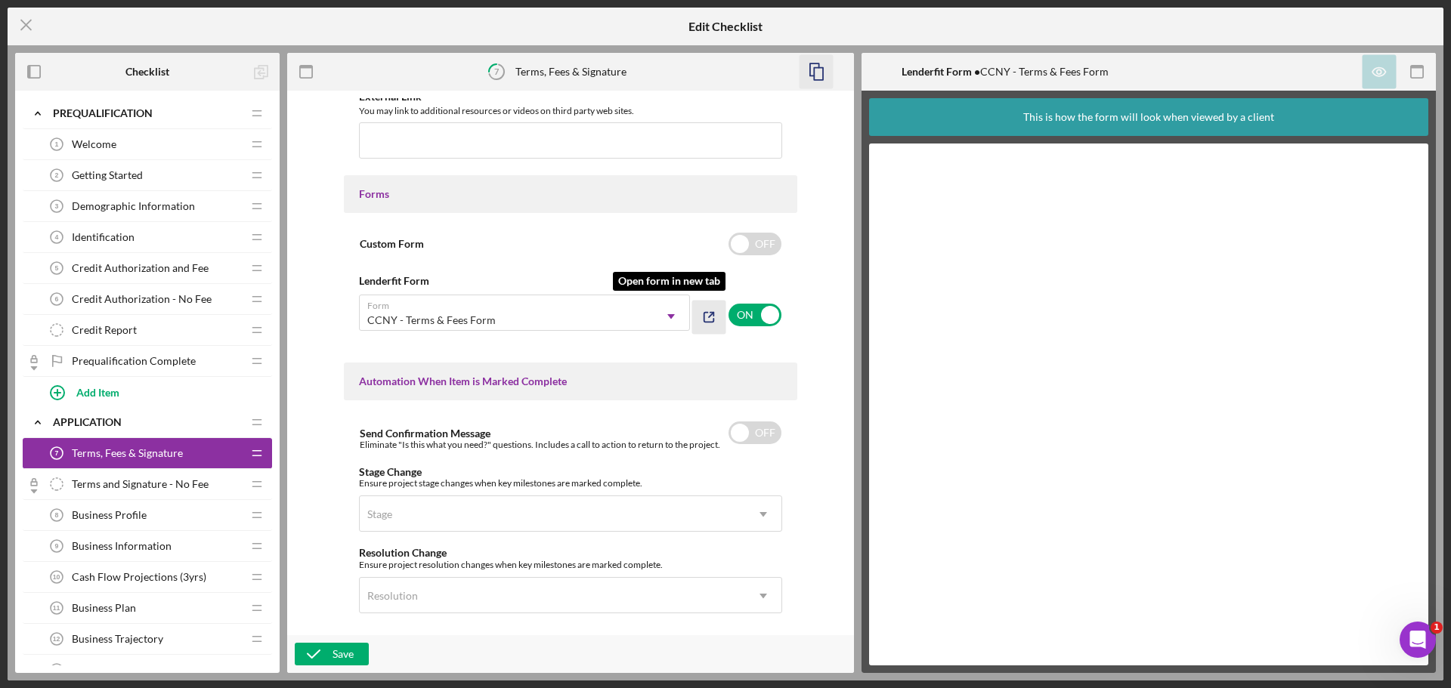
click at [710, 320] on icon "button" at bounding box center [709, 317] width 34 height 34
click at [743, 428] on input "checkbox" at bounding box center [754, 433] width 53 height 23
checkbox input "true"
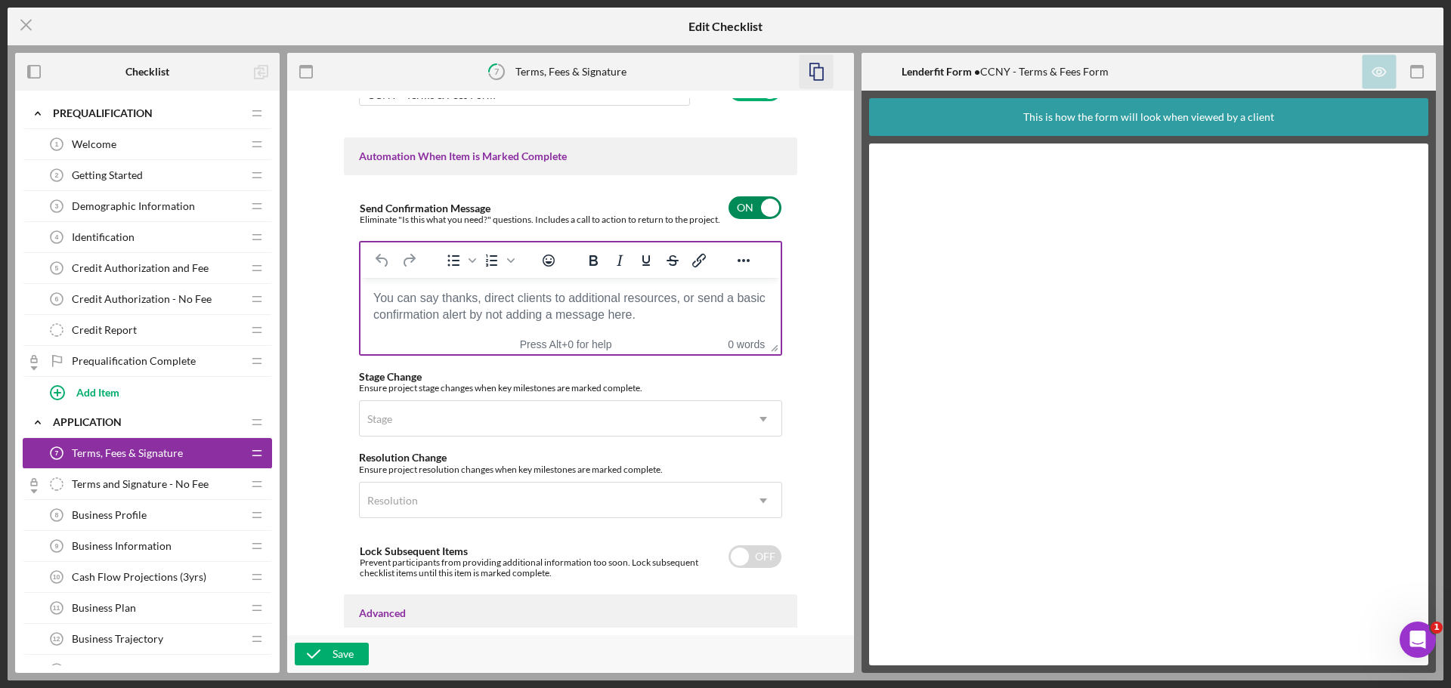
scroll to position [907, 0]
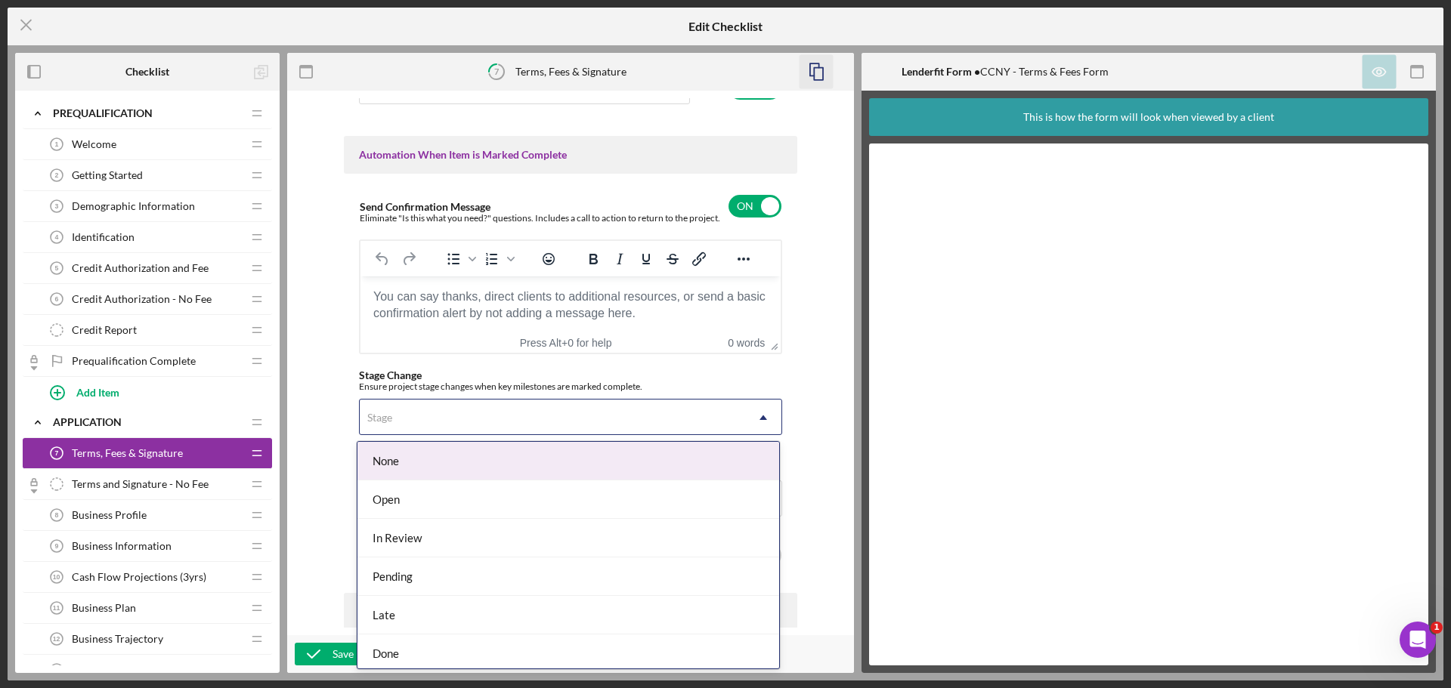
click at [738, 416] on div "Stage" at bounding box center [552, 417] width 385 height 35
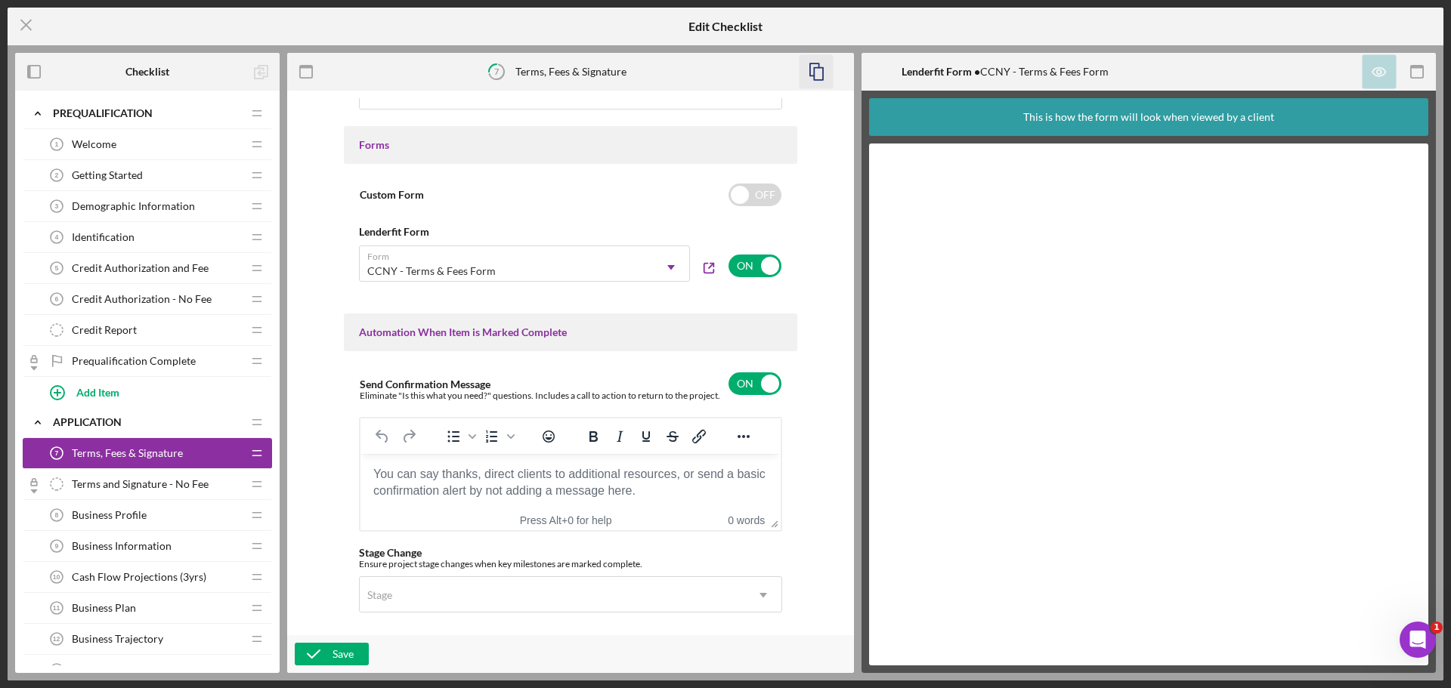
scroll to position [720, 0]
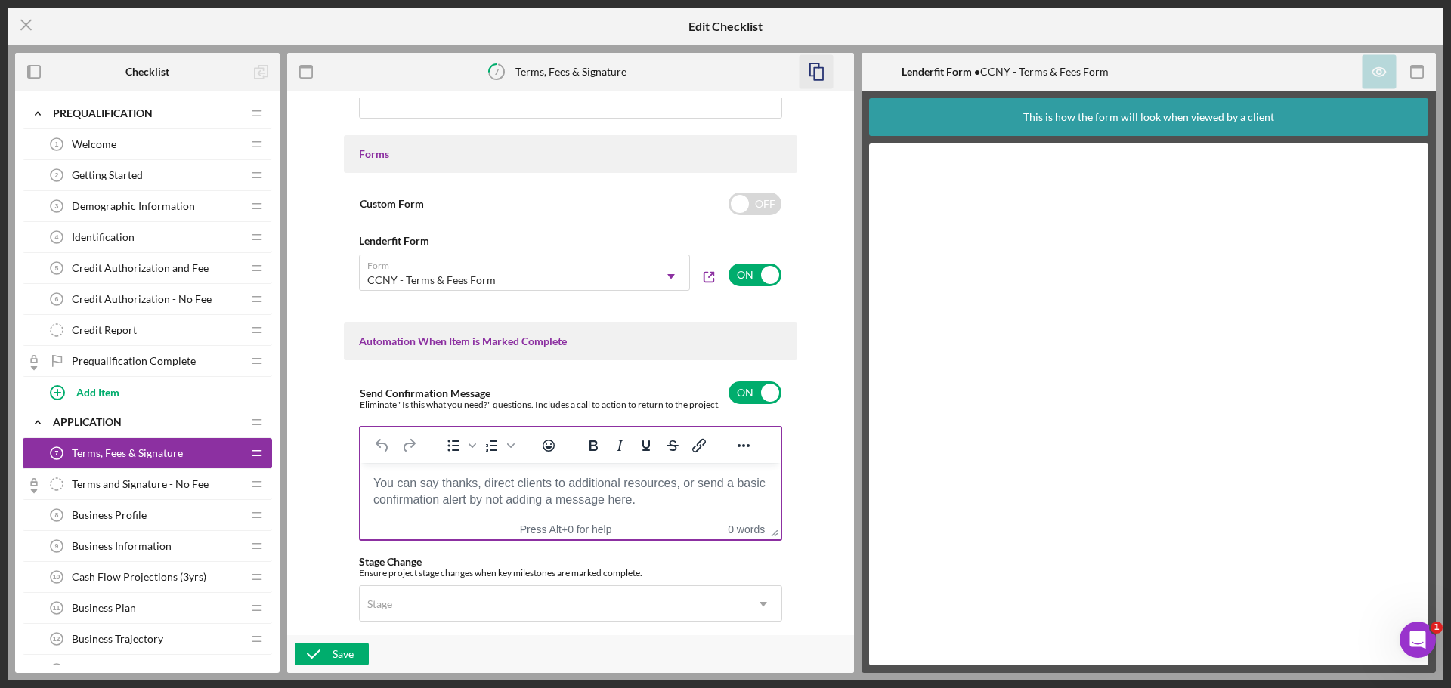
click at [549, 487] on body "Rich Text Area. Press ALT-0 for help." at bounding box center [571, 483] width 396 height 17
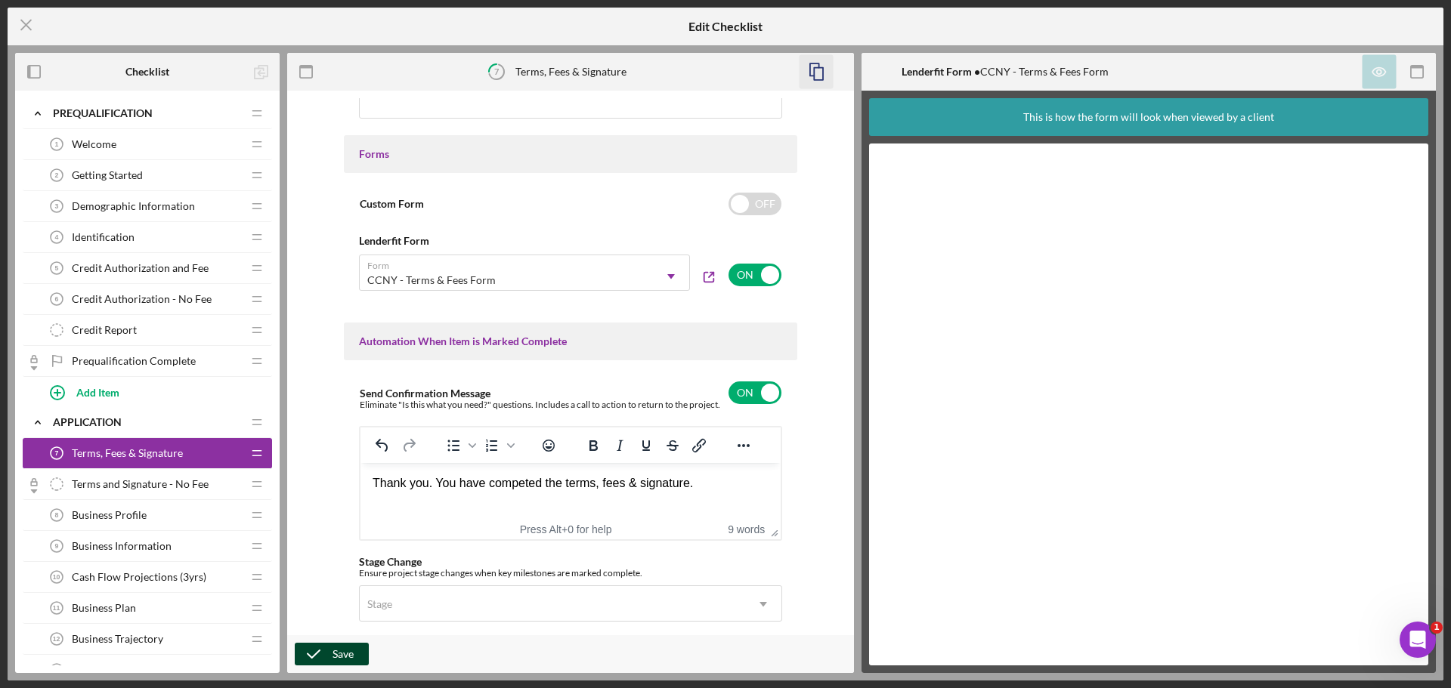
click at [342, 651] on div "Save" at bounding box center [342, 654] width 21 height 23
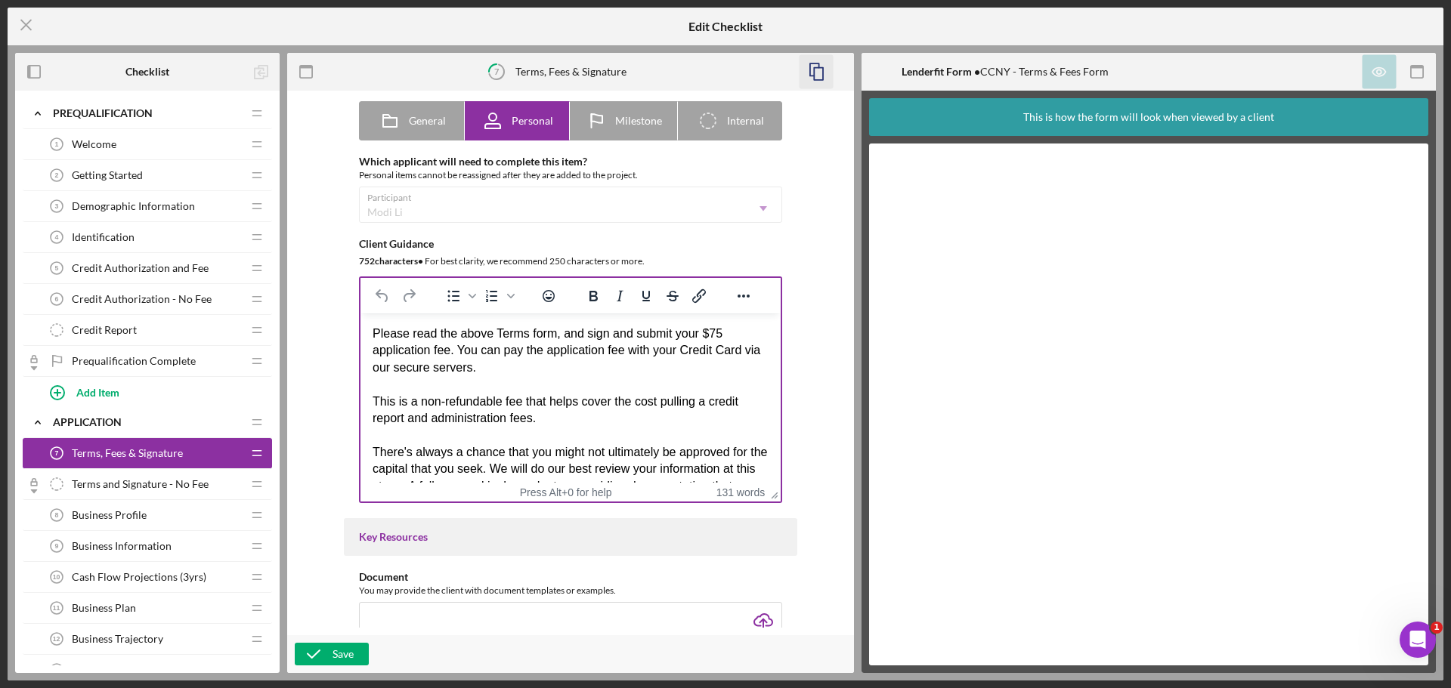
scroll to position [0, 0]
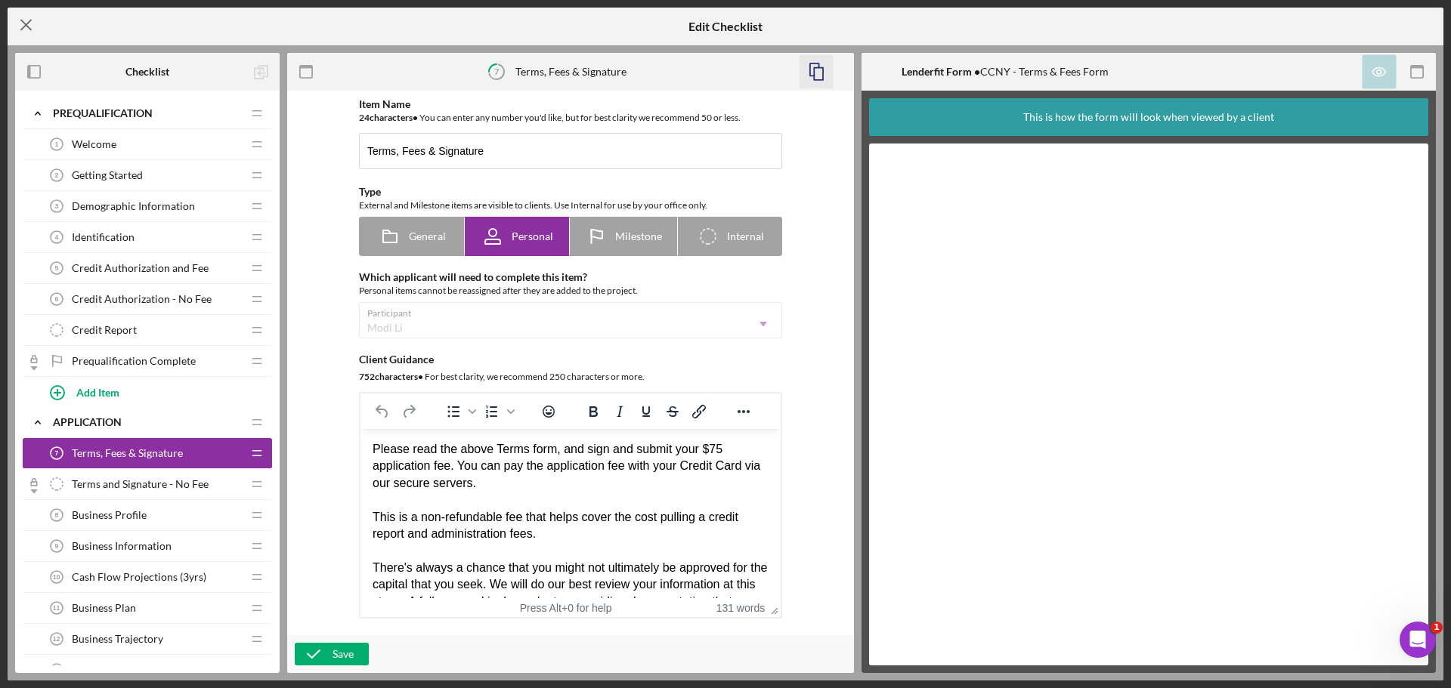
click at [23, 23] on line at bounding box center [26, 25] width 10 height 10
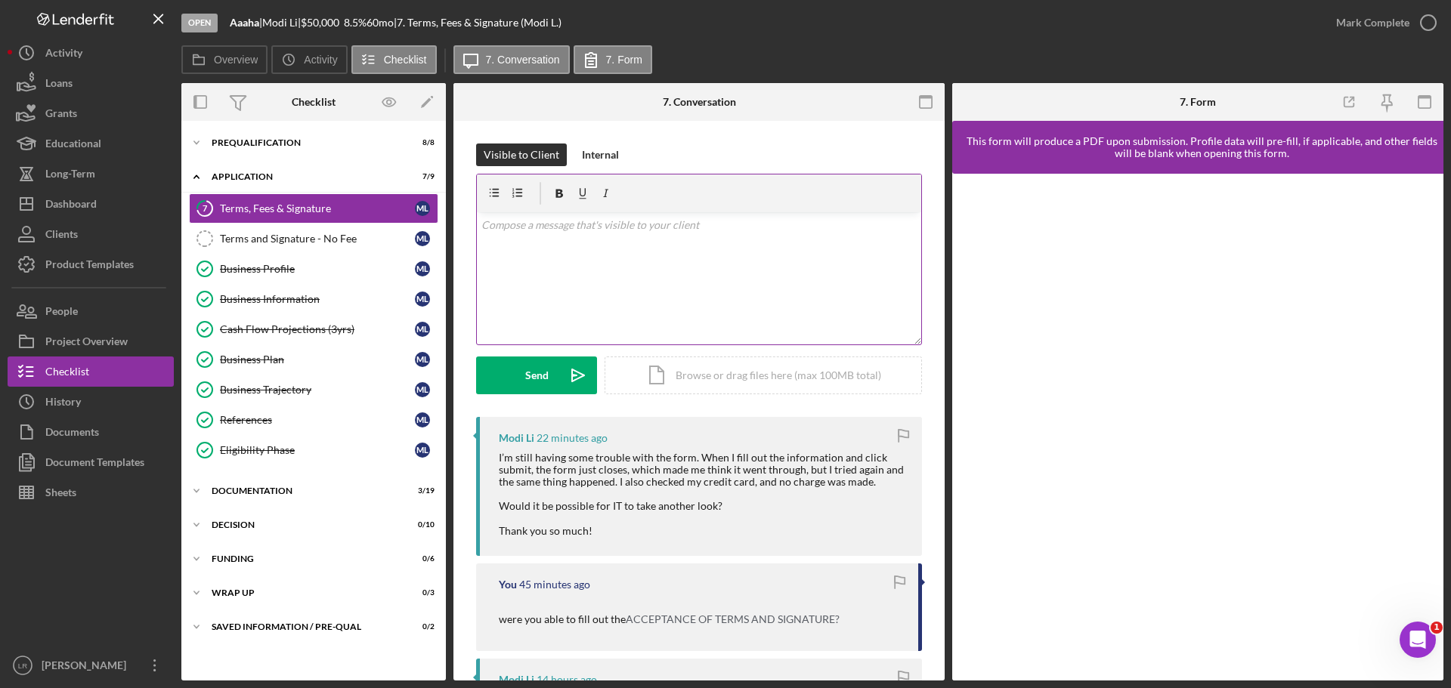
click at [716, 255] on div "v Color teal Color pink Remove color Add row above Add row below Add column bef…" at bounding box center [699, 278] width 444 height 132
click at [1416, 632] on icon "Open Intercom Messenger" at bounding box center [1415, 638] width 11 height 12
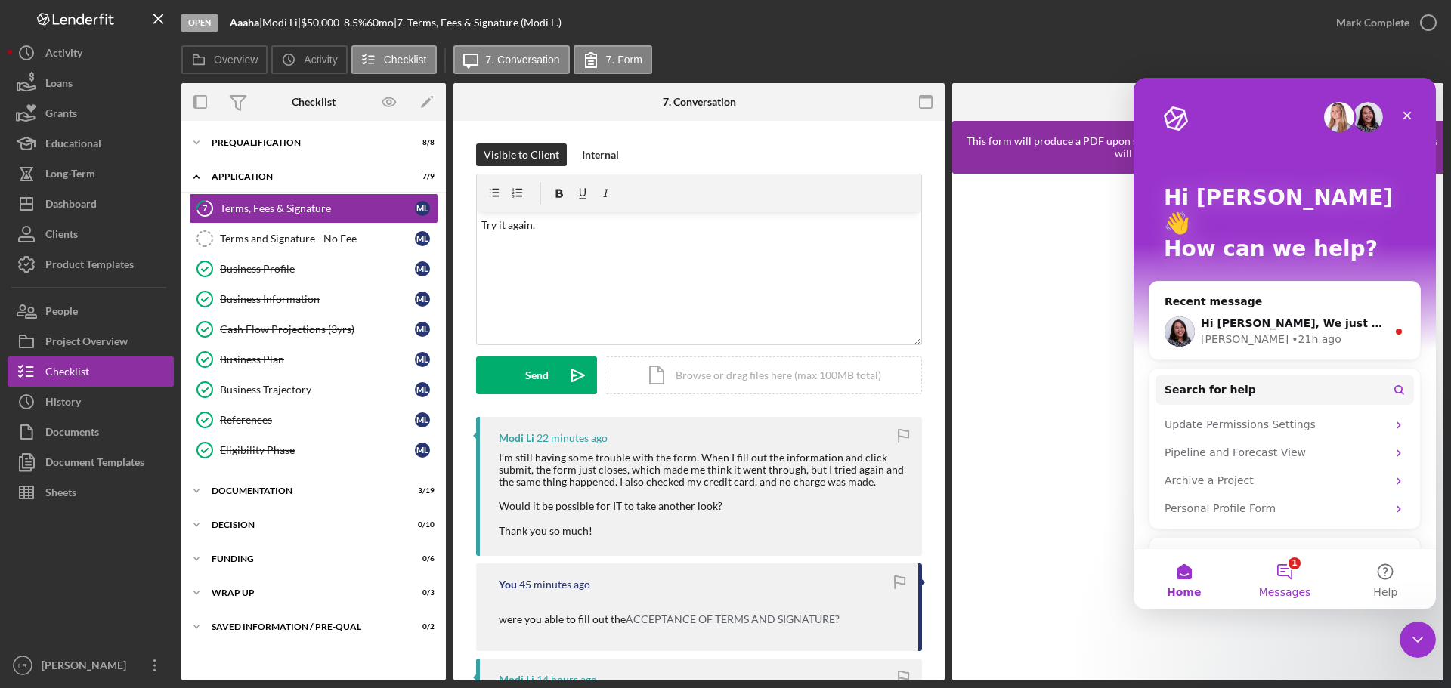
click at [1279, 578] on button "1 Messages" at bounding box center [1284, 579] width 100 height 60
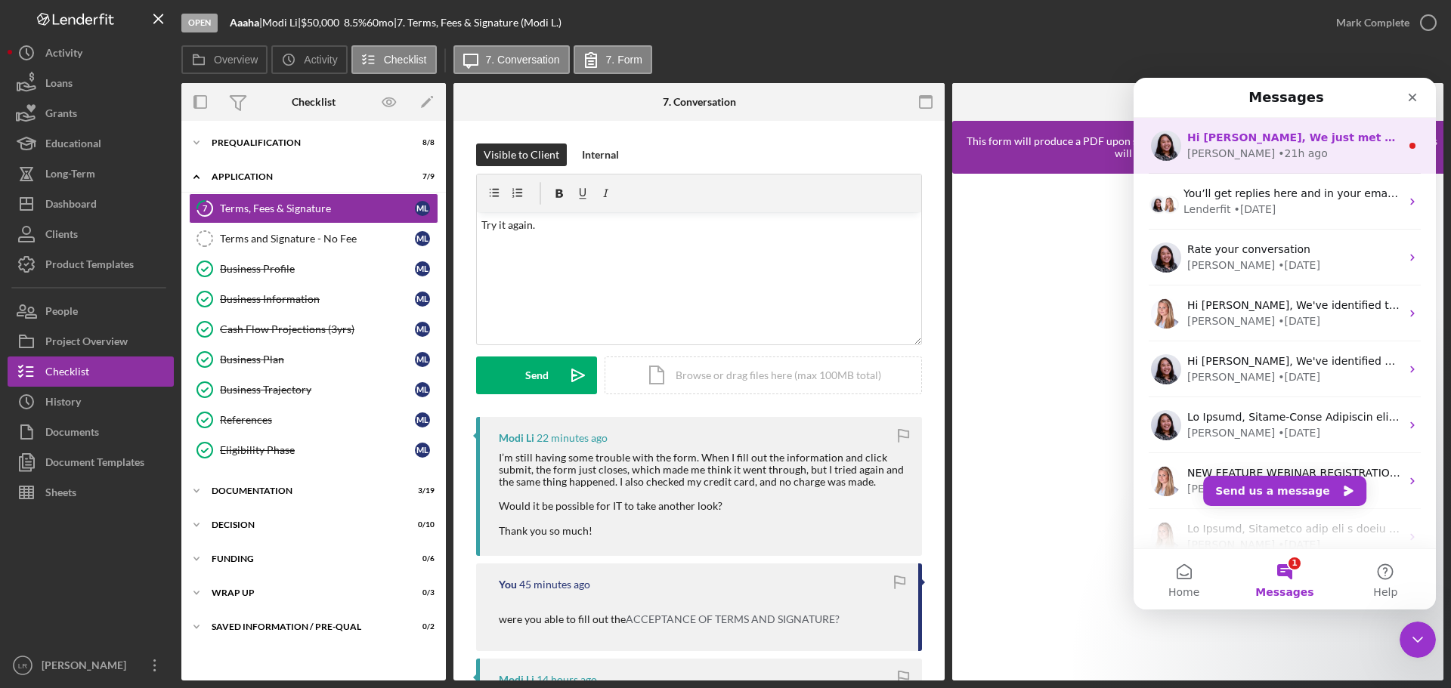
click at [1278, 148] on div "• 21h ago" at bounding box center [1302, 154] width 49 height 16
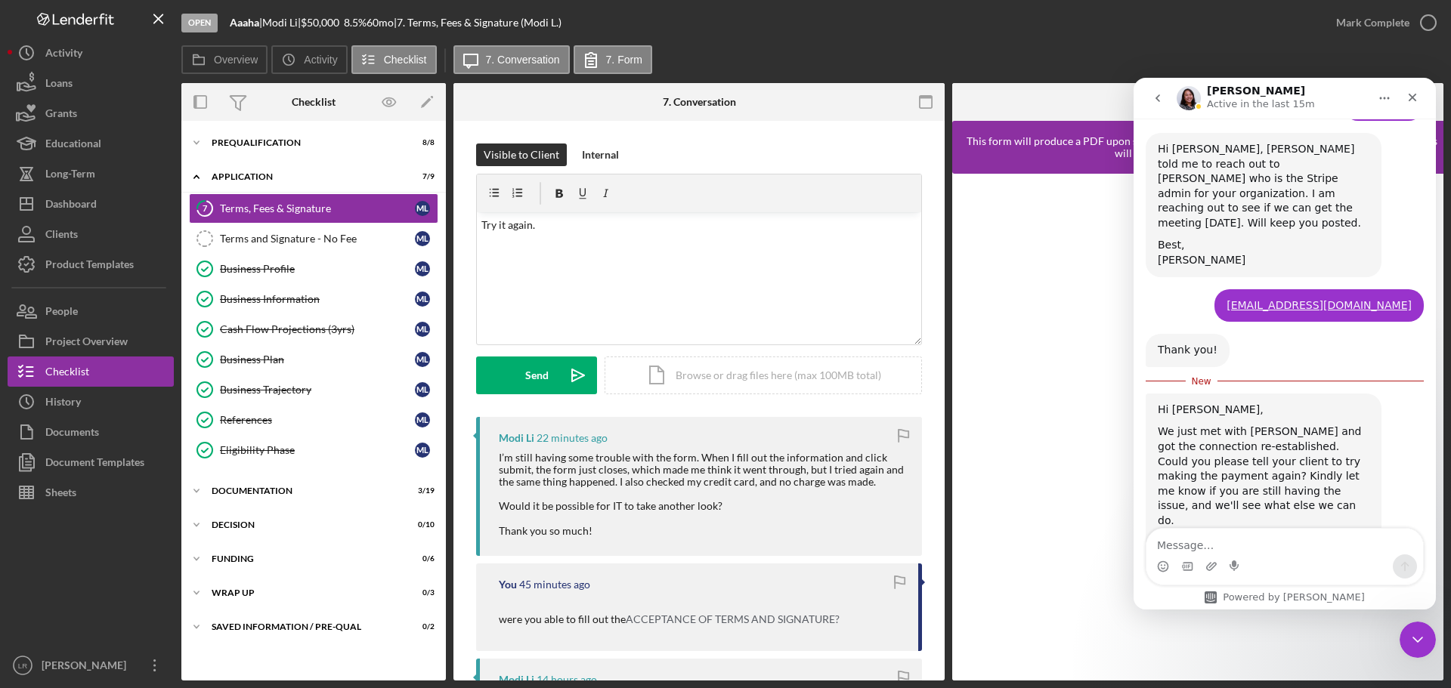
scroll to position [1309, 0]
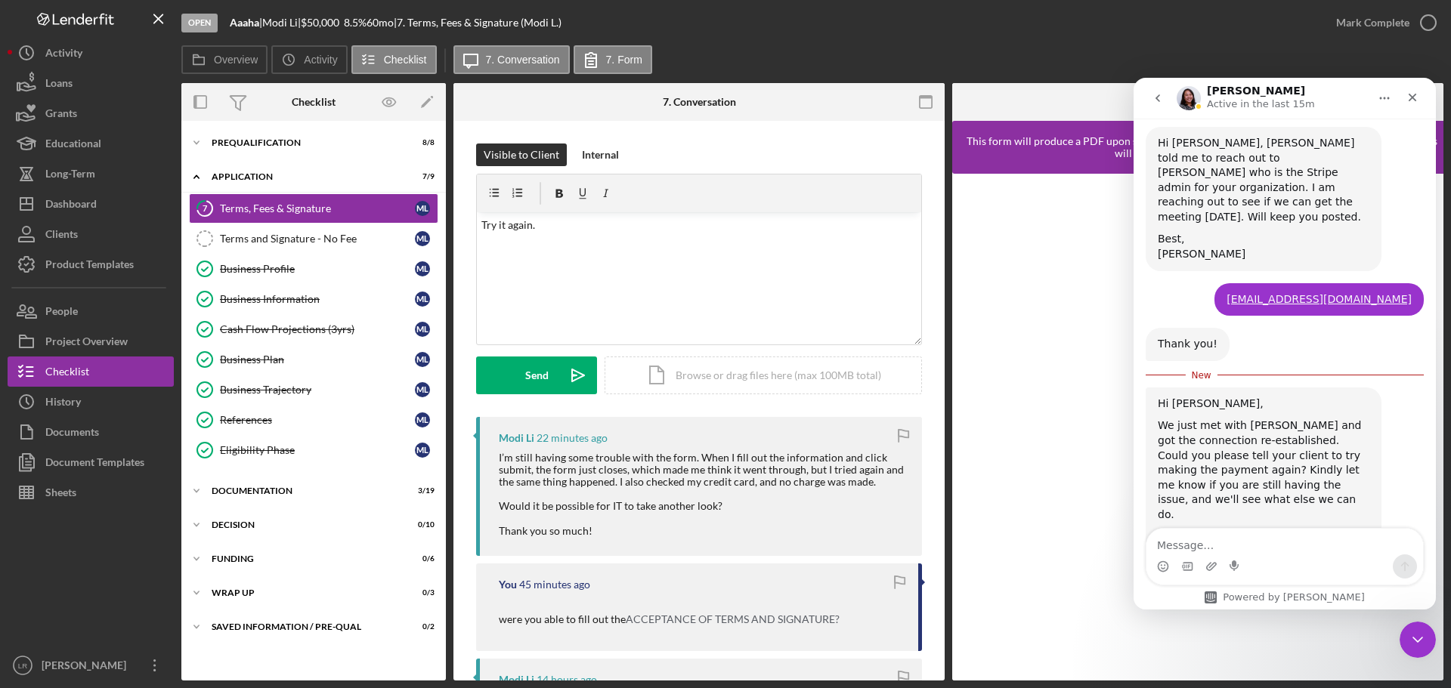
click at [1272, 557] on div "Intercom messenger" at bounding box center [1284, 567] width 277 height 24
click at [1224, 546] on textarea "Message…" at bounding box center [1284, 542] width 277 height 26
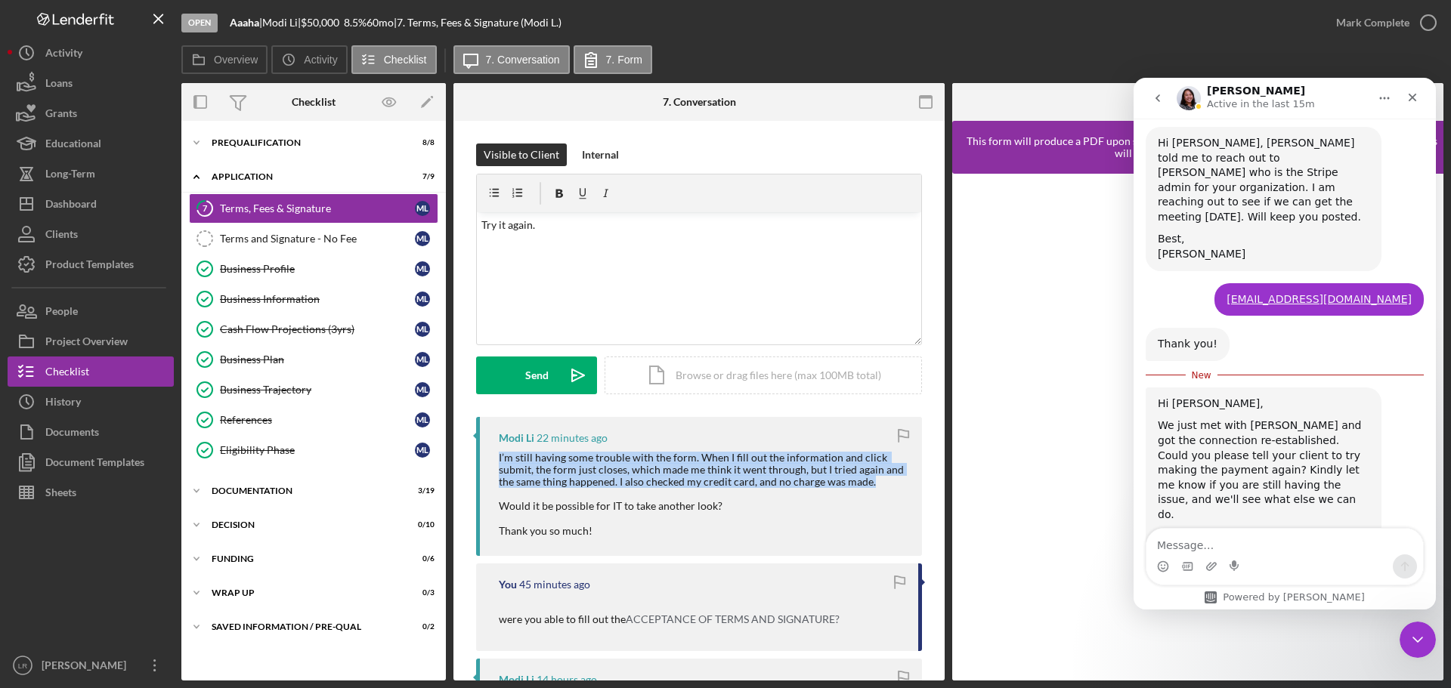
drag, startPoint x: 867, startPoint y: 480, endPoint x: 453, endPoint y: 451, distance: 415.1
click at [453, 451] on div "Overview Internal Workflow Stage Open Icon/Dropdown Arrow Archive (can unarchiv…" at bounding box center [812, 382] width 1262 height 598
copy div "I’m still having some trouble with the form. When I fill out the information an…"
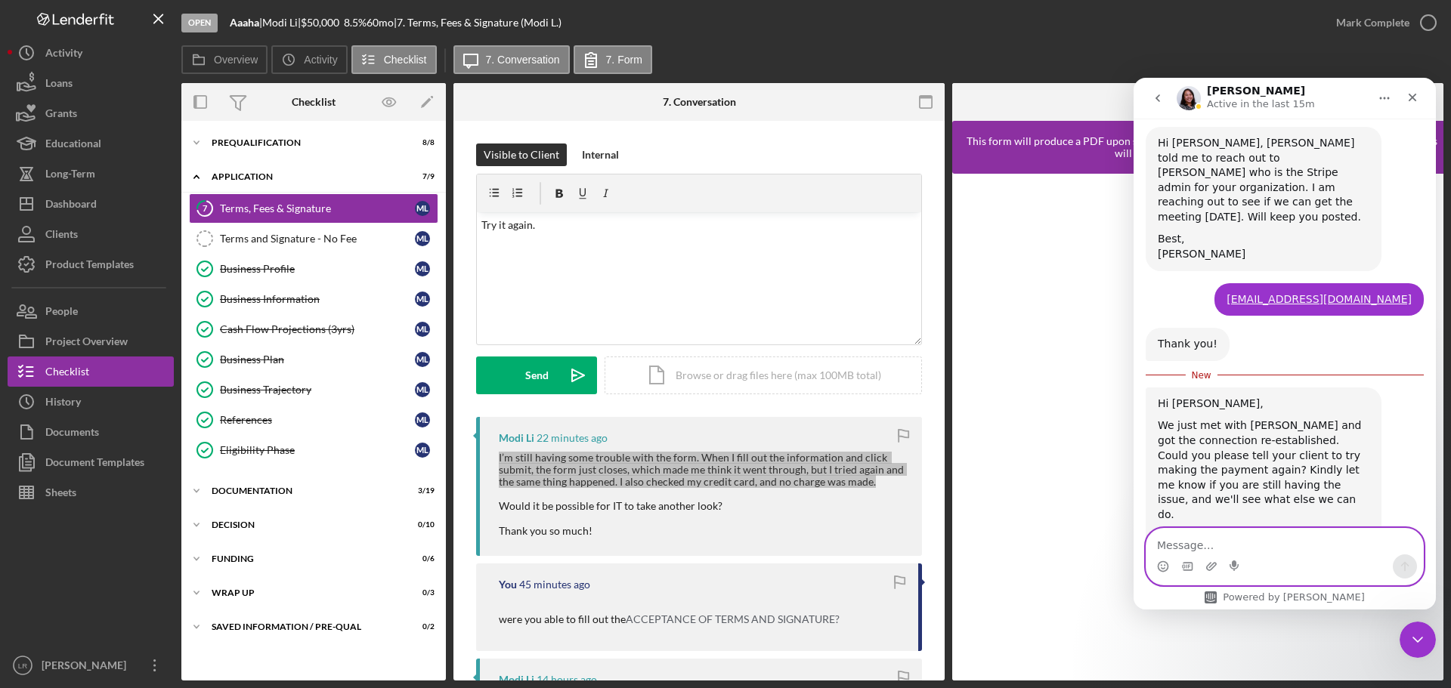
click at [1219, 540] on textarea "Message…" at bounding box center [1284, 542] width 277 height 26
paste textarea "I’m still having some trouble with the form. When I fill out the information an…"
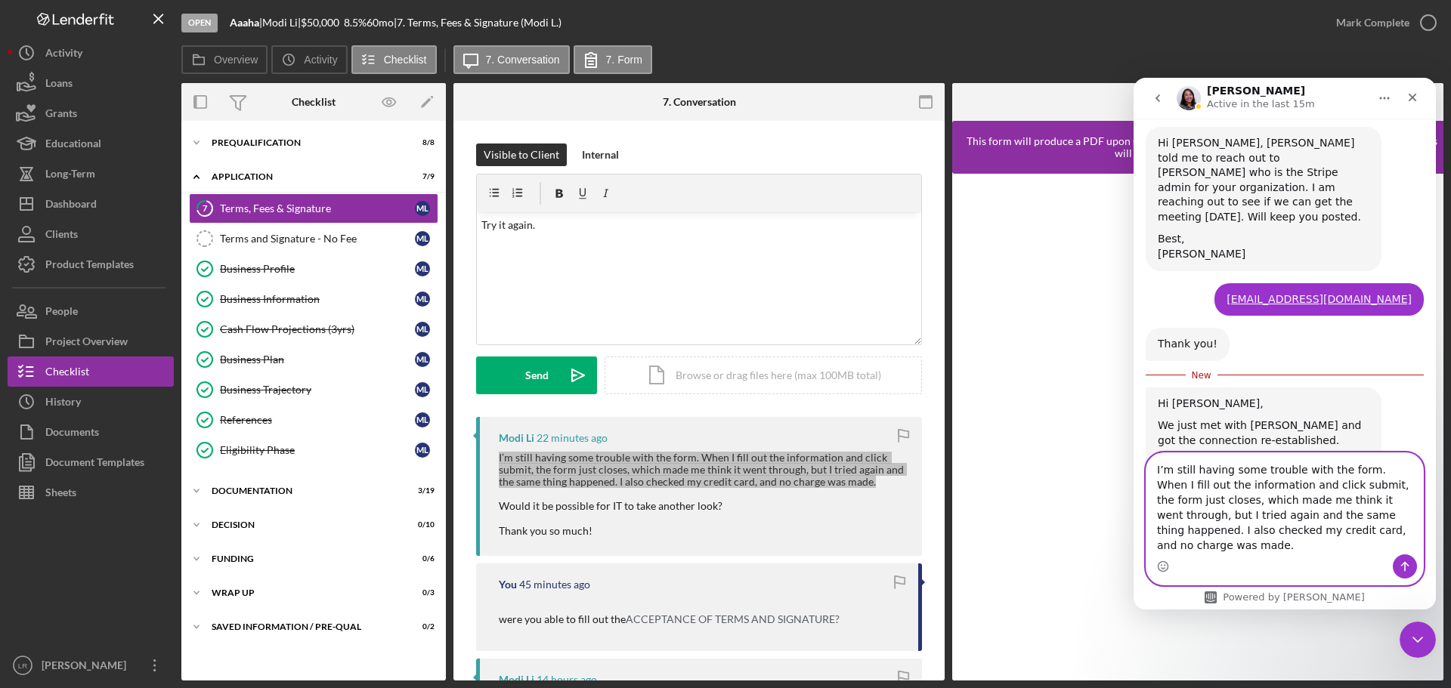
scroll to position [1369, 0]
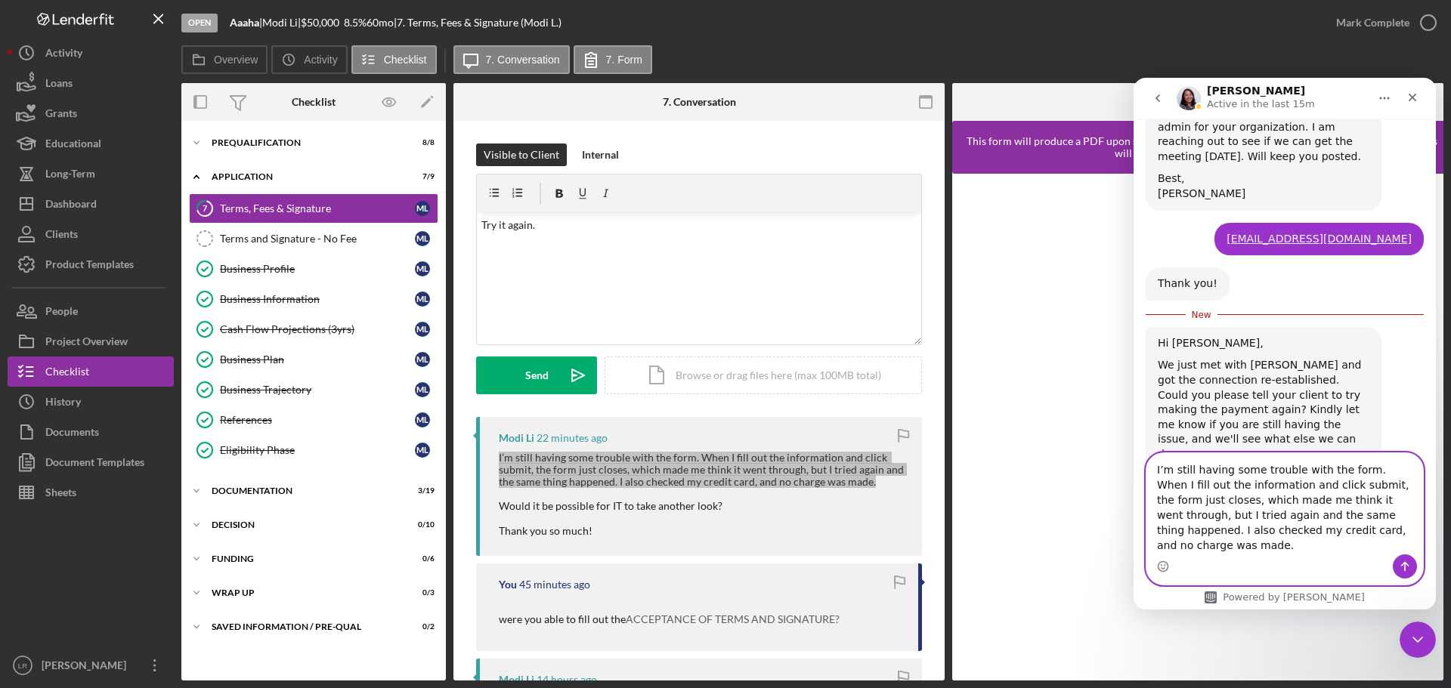
click at [1151, 485] on textarea "I’m still having some trouble with the form. When I fill out the information an…" at bounding box center [1284, 503] width 277 height 101
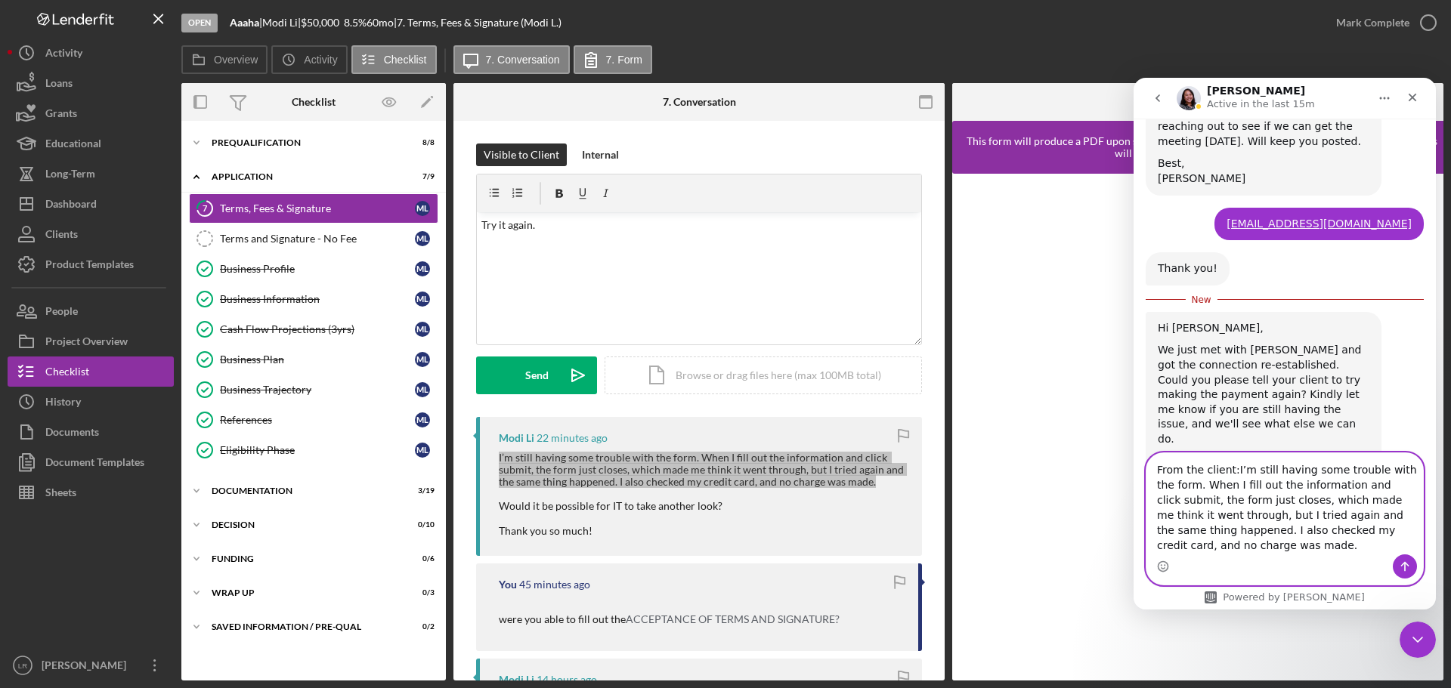
type textarea "From the client: I’m still having some trouble with the form. When I fill out t…"
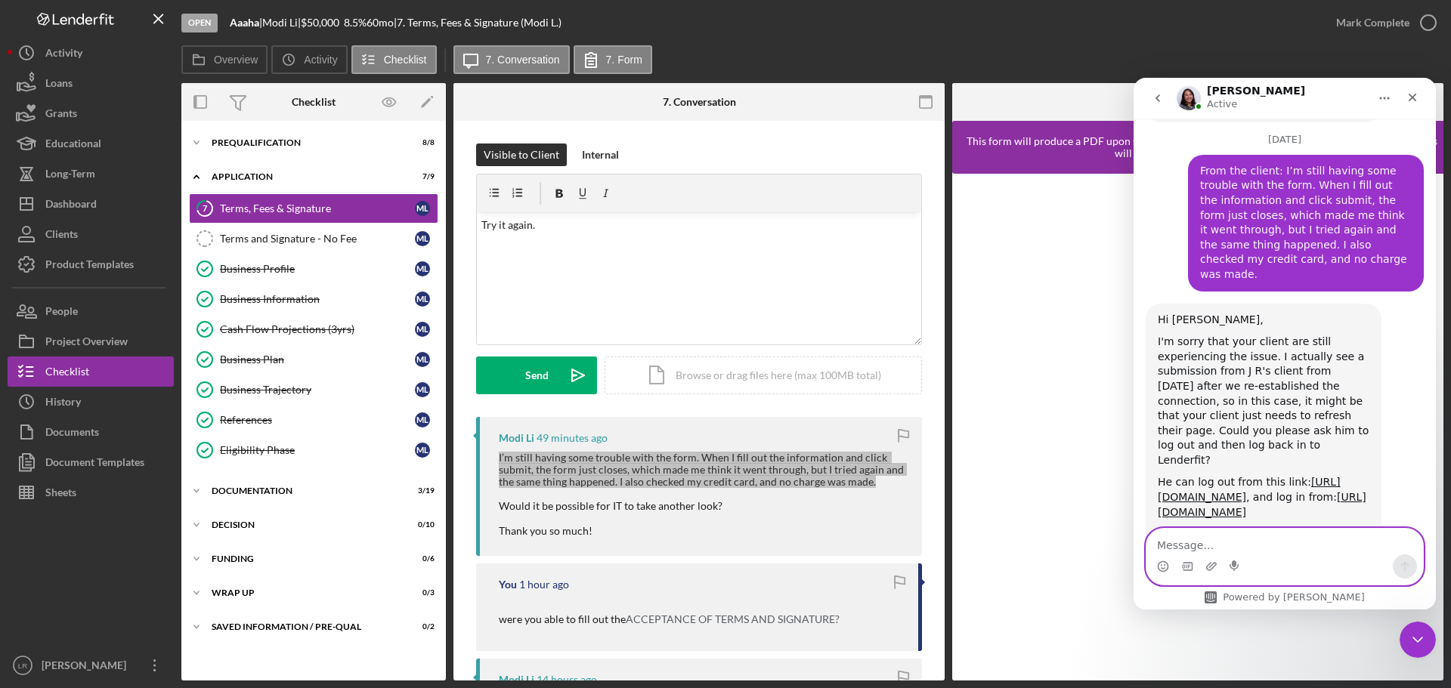
scroll to position [1735, 0]
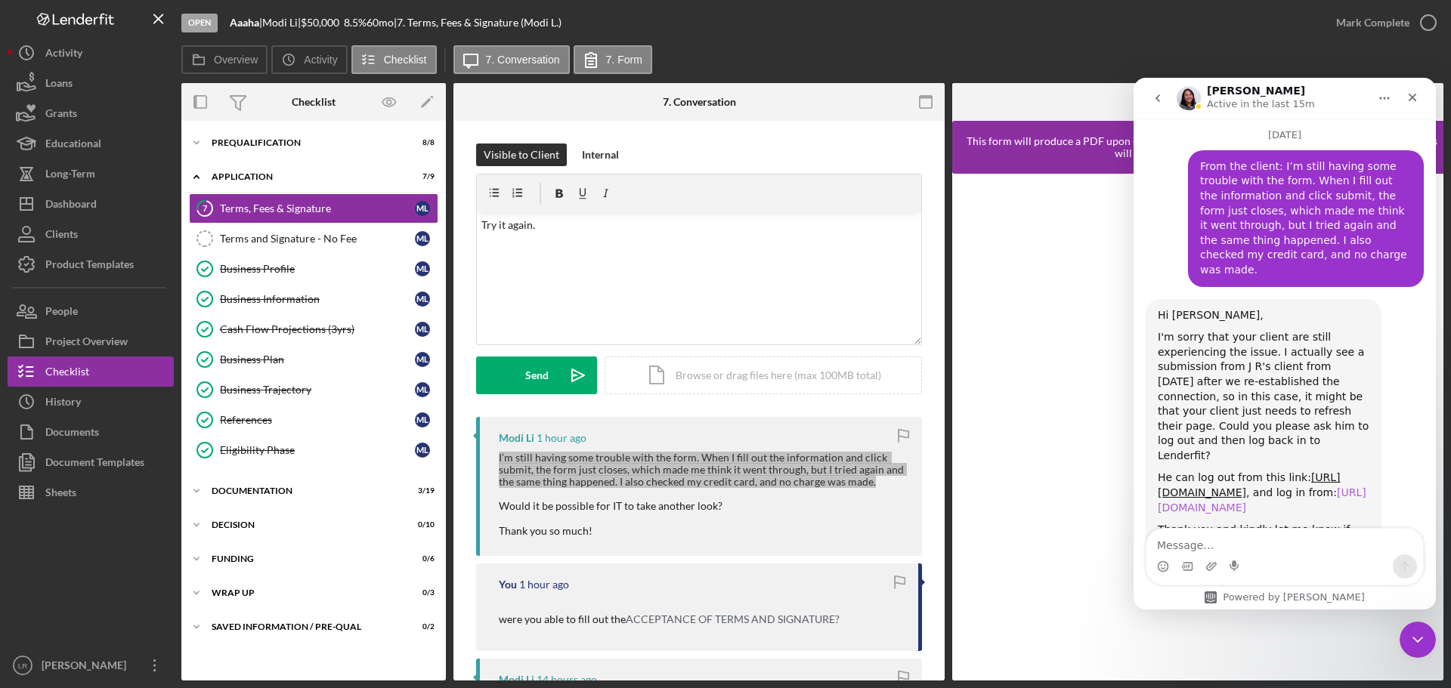
drag, startPoint x: 1304, startPoint y: 411, endPoint x: 1187, endPoint y: 409, distance: 117.1
click at [1187, 471] on div "He can log out from this link: [URL][DOMAIN_NAME] , and log in from: [URL][DOMA…" at bounding box center [1264, 493] width 212 height 45
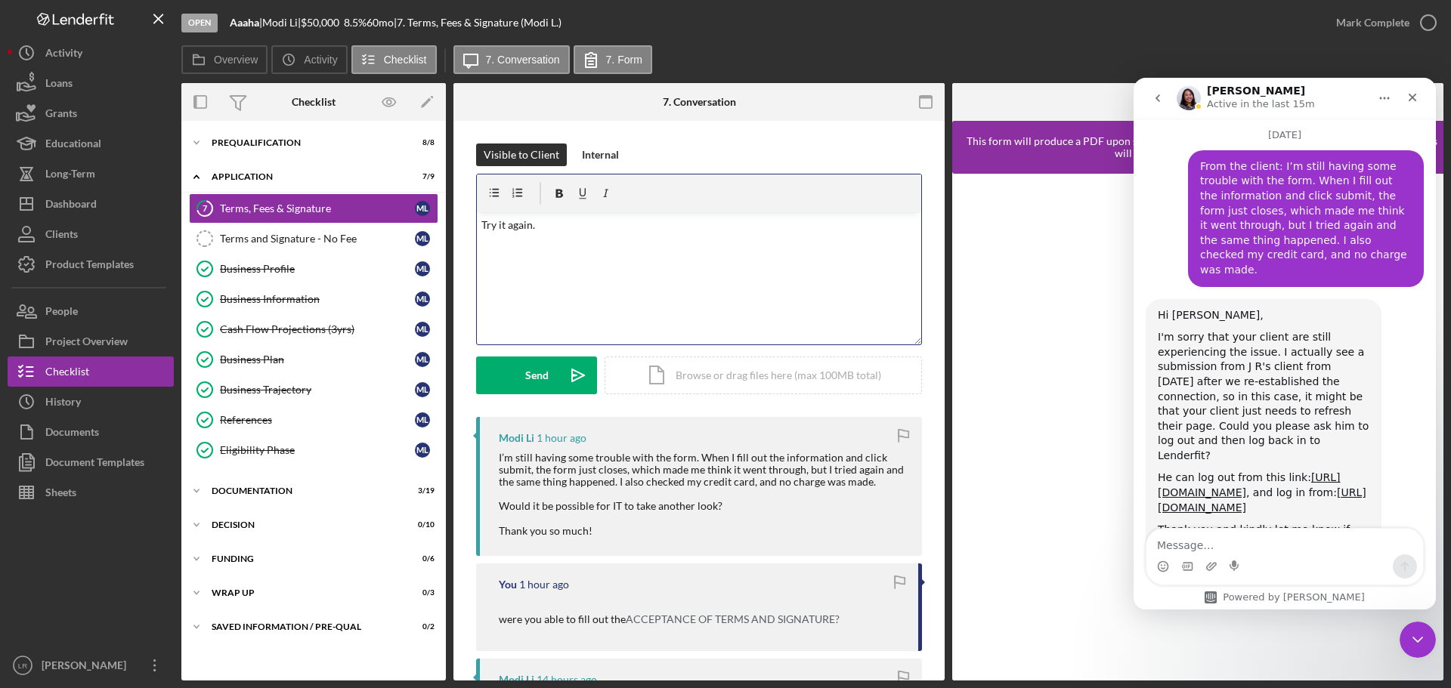
click at [620, 262] on div "v Color teal Color pink Remove color Add row above Add row below Add column bef…" at bounding box center [699, 278] width 444 height 132
click at [586, 227] on p "Try it again." at bounding box center [699, 225] width 436 height 17
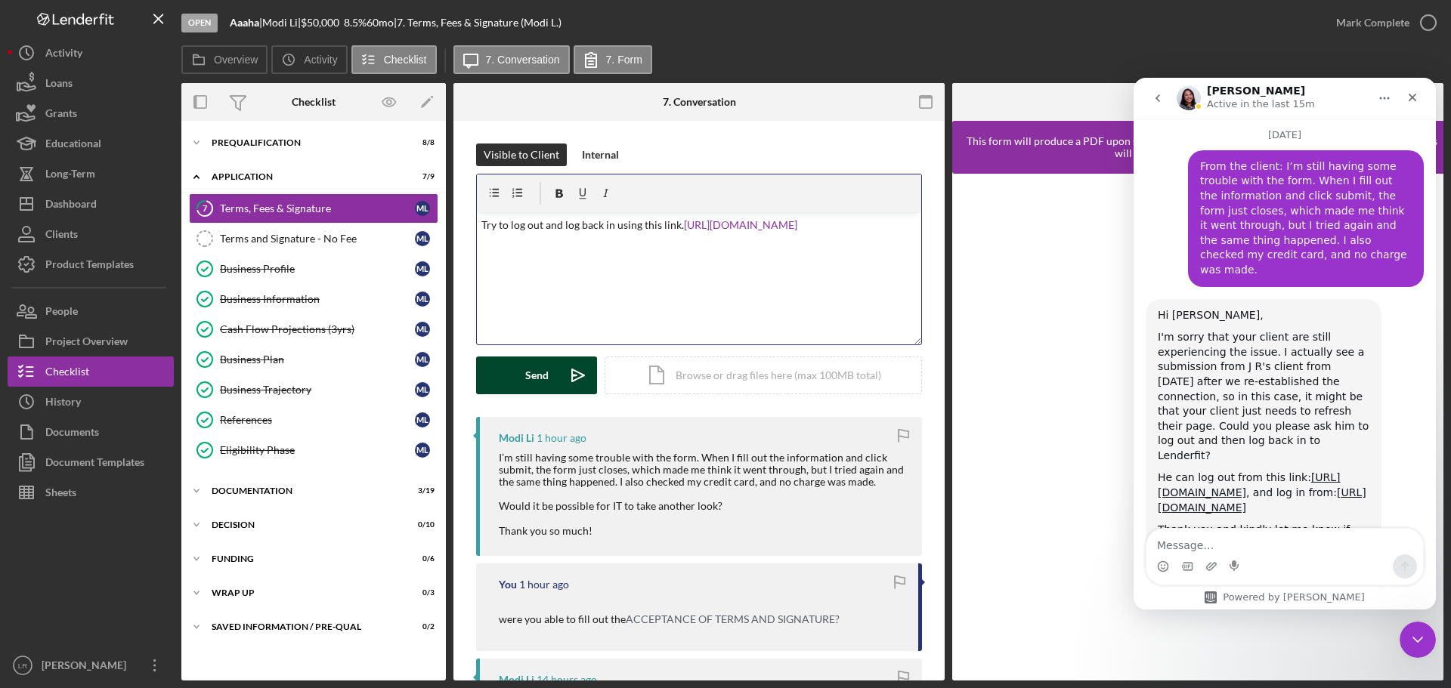
click at [531, 382] on div "Send" at bounding box center [536, 376] width 23 height 38
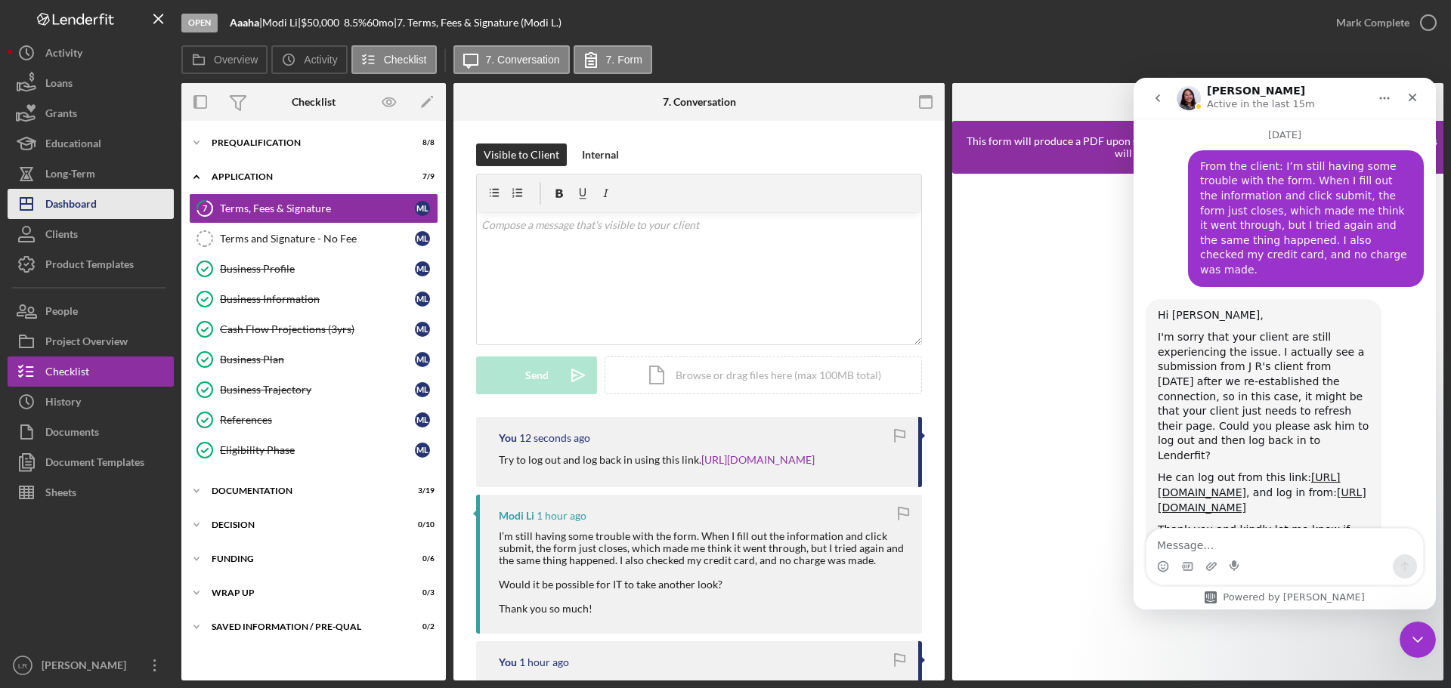
click at [112, 213] on button "Icon/Dashboard Dashboard" at bounding box center [91, 204] width 166 height 30
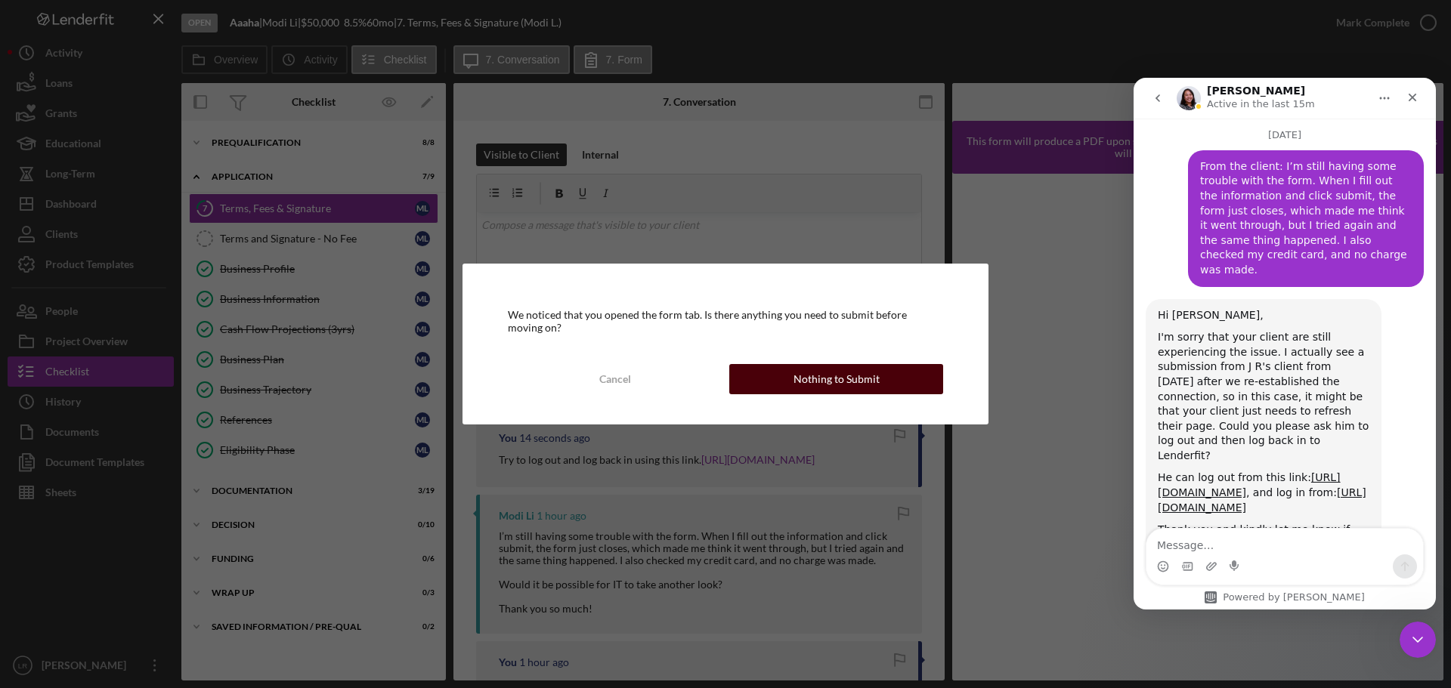
click at [890, 377] on button "Nothing to Submit" at bounding box center [836, 379] width 214 height 30
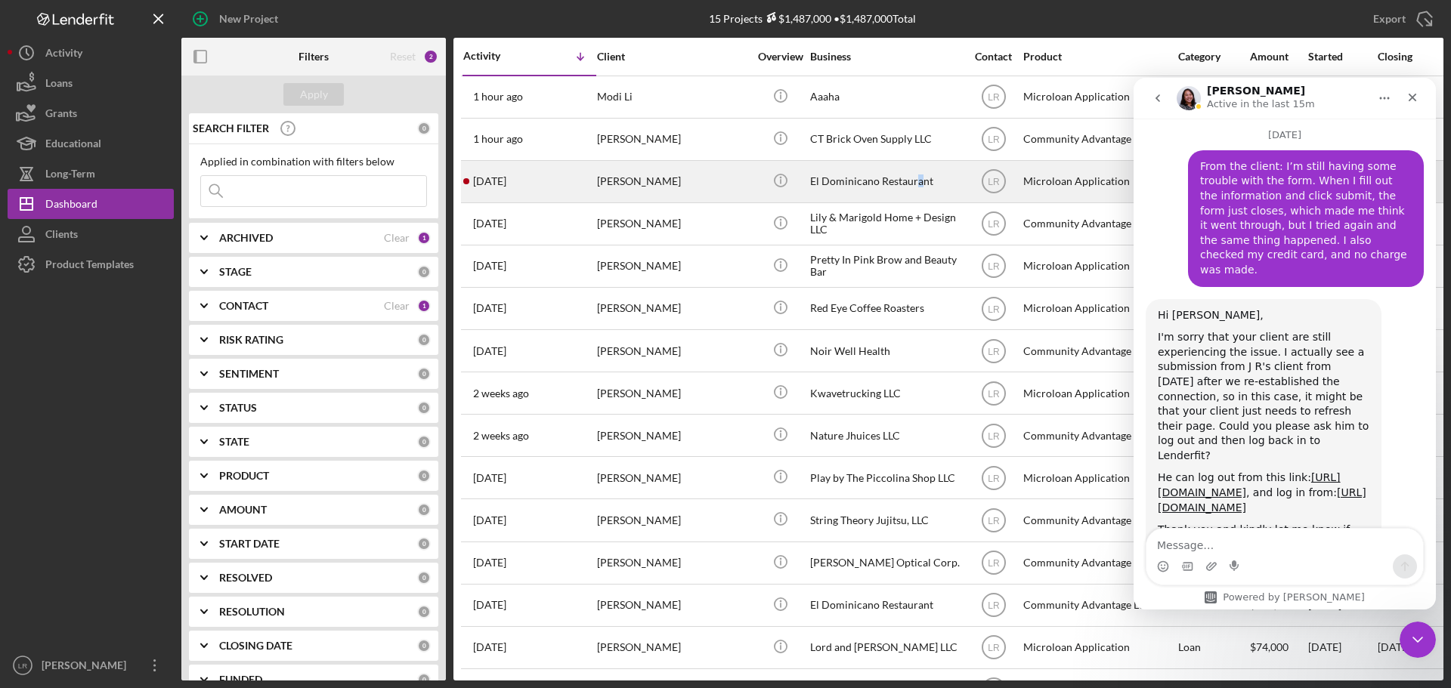
click at [917, 174] on div "El Dominicano Restaurant" at bounding box center [885, 182] width 151 height 40
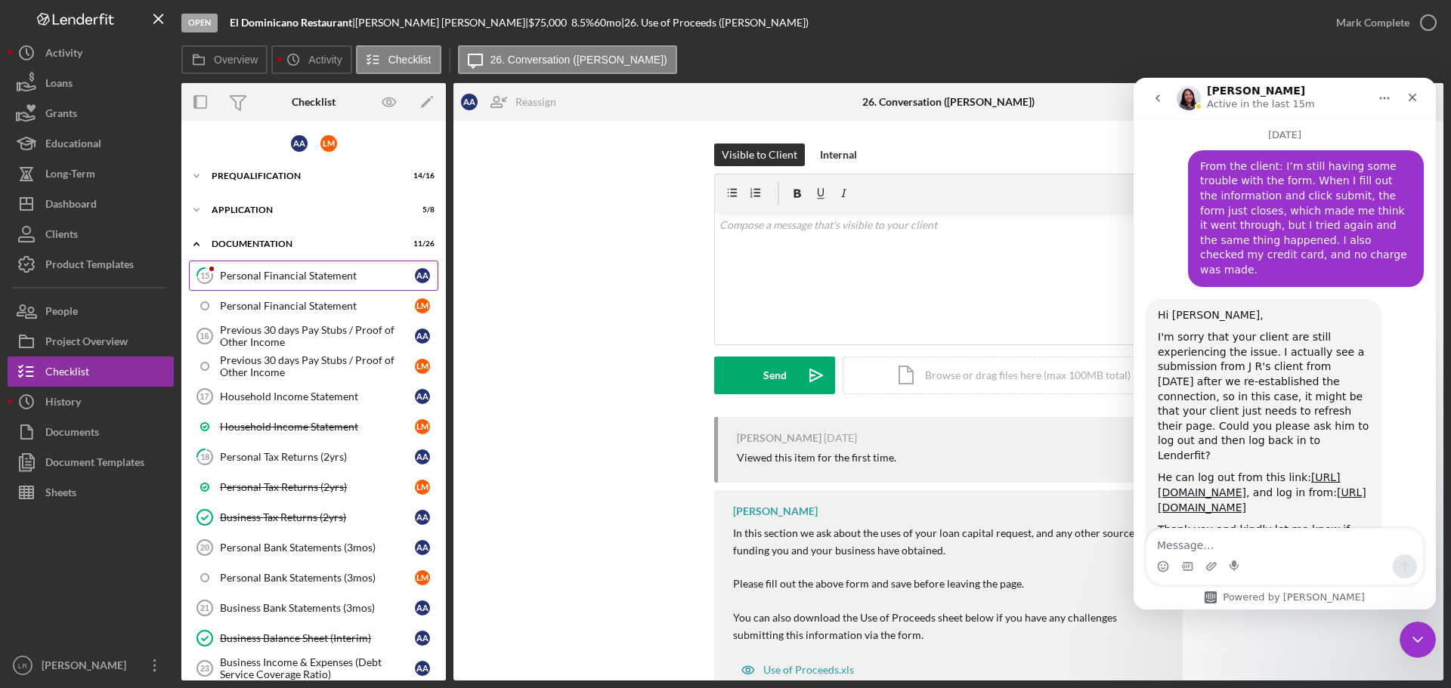
click at [320, 267] on link "15 Personal Financial Statement A A" at bounding box center [313, 276] width 249 height 30
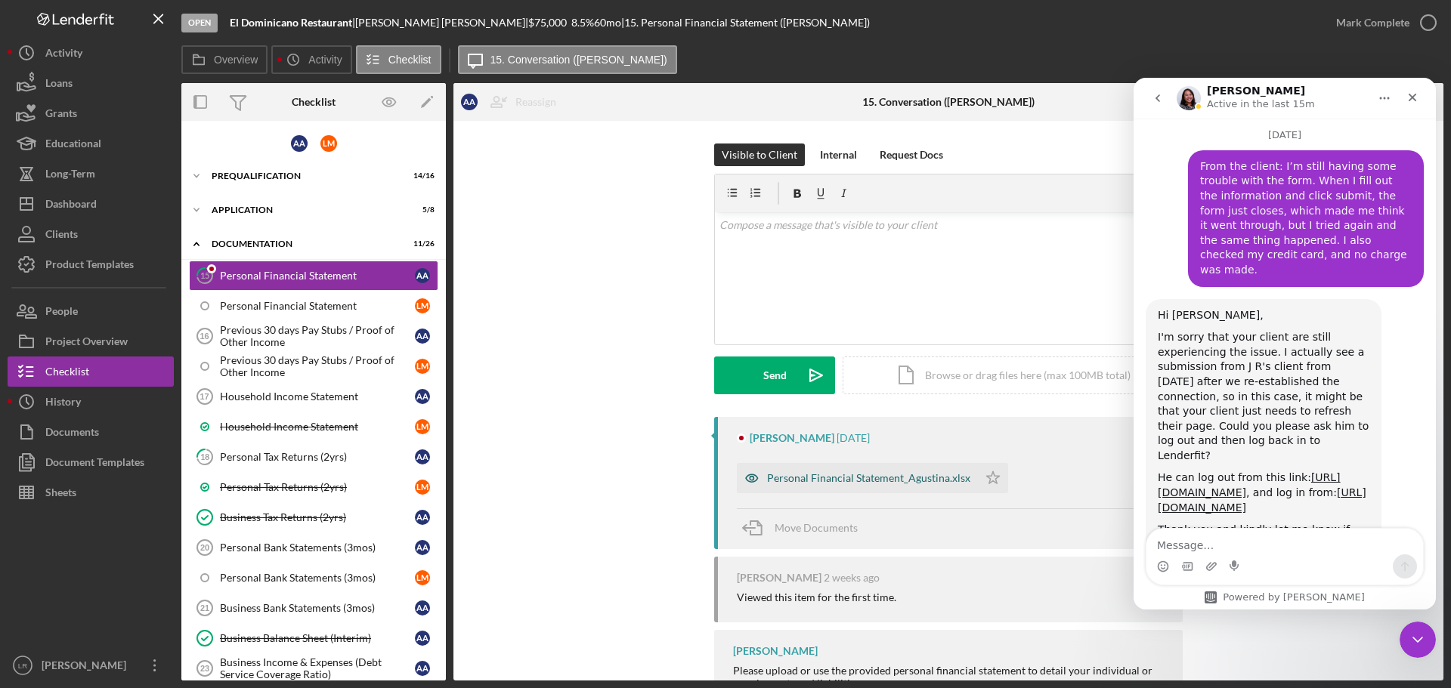
click at [915, 484] on div "Personal Financial Statement_Agustina.xlsx" at bounding box center [868, 478] width 203 height 12
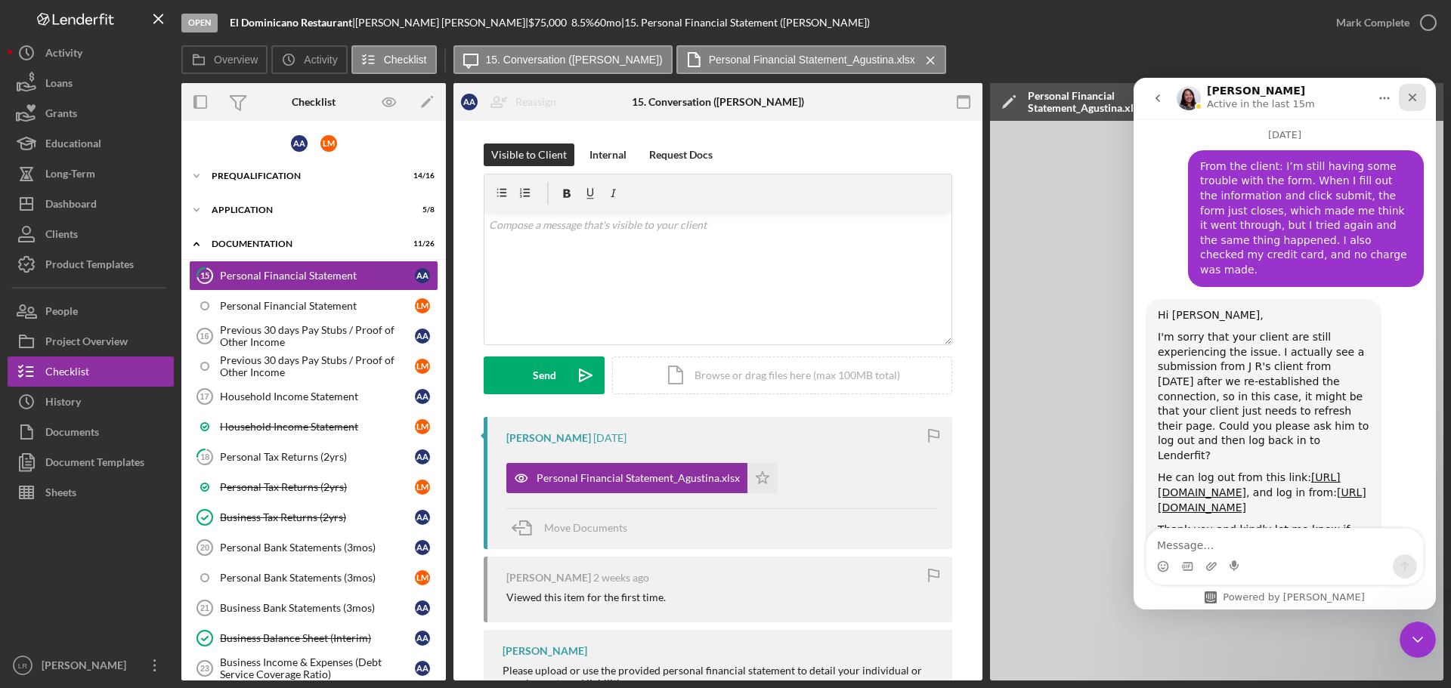
click at [1418, 97] on icon "Close" at bounding box center [1412, 97] width 12 height 12
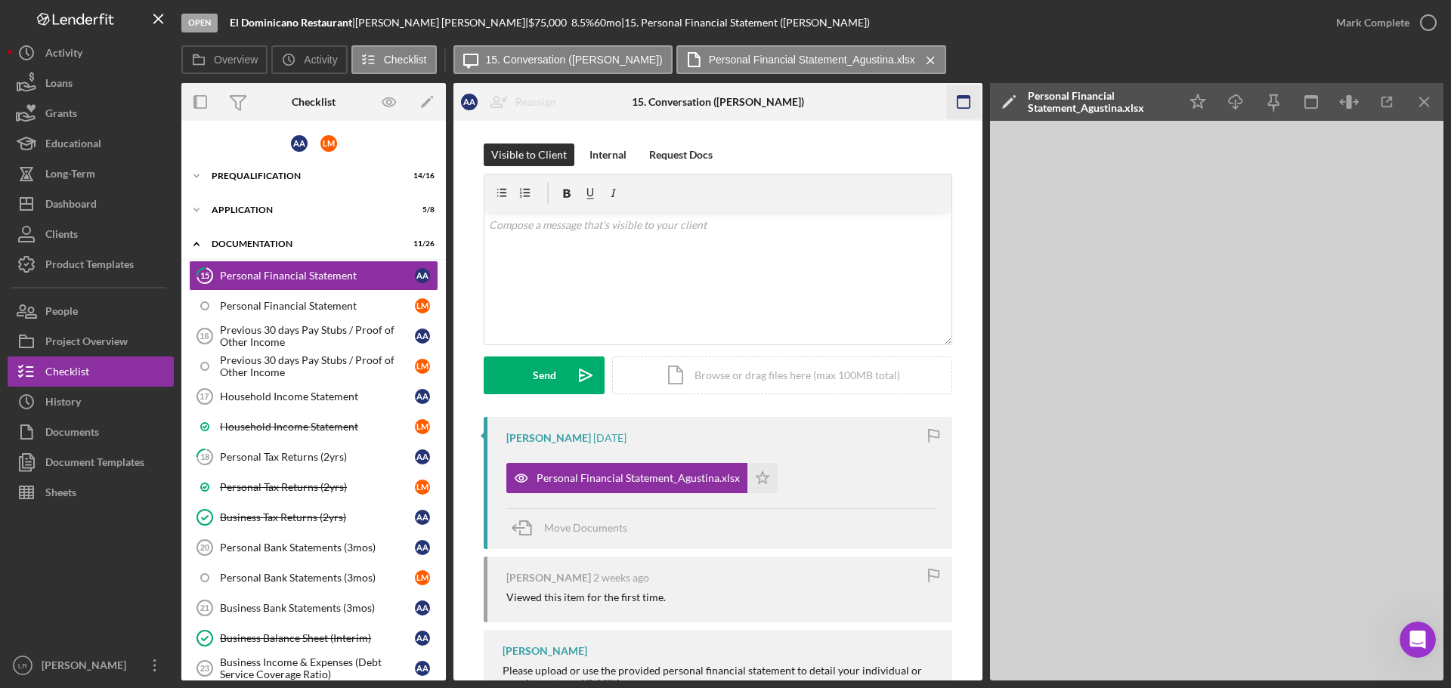
click at [964, 100] on icon "button" at bounding box center [963, 102] width 34 height 34
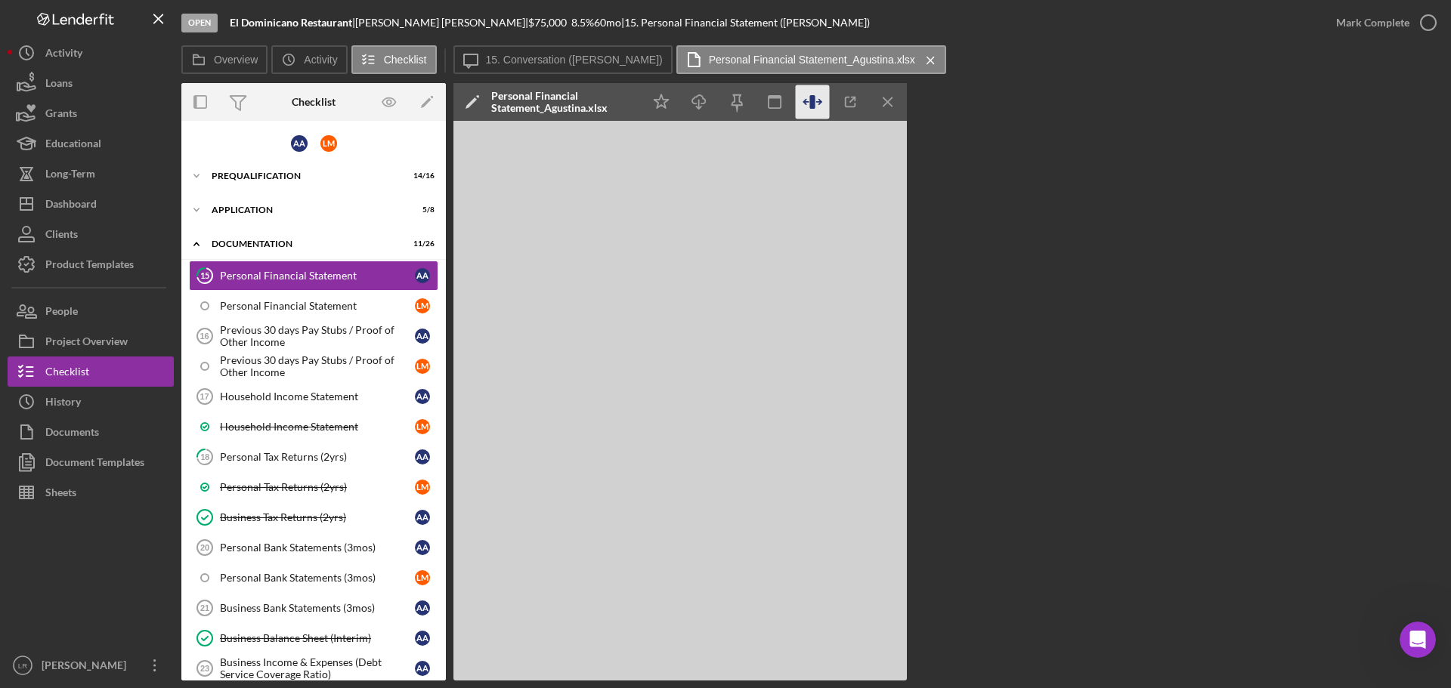
click at [804, 104] on icon "button" at bounding box center [813, 102] width 34 height 34
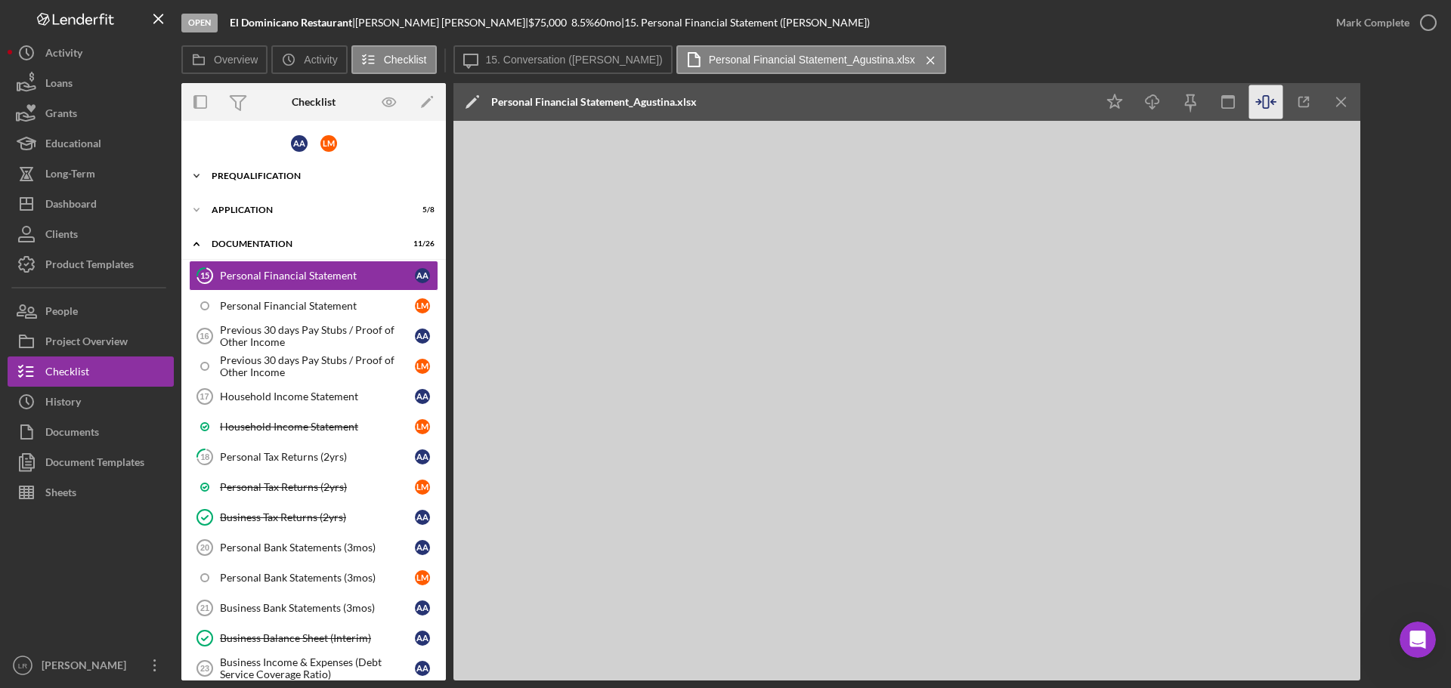
click at [289, 178] on div "Prequalification" at bounding box center [319, 176] width 215 height 9
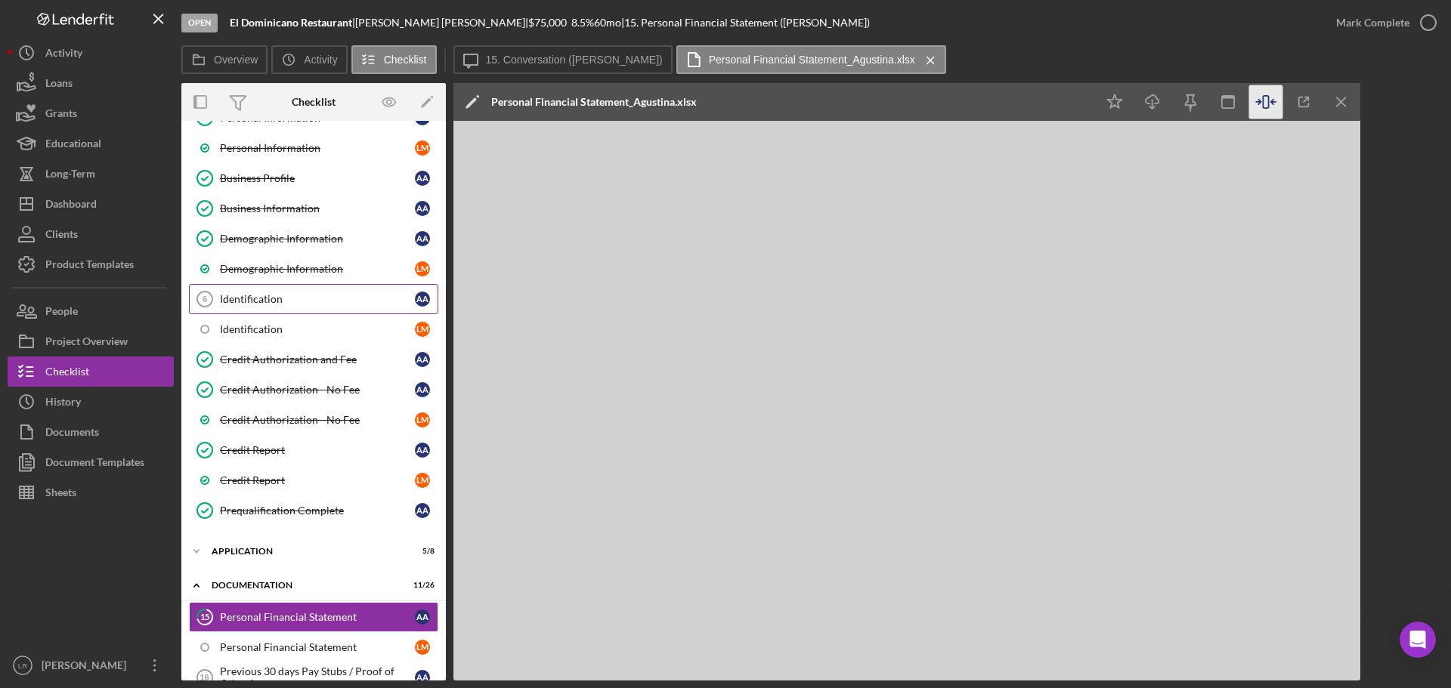
scroll to position [151, 0]
click at [290, 453] on div "Credit Report" at bounding box center [317, 450] width 195 height 12
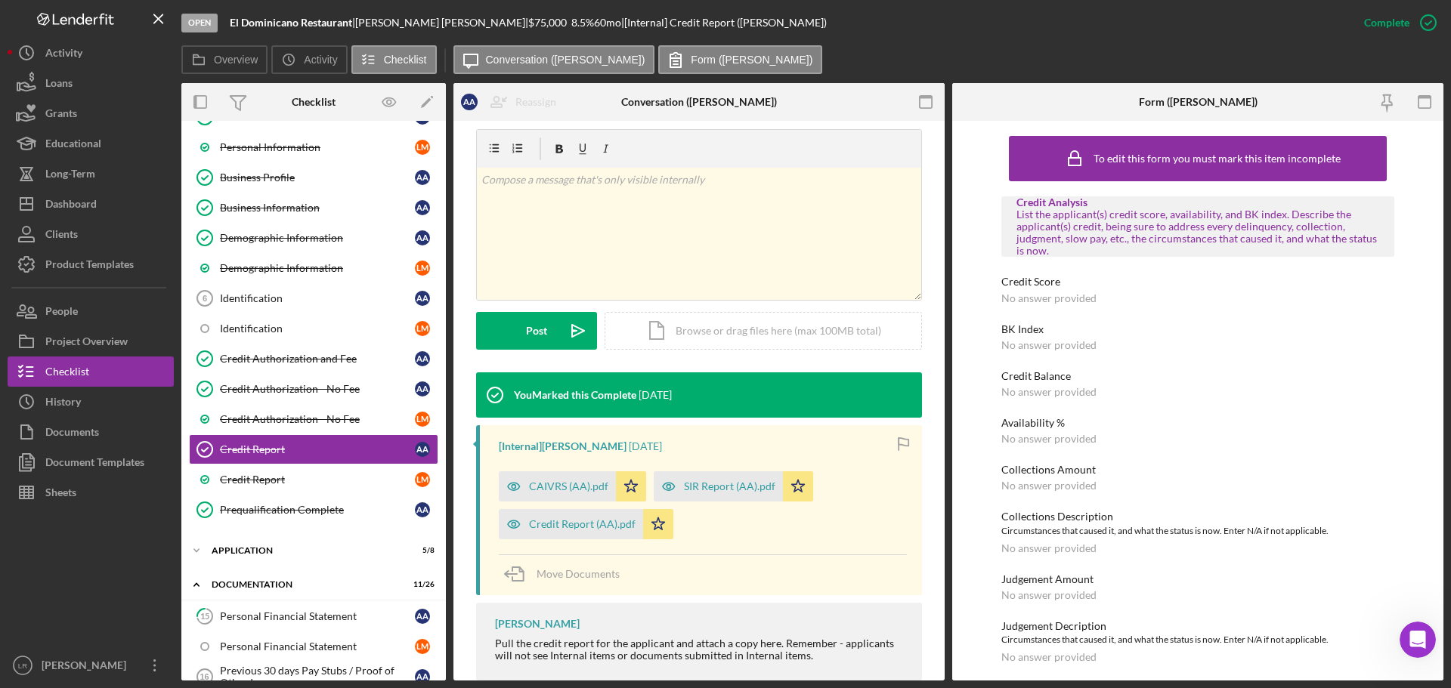
scroll to position [252, 0]
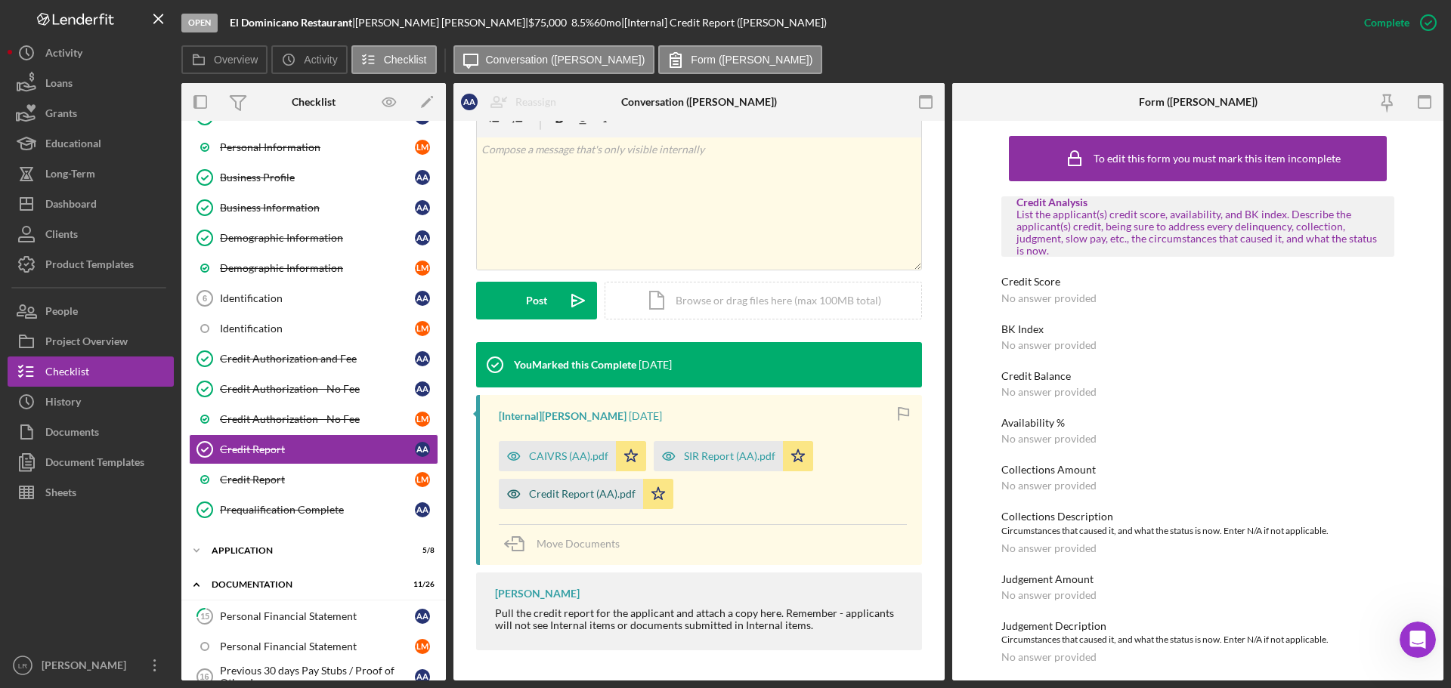
click at [586, 496] on div "Credit Report (AA).pdf" at bounding box center [582, 494] width 107 height 12
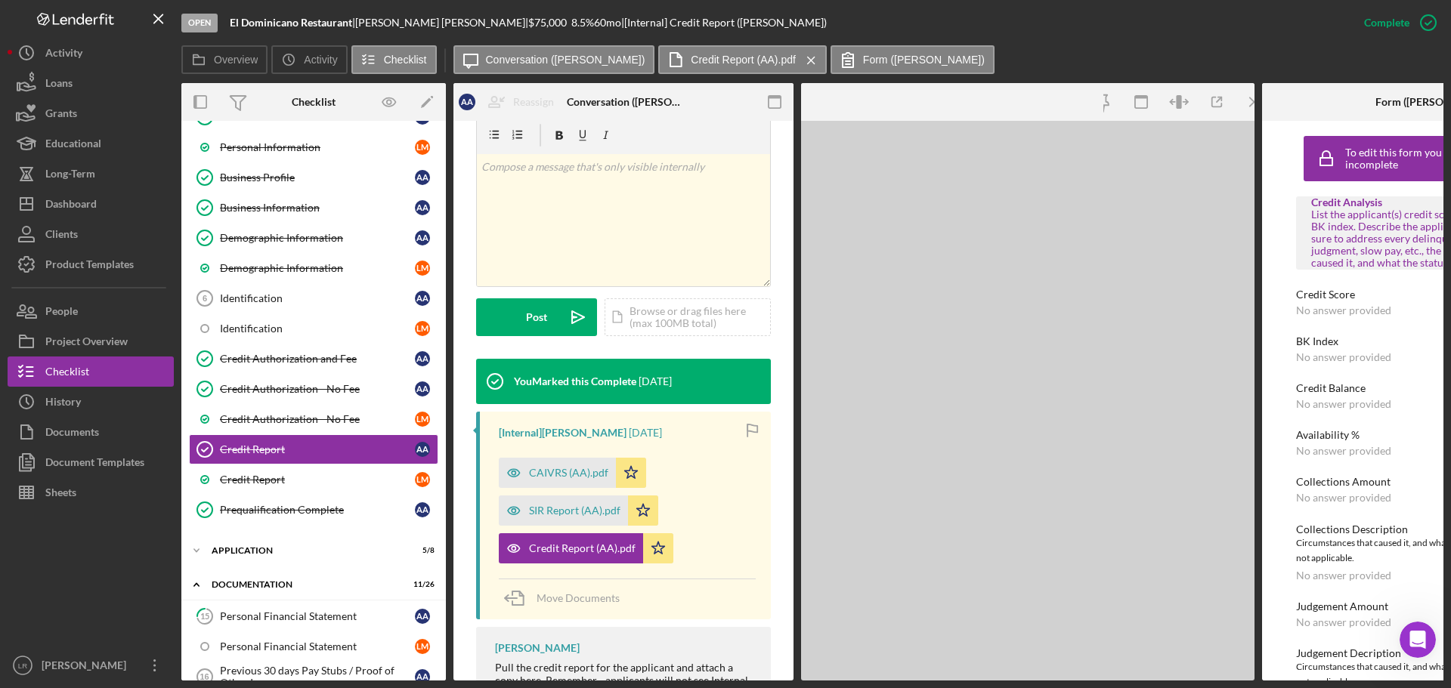
scroll to position [270, 0]
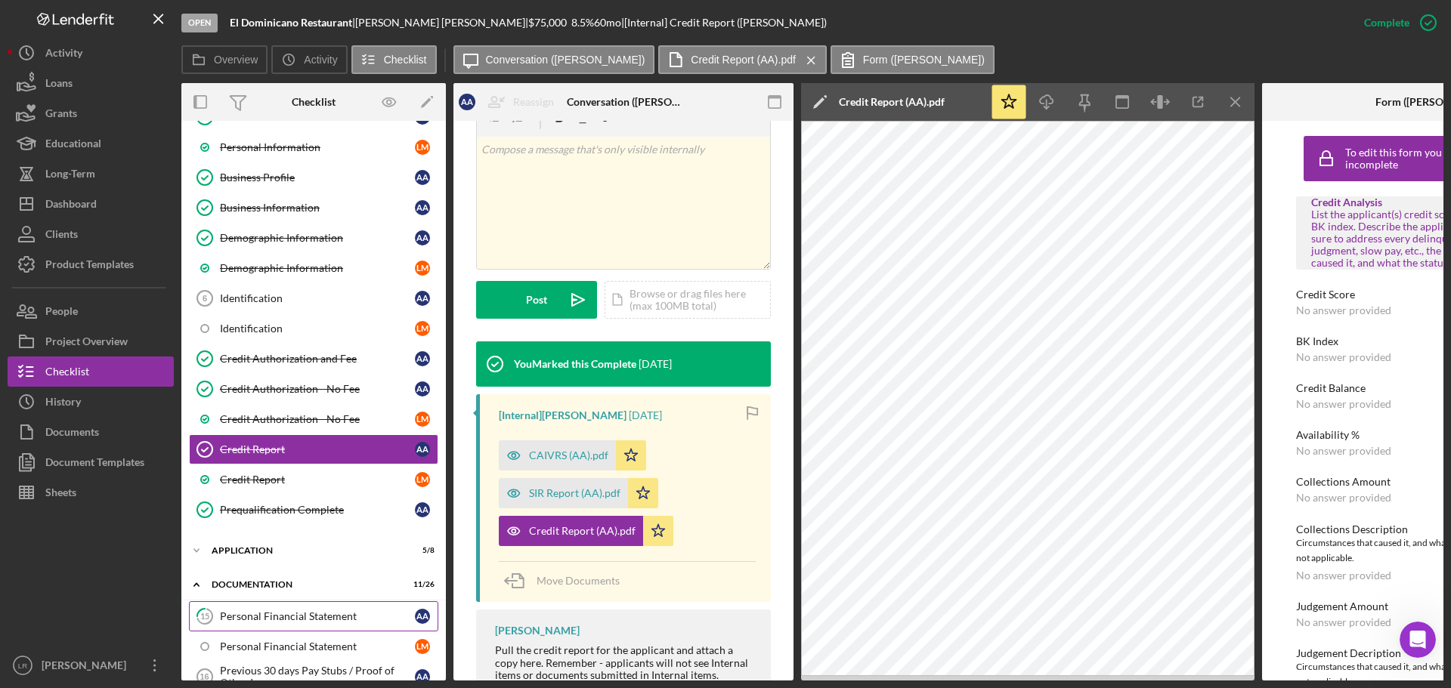
click at [272, 616] on div "Personal Financial Statement" at bounding box center [317, 617] width 195 height 12
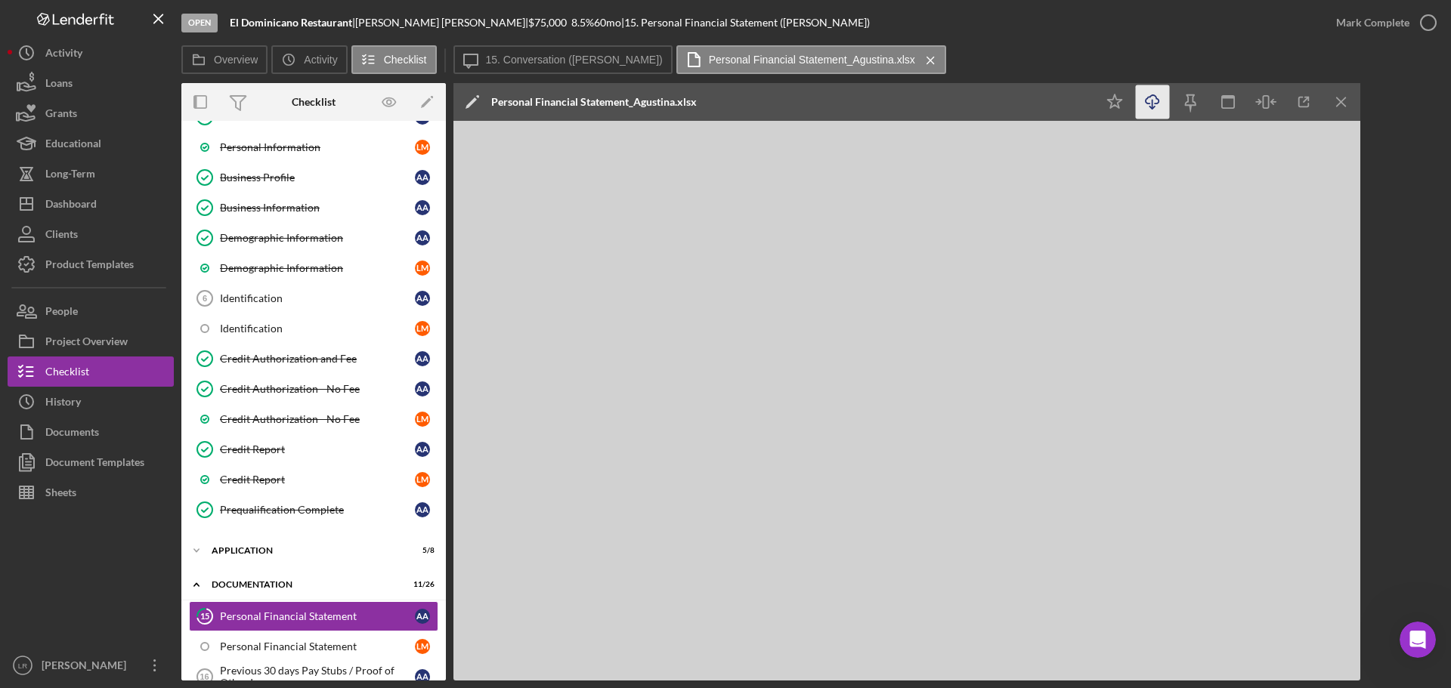
click at [1155, 100] on icon "Icon/Download" at bounding box center [1153, 102] width 34 height 34
